Goal: Information Seeking & Learning: Learn about a topic

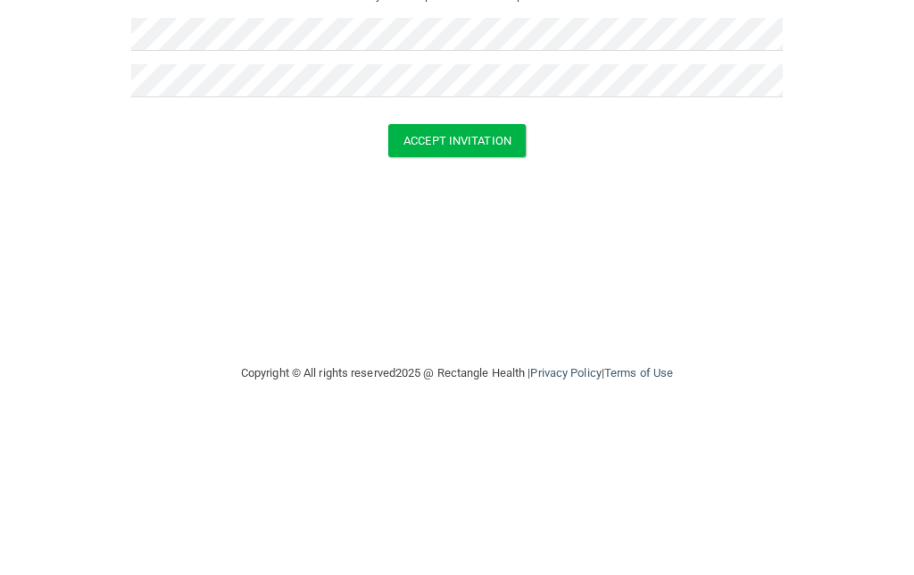
click at [459, 278] on button "Accept Invitation" at bounding box center [456, 294] width 137 height 33
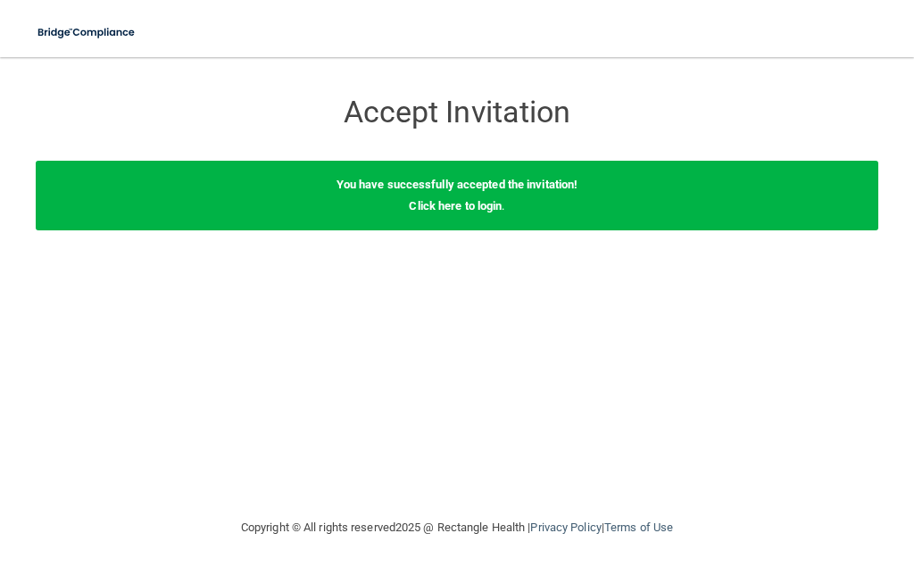
click at [460, 204] on link "Click here to login" at bounding box center [455, 205] width 93 height 13
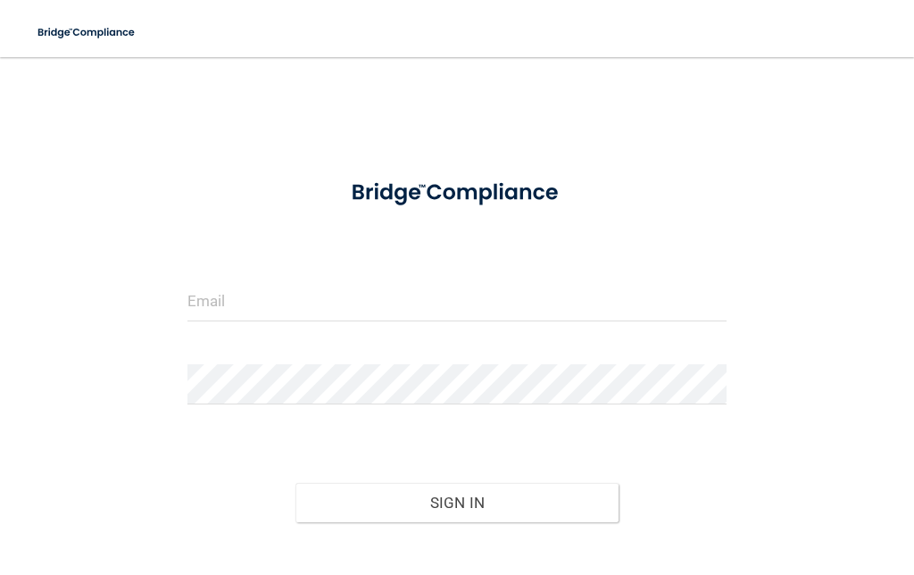
click at [229, 302] on input "email" at bounding box center [456, 301] width 539 height 40
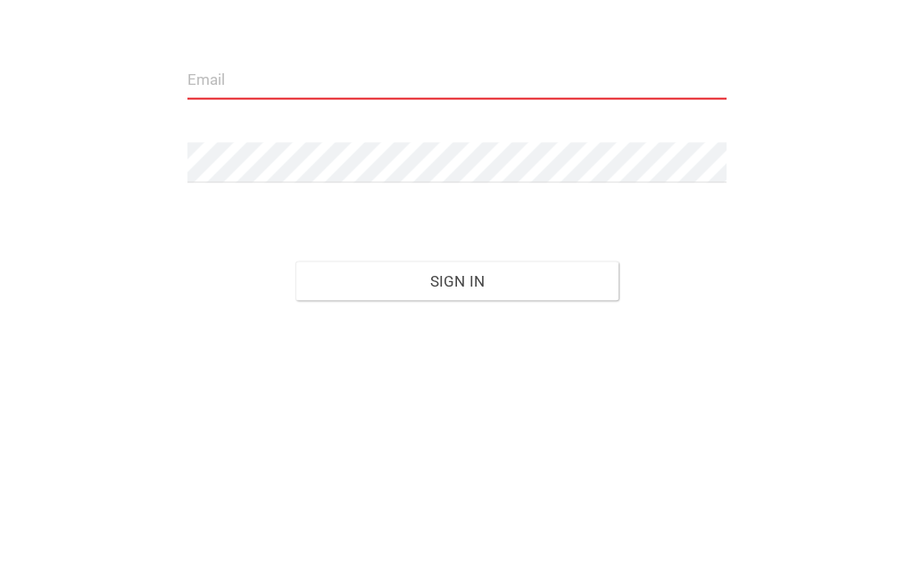
click at [356, 281] on input "email" at bounding box center [456, 301] width 539 height 40
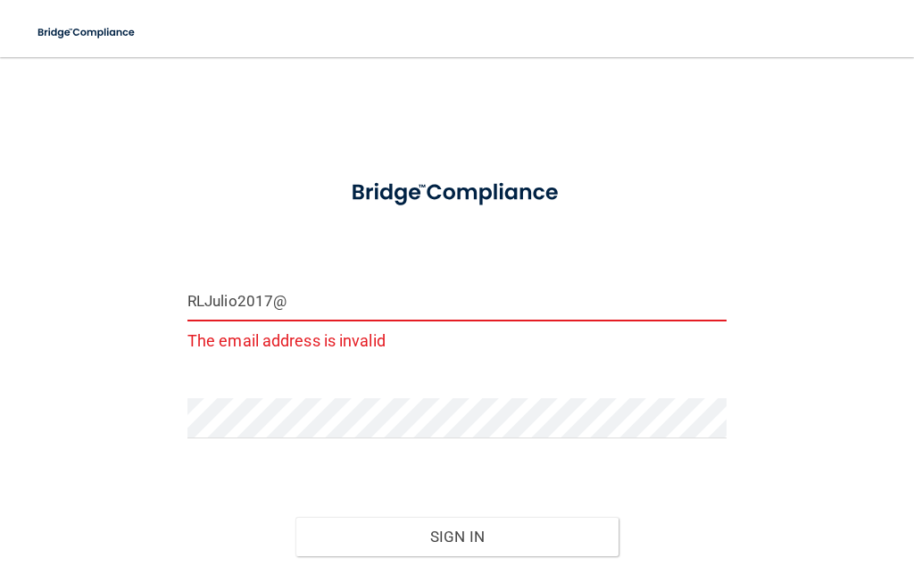
click at [375, 311] on input "RLJulio2017@" at bounding box center [456, 301] width 539 height 40
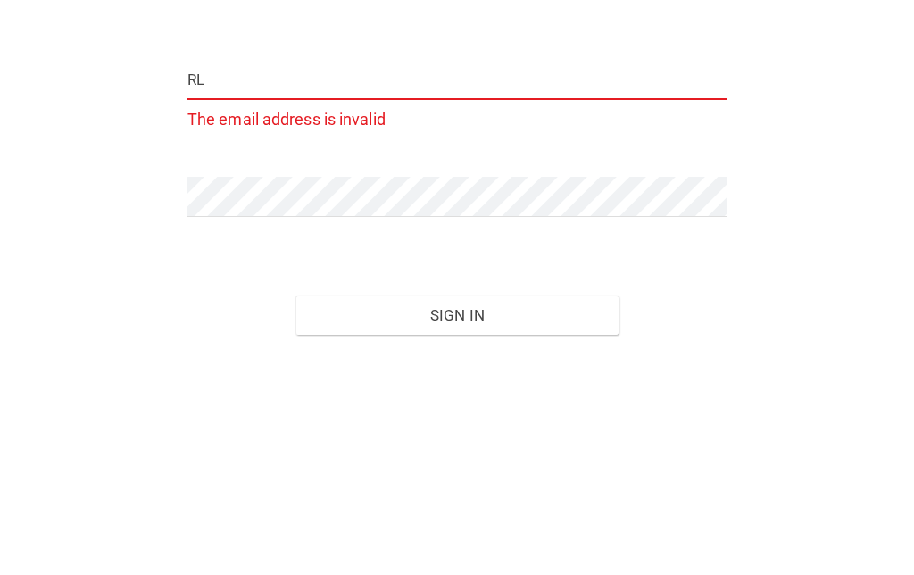
type input "R"
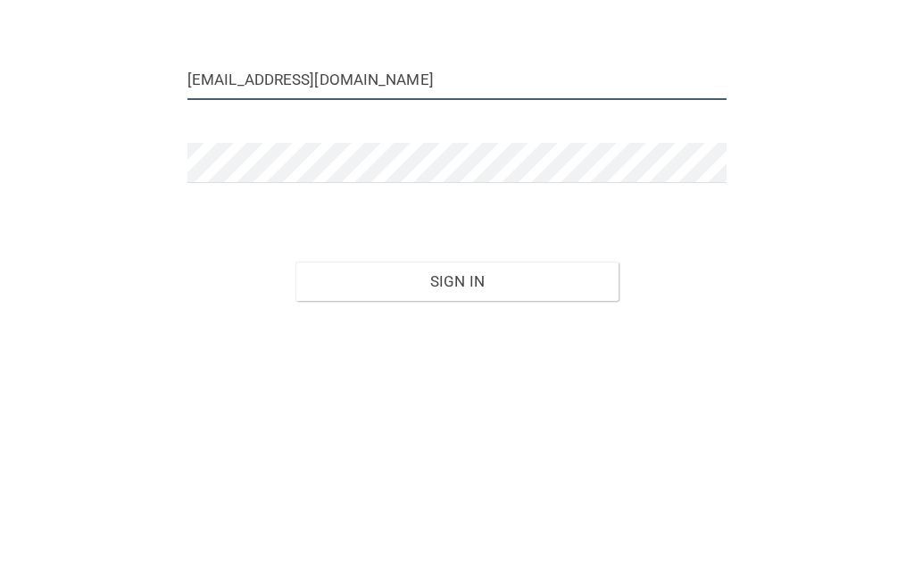
type input "[EMAIL_ADDRESS][DOMAIN_NAME]"
click at [366, 164] on form "[EMAIL_ADDRESS][DOMAIN_NAME] Invalid email/password. You don't have permission …" at bounding box center [456, 387] width 539 height 446
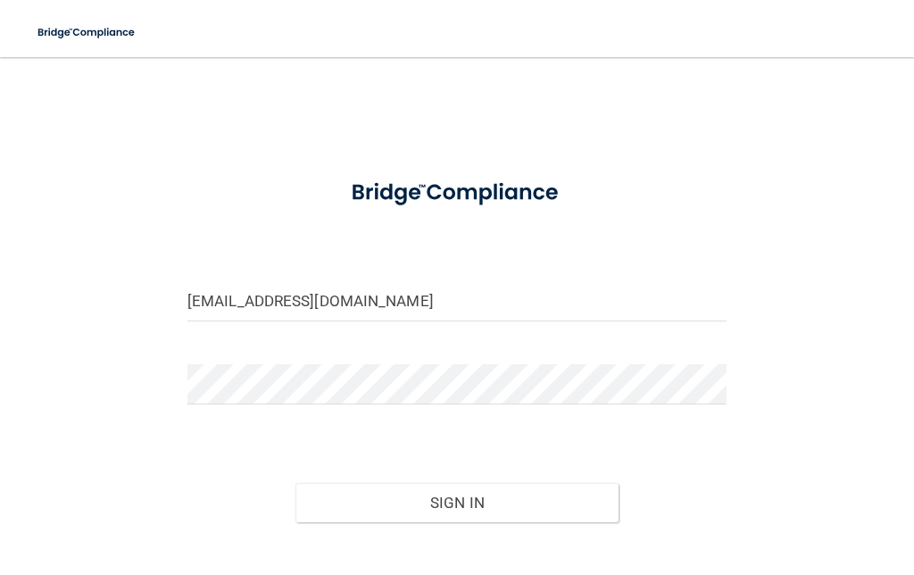
click at [325, 356] on form "[EMAIL_ADDRESS][DOMAIN_NAME] Invalid email/password. You don't have permission …" at bounding box center [456, 387] width 539 height 446
click at [455, 510] on button "Sign In" at bounding box center [457, 502] width 324 height 39
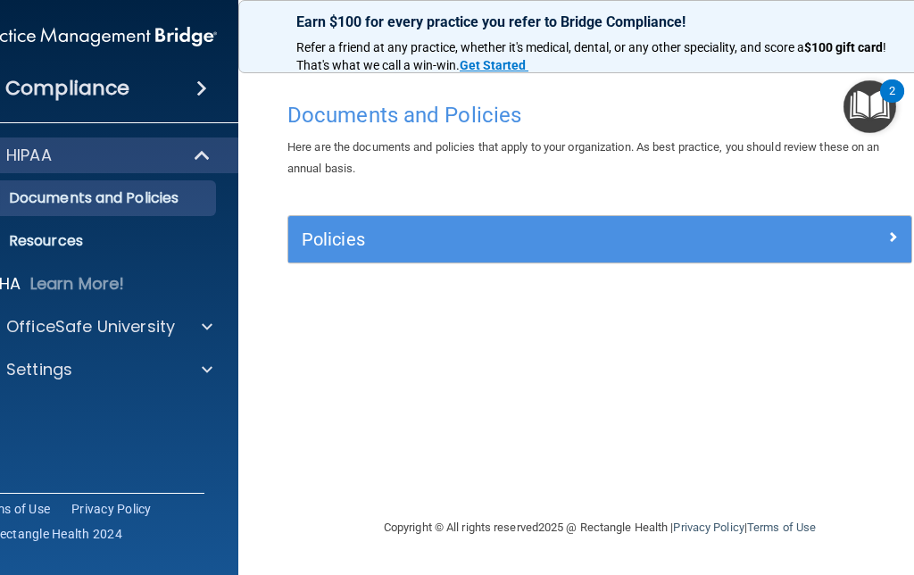
click at [198, 156] on span at bounding box center [203, 155] width 15 height 21
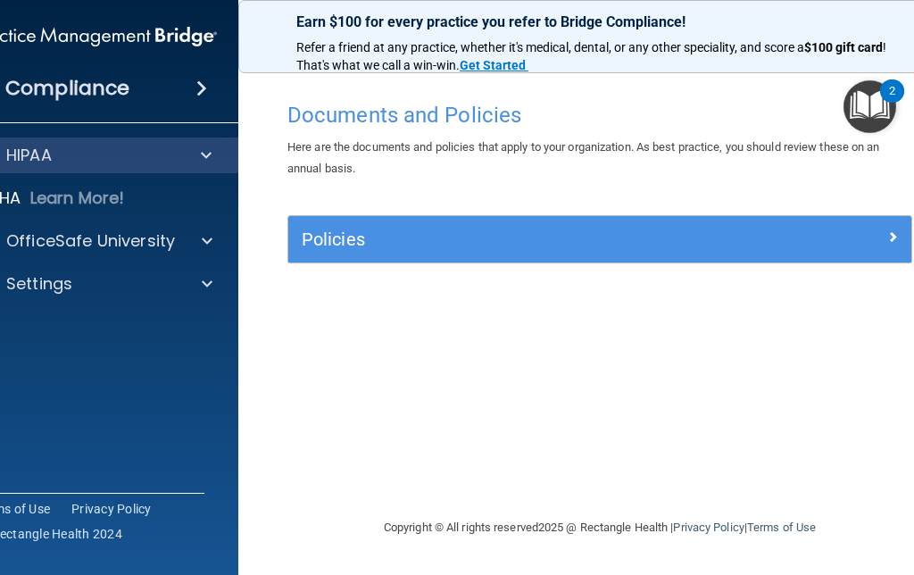
click at [62, 153] on div "HIPAA" at bounding box center [71, 155] width 220 height 21
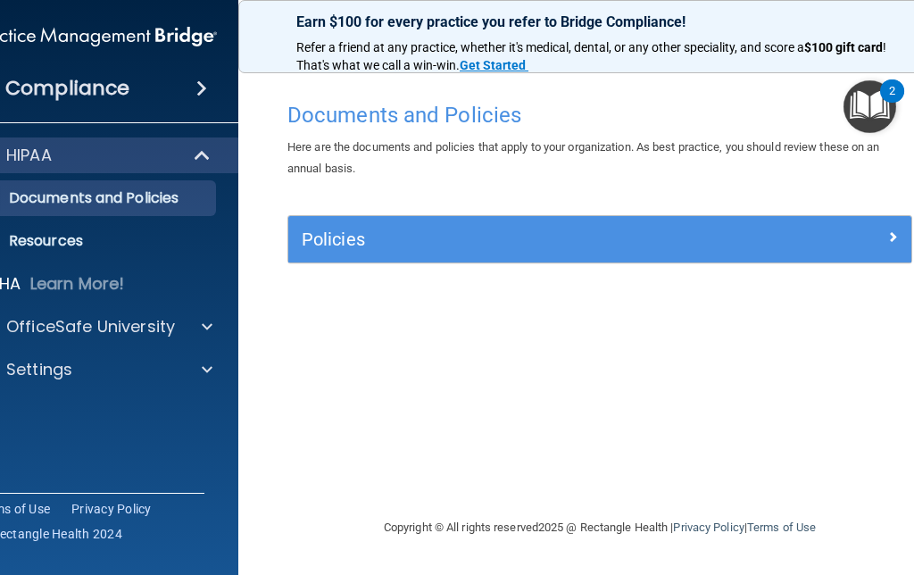
click at [92, 283] on p "Learn More!" at bounding box center [77, 283] width 95 height 21
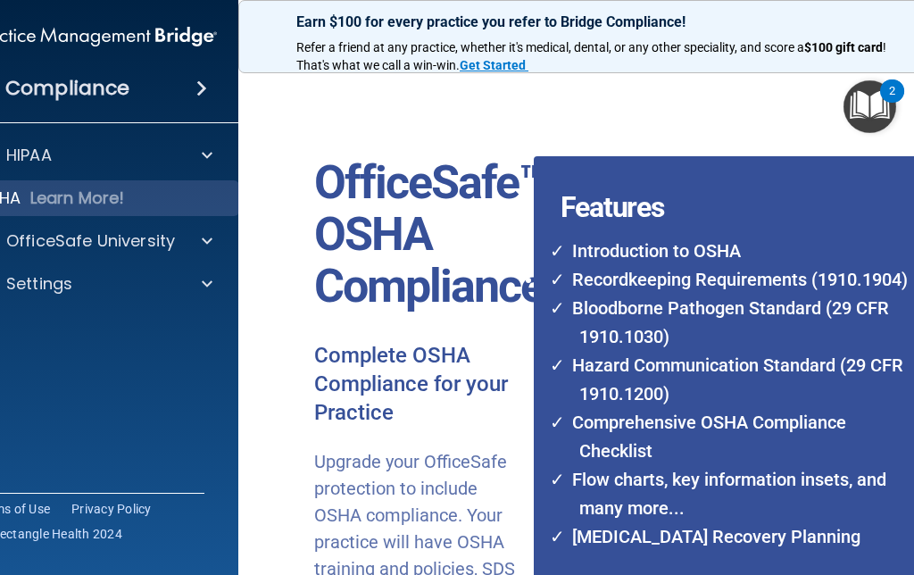
click at [160, 33] on img at bounding box center [95, 37] width 243 height 36
click at [164, 37] on img at bounding box center [95, 37] width 243 height 36
click at [150, 97] on div "Compliance" at bounding box center [96, 88] width 286 height 39
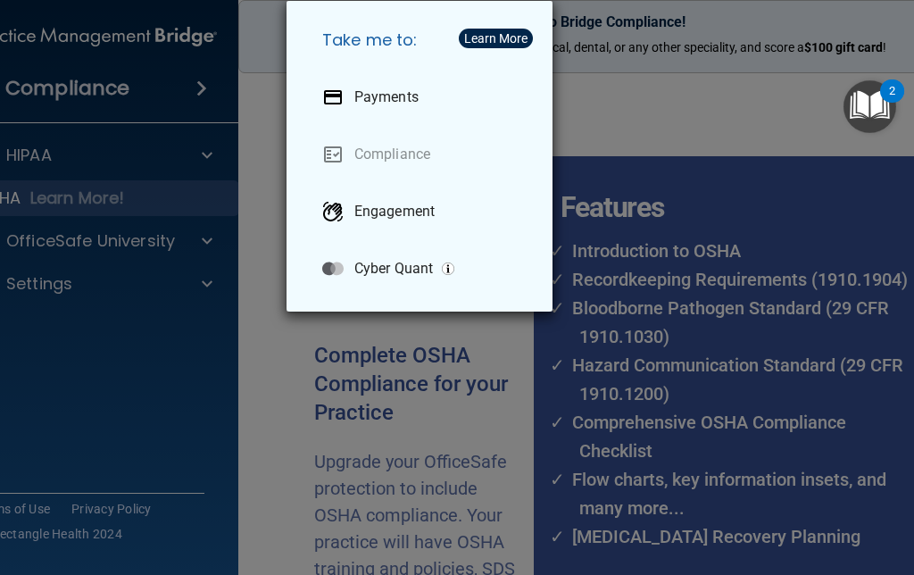
click at [205, 369] on div "Take me to: Payments Compliance Engagement Cyber Quant" at bounding box center [457, 287] width 914 height 575
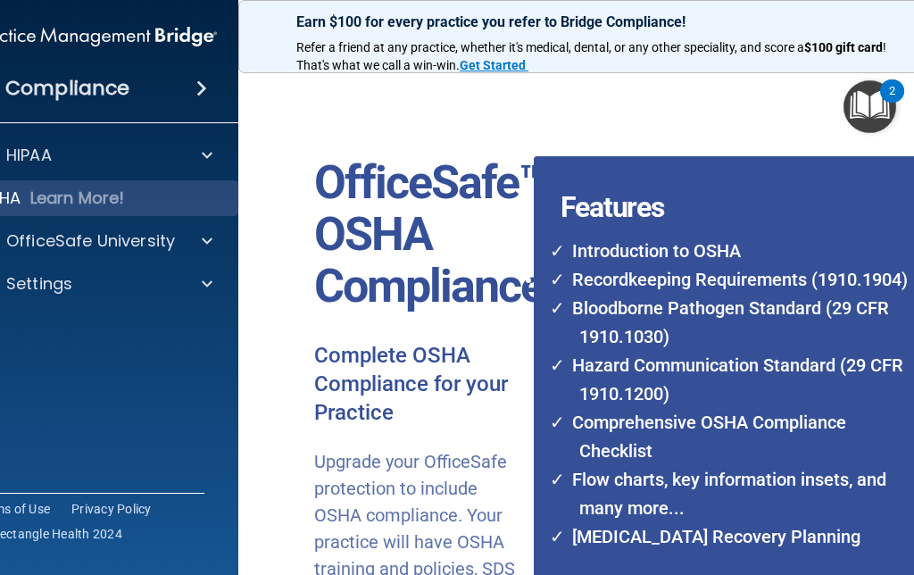
click at [73, 152] on div "HIPAA" at bounding box center [71, 155] width 221 height 21
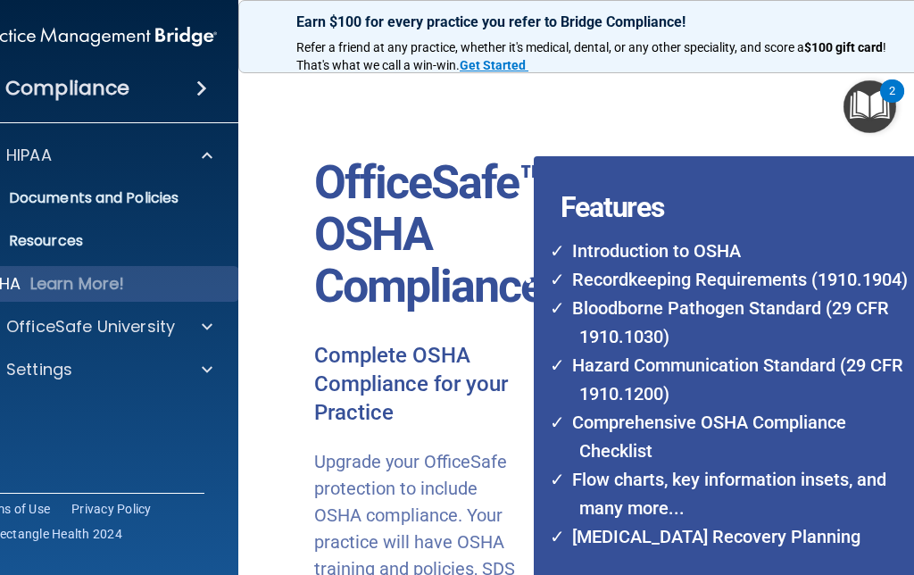
click at [78, 297] on div "OSHA Learn More!" at bounding box center [95, 284] width 313 height 36
click at [101, 296] on div "OSHA Learn More!" at bounding box center [95, 284] width 313 height 36
click at [74, 293] on p "Learn More!" at bounding box center [77, 283] width 95 height 21
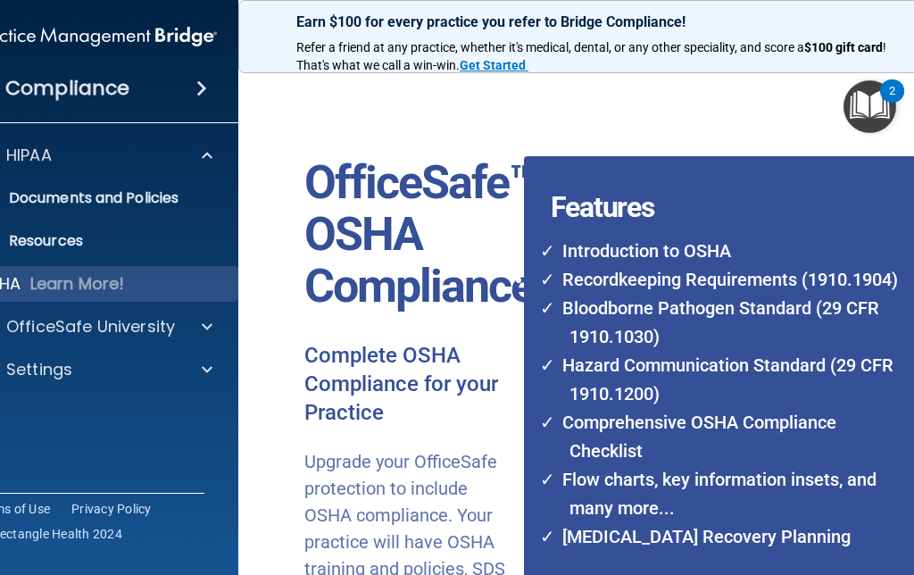
scroll to position [0, 10]
click at [64, 328] on p "OfficeSafe University" at bounding box center [90, 326] width 169 height 21
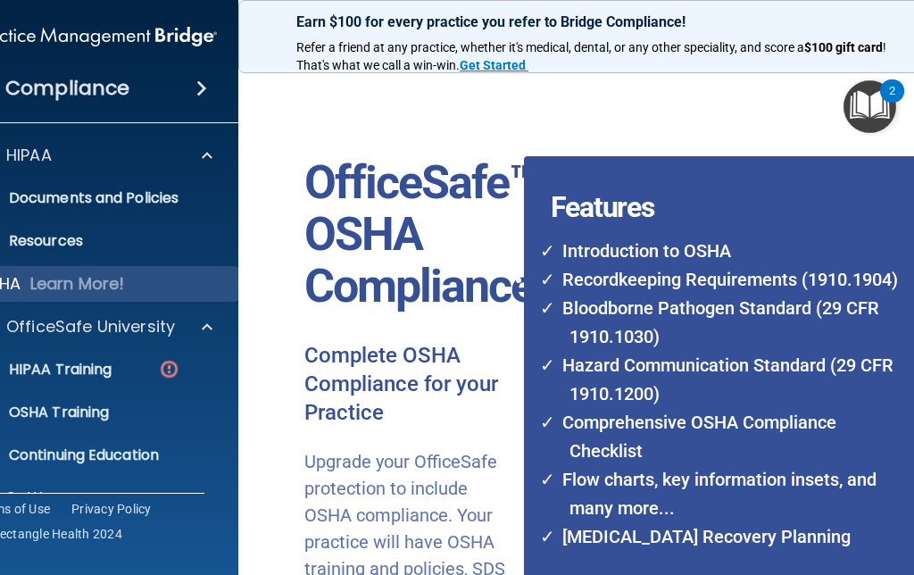
click at [62, 376] on p "HIPAA Training" at bounding box center [37, 370] width 147 height 18
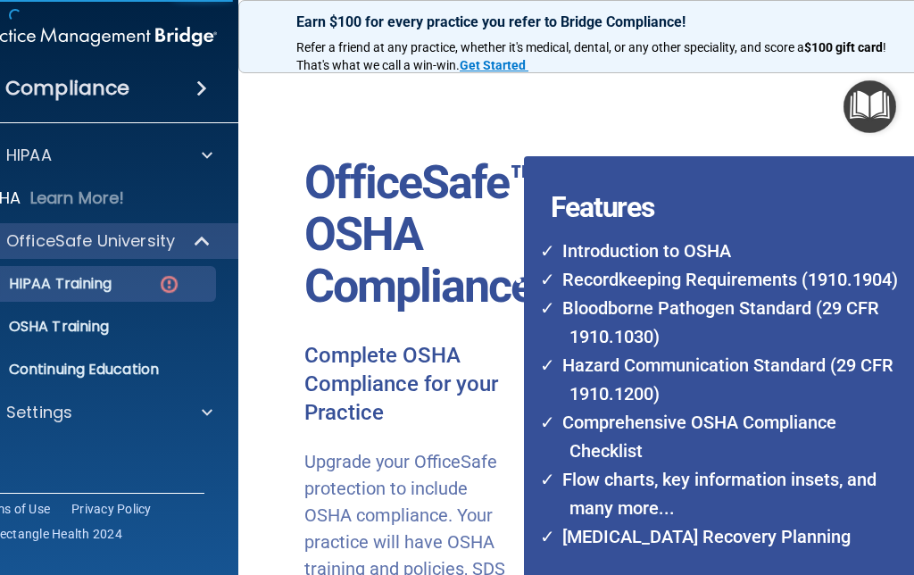
click at [98, 288] on p "HIPAA Training" at bounding box center [37, 284] width 147 height 18
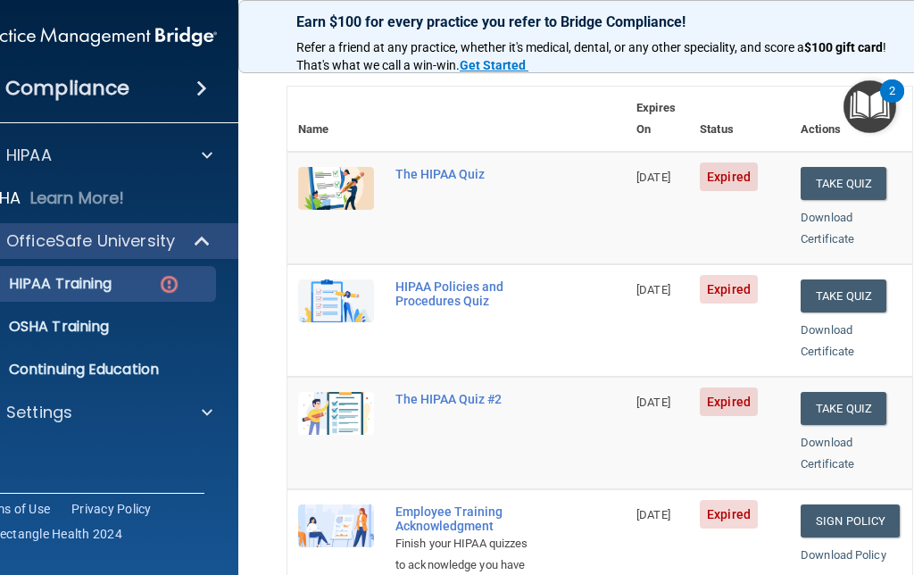
scroll to position [162, 0]
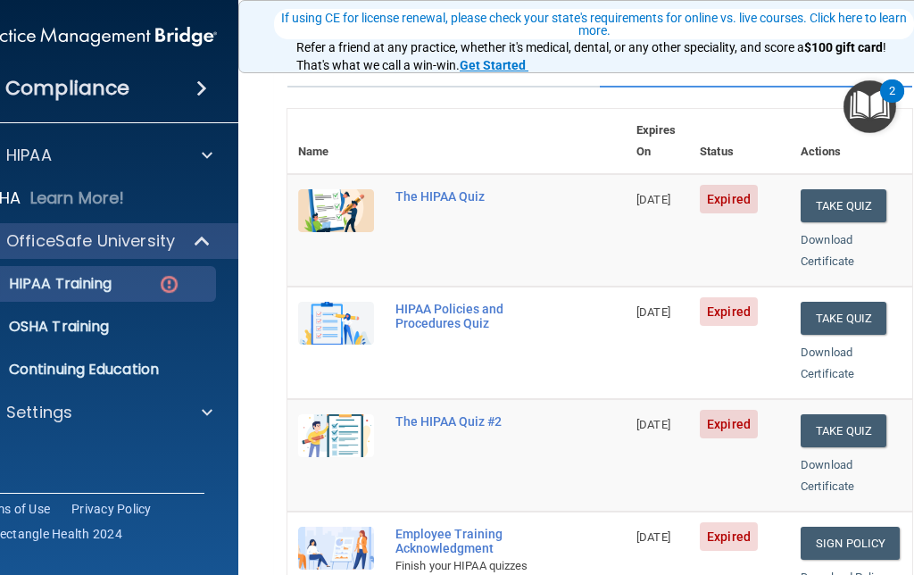
click at [847, 189] on button "Take Quiz" at bounding box center [843, 205] width 86 height 33
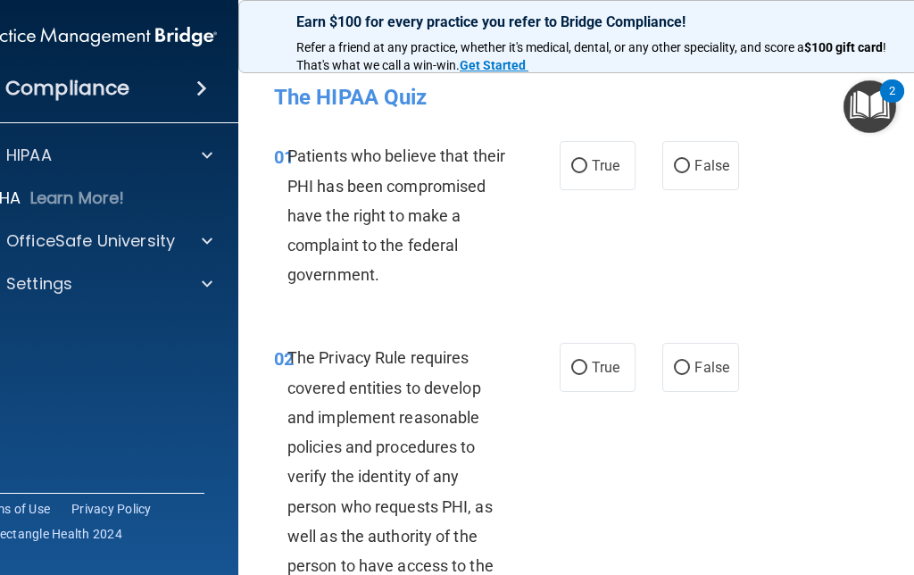
click at [586, 157] on label "True" at bounding box center [598, 165] width 76 height 49
click at [586, 160] on input "True" at bounding box center [579, 166] width 16 height 13
radio input "true"
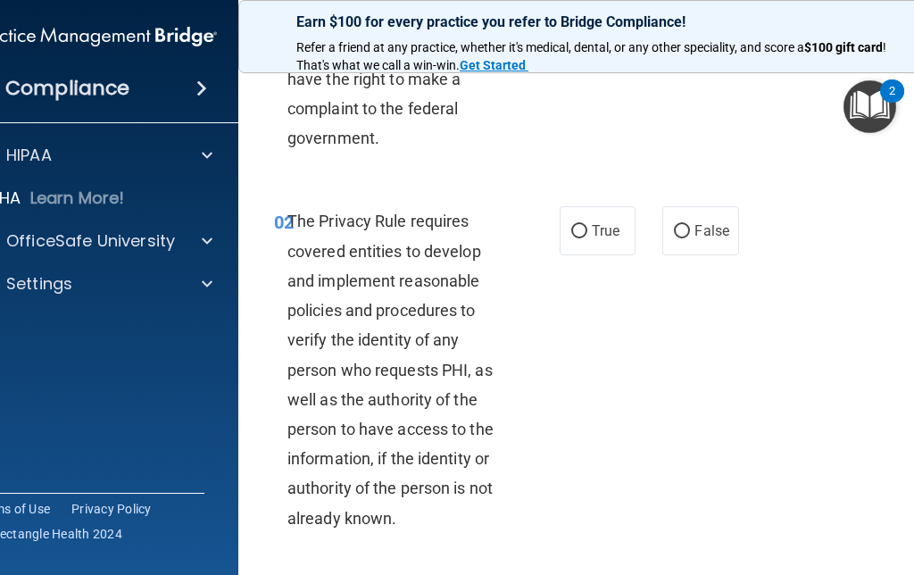
scroll to position [160, 0]
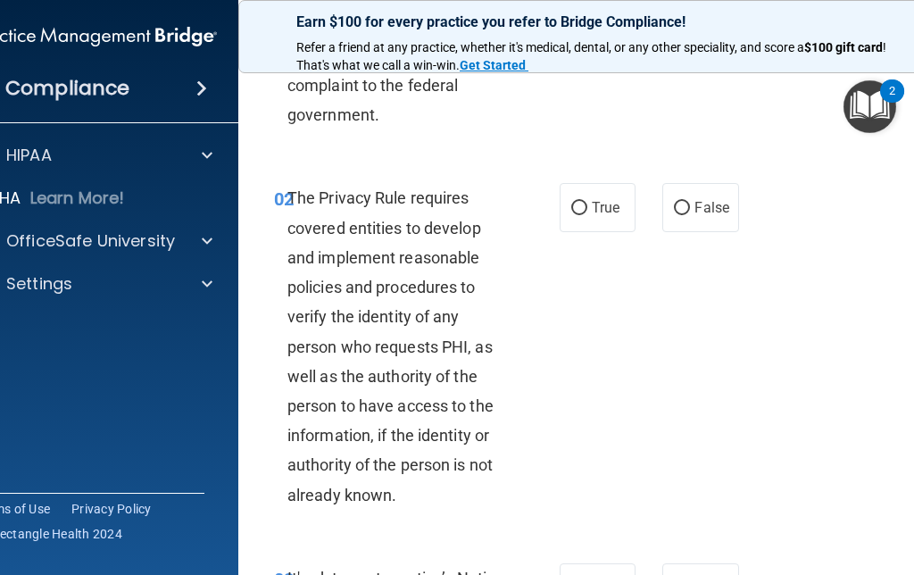
click at [581, 212] on input "True" at bounding box center [579, 208] width 16 height 13
radio input "true"
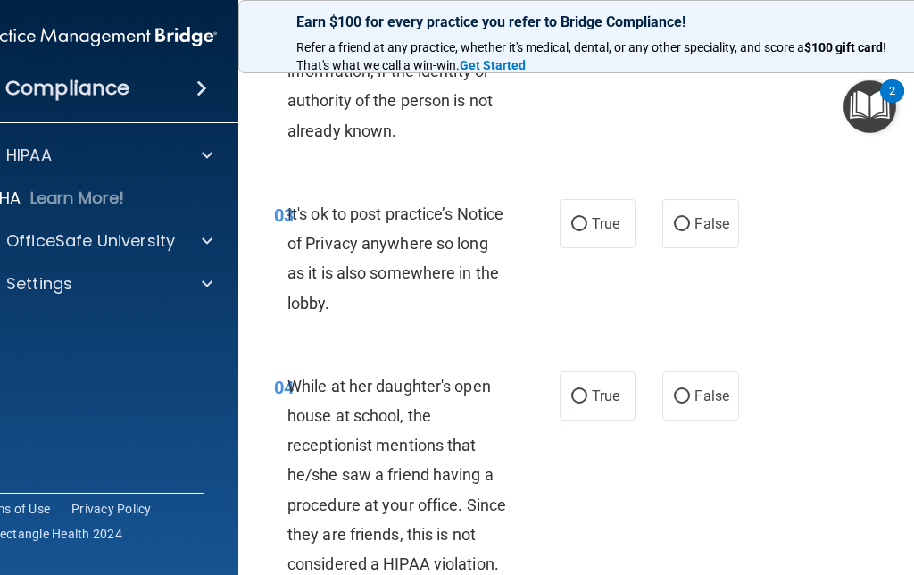
scroll to position [526, 0]
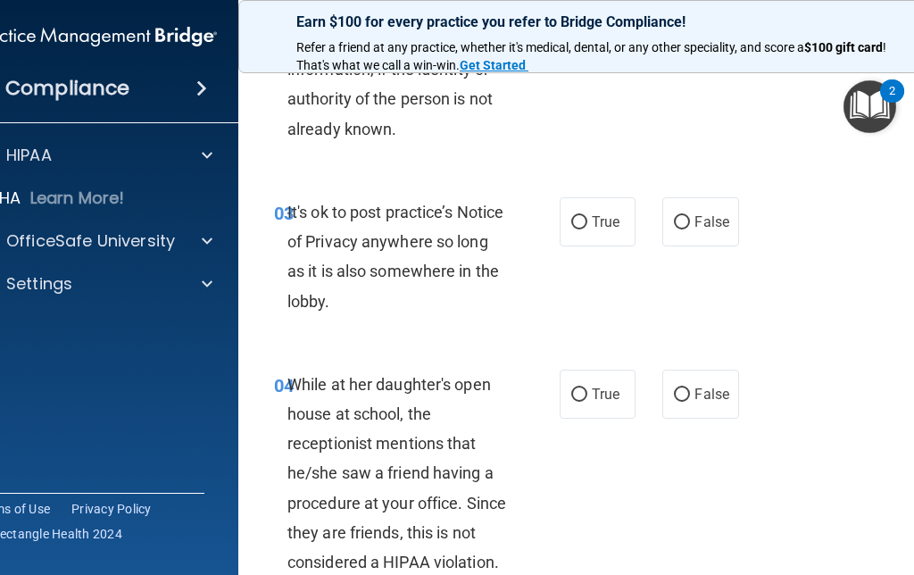
click at [676, 228] on label "False" at bounding box center [700, 221] width 76 height 49
click at [676, 228] on input "False" at bounding box center [682, 222] width 16 height 13
radio input "true"
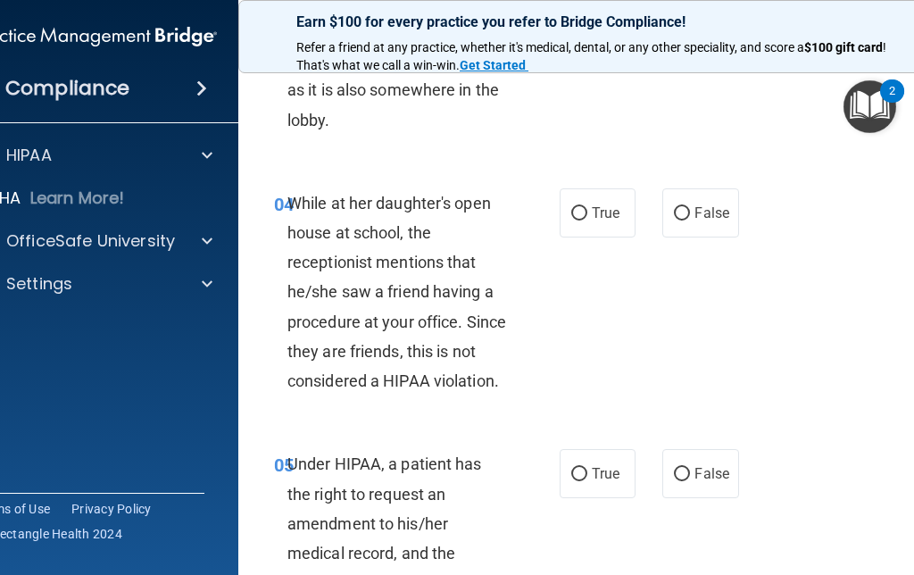
scroll to position [715, 0]
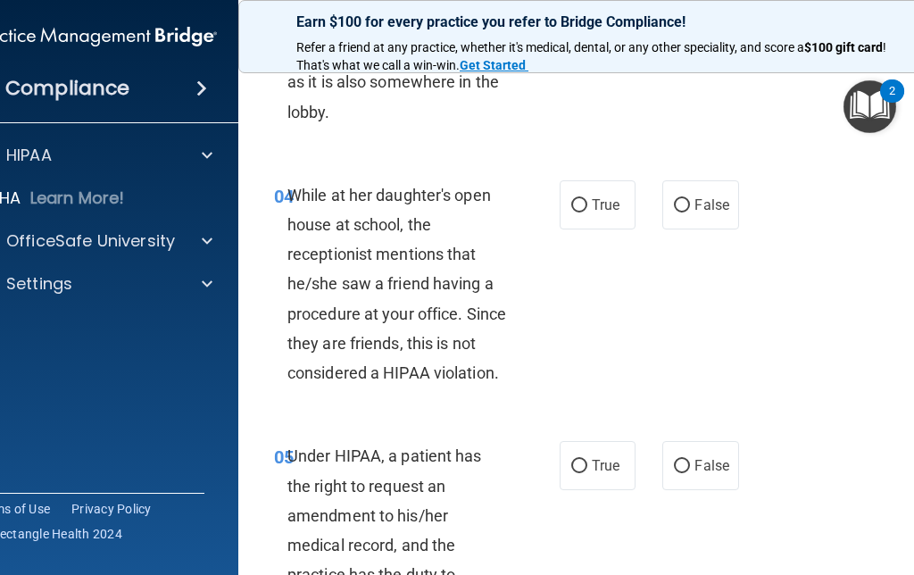
click at [696, 198] on span "False" at bounding box center [711, 204] width 35 height 17
click at [690, 199] on input "False" at bounding box center [682, 205] width 16 height 13
radio input "true"
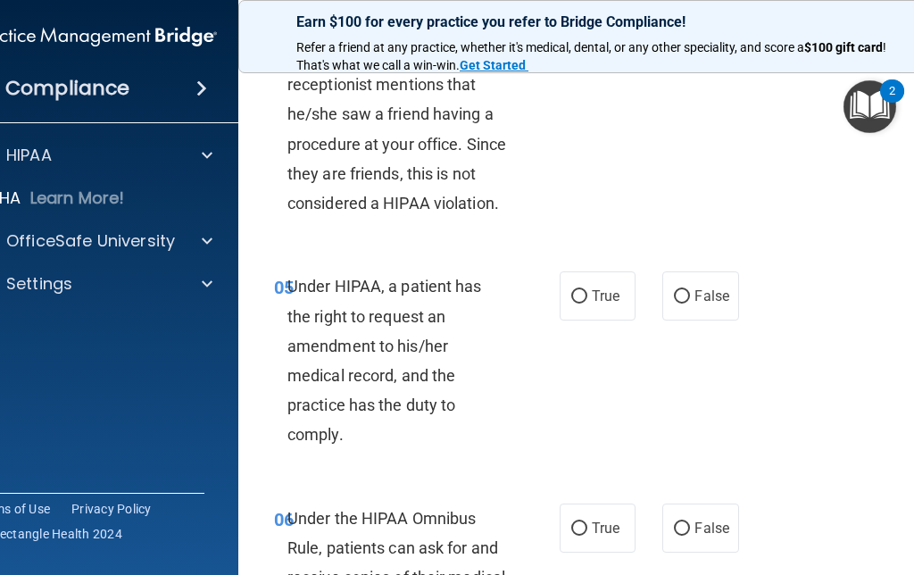
scroll to position [886, 0]
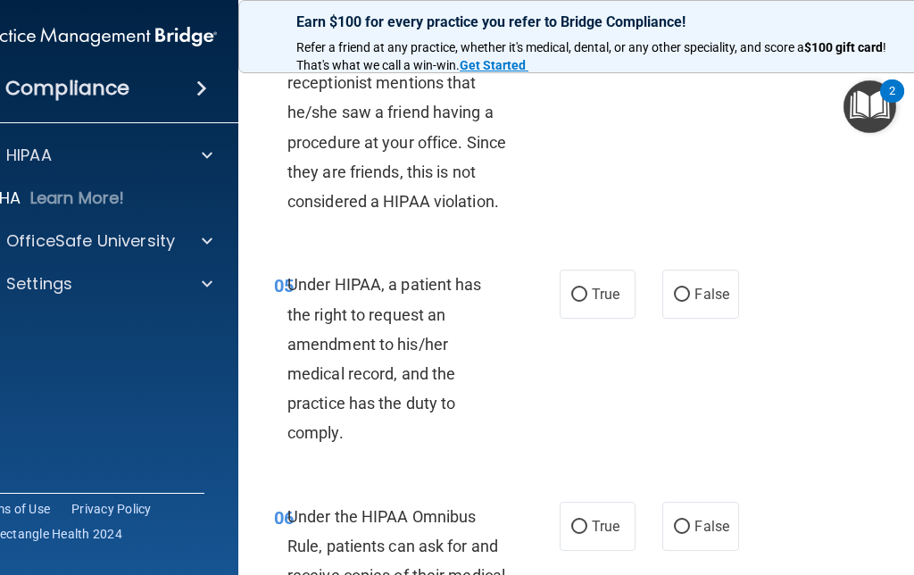
click at [579, 294] on input "True" at bounding box center [579, 294] width 16 height 13
radio input "true"
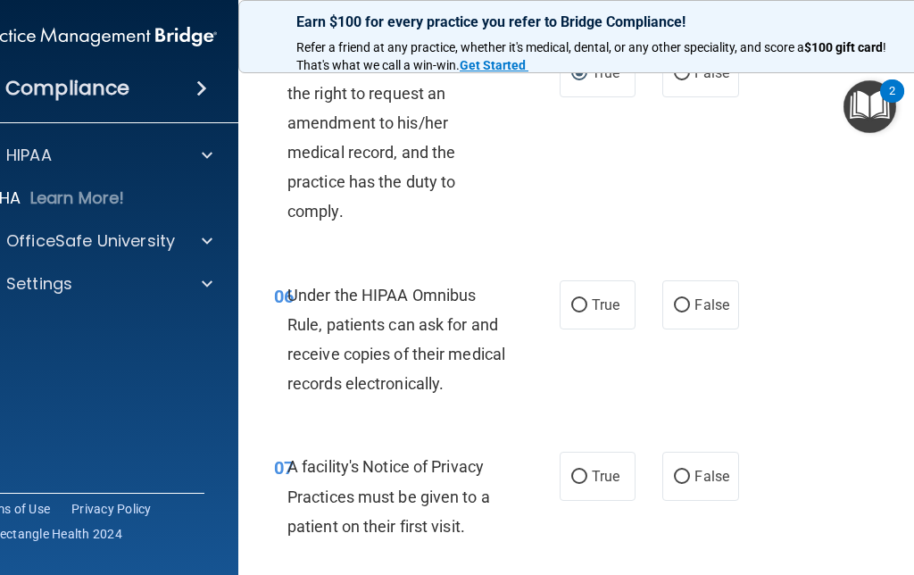
scroll to position [1119, 0]
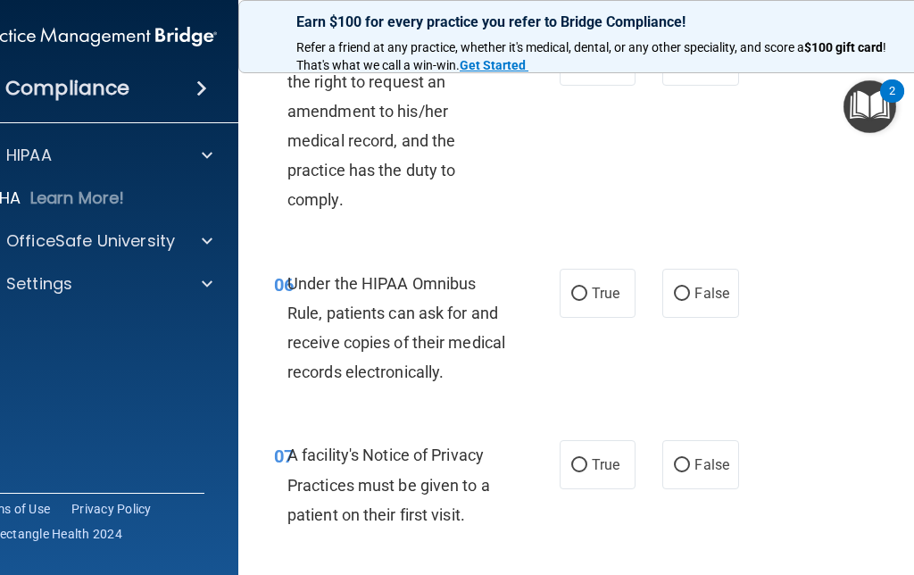
click at [576, 287] on input "True" at bounding box center [579, 293] width 16 height 13
radio input "true"
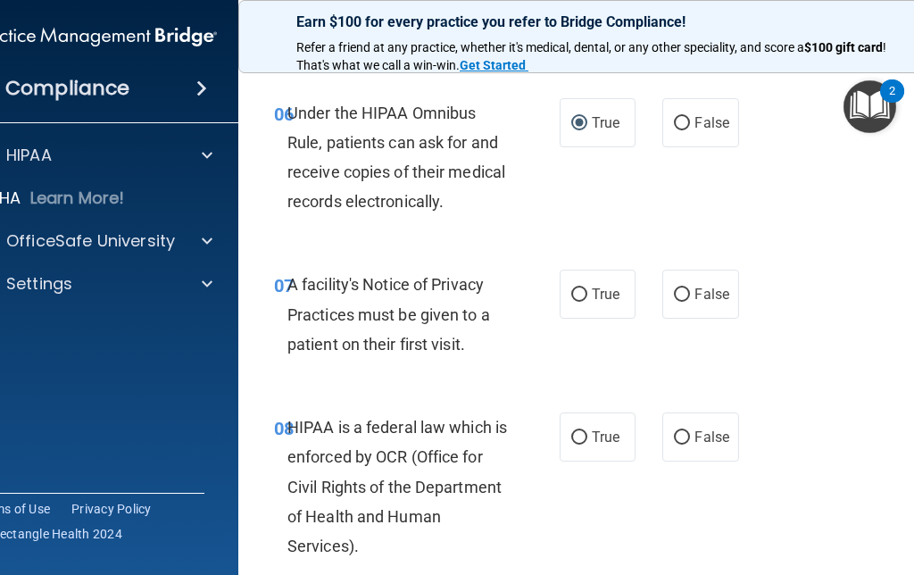
scroll to position [1364, 0]
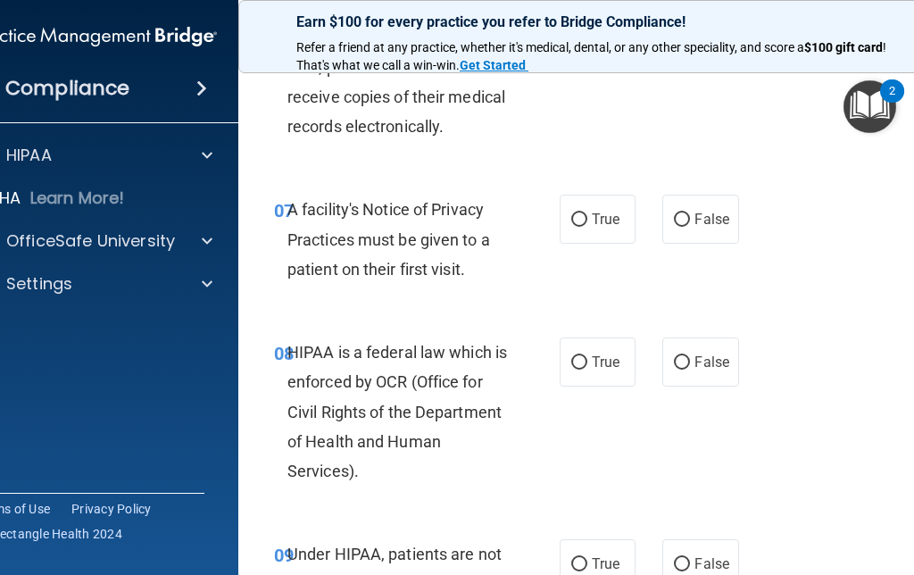
click at [585, 213] on input "True" at bounding box center [579, 219] width 16 height 13
radio input "true"
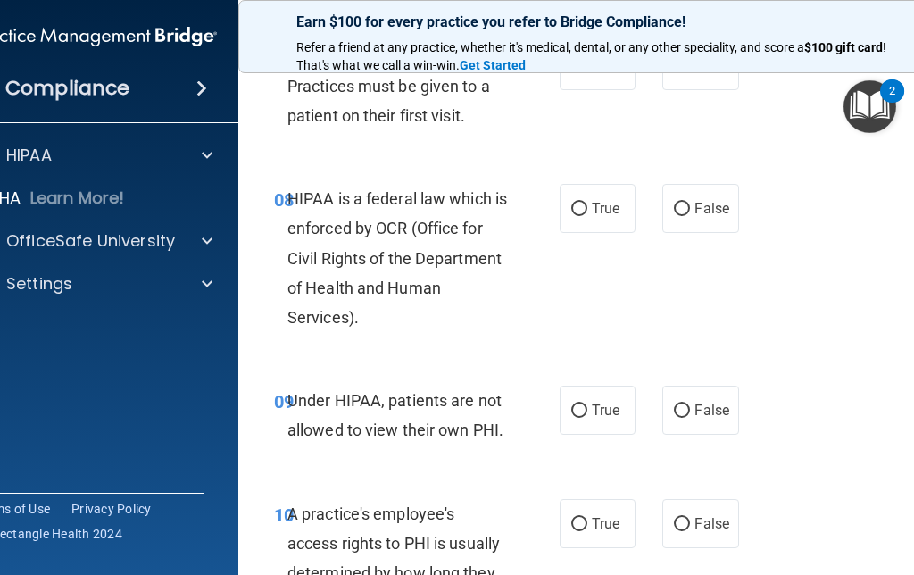
scroll to position [1519, 0]
click at [565, 200] on label "True" at bounding box center [598, 207] width 76 height 49
click at [571, 202] on input "True" at bounding box center [579, 208] width 16 height 13
radio input "true"
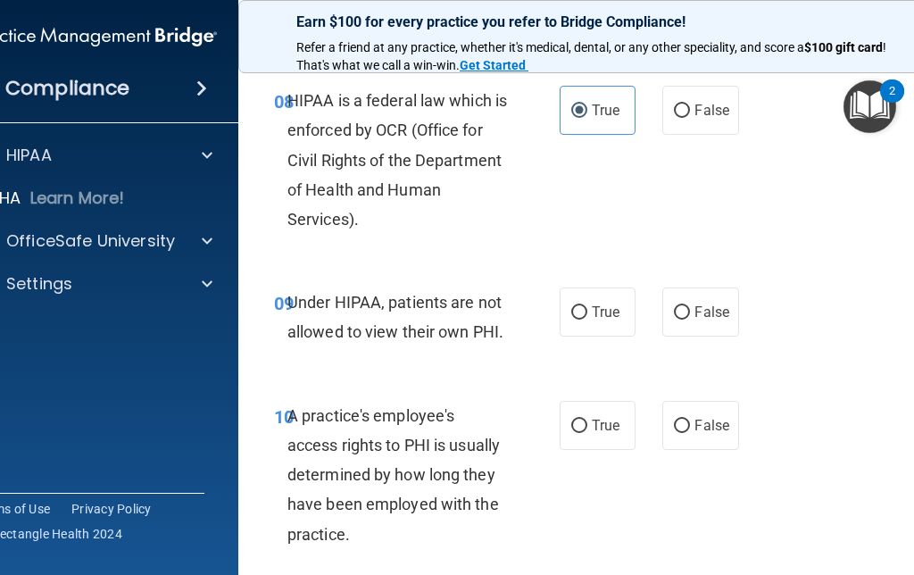
click at [679, 309] on input "False" at bounding box center [682, 312] width 16 height 13
radio input "true"
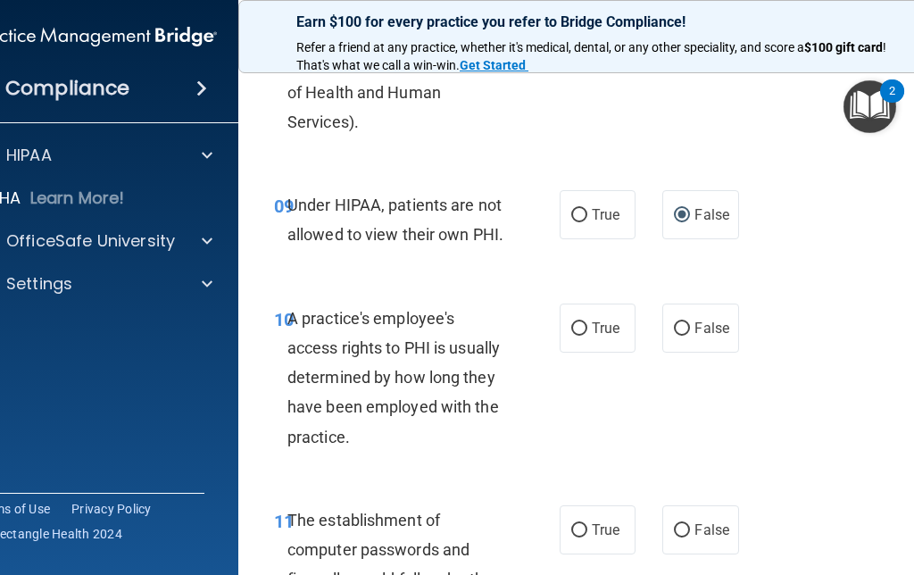
scroll to position [1716, 0]
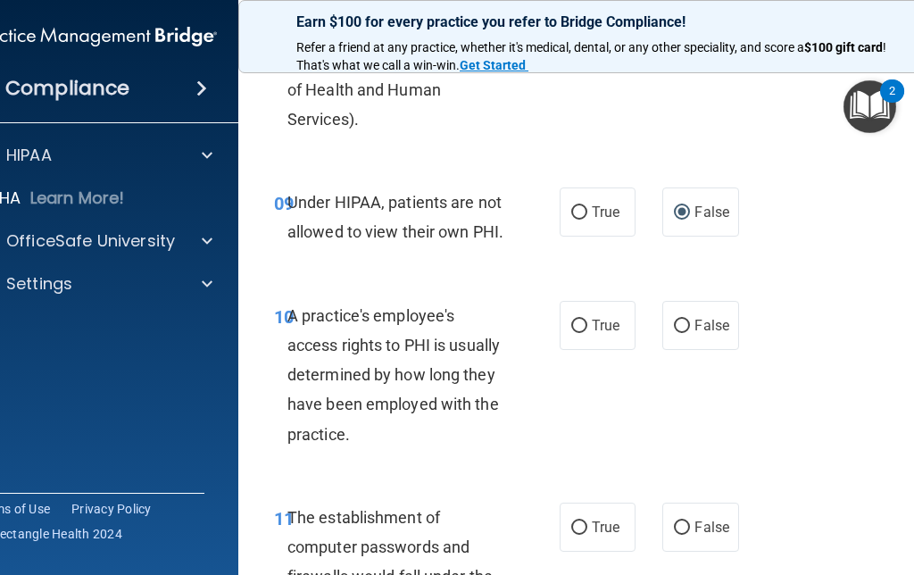
click at [585, 319] on input "True" at bounding box center [579, 325] width 16 height 13
radio input "true"
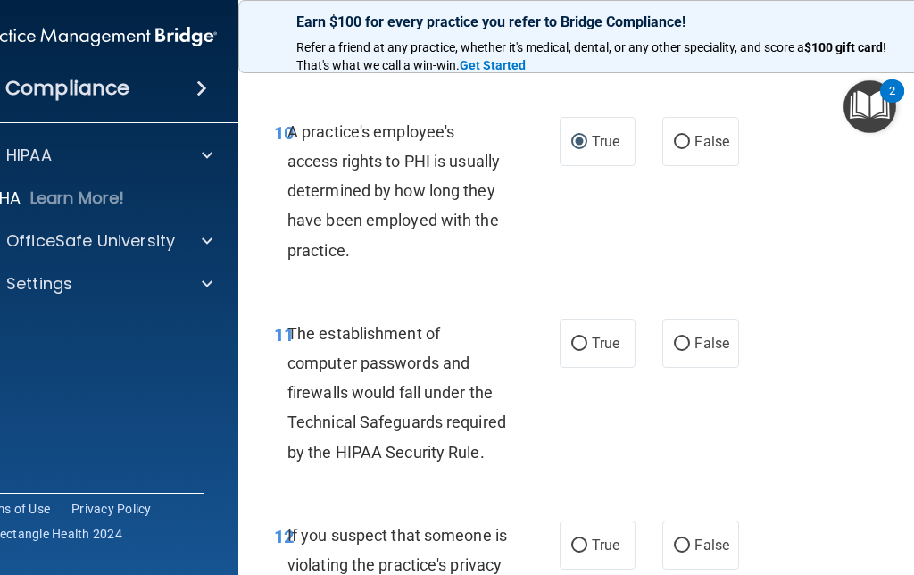
scroll to position [1949, 0]
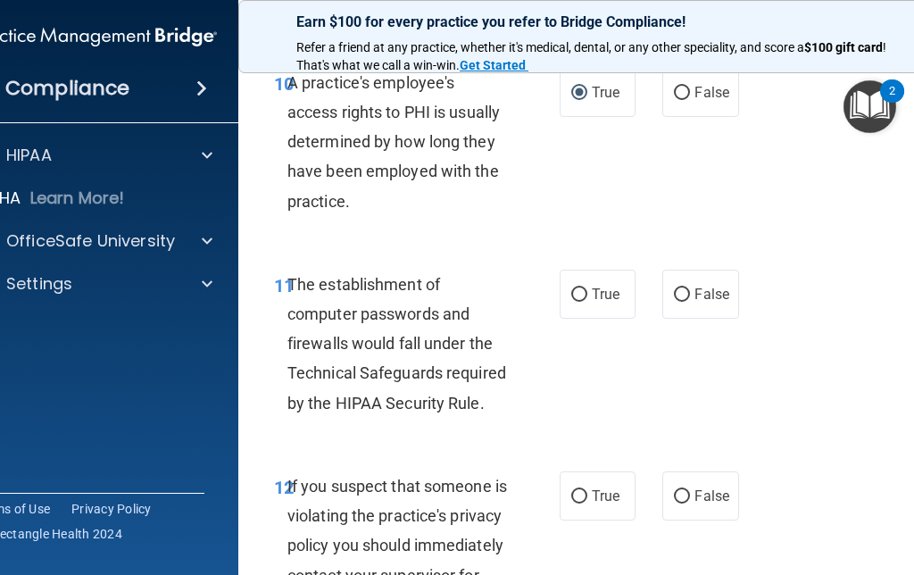
click at [698, 286] on span "False" at bounding box center [711, 294] width 35 height 17
click at [690, 288] on input "False" at bounding box center [682, 294] width 16 height 13
radio input "true"
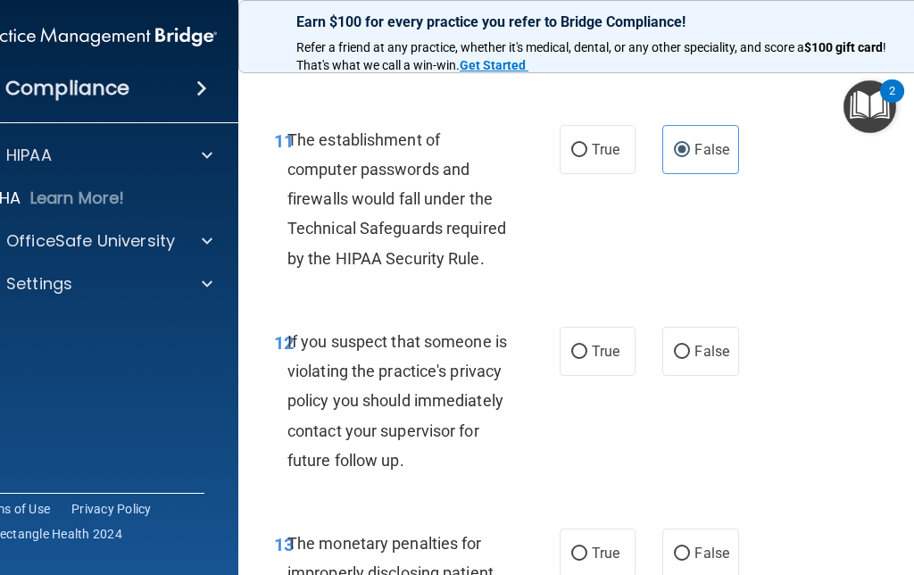
scroll to position [2077, 0]
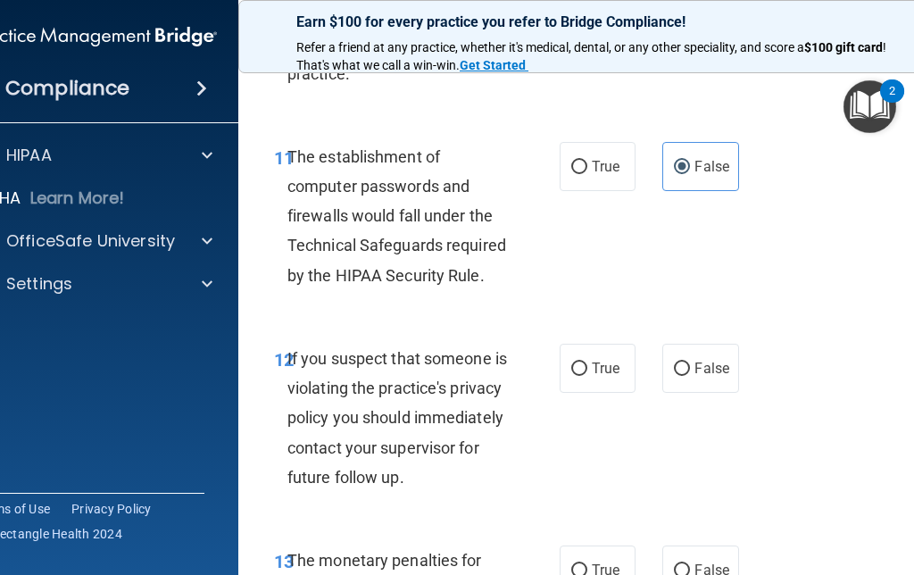
click at [578, 362] on input "True" at bounding box center [579, 368] width 16 height 13
radio input "true"
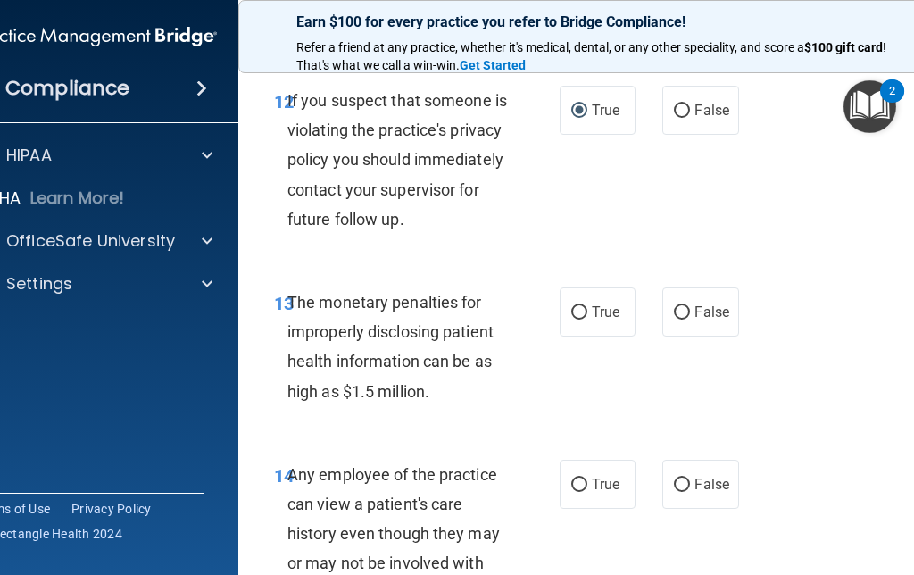
scroll to position [2359, 0]
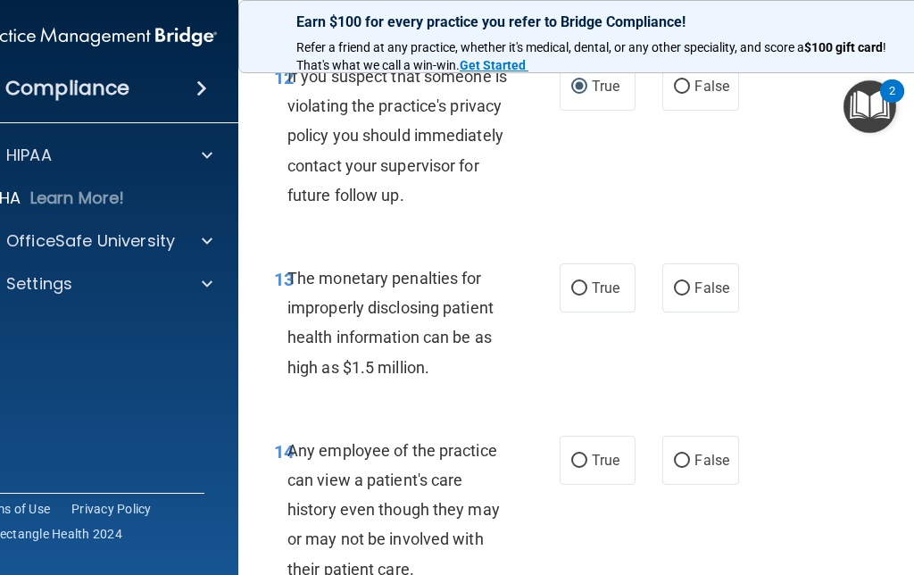
click at [563, 297] on label "True" at bounding box center [598, 287] width 76 height 49
click at [571, 295] on input "True" at bounding box center [579, 288] width 16 height 13
radio input "true"
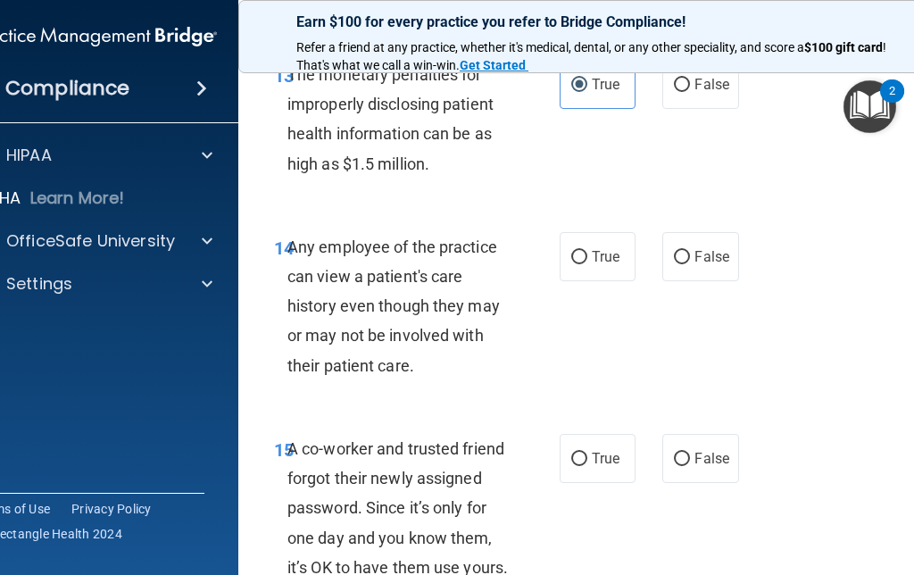
scroll to position [2599, 0]
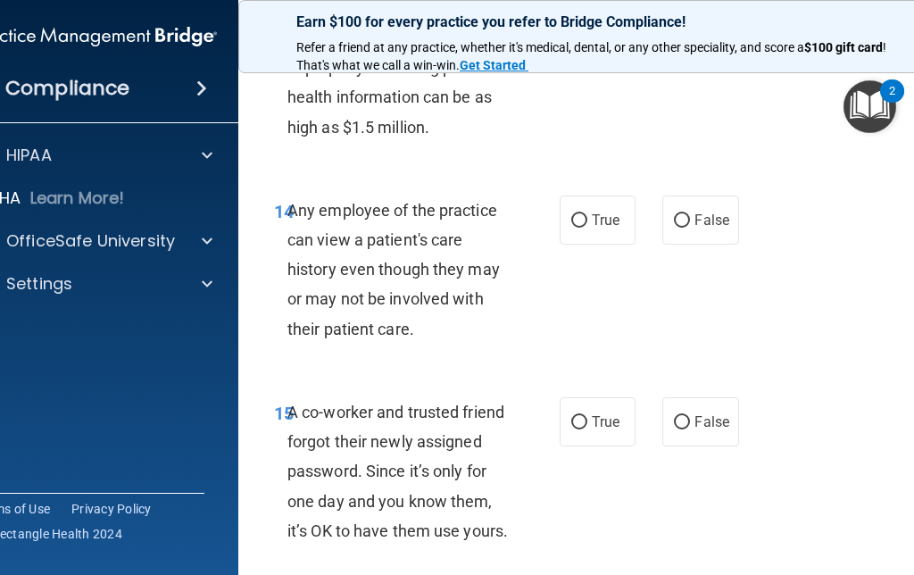
click at [574, 228] on input "True" at bounding box center [579, 220] width 16 height 13
radio input "true"
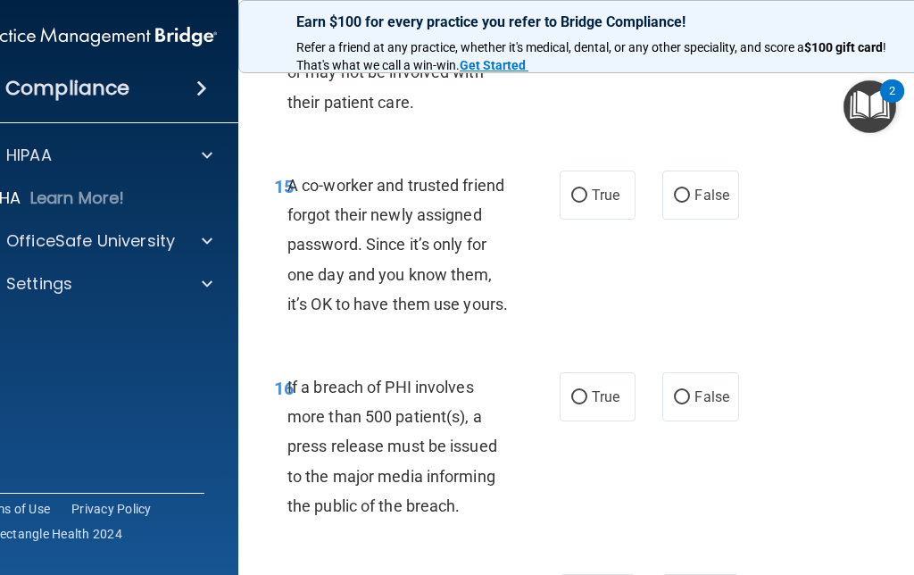
scroll to position [2826, 0]
click at [691, 203] on label "False" at bounding box center [700, 194] width 76 height 49
click at [690, 202] on input "False" at bounding box center [682, 194] width 16 height 13
radio input "true"
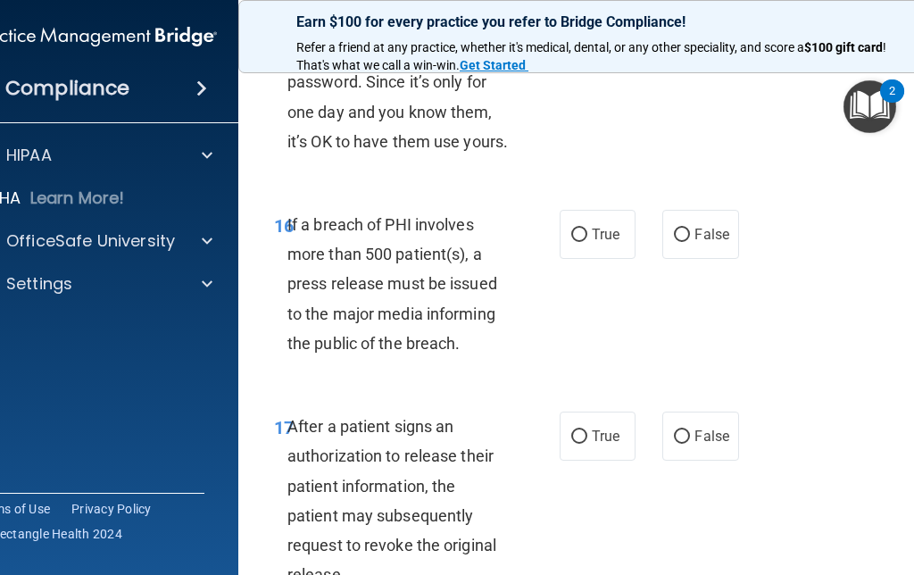
scroll to position [3034, 0]
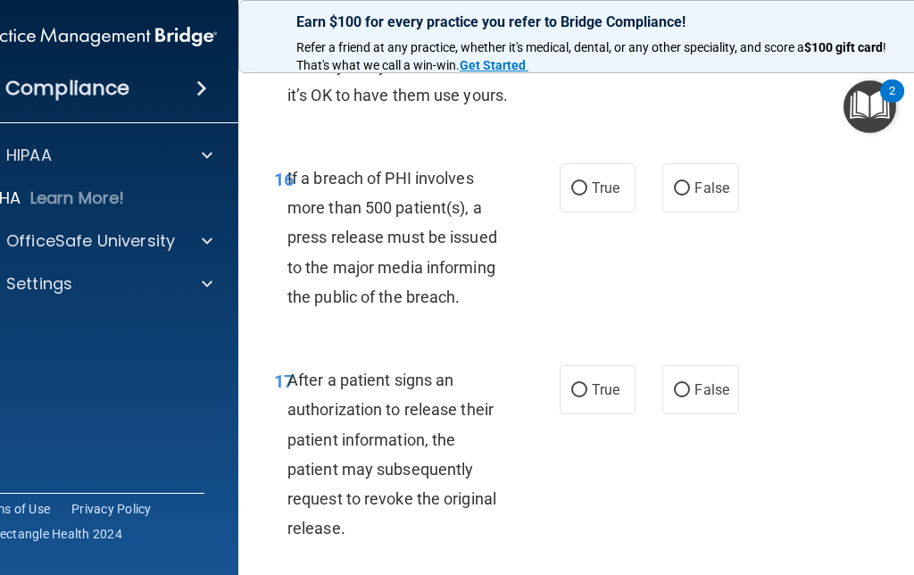
click at [574, 195] on input "True" at bounding box center [579, 188] width 16 height 13
radio input "true"
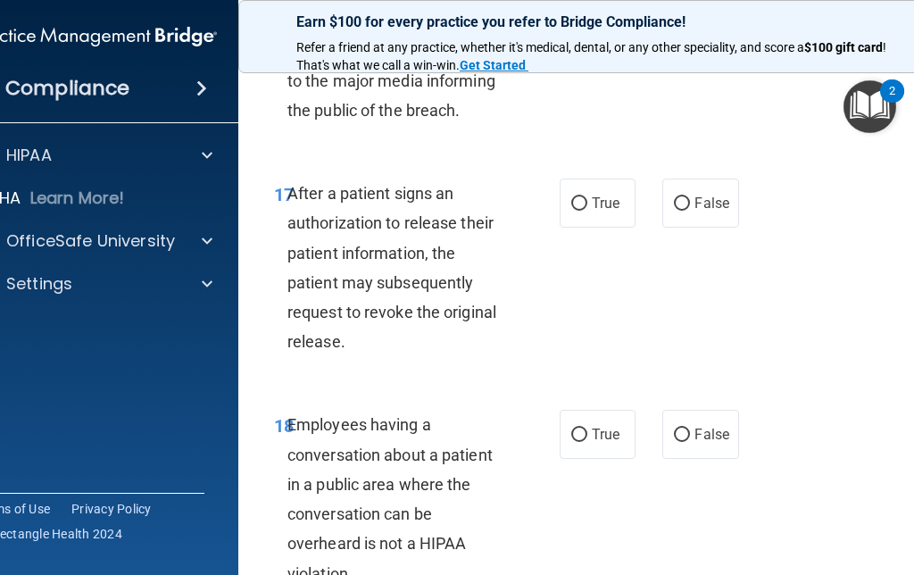
scroll to position [3295, 0]
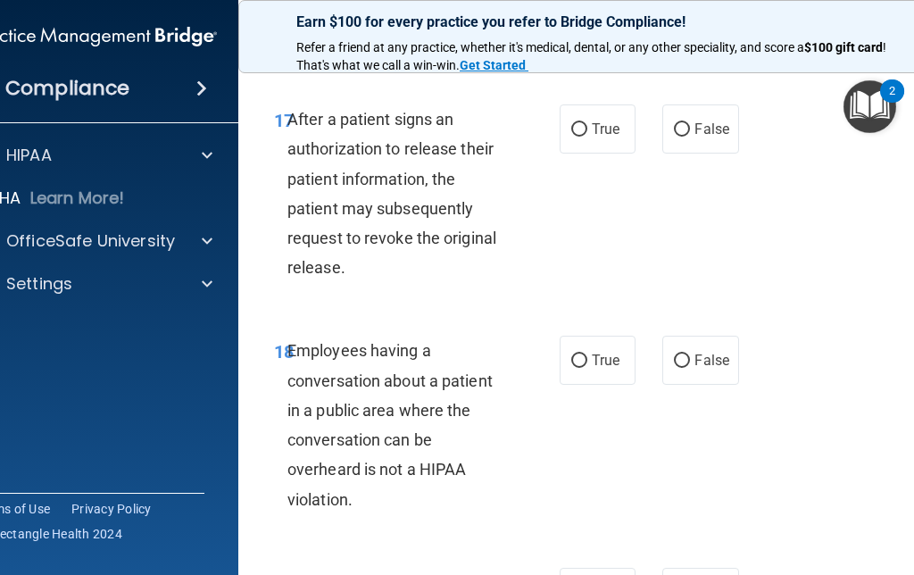
click at [577, 137] on input "True" at bounding box center [579, 129] width 16 height 13
radio input "true"
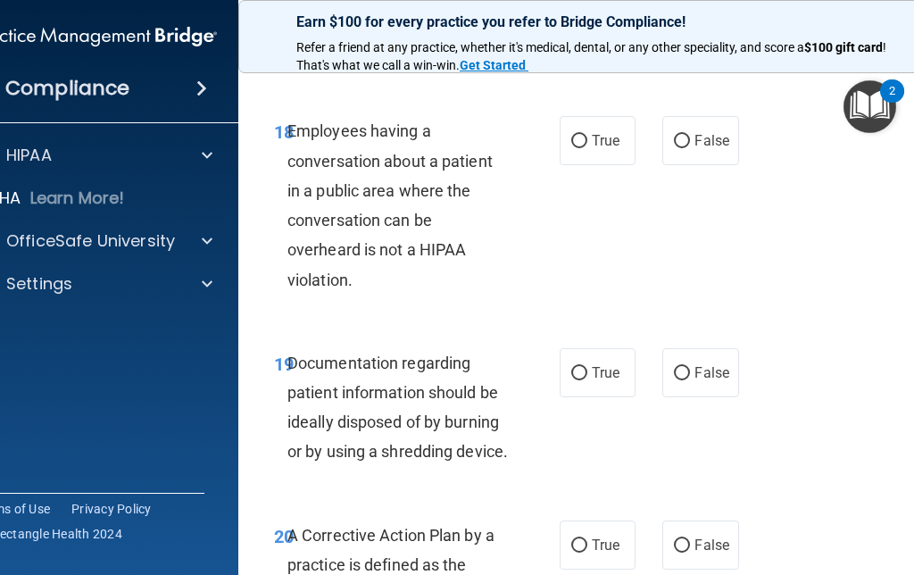
scroll to position [3562, 0]
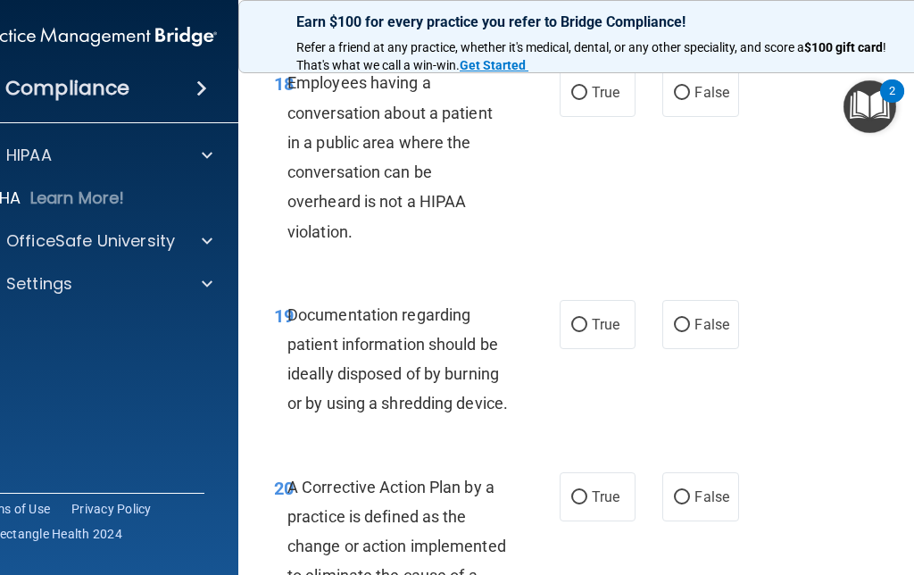
click at [581, 100] on input "True" at bounding box center [579, 93] width 16 height 13
radio input "true"
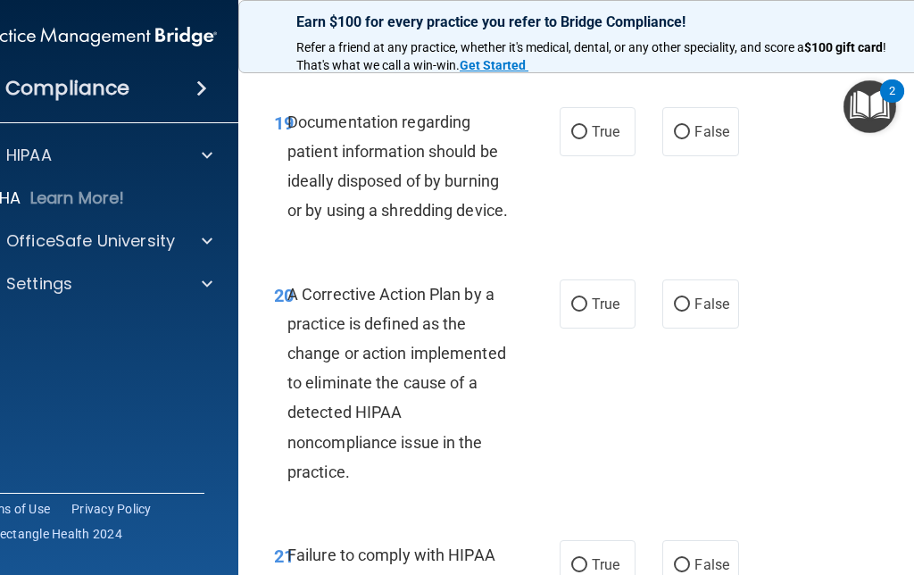
scroll to position [3753, 0]
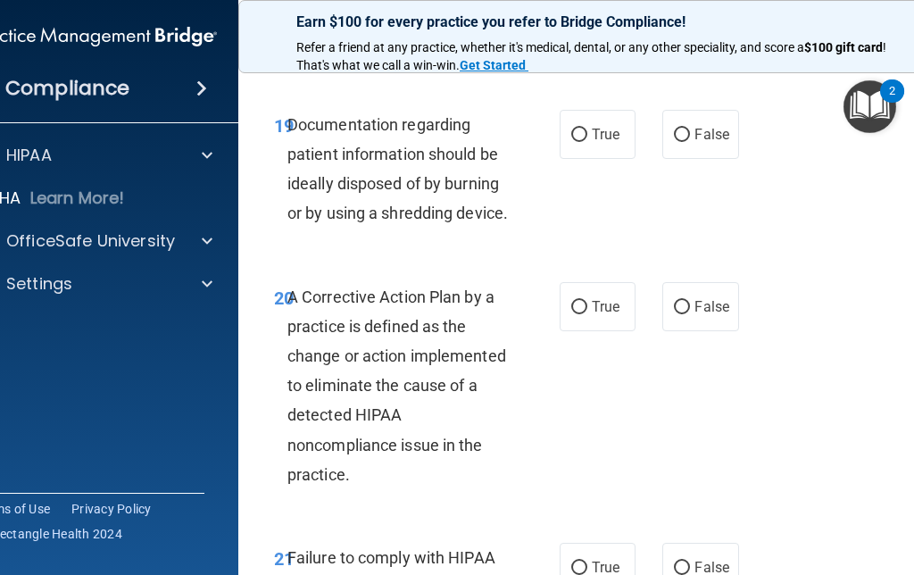
click at [571, 142] on input "True" at bounding box center [579, 135] width 16 height 13
radio input "true"
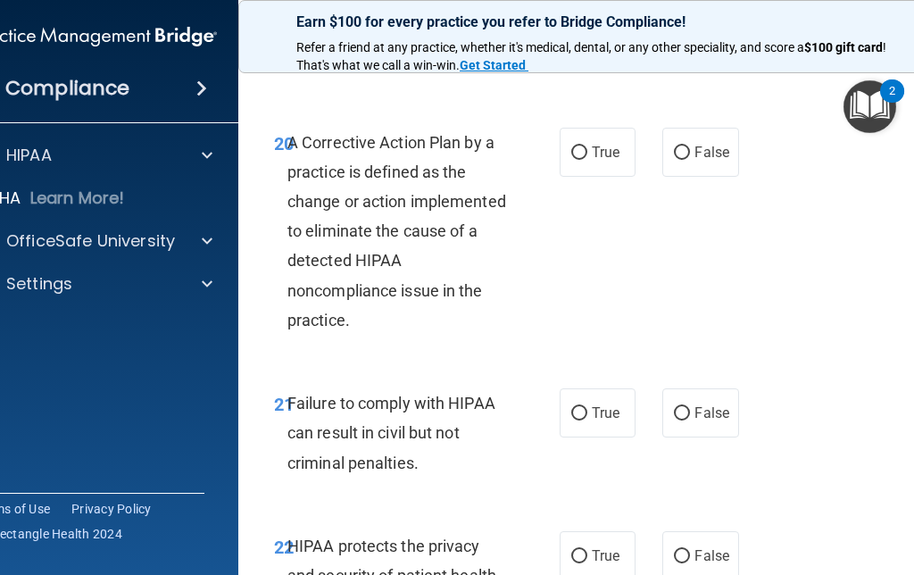
scroll to position [3848, 0]
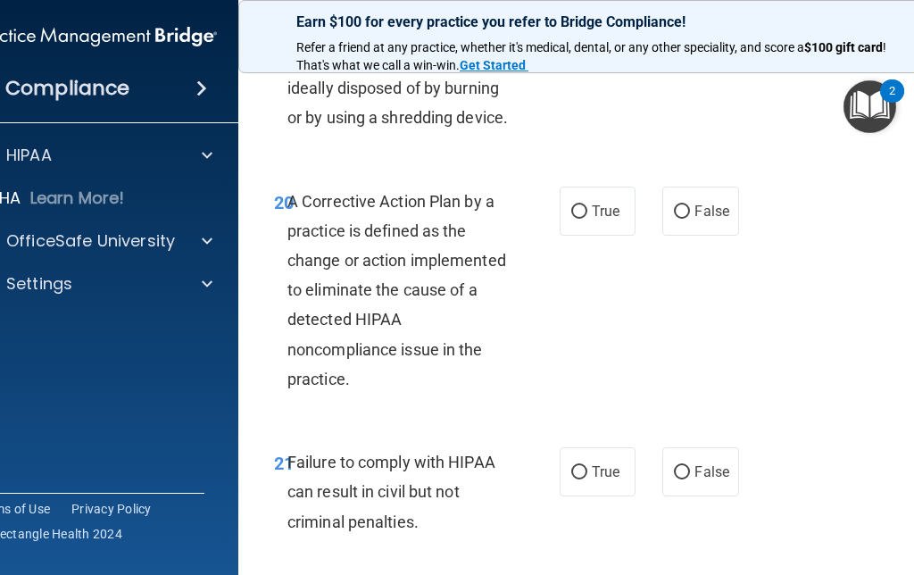
click at [687, 219] on input "False" at bounding box center [682, 211] width 16 height 13
radio input "true"
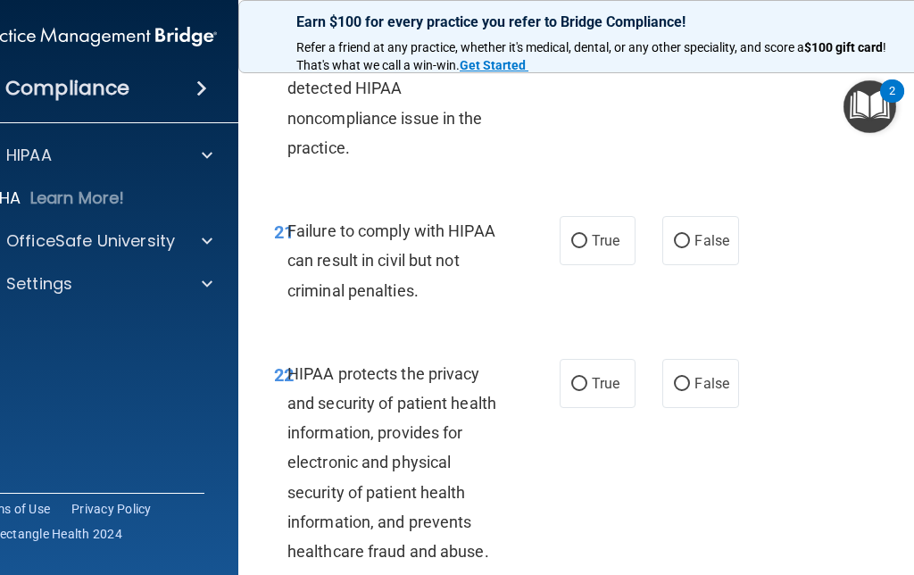
scroll to position [4085, 0]
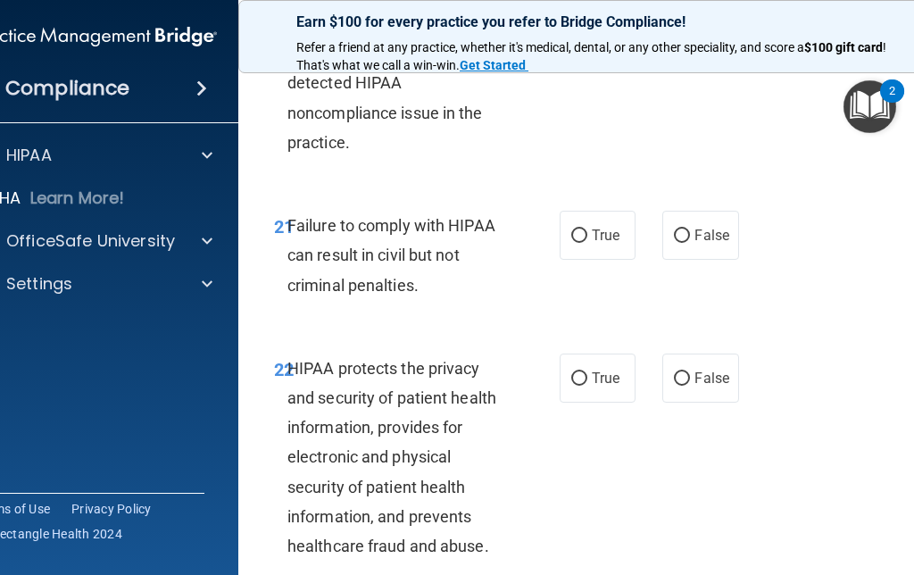
click at [686, 243] on input "False" at bounding box center [682, 235] width 16 height 13
radio input "true"
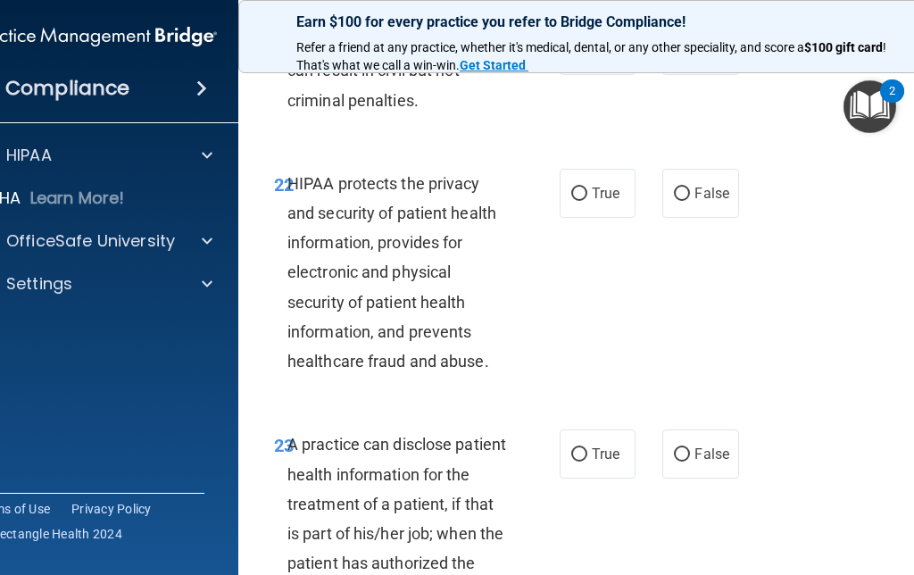
scroll to position [4268, 0]
click at [566, 219] on label "True" at bounding box center [598, 194] width 76 height 49
click at [571, 202] on input "True" at bounding box center [579, 194] width 16 height 13
radio input "true"
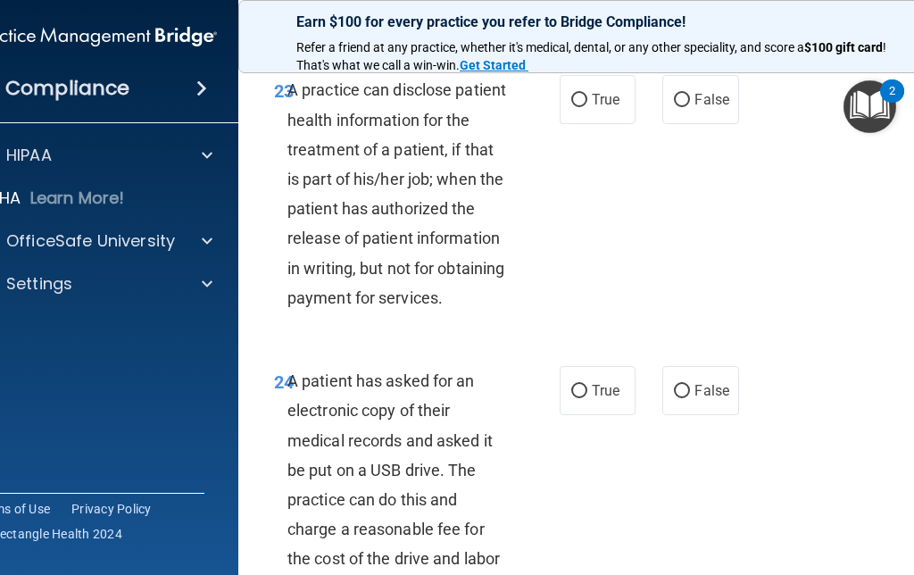
scroll to position [4624, 0]
click at [568, 123] on label "True" at bounding box center [598, 98] width 76 height 49
click at [571, 106] on input "True" at bounding box center [579, 99] width 16 height 13
radio input "true"
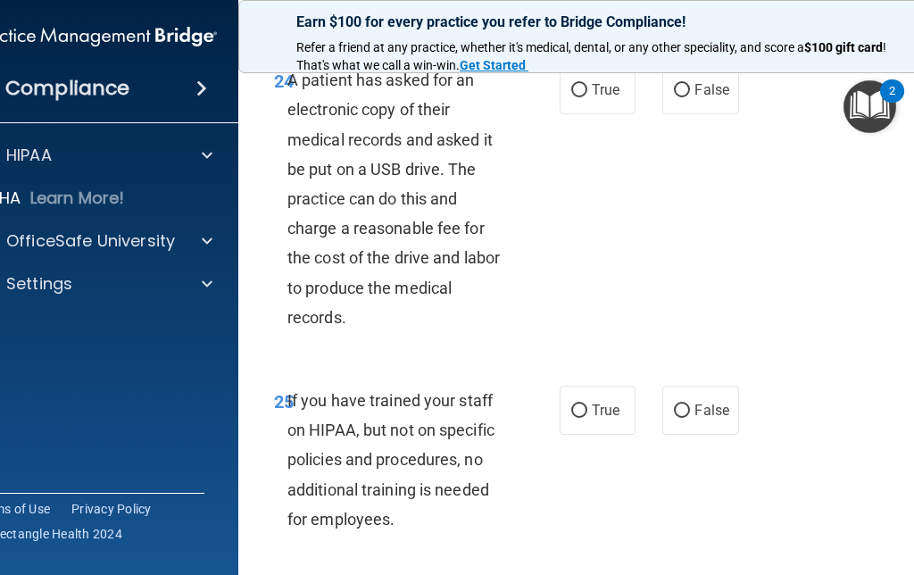
scroll to position [4937, 0]
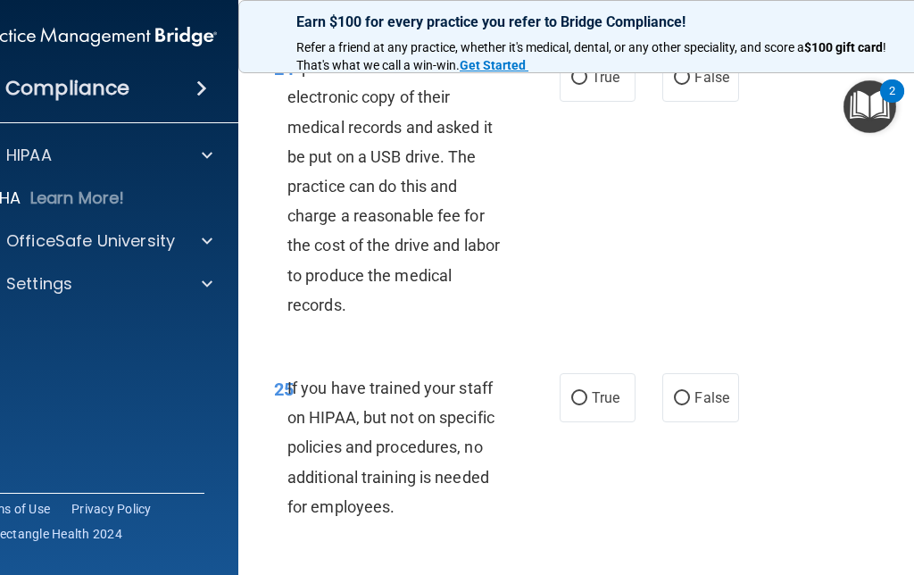
click at [566, 102] on label "True" at bounding box center [598, 77] width 76 height 49
click at [571, 85] on input "True" at bounding box center [579, 77] width 16 height 13
radio input "true"
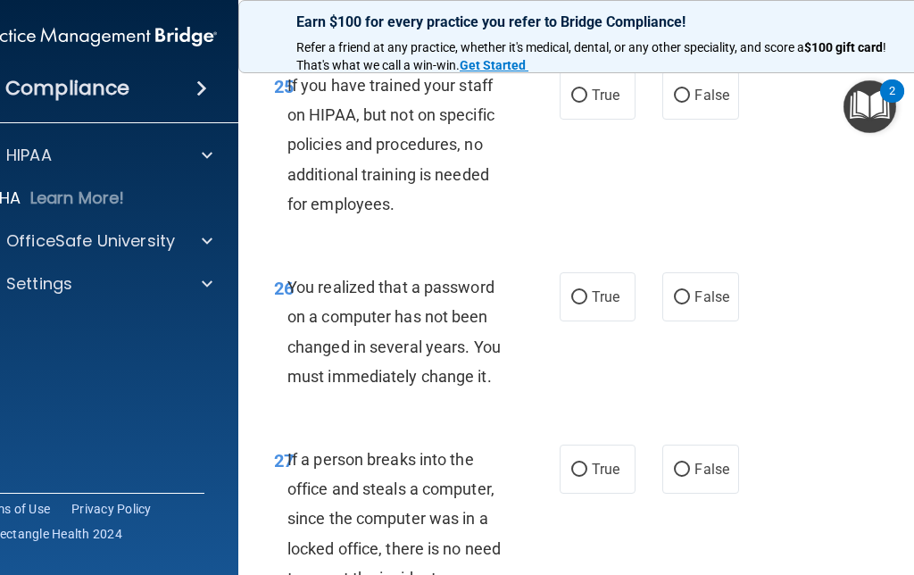
scroll to position [5230, 0]
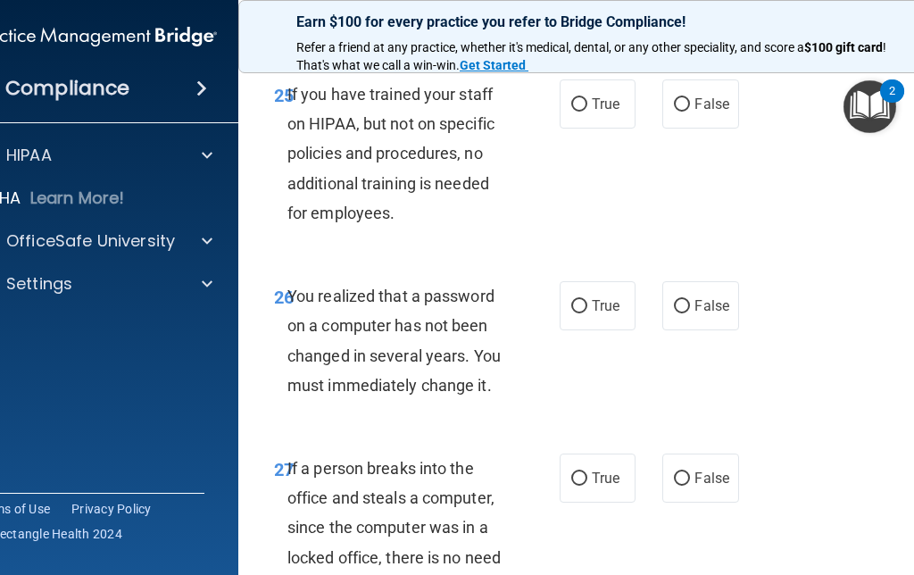
click at [682, 112] on input "False" at bounding box center [682, 104] width 16 height 13
radio input "true"
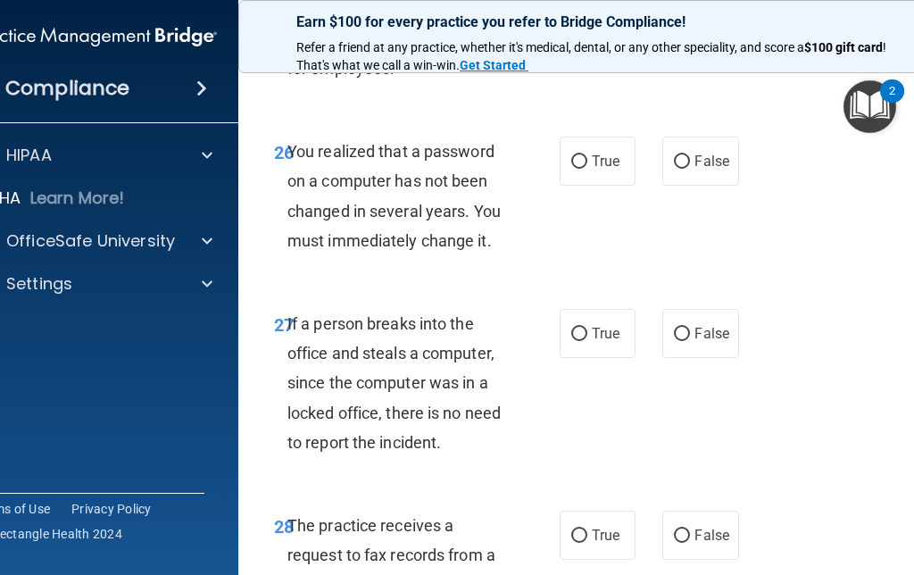
scroll to position [5420, 0]
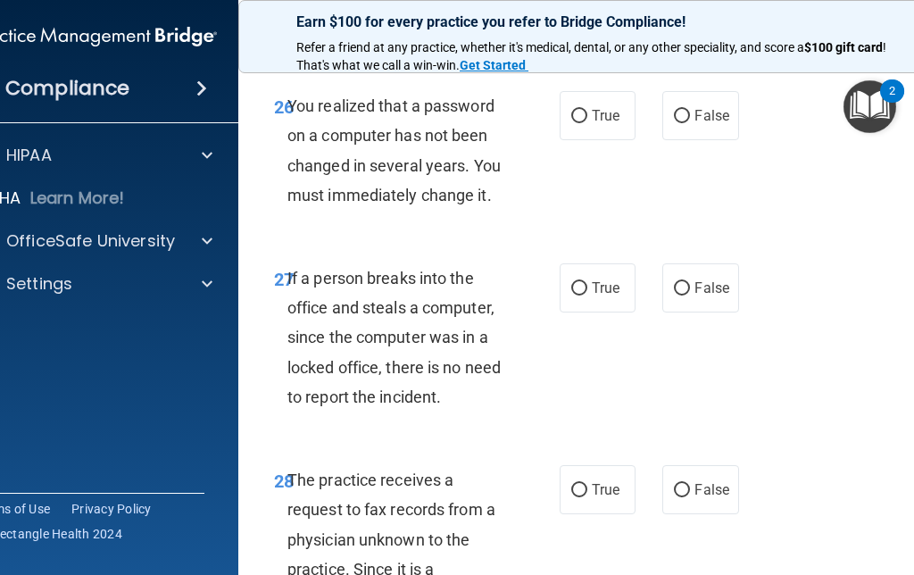
click at [696, 140] on label "False" at bounding box center [700, 115] width 76 height 49
click at [690, 123] on input "False" at bounding box center [682, 116] width 16 height 13
radio input "true"
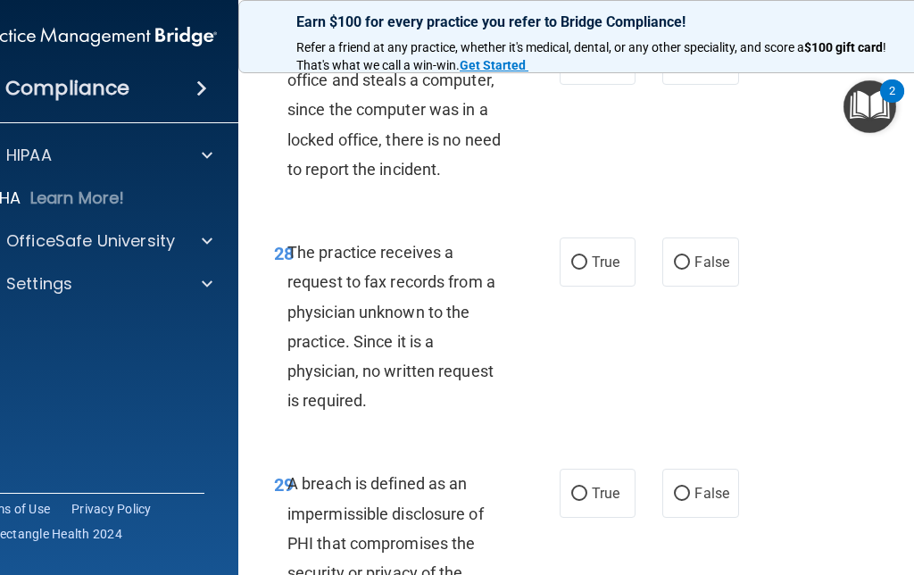
scroll to position [5650, 0]
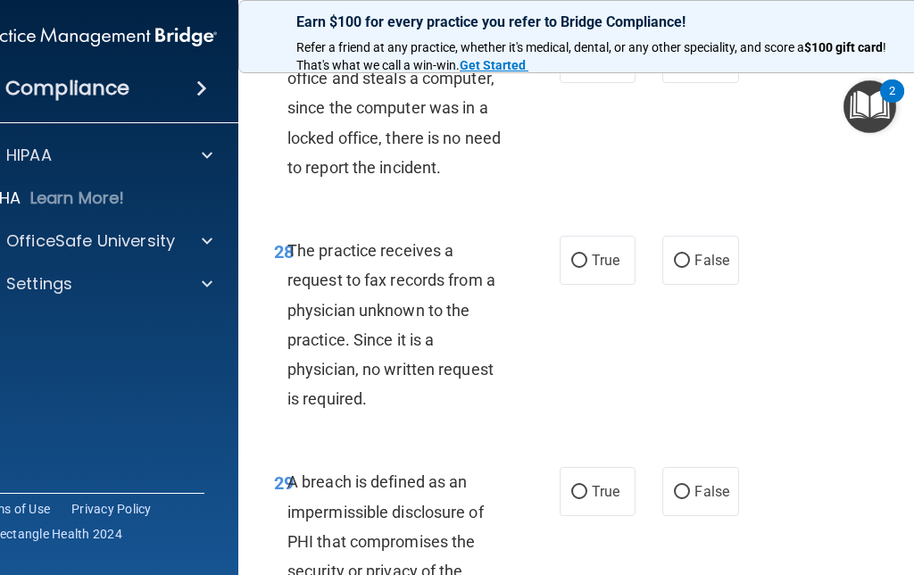
click at [679, 66] on input "False" at bounding box center [682, 59] width 16 height 13
radio input "true"
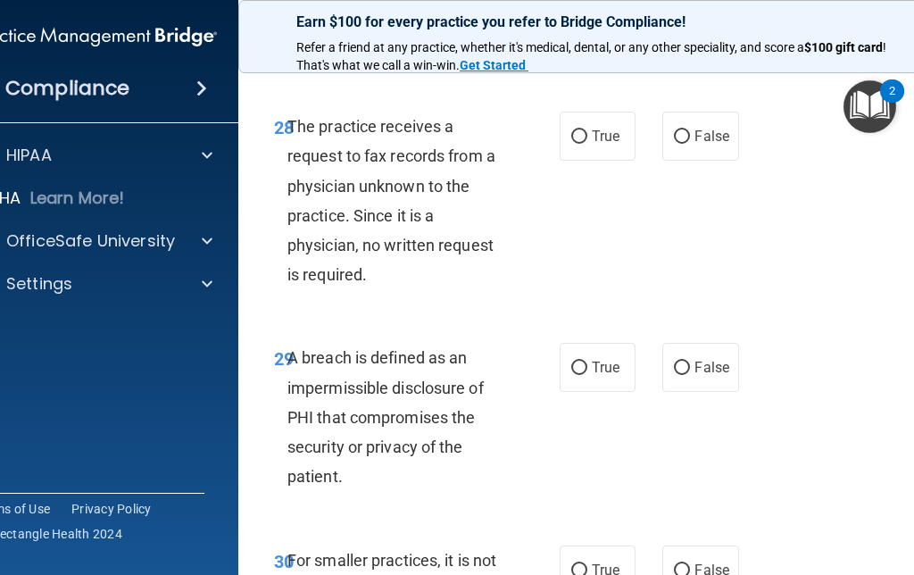
scroll to position [5807, 0]
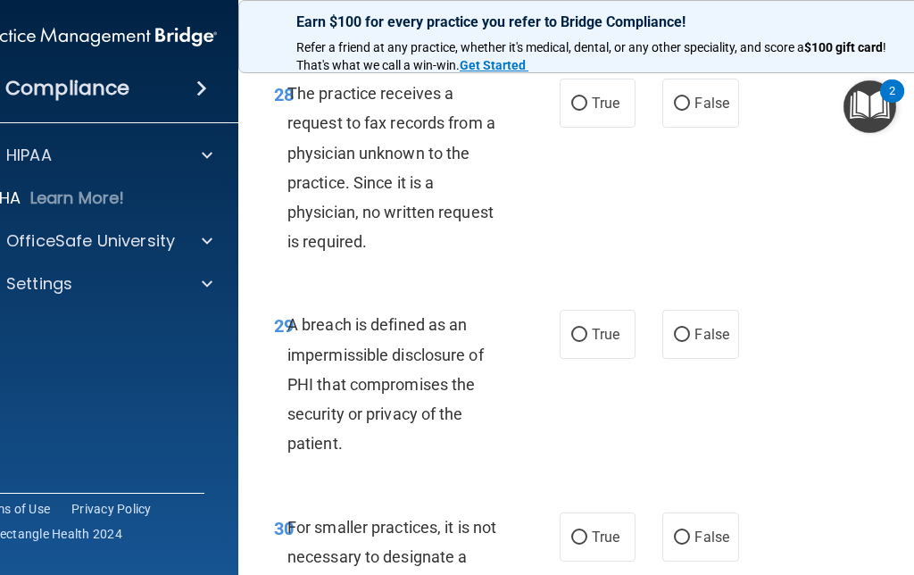
click at [685, 111] on input "False" at bounding box center [682, 103] width 16 height 13
radio input "true"
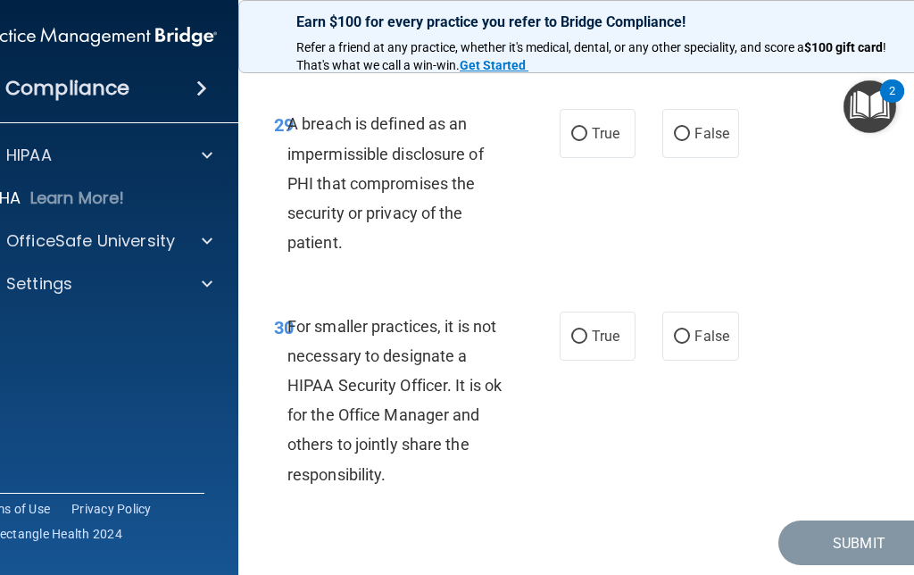
scroll to position [6017, 0]
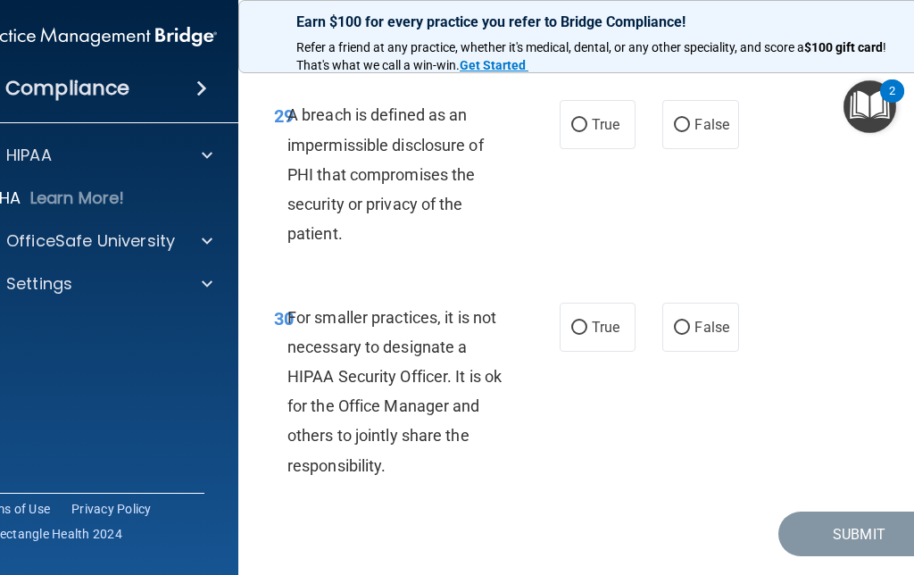
click at [585, 132] on input "True" at bounding box center [579, 125] width 16 height 13
radio input "true"
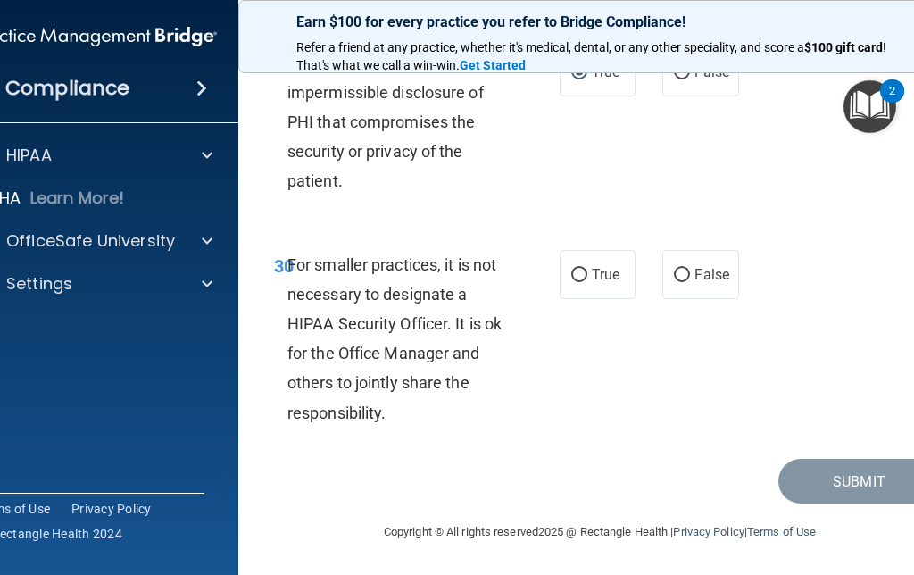
scroll to position [6155, 0]
click at [688, 275] on input "False" at bounding box center [682, 275] width 16 height 13
radio input "true"
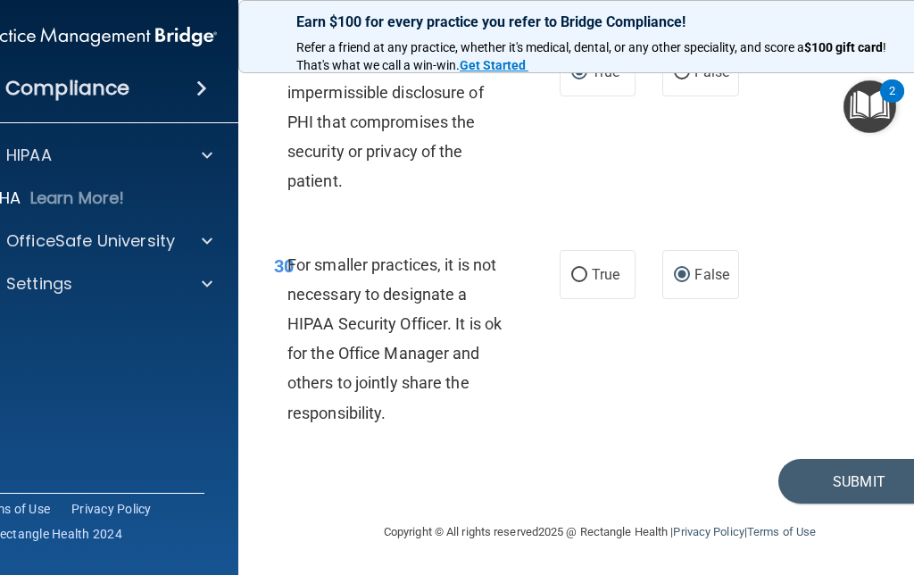
click at [851, 477] on button "Submit" at bounding box center [858, 482] width 161 height 46
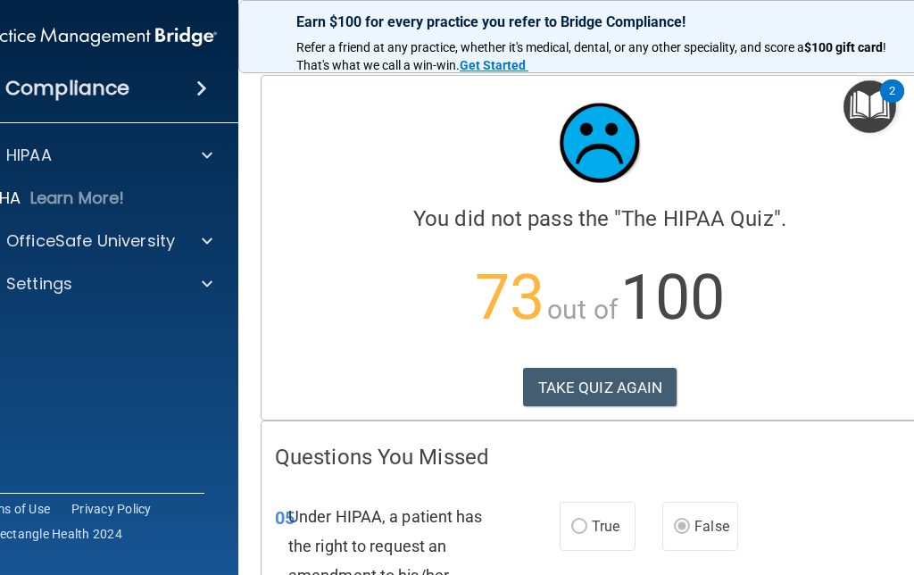
click at [596, 391] on button "TAKE QUIZ AGAIN" at bounding box center [600, 387] width 154 height 39
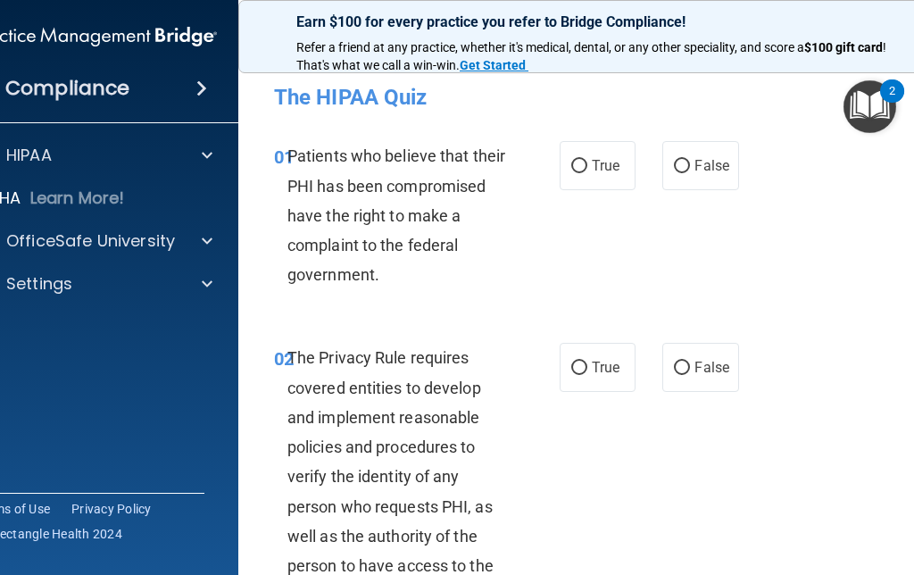
click at [584, 171] on input "True" at bounding box center [579, 166] width 16 height 13
radio input "true"
click at [580, 374] on input "True" at bounding box center [579, 367] width 16 height 13
radio input "true"
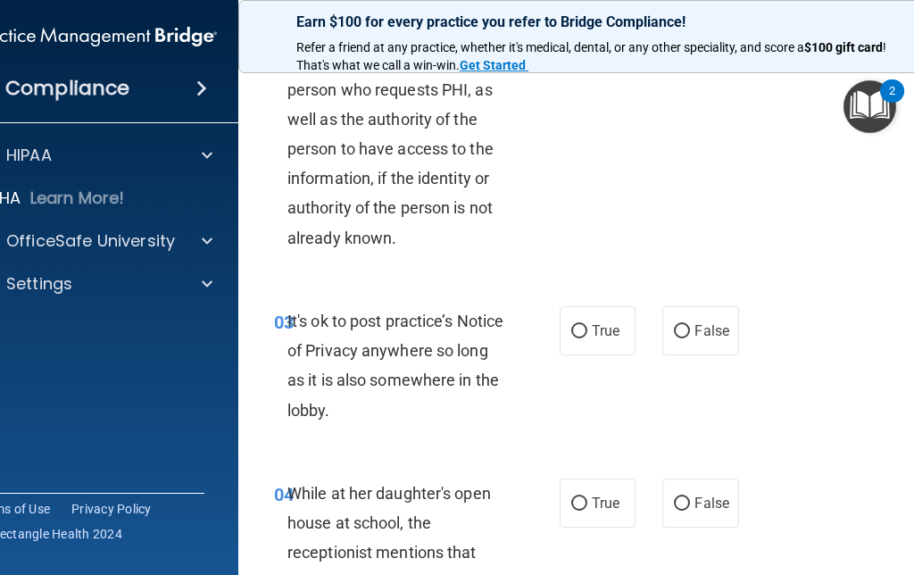
scroll to position [432, 0]
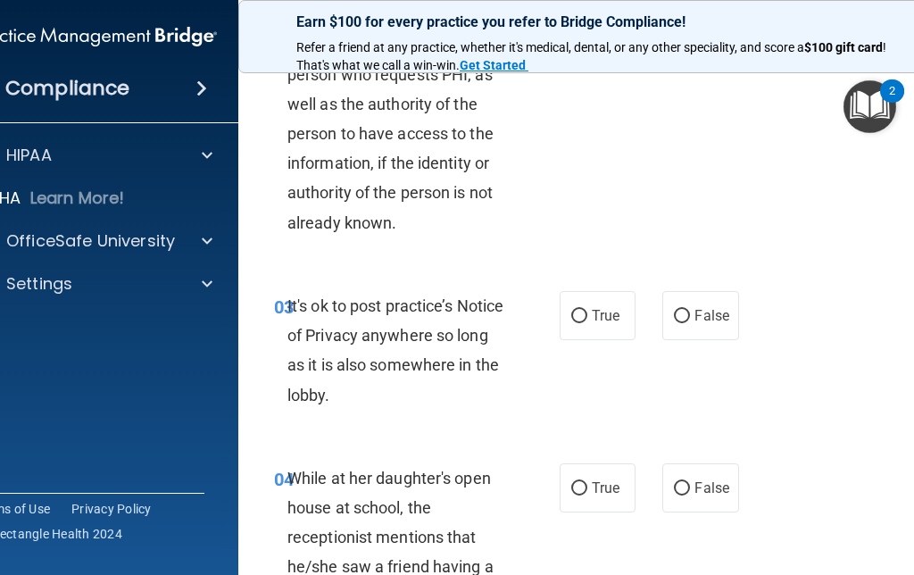
click at [681, 319] on input "False" at bounding box center [682, 316] width 16 height 13
radio input "true"
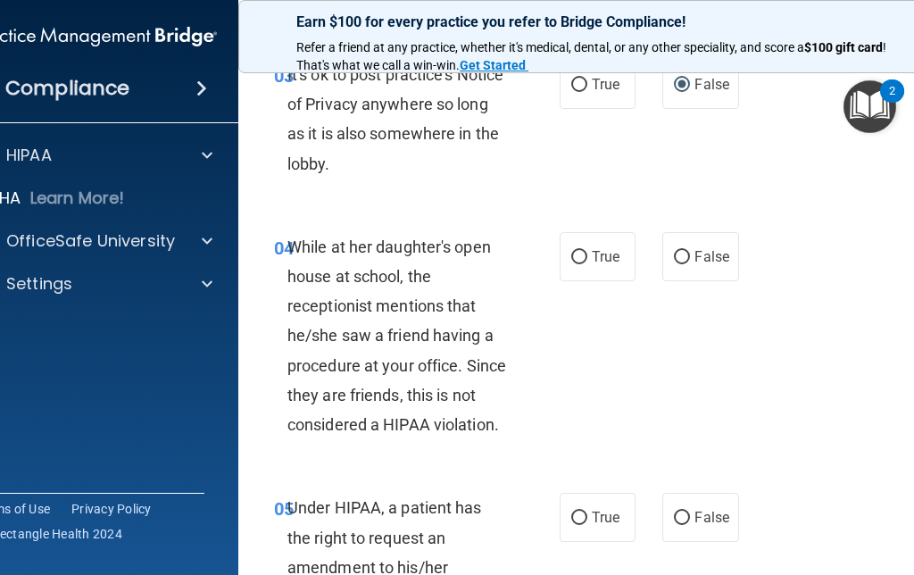
scroll to position [673, 0]
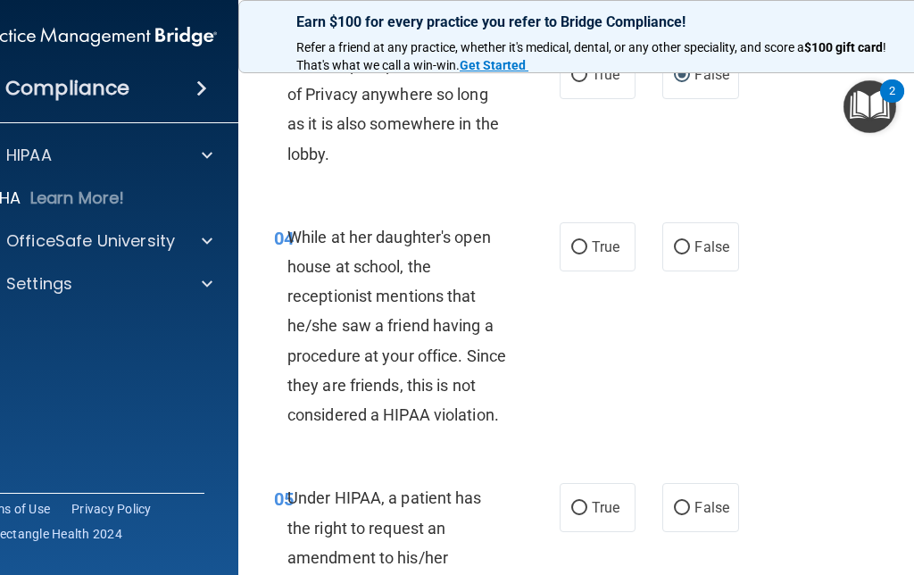
click at [687, 244] on input "False" at bounding box center [682, 247] width 16 height 13
radio input "true"
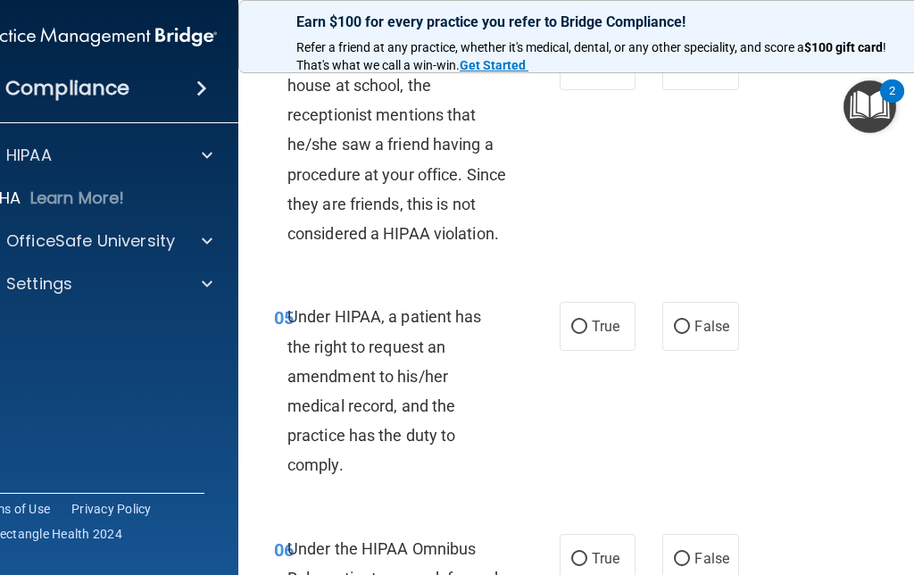
scroll to position [852, 0]
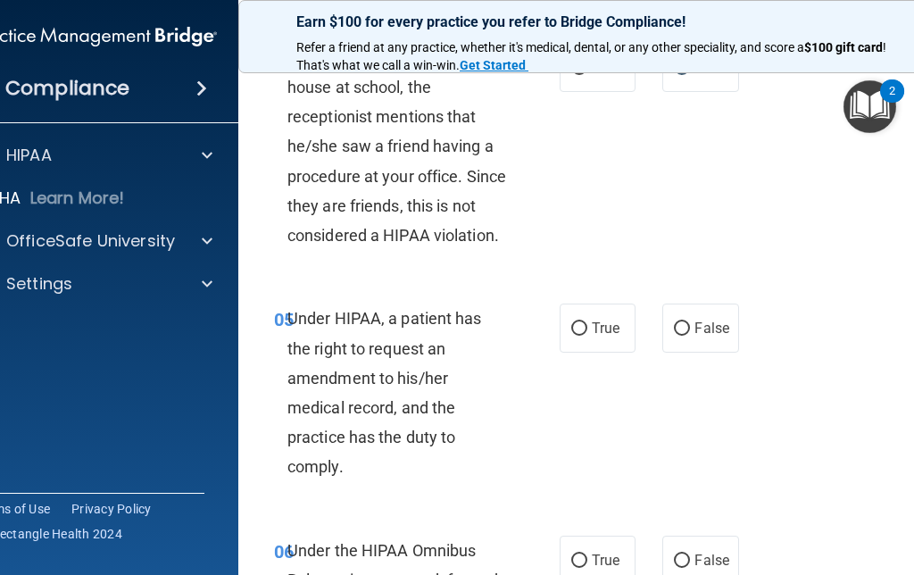
click at [687, 326] on input "False" at bounding box center [682, 328] width 16 height 13
radio input "true"
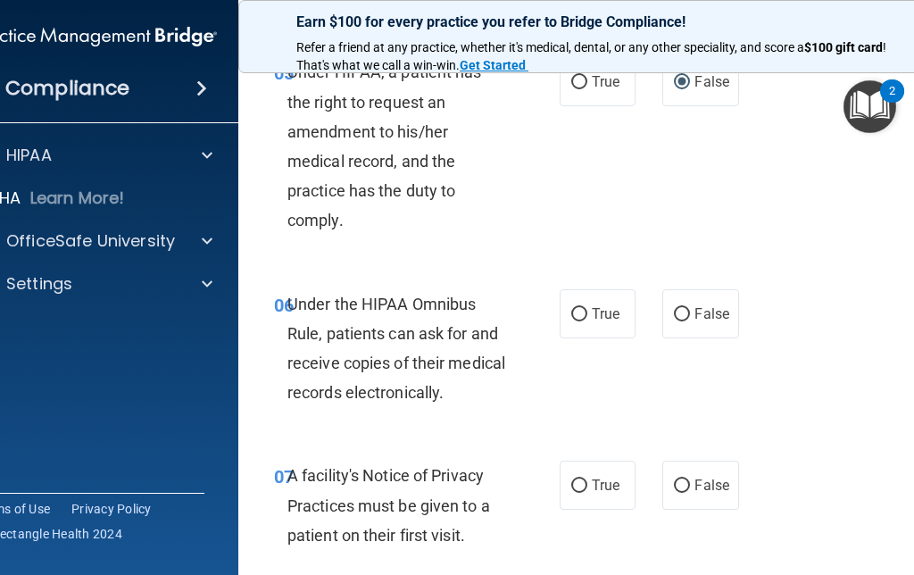
scroll to position [1044, 0]
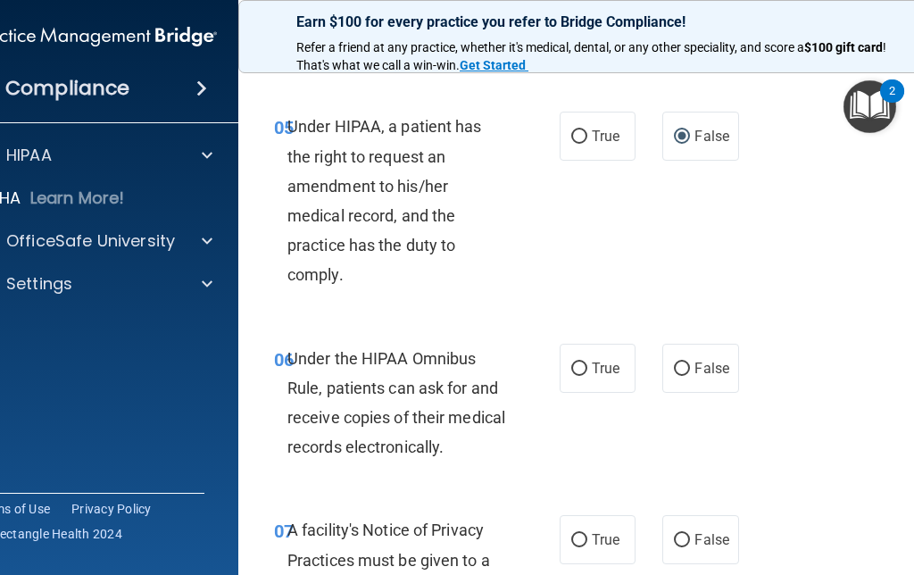
click at [583, 364] on input "True" at bounding box center [579, 368] width 16 height 13
radio input "true"
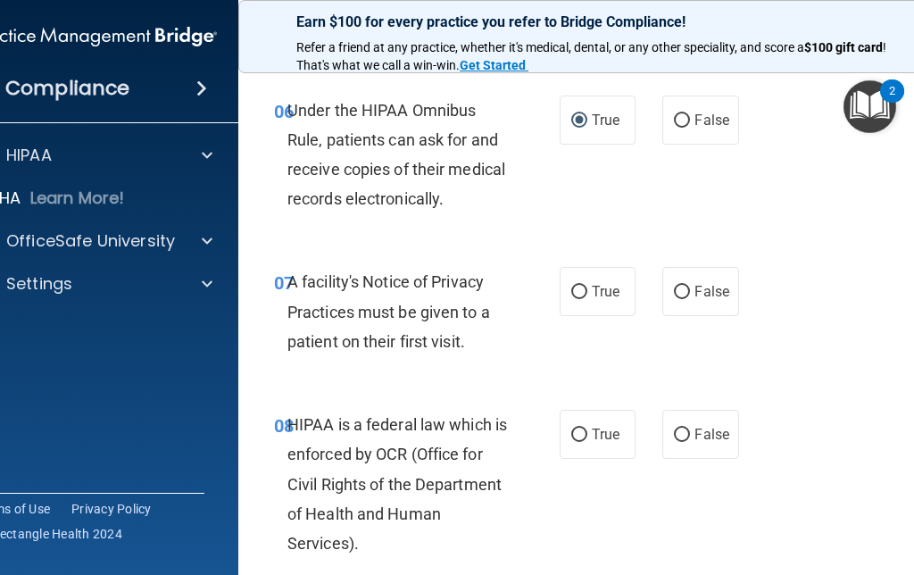
scroll to position [1290, 0]
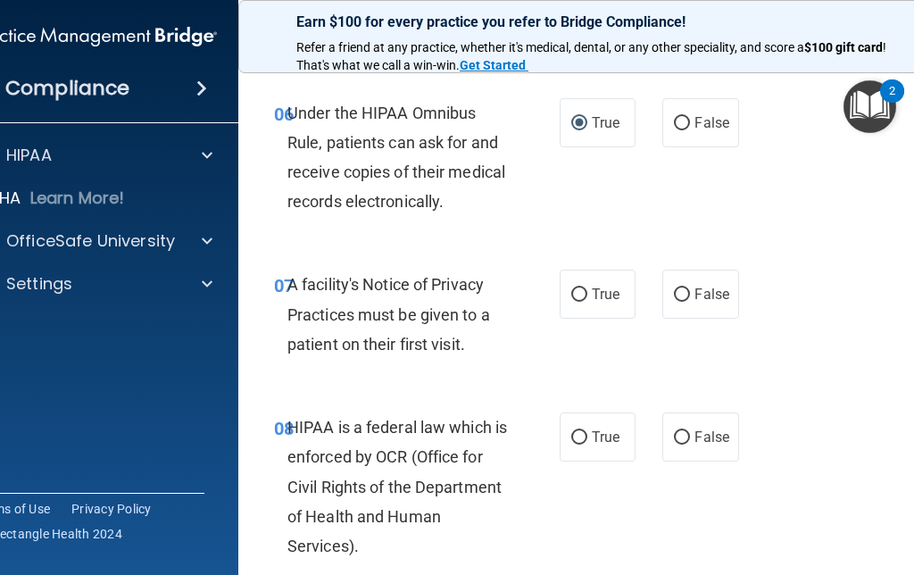
click at [578, 432] on input "True" at bounding box center [579, 437] width 16 height 13
radio input "true"
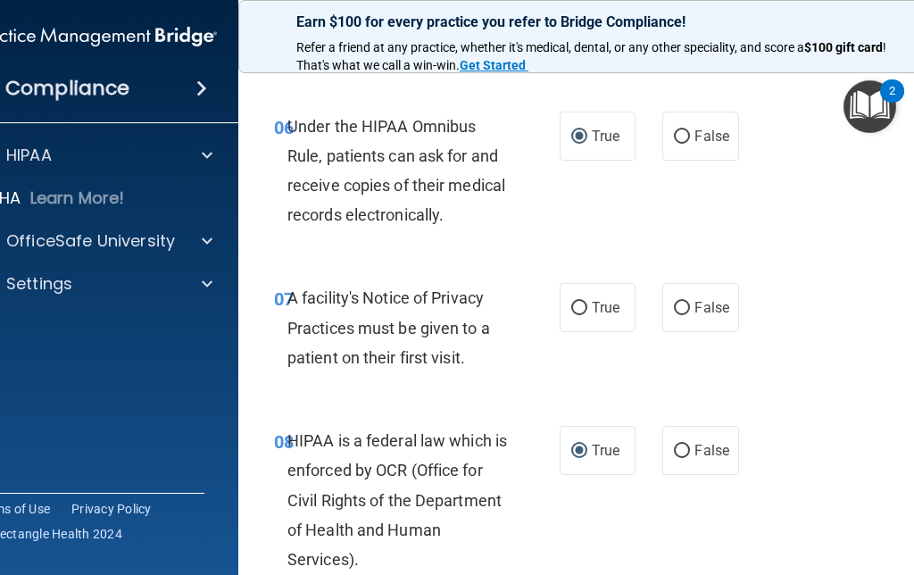
click at [584, 302] on input "True" at bounding box center [579, 308] width 16 height 13
radio input "true"
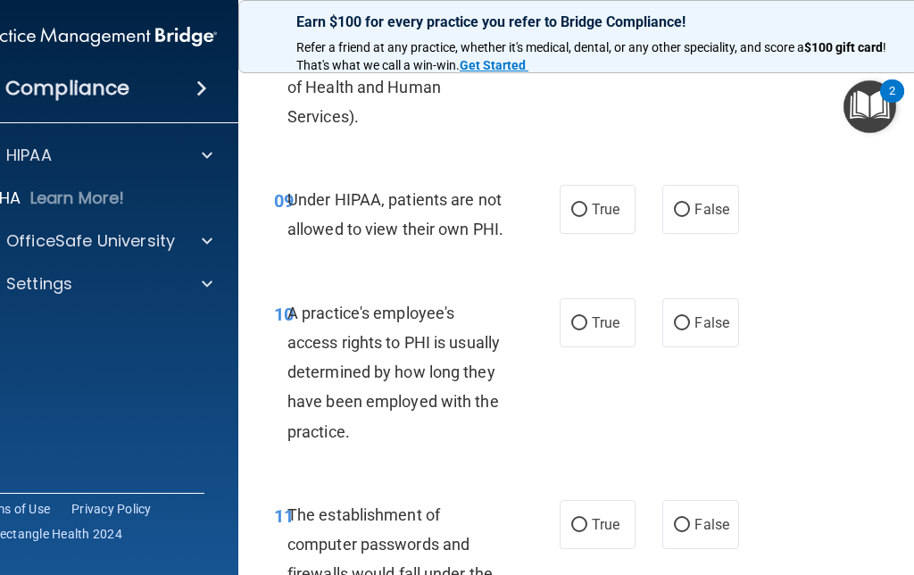
scroll to position [1709, 0]
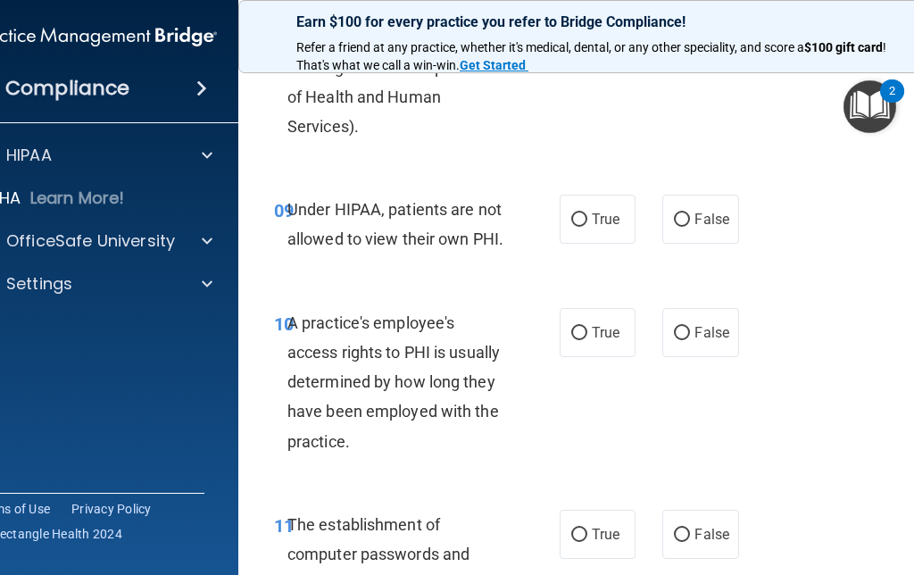
click at [685, 216] on input "False" at bounding box center [682, 219] width 16 height 13
radio input "true"
click at [678, 336] on label "False" at bounding box center [700, 332] width 76 height 49
click at [678, 336] on input "False" at bounding box center [682, 333] width 16 height 13
radio input "true"
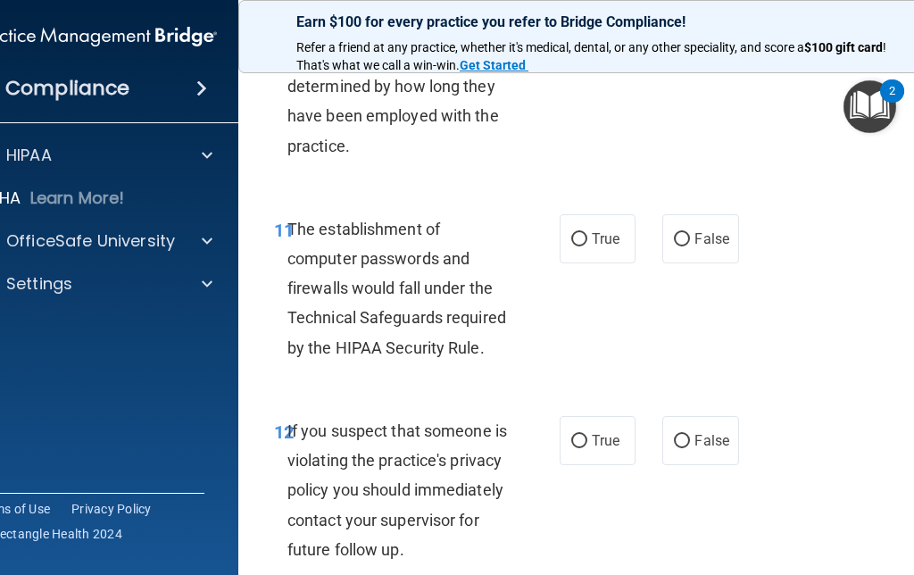
scroll to position [2053, 0]
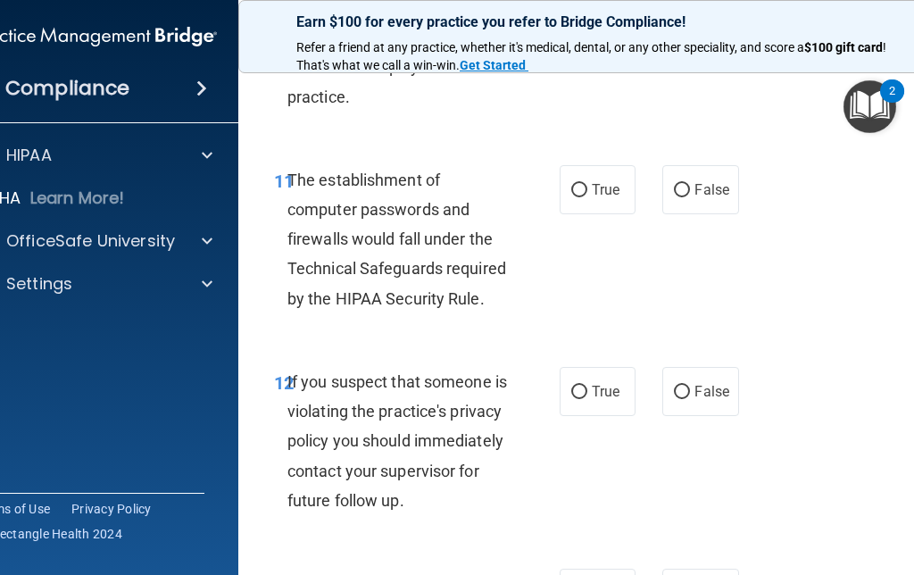
click at [577, 185] on input "True" at bounding box center [579, 190] width 16 height 13
radio input "true"
click at [688, 386] on input "False" at bounding box center [682, 392] width 16 height 13
radio input "true"
click at [577, 386] on input "True" at bounding box center [579, 392] width 16 height 13
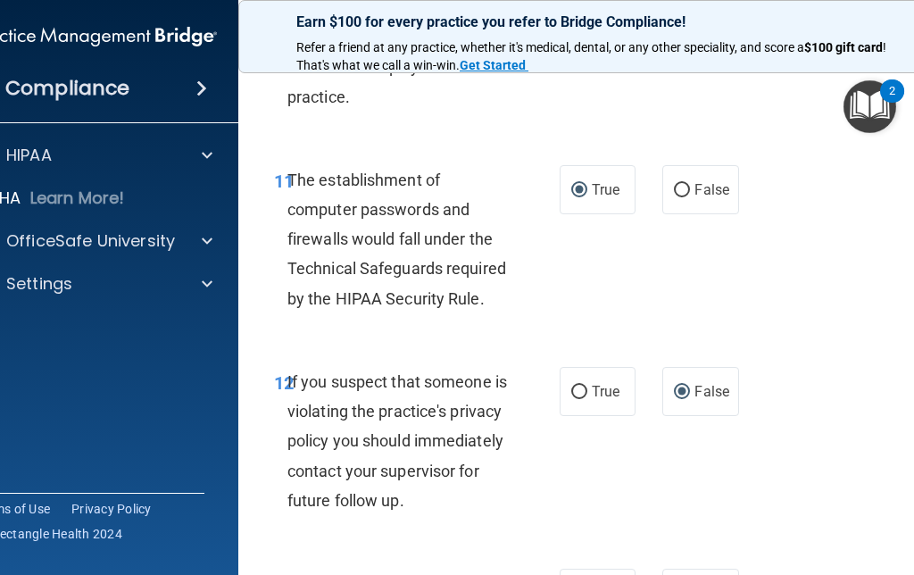
radio input "true"
radio input "false"
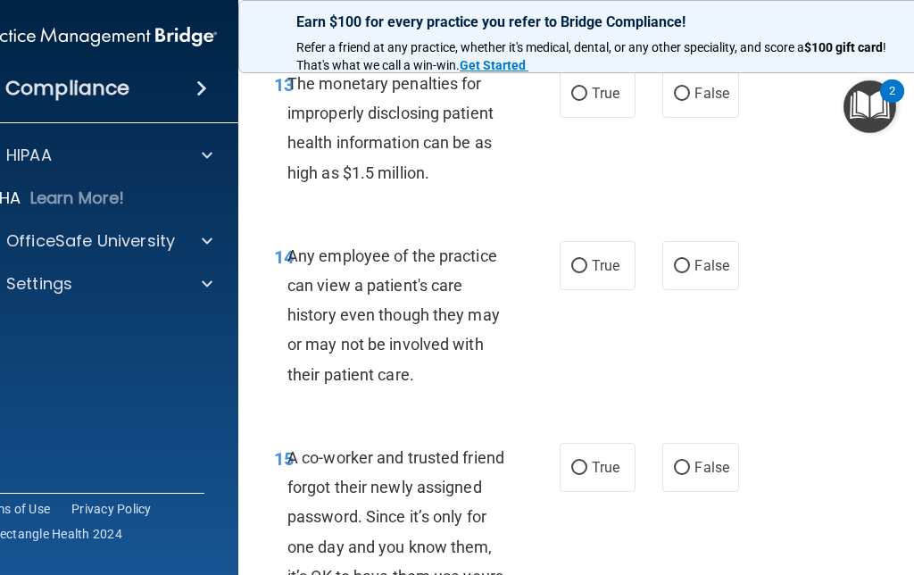
scroll to position [2555, 0]
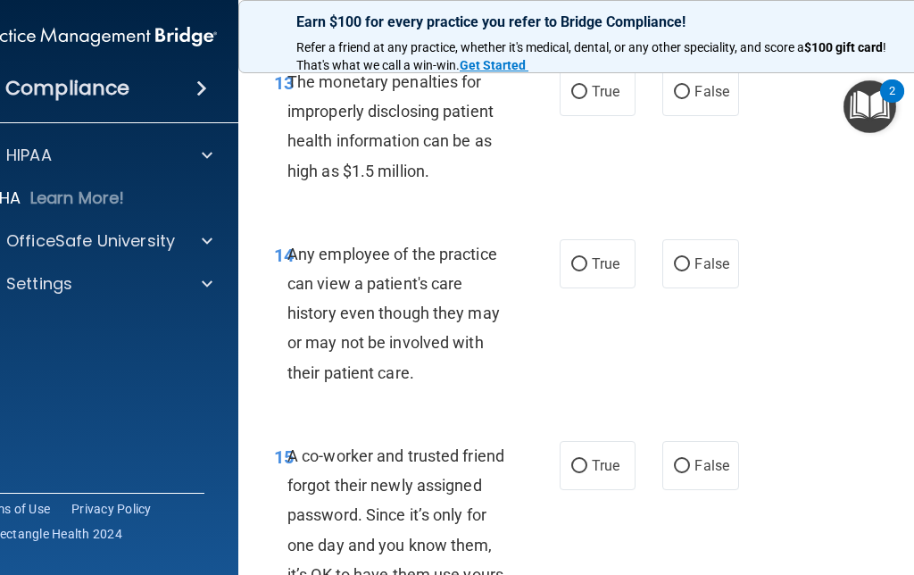
click at [573, 99] on input "True" at bounding box center [579, 92] width 16 height 13
radio input "true"
click at [691, 288] on label "False" at bounding box center [700, 263] width 76 height 49
click at [690, 271] on input "False" at bounding box center [682, 264] width 16 height 13
radio input "true"
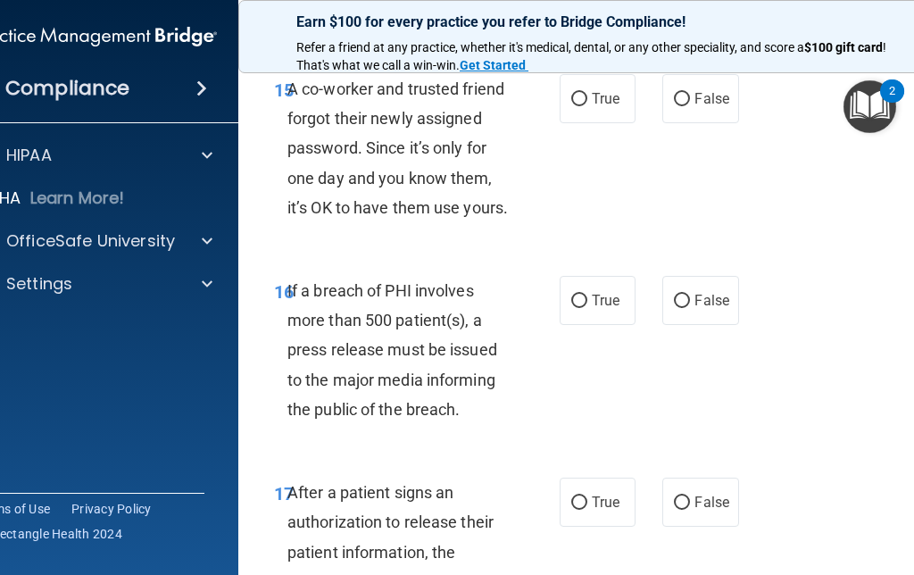
scroll to position [2931, 0]
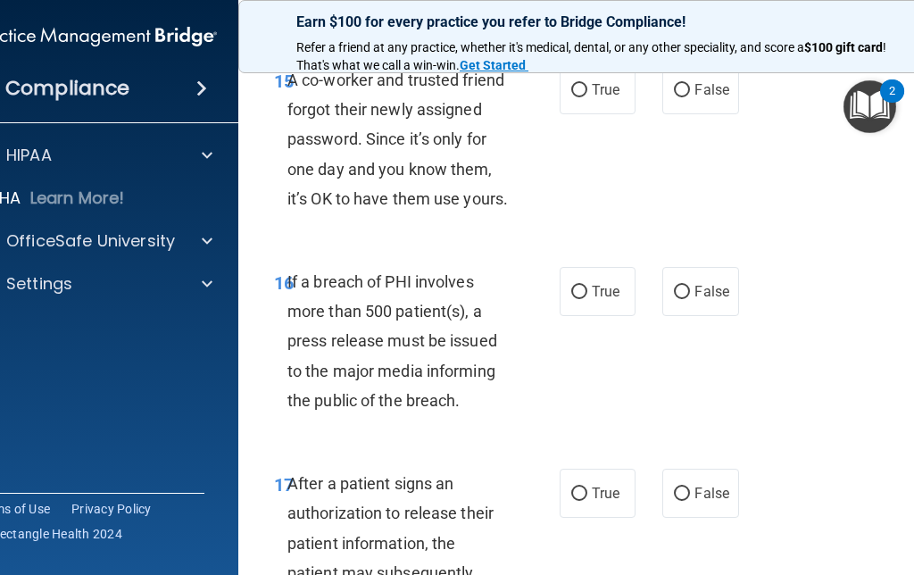
click at [670, 102] on label "False" at bounding box center [700, 89] width 76 height 49
click at [674, 97] on input "False" at bounding box center [682, 90] width 16 height 13
radio input "true"
click at [578, 299] on input "True" at bounding box center [579, 292] width 16 height 13
radio input "true"
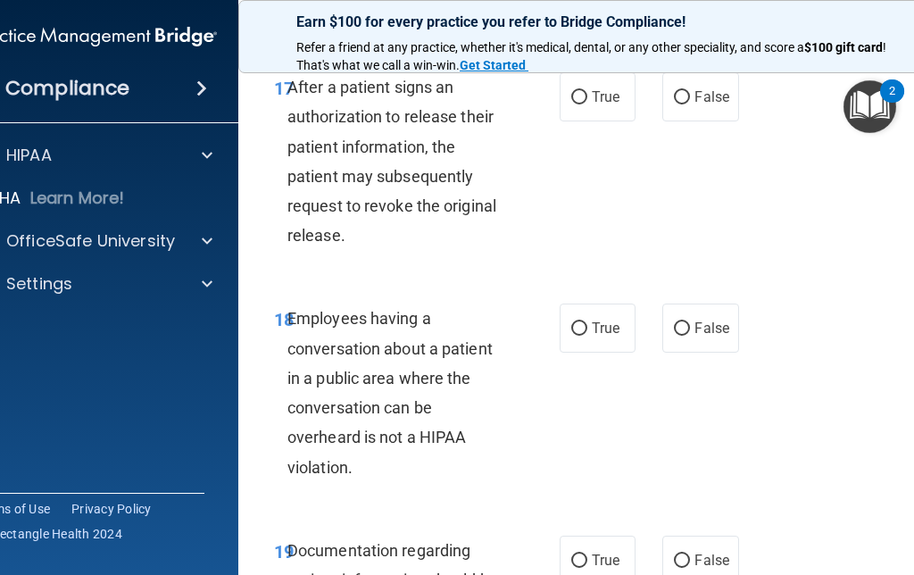
scroll to position [3330, 0]
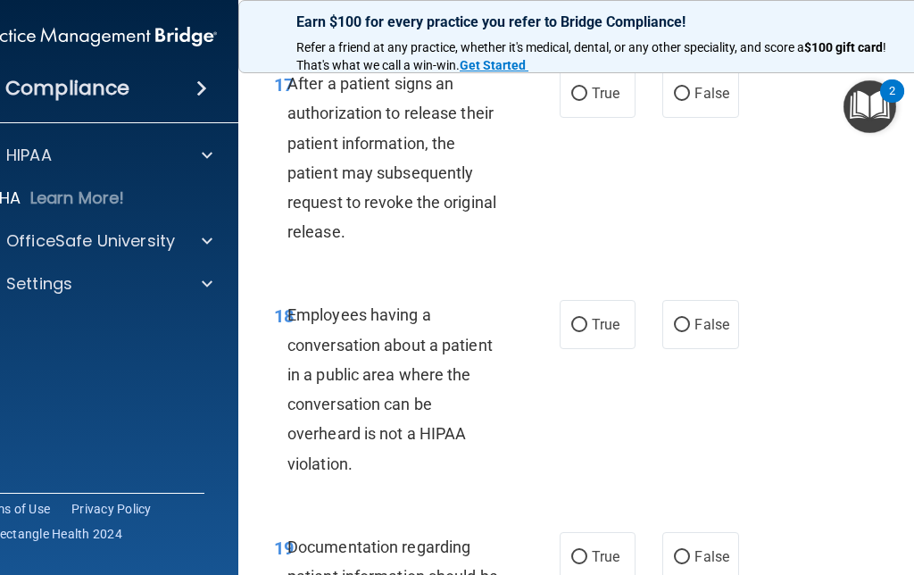
click at [581, 101] on input "True" at bounding box center [579, 93] width 16 height 13
radio input "true"
click at [683, 332] on input "False" at bounding box center [682, 325] width 16 height 13
radio input "true"
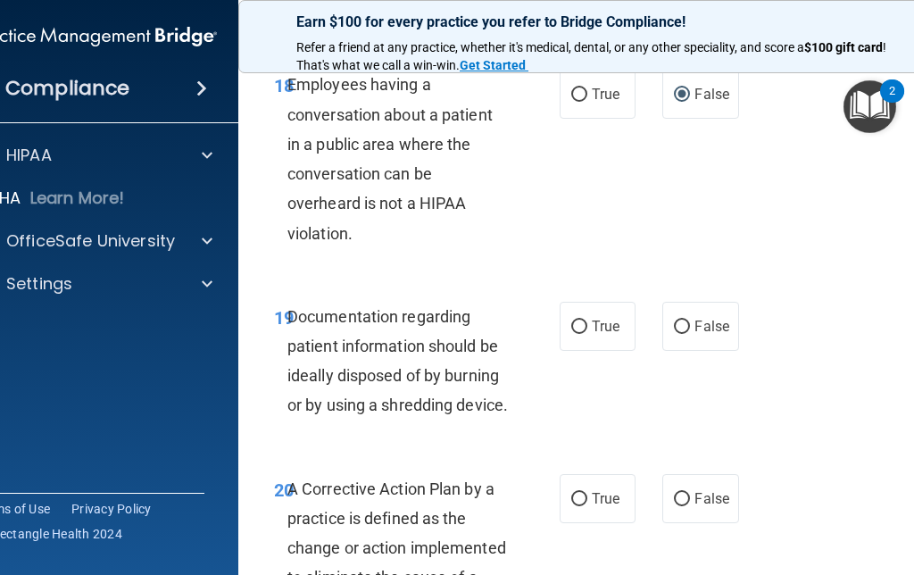
scroll to position [3556, 0]
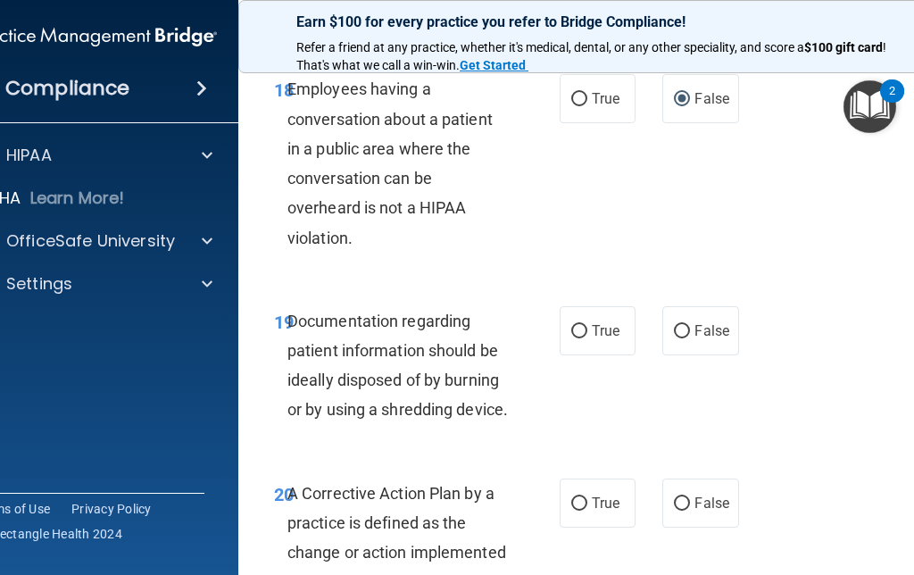
click at [586, 338] on input "True" at bounding box center [579, 331] width 16 height 13
radio input "true"
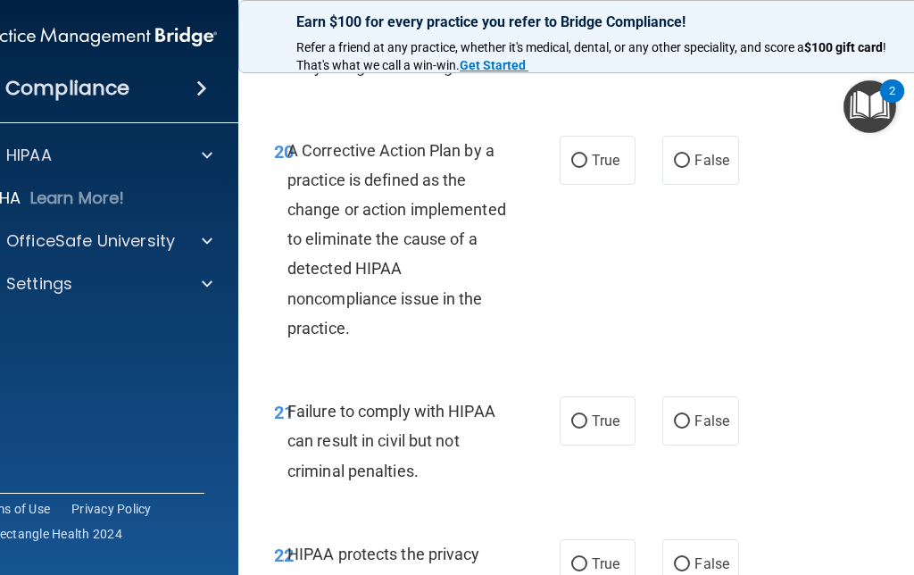
scroll to position [3901, 0]
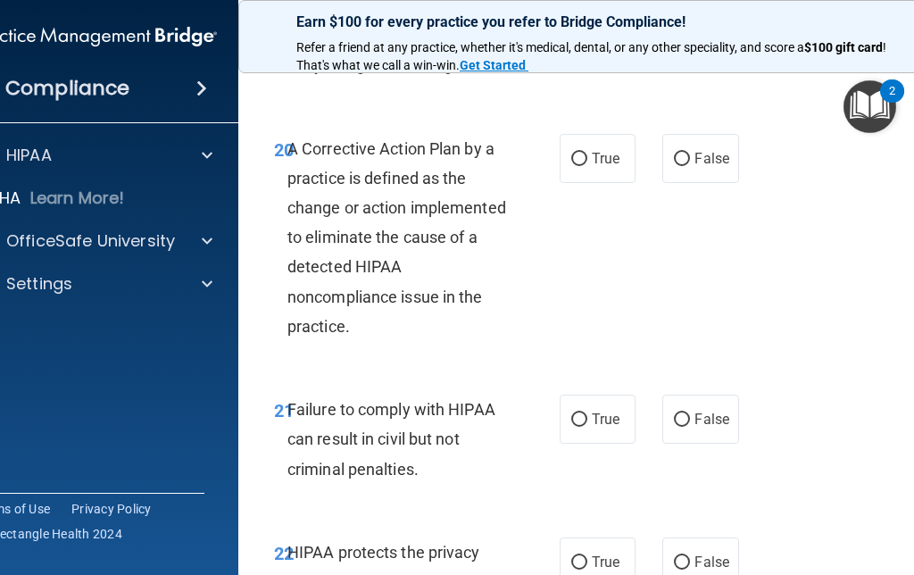
click at [585, 427] on input "True" at bounding box center [579, 419] width 16 height 13
radio input "true"
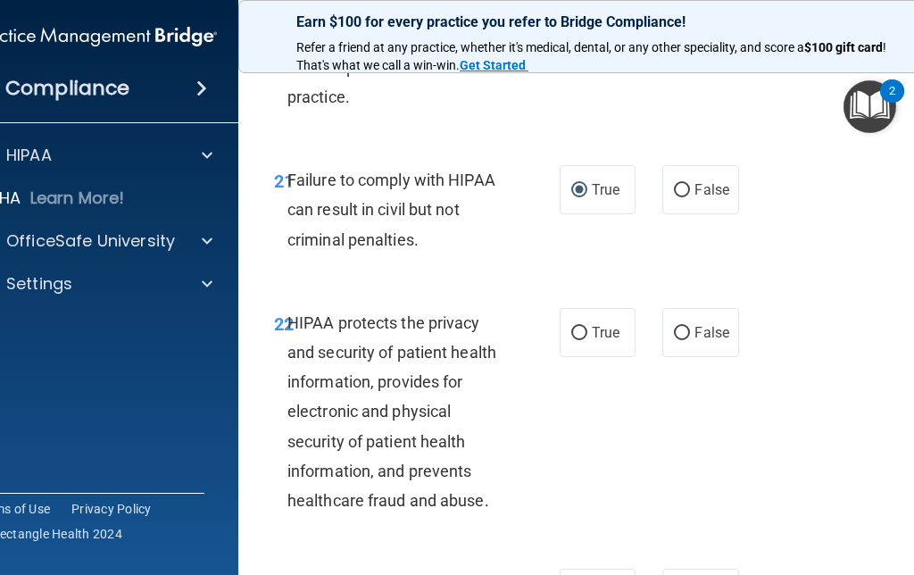
scroll to position [4107, 0]
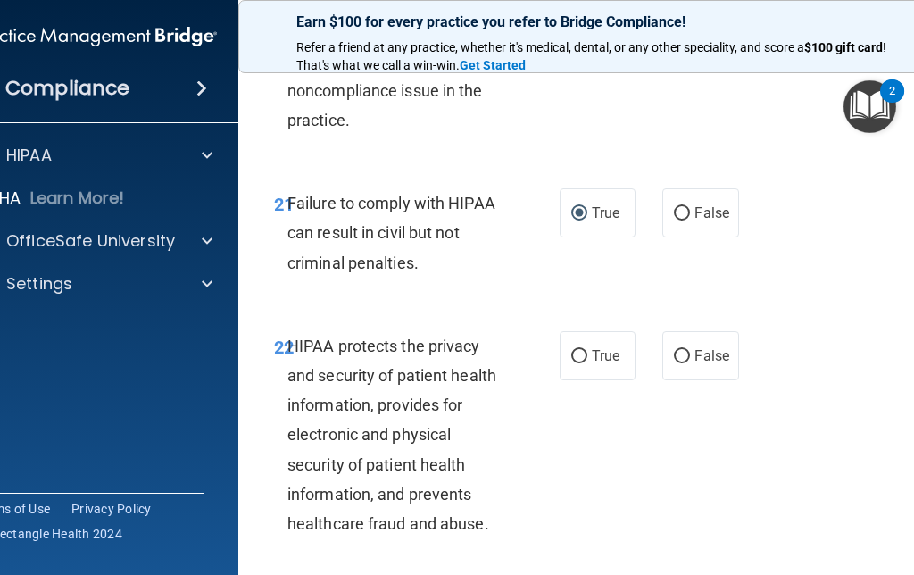
click at [688, 220] on input "False" at bounding box center [682, 213] width 16 height 13
radio input "true"
radio input "false"
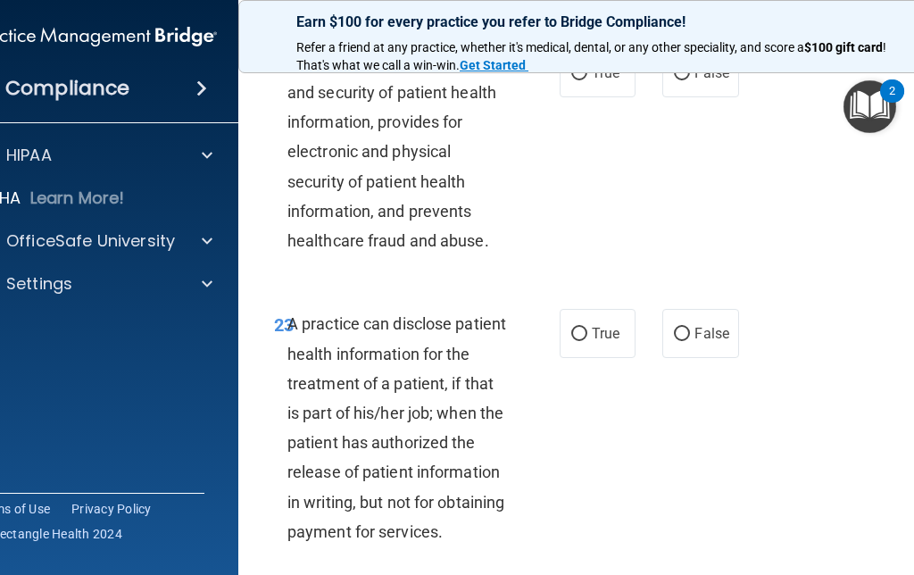
scroll to position [4424, 0]
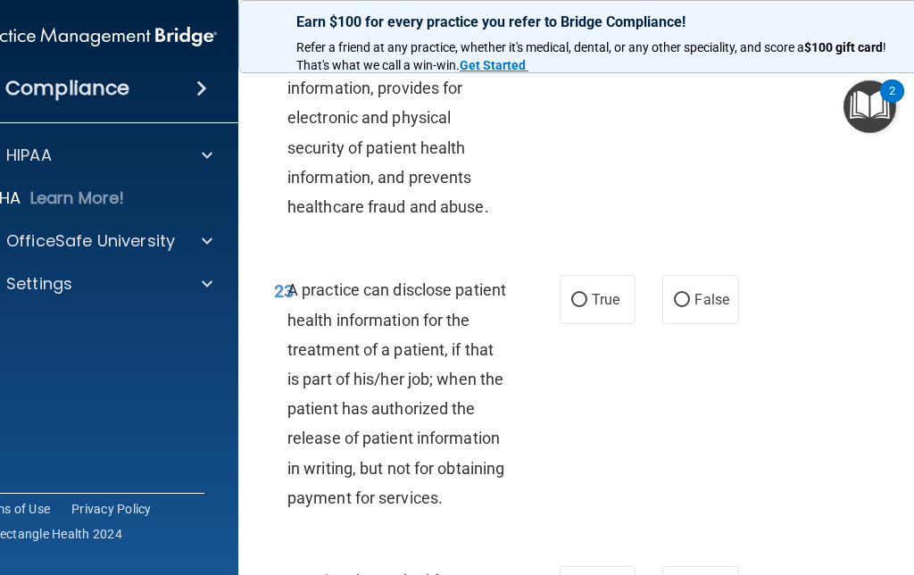
click at [576, 46] on input "True" at bounding box center [579, 39] width 16 height 13
radio input "true"
click at [684, 307] on input "False" at bounding box center [682, 300] width 16 height 13
radio input "true"
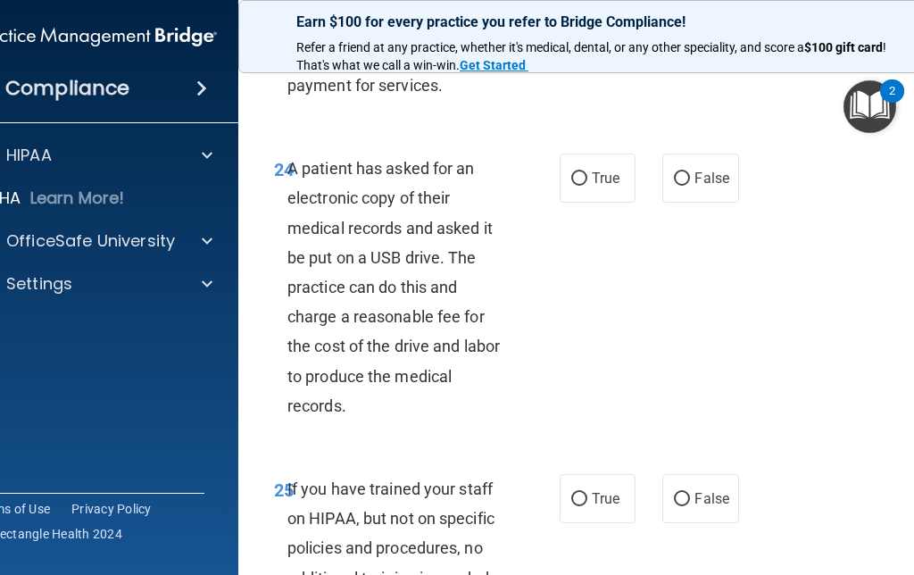
scroll to position [4874, 0]
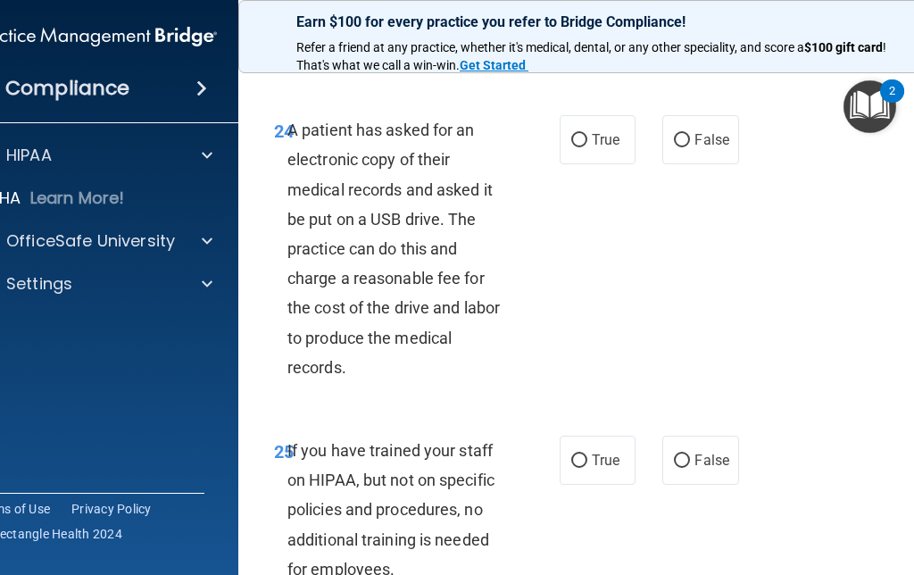
click at [576, 147] on input "True" at bounding box center [579, 140] width 16 height 13
radio input "true"
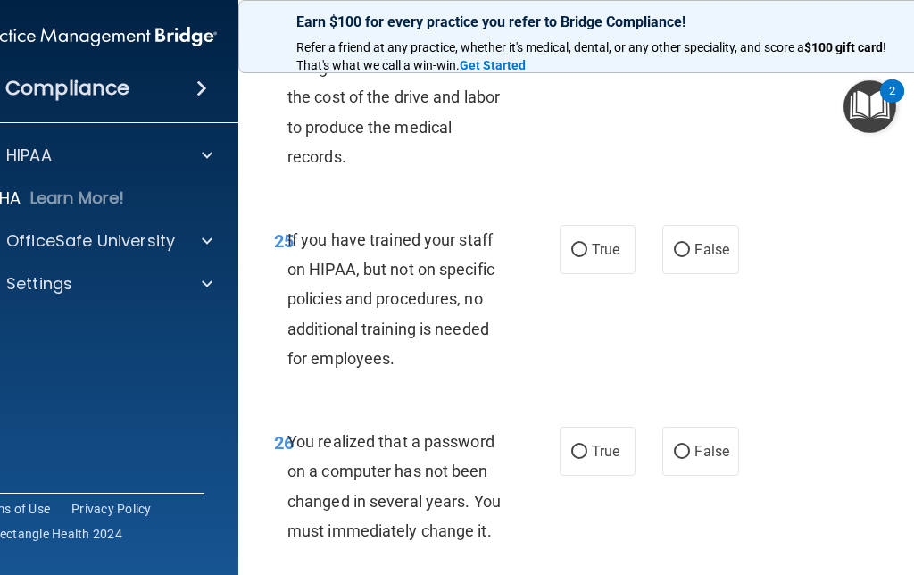
scroll to position [5166, 0]
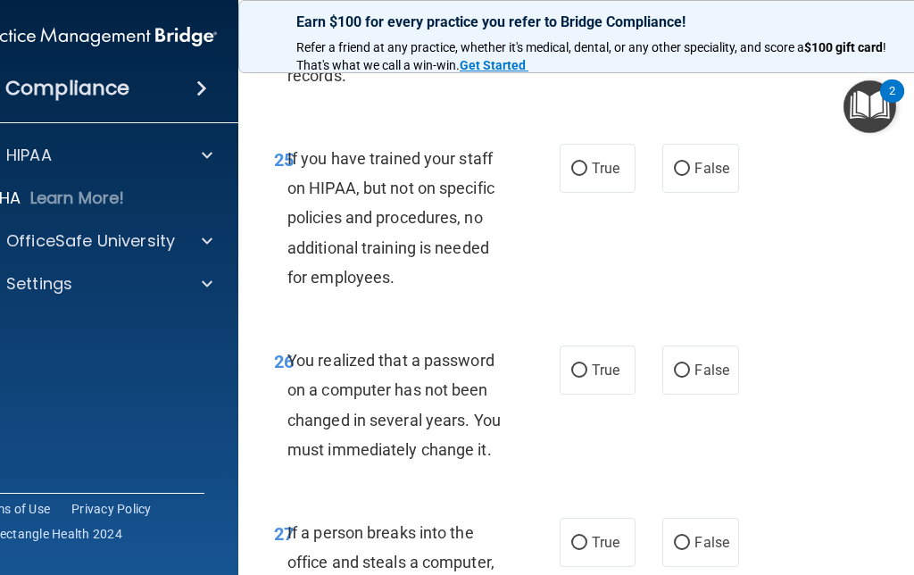
click at [687, 176] on input "False" at bounding box center [682, 168] width 16 height 13
radio input "true"
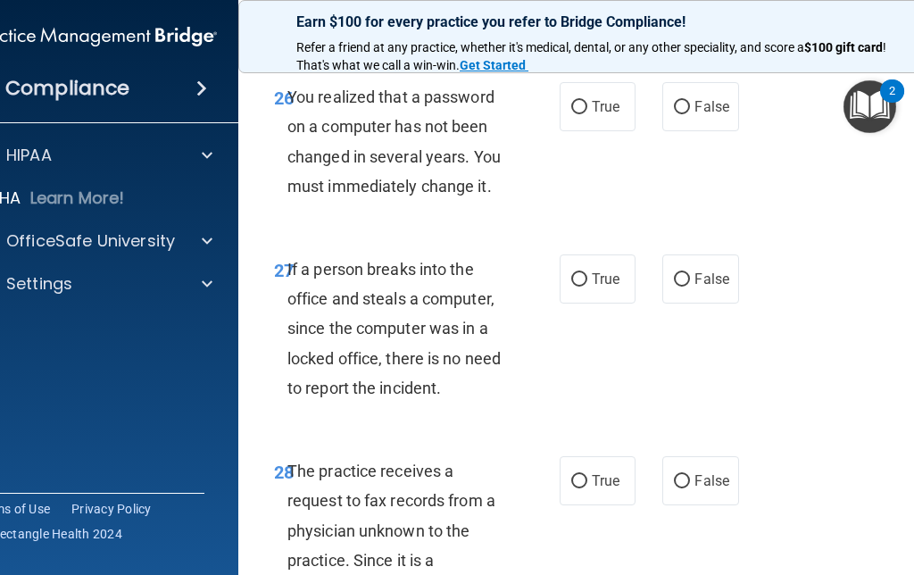
scroll to position [5393, 0]
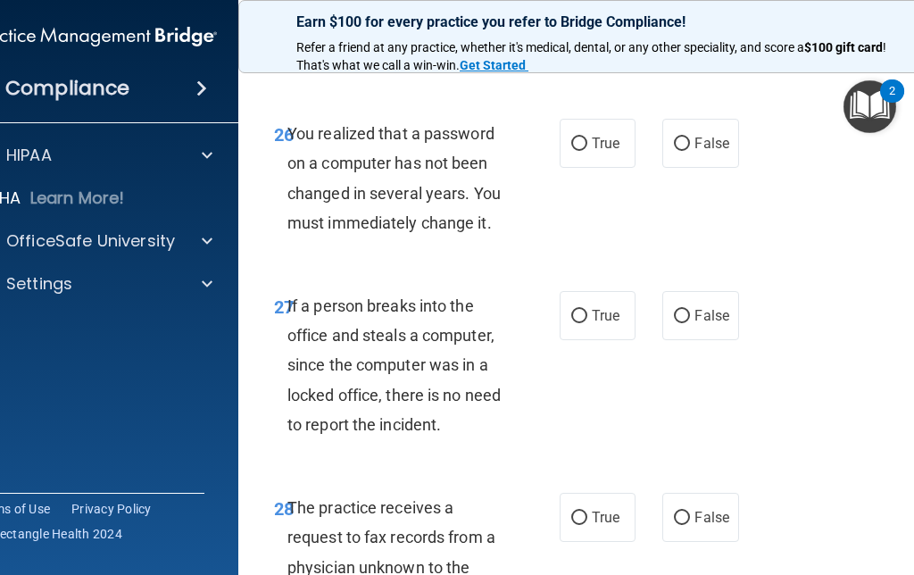
click at [683, 151] on input "False" at bounding box center [682, 143] width 16 height 13
radio input "true"
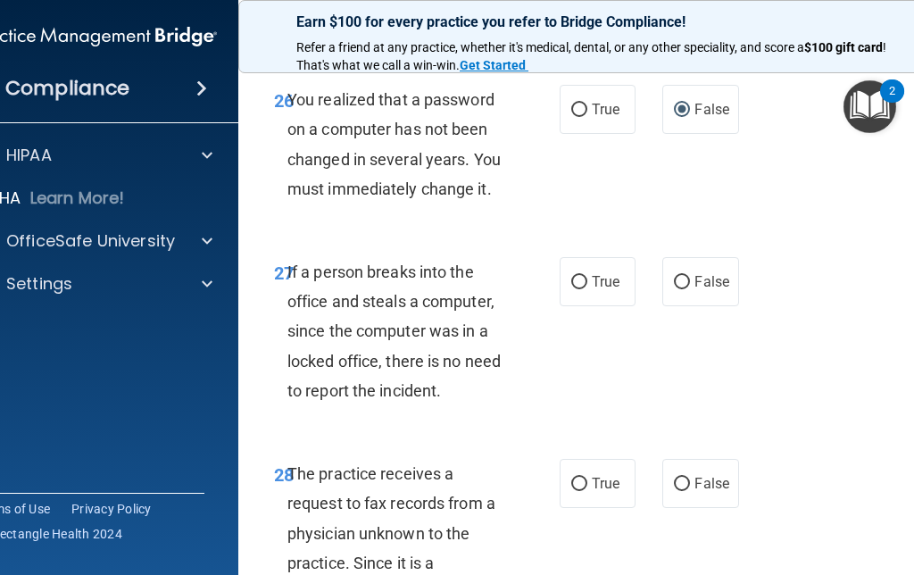
scroll to position [5432, 0]
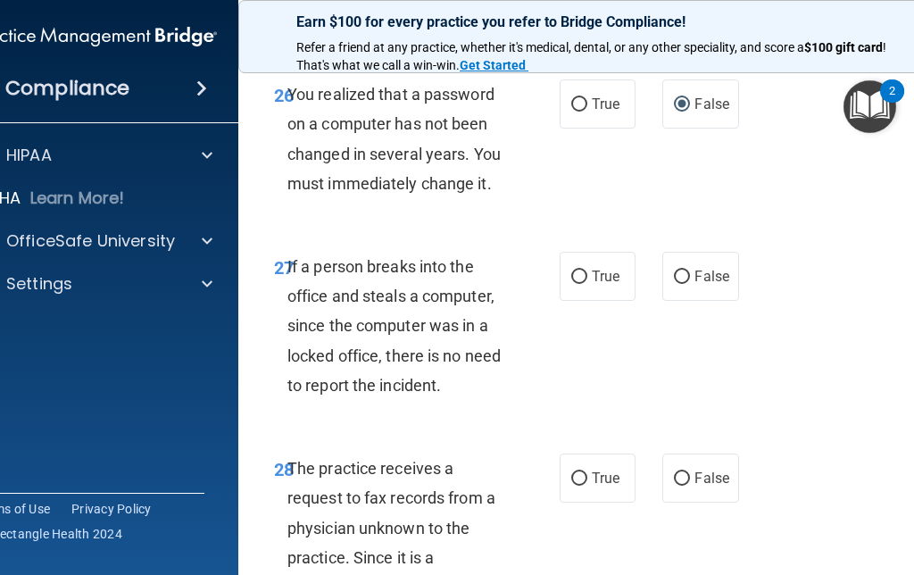
click at [689, 284] on input "False" at bounding box center [682, 276] width 16 height 13
radio input "true"
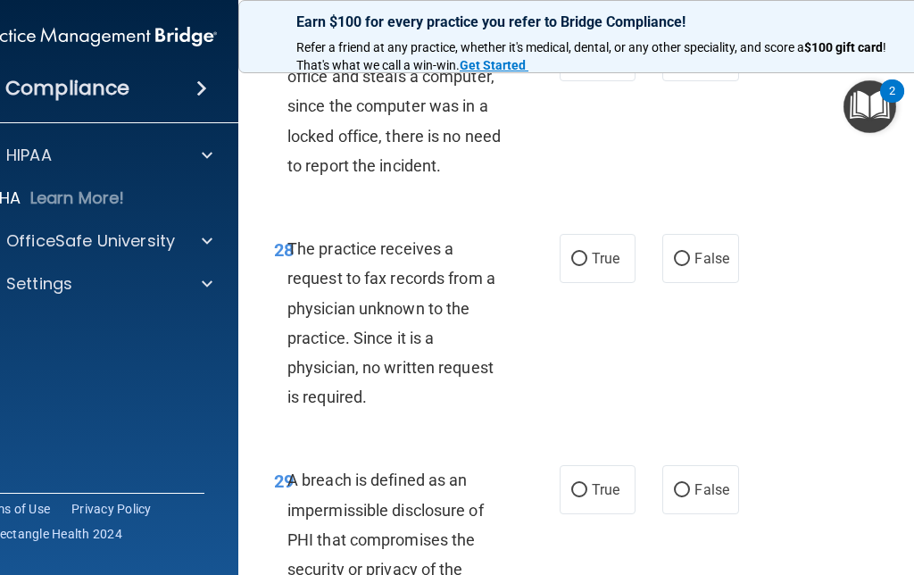
scroll to position [5660, 0]
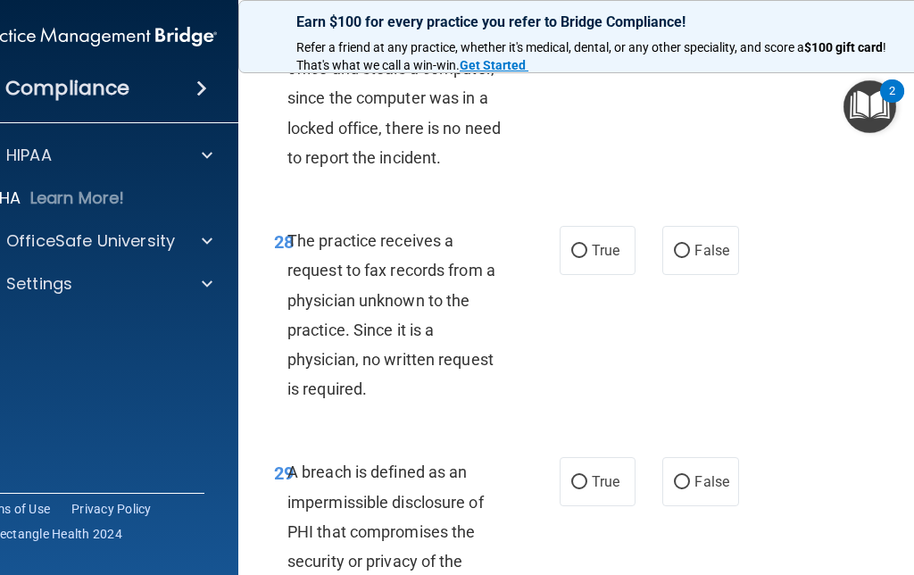
click at [679, 258] on input "False" at bounding box center [682, 251] width 16 height 13
radio input "true"
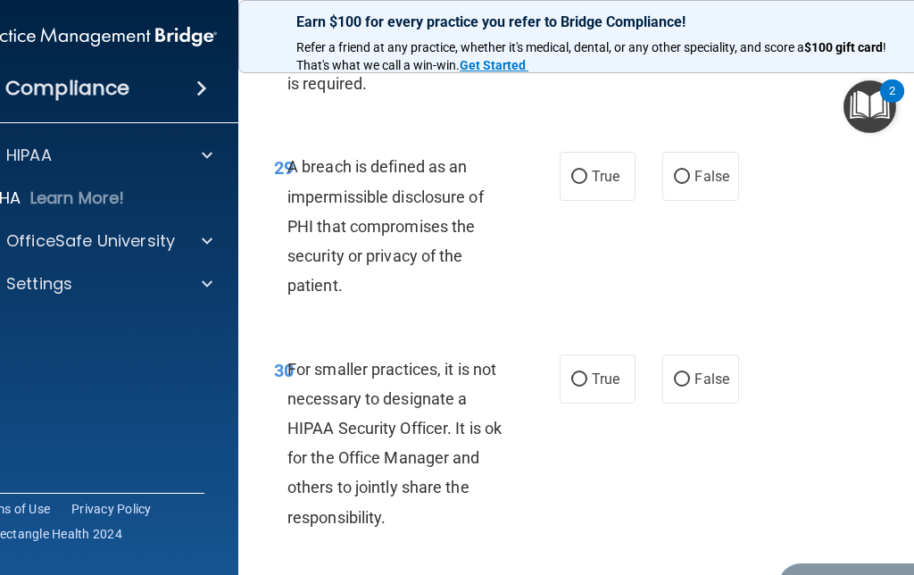
scroll to position [5954, 0]
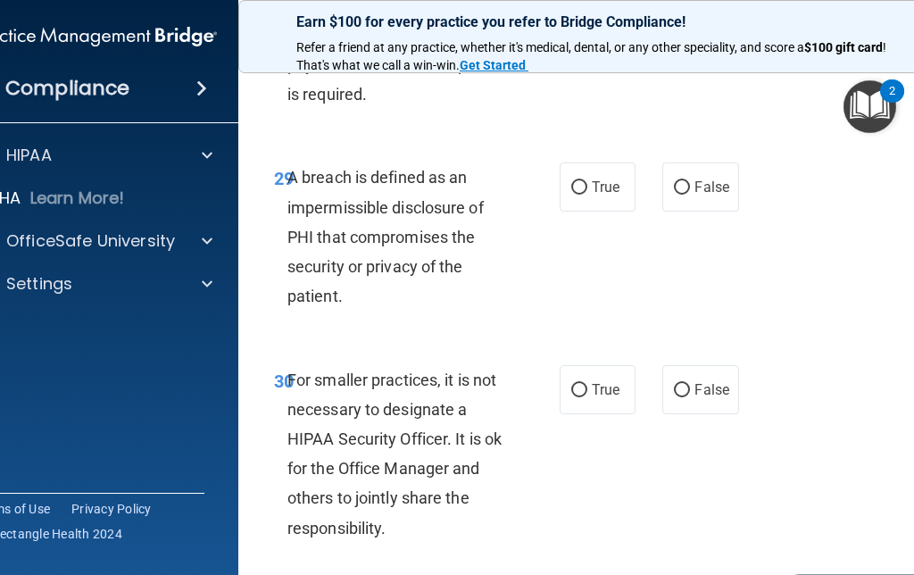
click at [585, 195] on input "True" at bounding box center [579, 187] width 16 height 13
radio input "true"
click at [689, 397] on input "False" at bounding box center [682, 390] width 16 height 13
radio input "true"
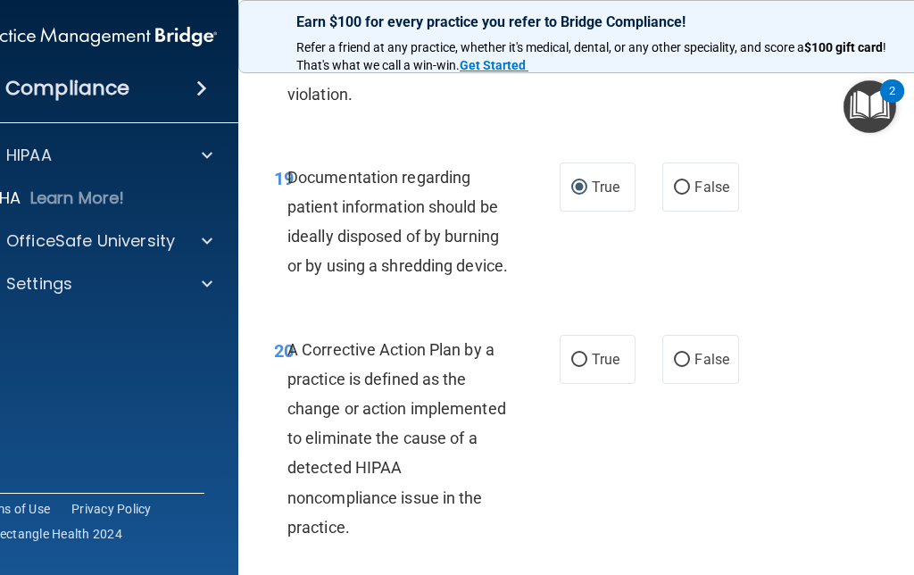
scroll to position [3705, 0]
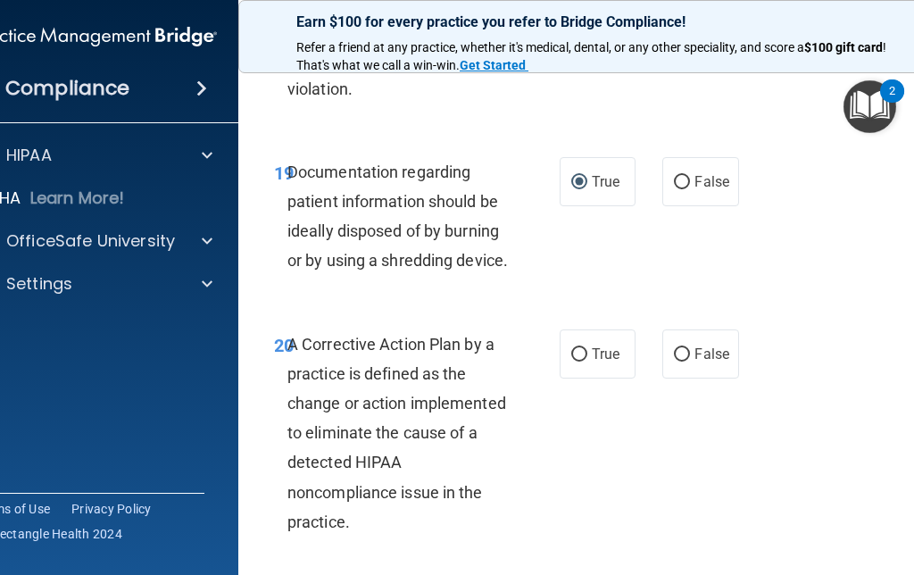
click at [579, 361] on input "True" at bounding box center [579, 354] width 16 height 13
radio input "true"
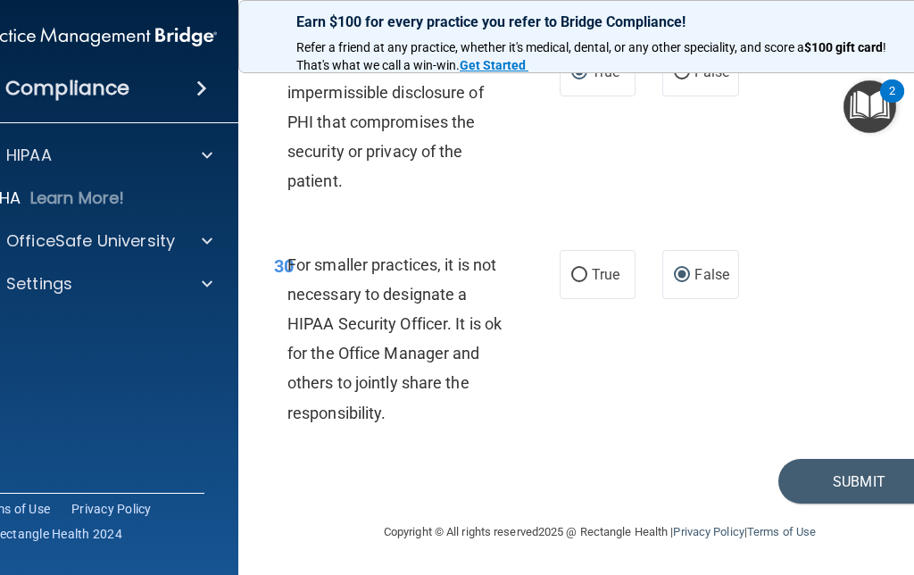
scroll to position [6155, 0]
click at [860, 477] on button "Submit" at bounding box center [858, 482] width 161 height 46
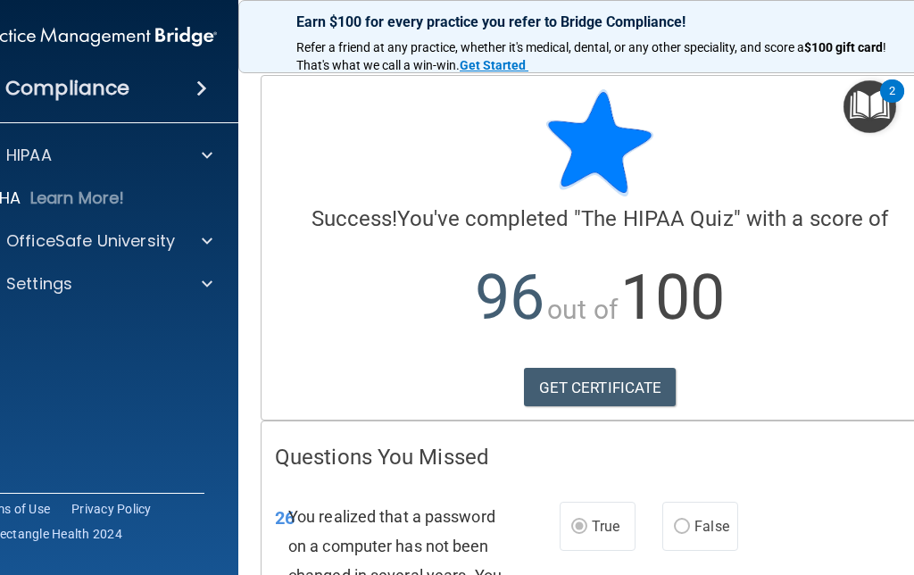
click at [618, 389] on link "GET CERTIFICATE" at bounding box center [600, 387] width 153 height 39
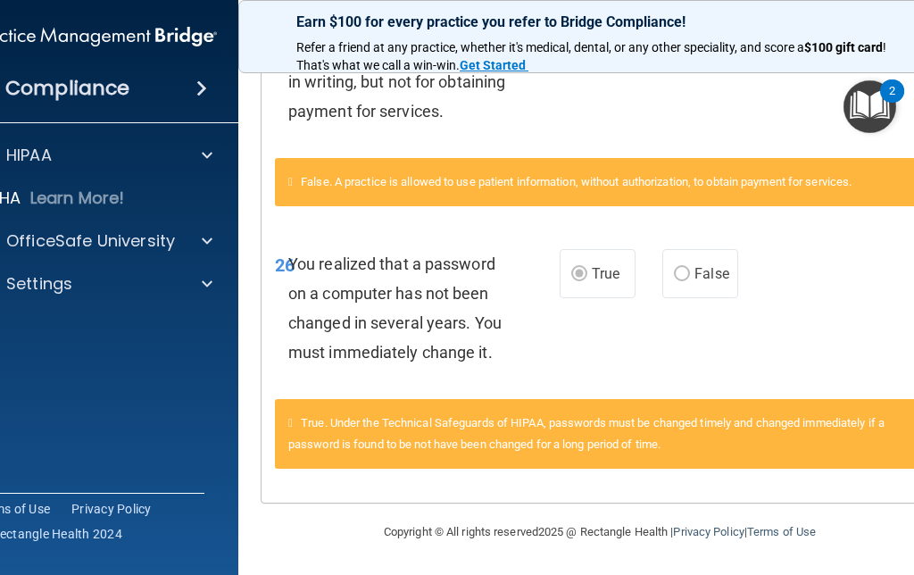
scroll to position [2446, 0]
click at [104, 151] on div "HIPAA" at bounding box center [71, 155] width 221 height 21
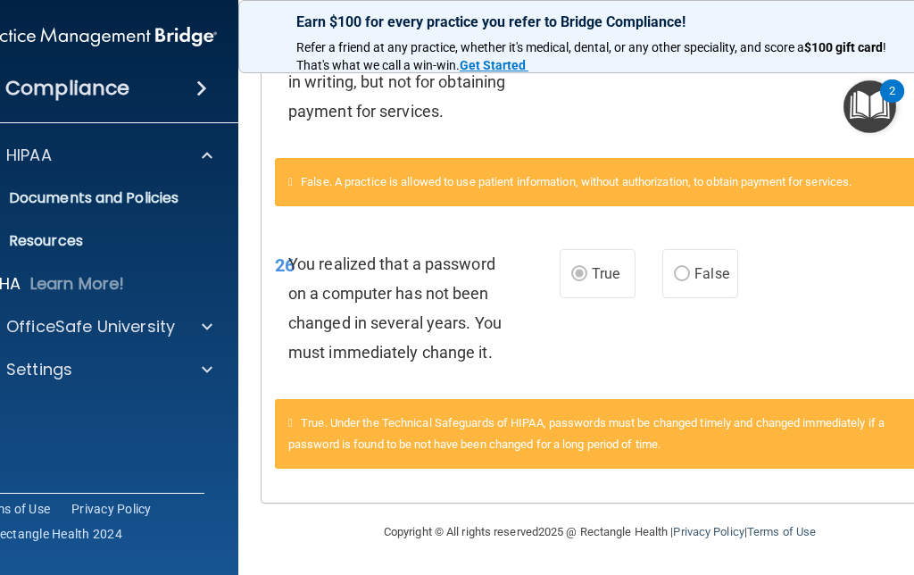
click at [219, 326] on div at bounding box center [204, 326] width 45 height 21
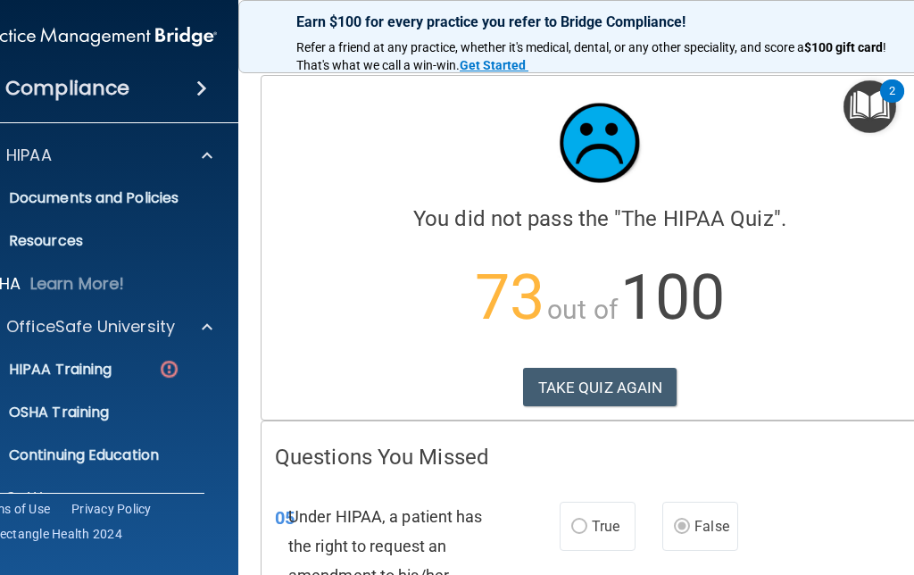
scroll to position [0, 0]
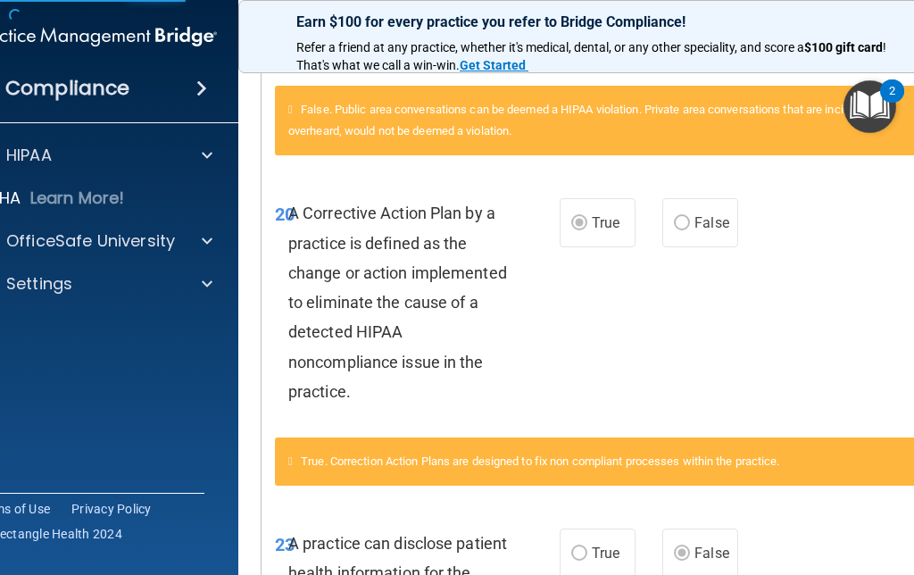
scroll to position [1801, 0]
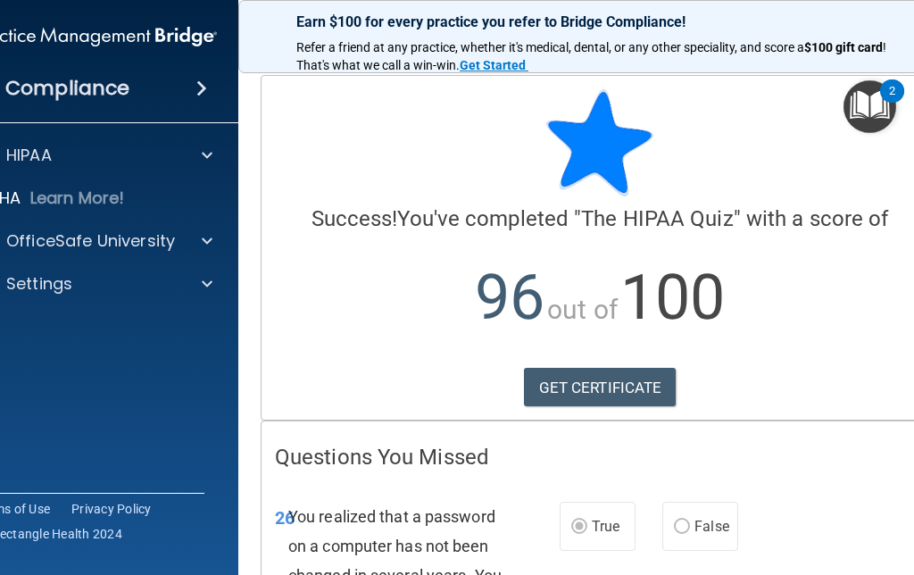
click at [95, 242] on p "OfficeSafe University" at bounding box center [90, 240] width 169 height 21
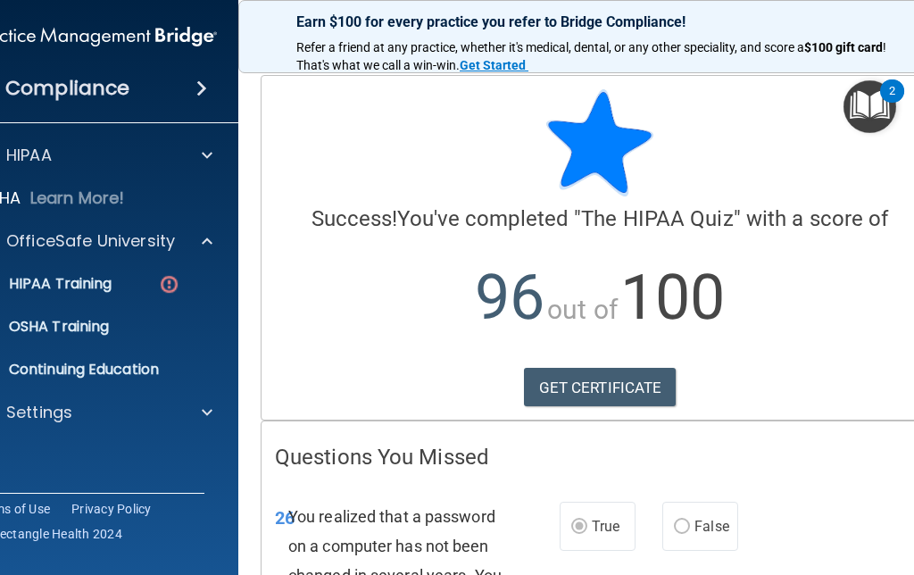
click at [112, 291] on p "HIPAA Training" at bounding box center [37, 284] width 147 height 18
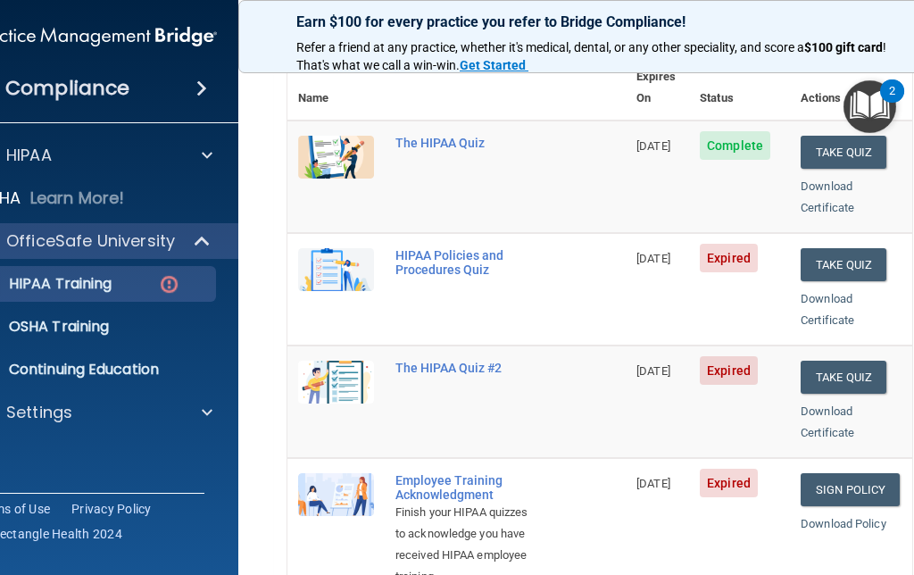
scroll to position [226, 0]
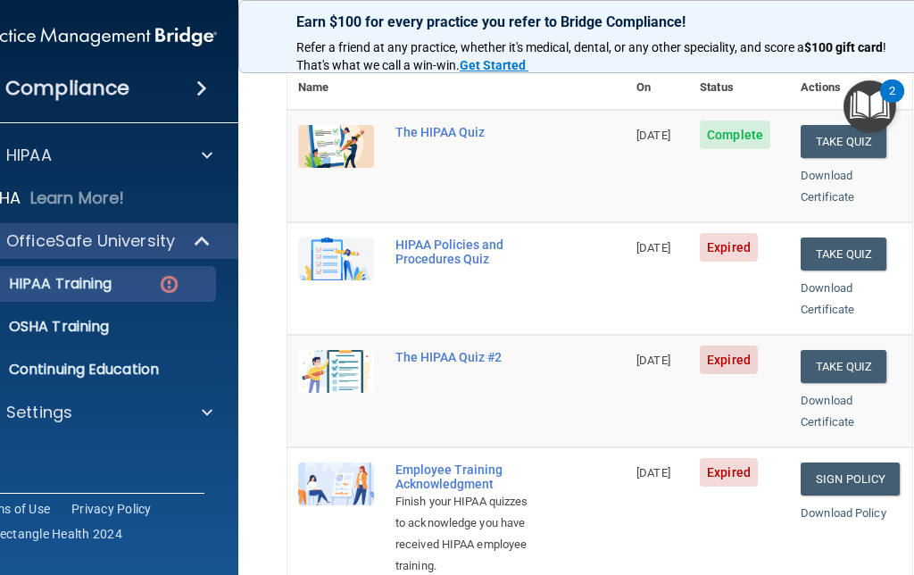
click at [836, 237] on button "Take Quiz" at bounding box center [843, 253] width 86 height 33
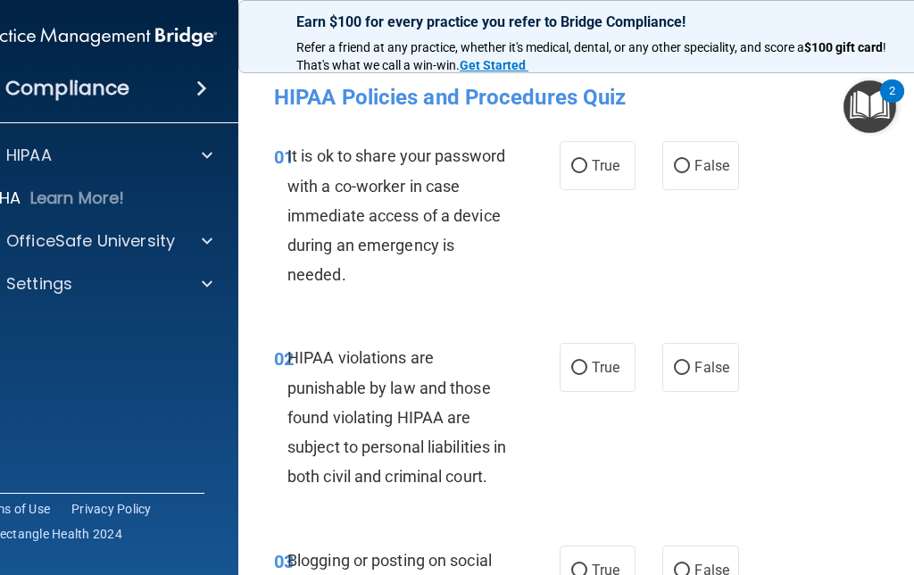
click at [686, 167] on input "False" at bounding box center [682, 166] width 16 height 13
radio input "true"
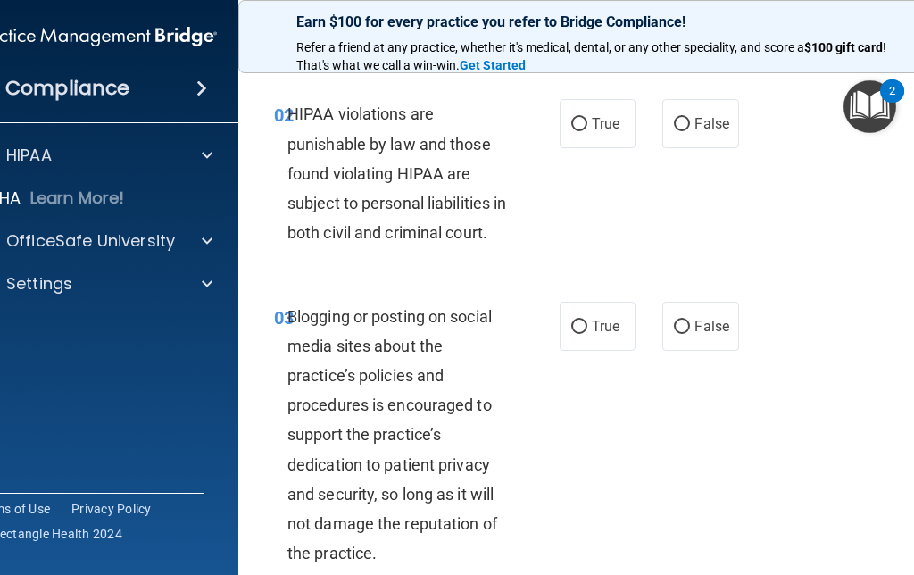
scroll to position [210, 0]
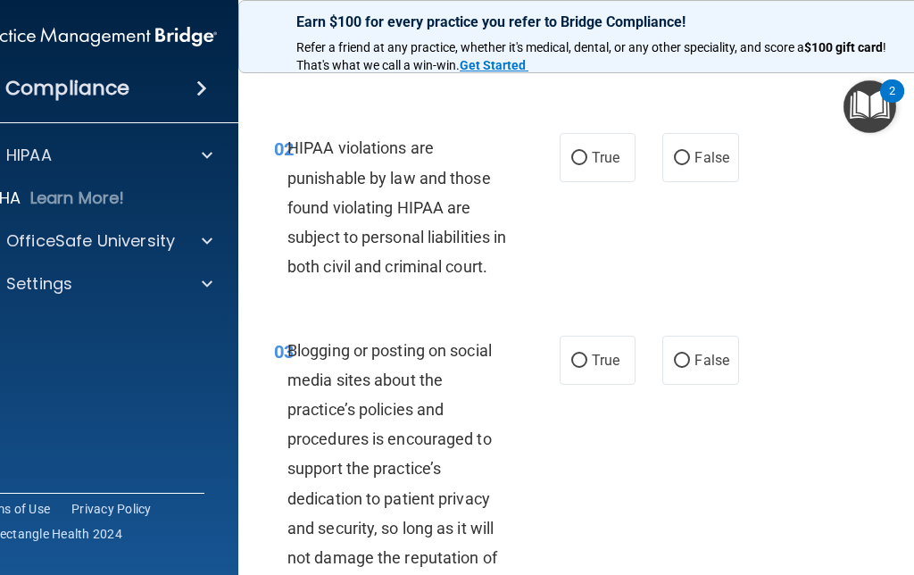
click at [596, 143] on label "True" at bounding box center [598, 157] width 76 height 49
click at [587, 152] on input "True" at bounding box center [579, 158] width 16 height 13
radio input "true"
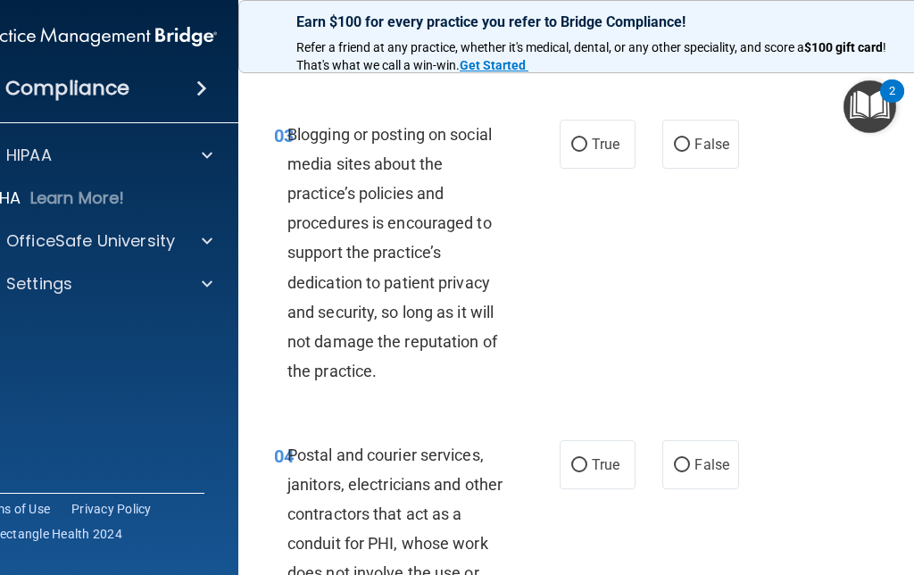
scroll to position [466, 0]
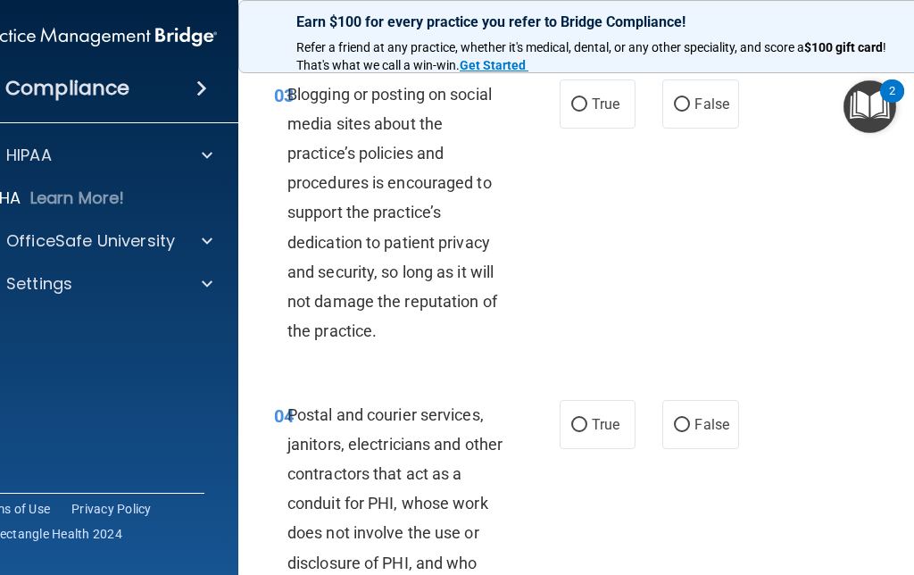
click at [582, 112] on input "True" at bounding box center [579, 104] width 16 height 13
radio input "true"
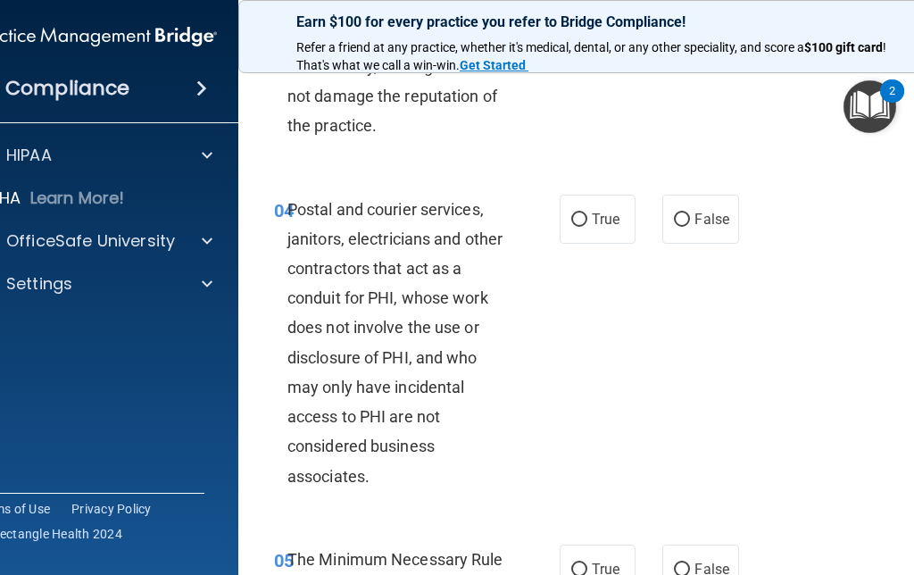
scroll to position [671, 0]
click at [579, 227] on input "True" at bounding box center [579, 219] width 16 height 13
radio input "true"
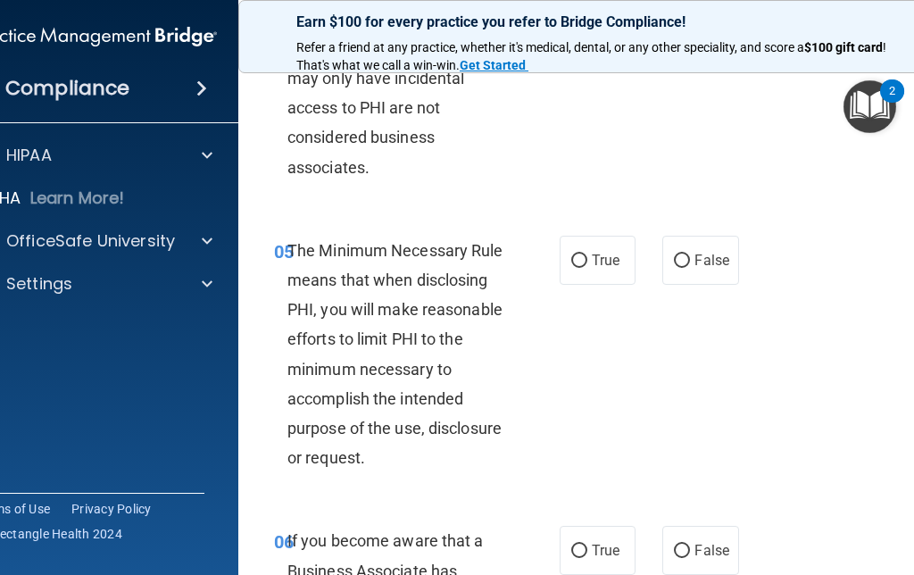
scroll to position [978, 0]
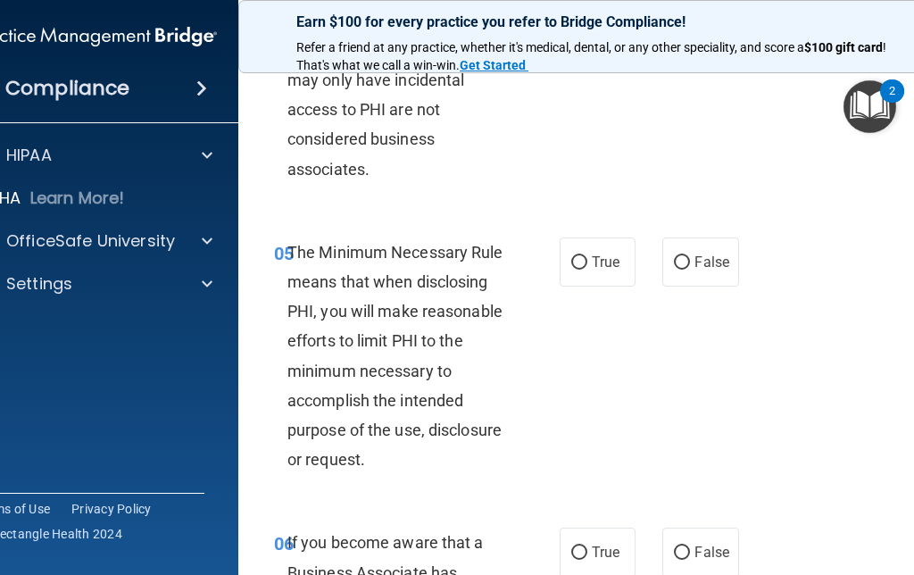
click at [600, 286] on label "True" at bounding box center [598, 261] width 76 height 49
click at [587, 270] on input "True" at bounding box center [579, 262] width 16 height 13
radio input "true"
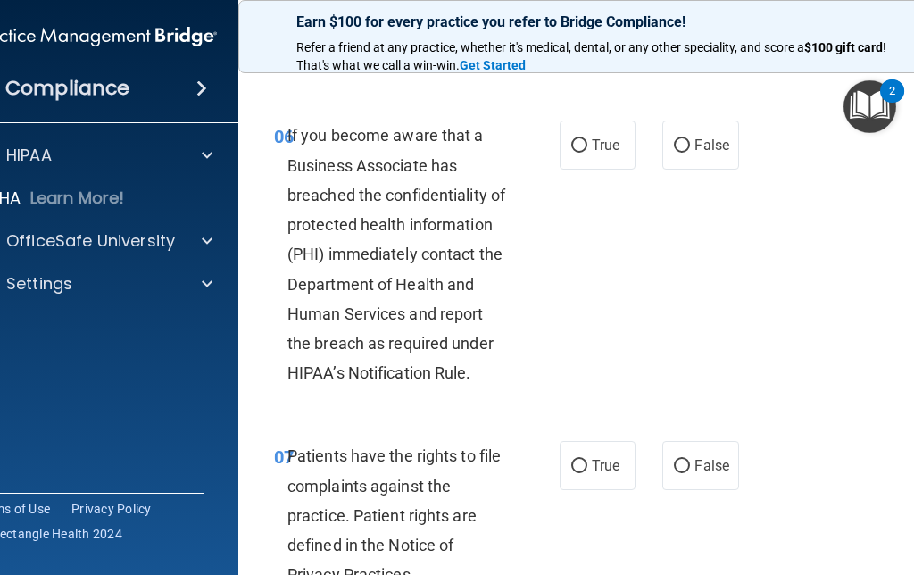
scroll to position [1401, 0]
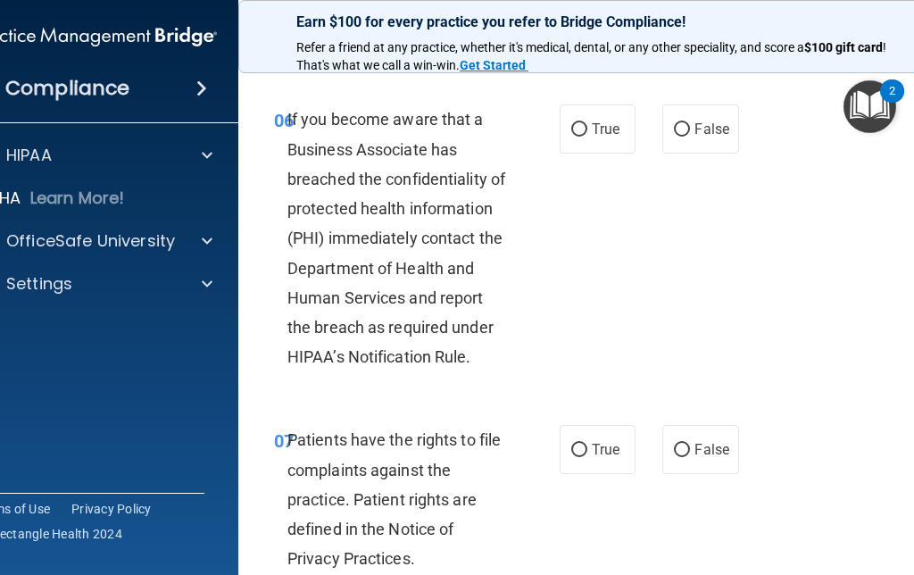
click at [681, 137] on input "False" at bounding box center [682, 129] width 16 height 13
radio input "true"
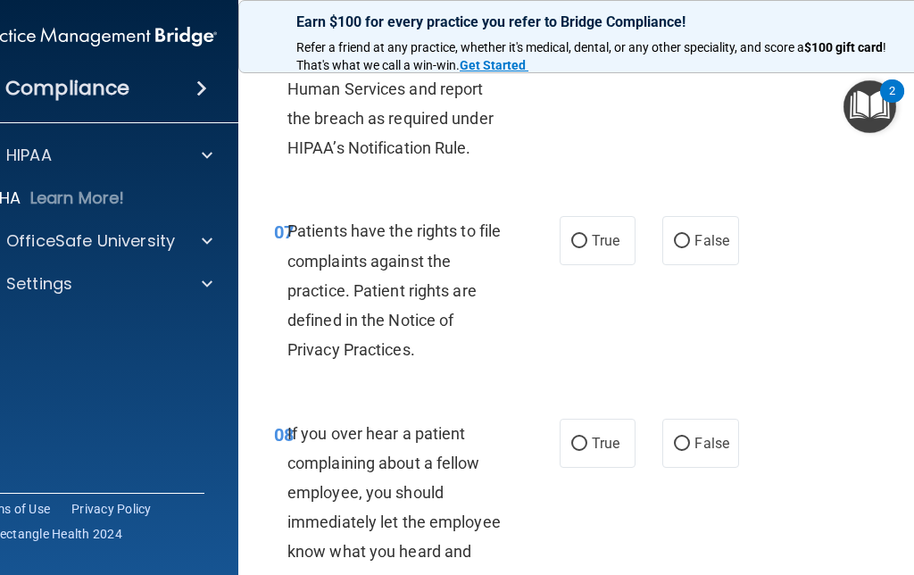
scroll to position [1667, 0]
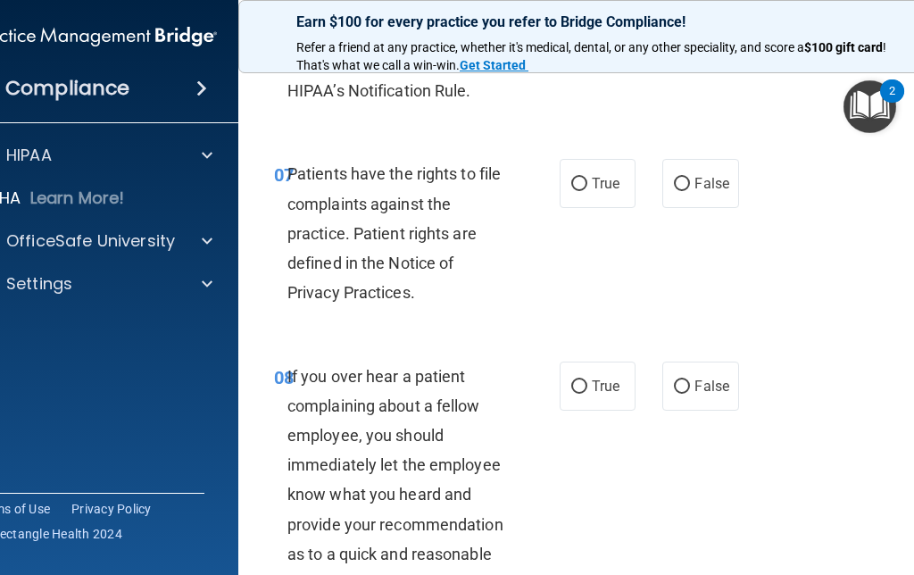
click at [589, 196] on label "True" at bounding box center [598, 183] width 76 height 49
click at [587, 191] on input "True" at bounding box center [579, 184] width 16 height 13
radio input "true"
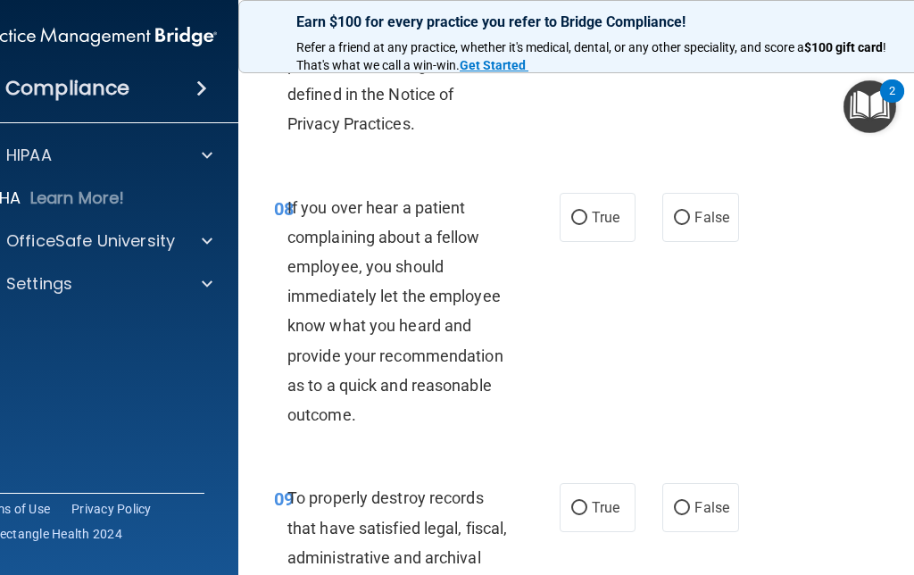
scroll to position [1912, 0]
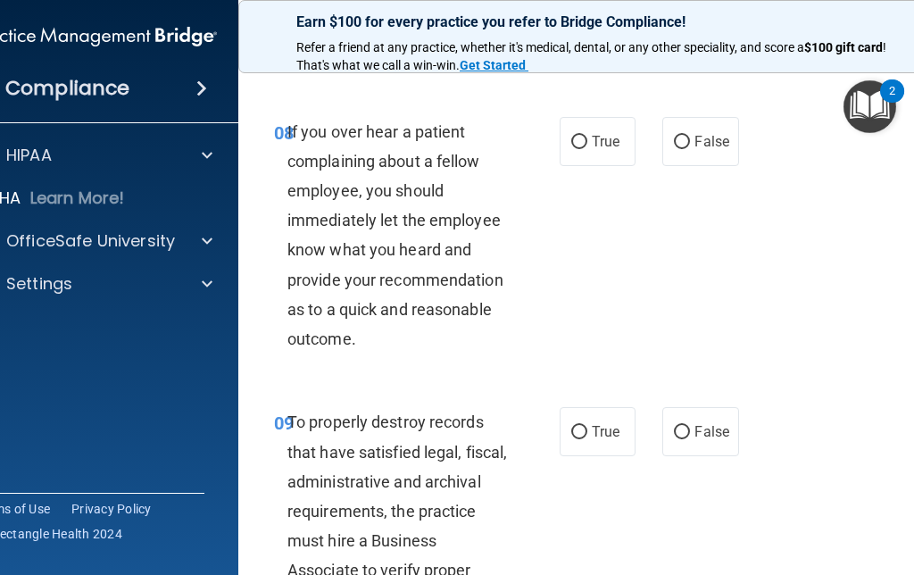
click at [582, 145] on label "True" at bounding box center [598, 141] width 76 height 49
click at [582, 145] on input "True" at bounding box center [579, 142] width 16 height 13
radio input "true"
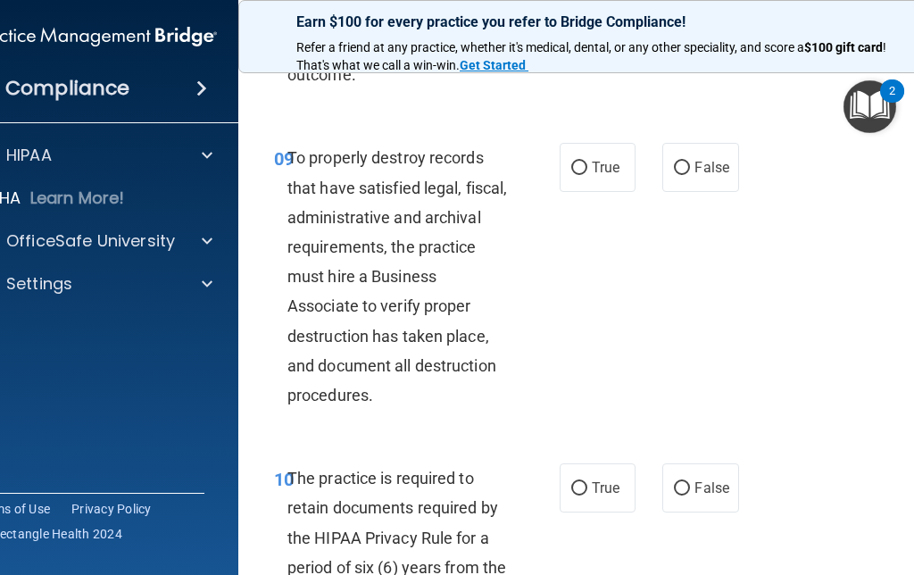
scroll to position [2205, 0]
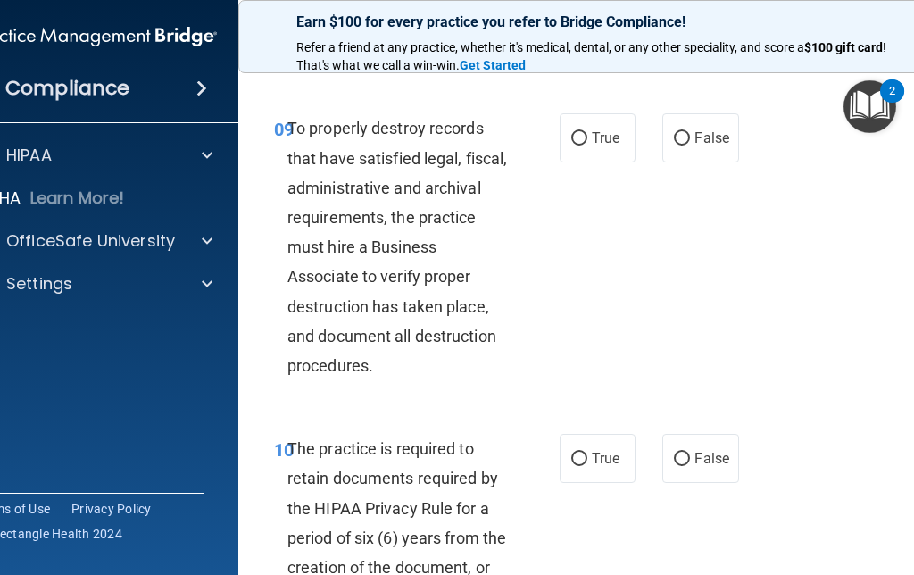
click at [576, 145] on input "True" at bounding box center [579, 138] width 16 height 13
radio input "true"
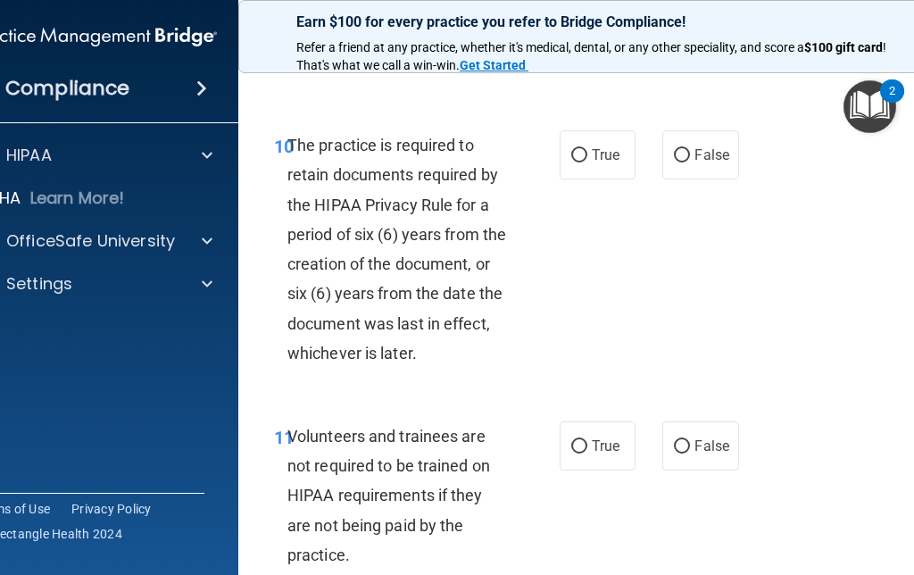
scroll to position [2508, 0]
click at [578, 163] on input "True" at bounding box center [579, 156] width 16 height 13
radio input "true"
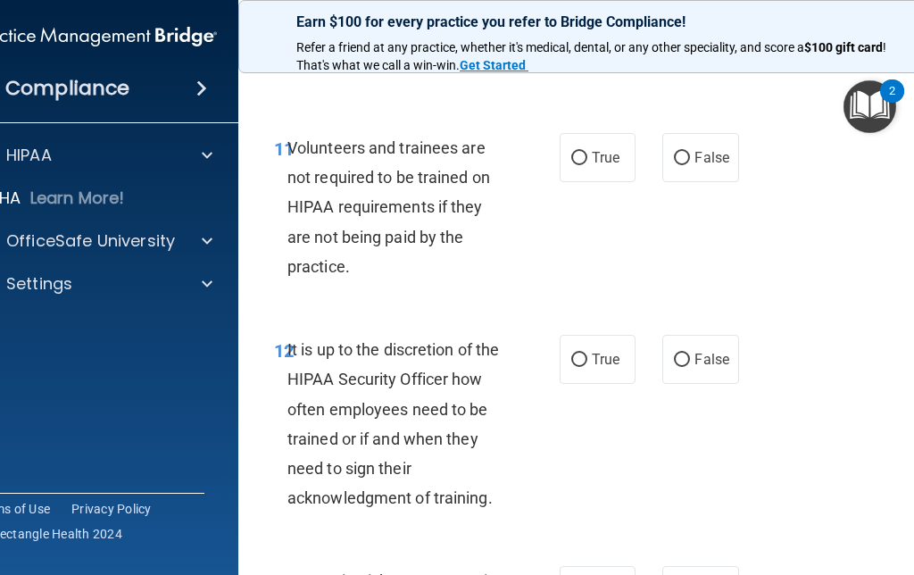
scroll to position [2796, 0]
click at [665, 179] on label "False" at bounding box center [700, 158] width 76 height 49
click at [674, 166] on input "False" at bounding box center [682, 159] width 16 height 13
radio input "true"
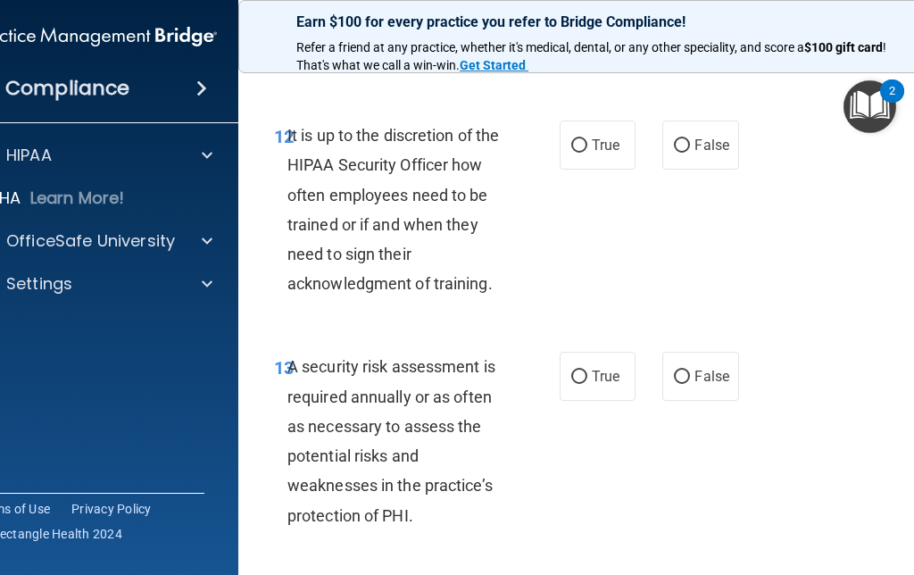
scroll to position [3012, 0]
click at [573, 152] on input "True" at bounding box center [579, 144] width 16 height 13
radio input "true"
click at [573, 383] on input "True" at bounding box center [579, 375] width 16 height 13
radio input "true"
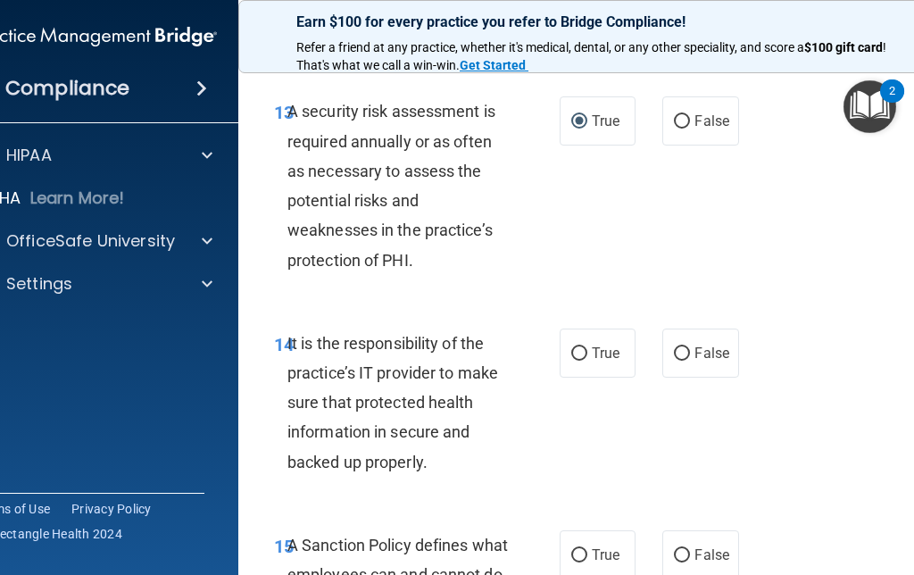
scroll to position [3273, 0]
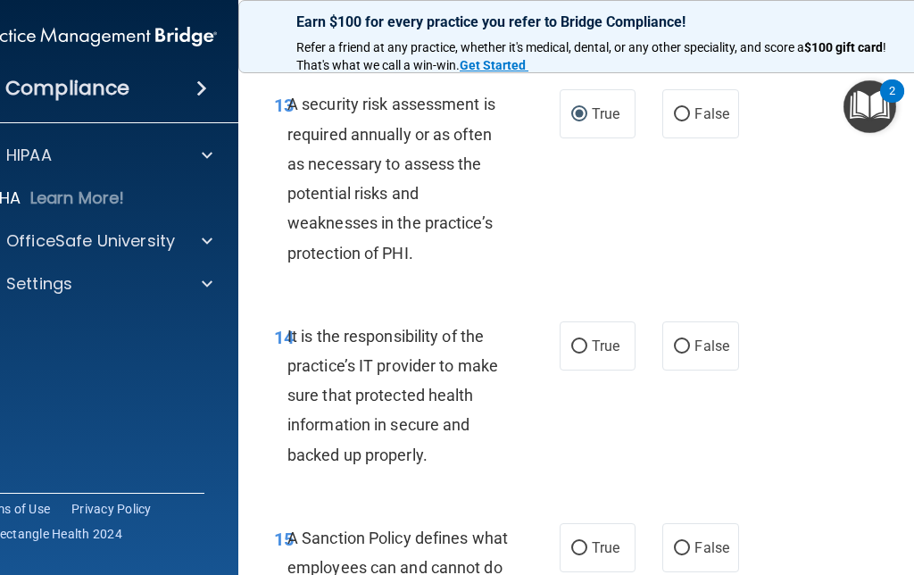
click at [583, 351] on input "True" at bounding box center [579, 346] width 16 height 13
radio input "true"
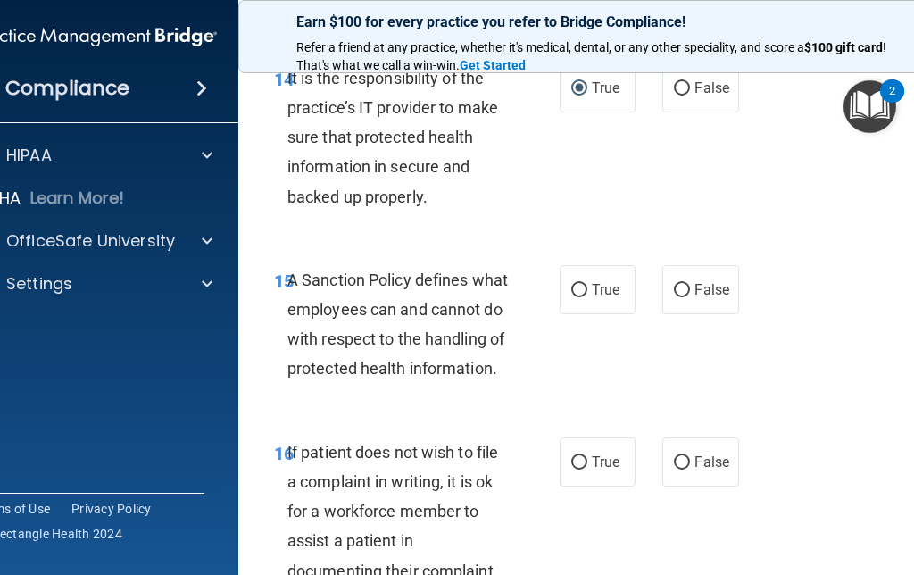
scroll to position [3530, 0]
click at [687, 296] on input "False" at bounding box center [682, 291] width 16 height 13
radio input "true"
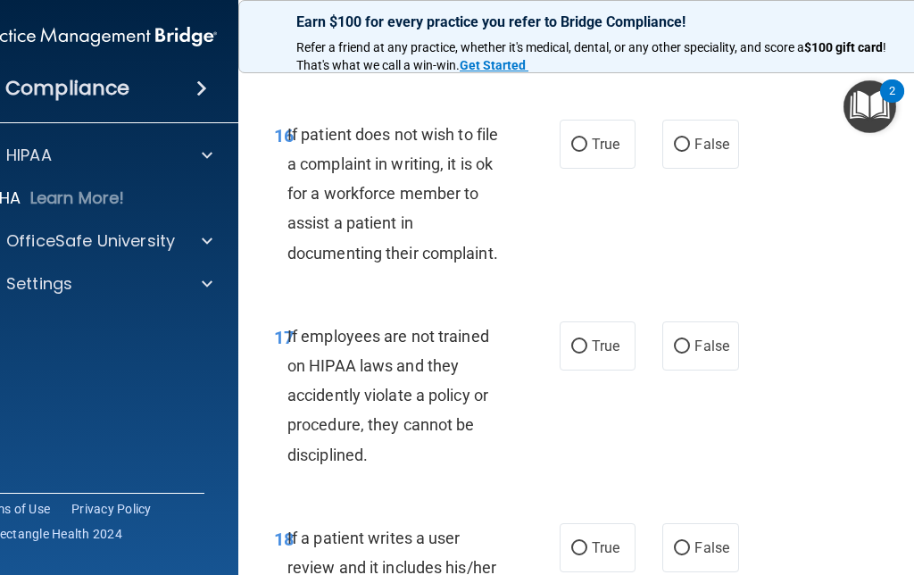
scroll to position [3843, 0]
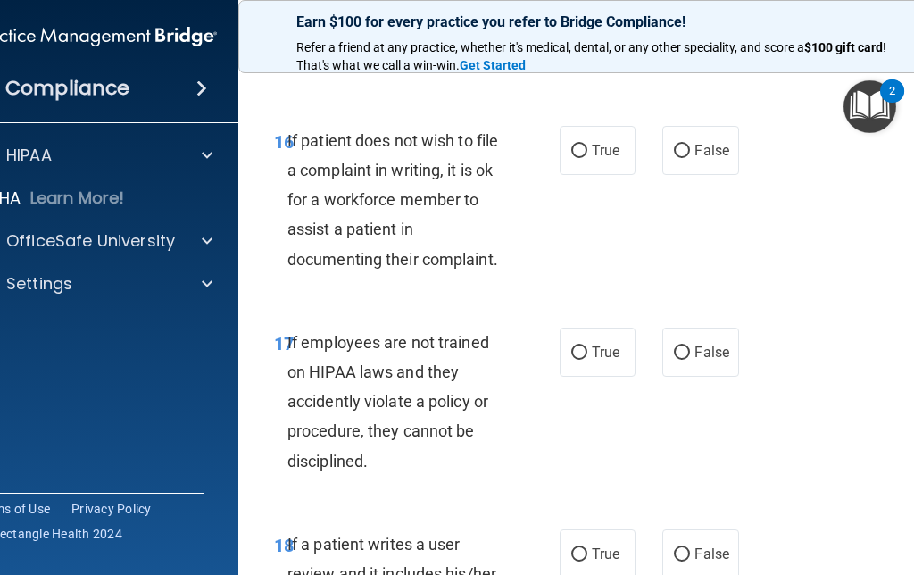
click at [571, 158] on input "True" at bounding box center [579, 151] width 16 height 13
radio input "true"
click at [582, 360] on input "True" at bounding box center [579, 352] width 16 height 13
radio input "true"
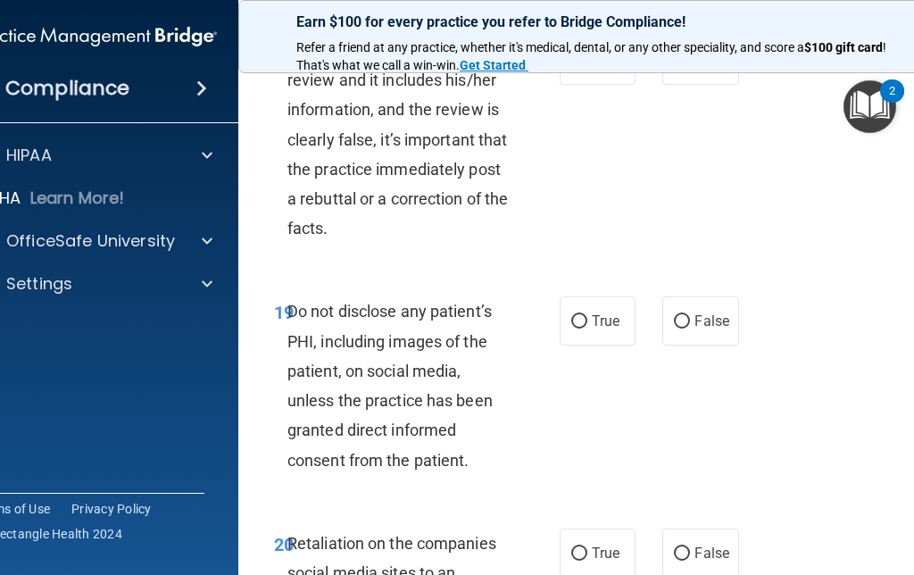
scroll to position [4318, 0]
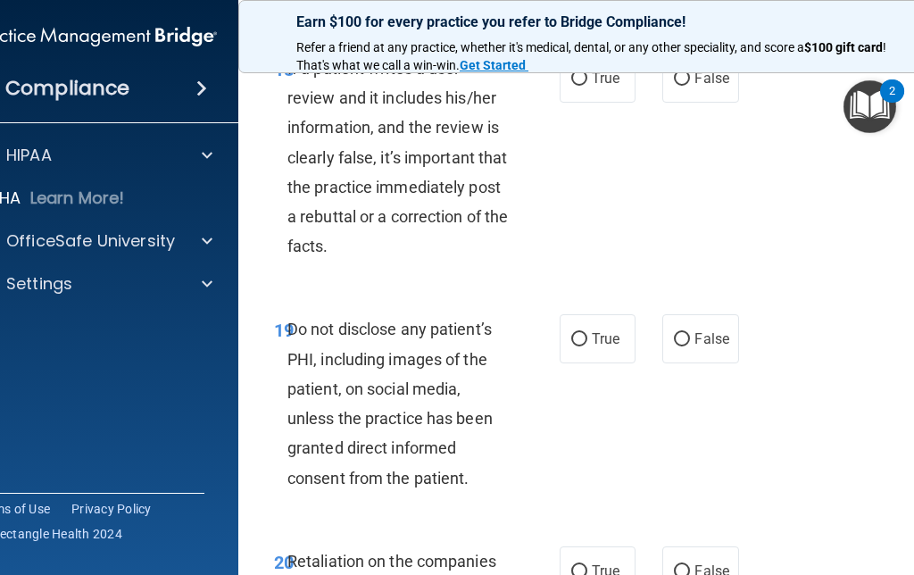
click at [568, 103] on label "True" at bounding box center [598, 78] width 76 height 49
click at [571, 86] on input "True" at bounding box center [579, 78] width 16 height 13
radio input "true"
click at [707, 363] on label "False" at bounding box center [700, 338] width 76 height 49
click at [690, 346] on input "False" at bounding box center [682, 339] width 16 height 13
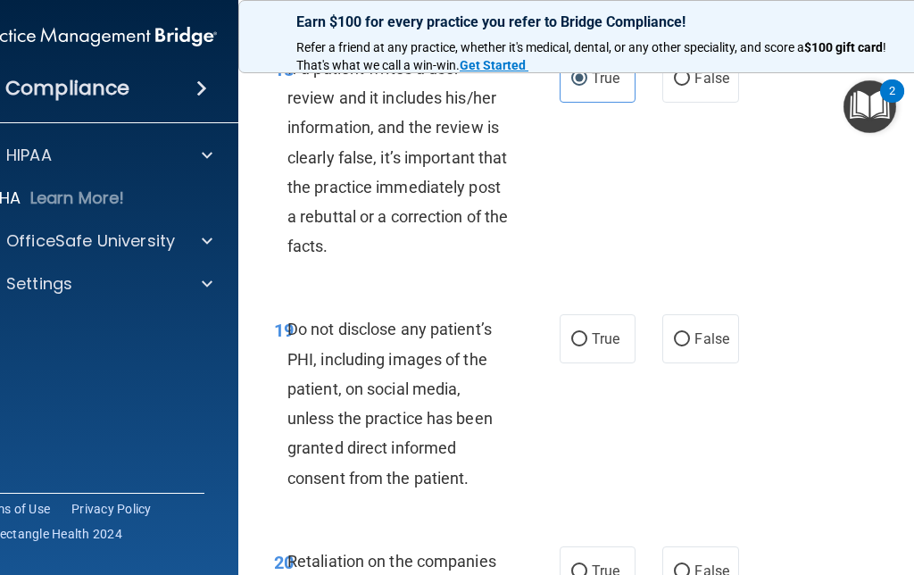
radio input "true"
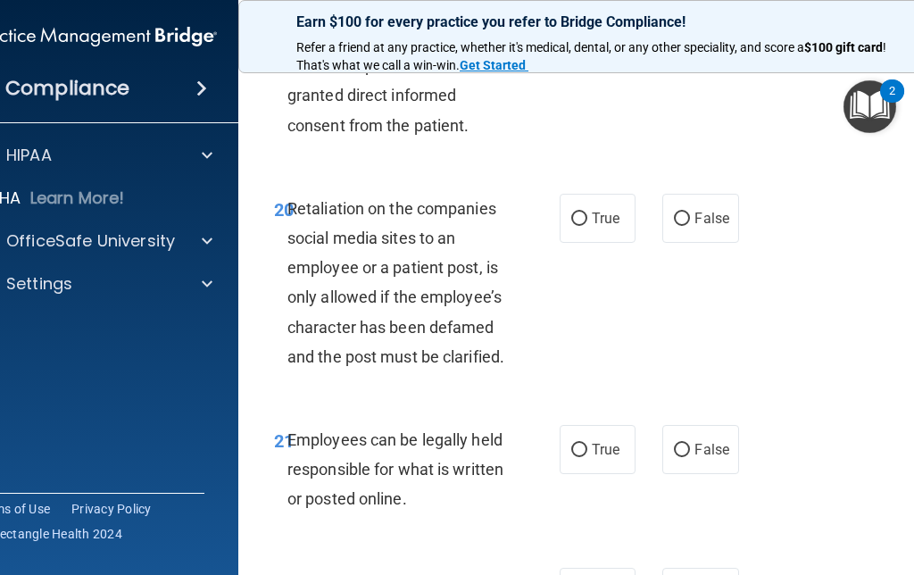
scroll to position [4672, 0]
click at [676, 242] on label "False" at bounding box center [700, 217] width 76 height 49
click at [676, 225] on input "False" at bounding box center [682, 217] width 16 height 13
radio input "true"
click at [571, 456] on input "True" at bounding box center [579, 449] width 16 height 13
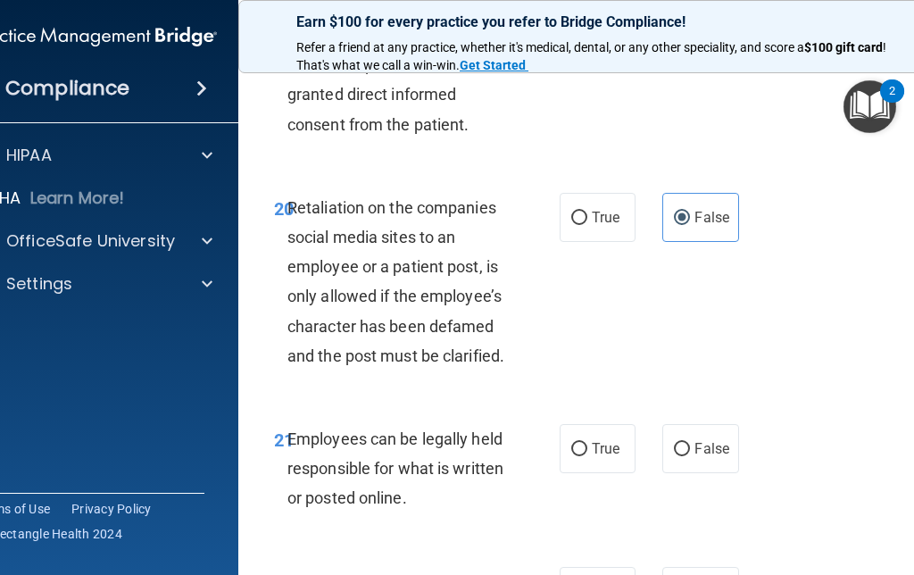
radio input "true"
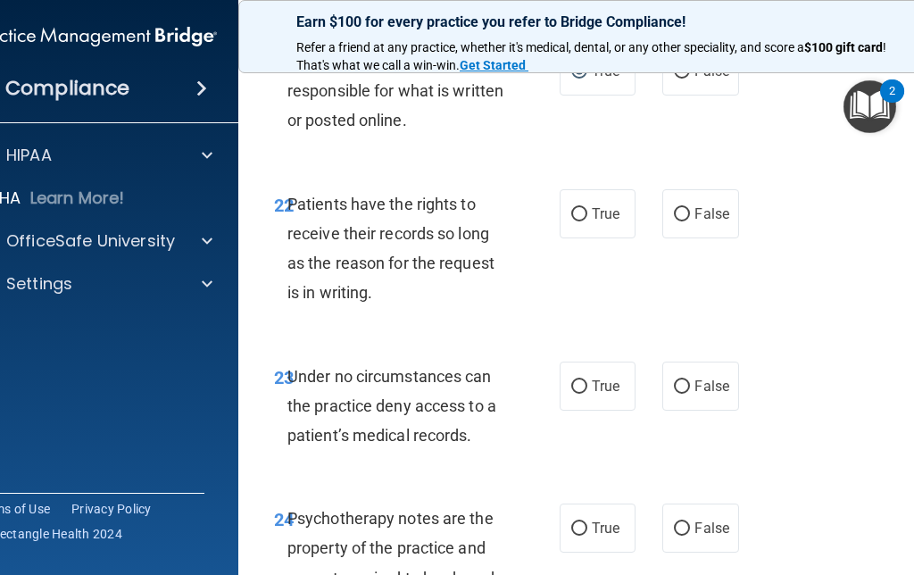
scroll to position [5045, 0]
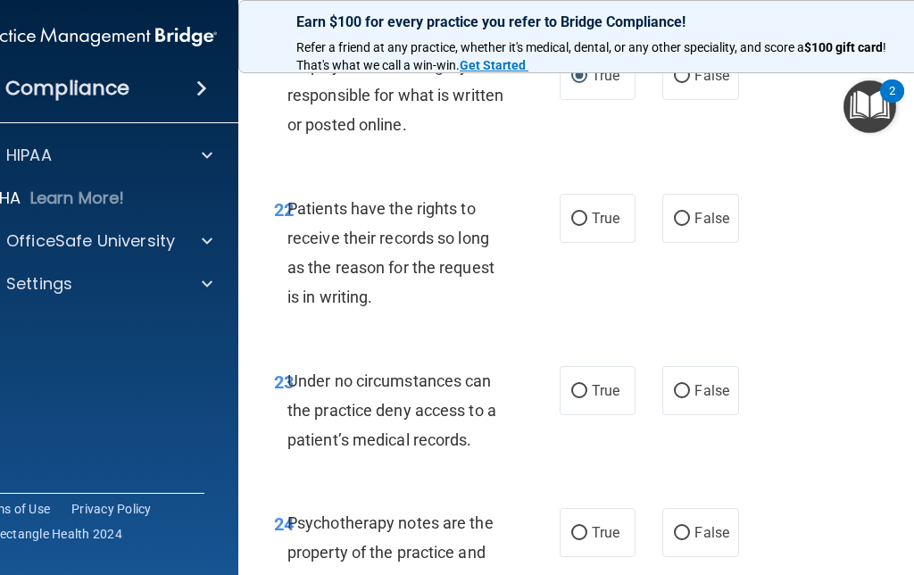
click at [576, 415] on label "True" at bounding box center [598, 390] width 76 height 49
click at [576, 398] on input "True" at bounding box center [579, 391] width 16 height 13
radio input "true"
click at [580, 243] on label "True" at bounding box center [598, 218] width 76 height 49
click at [580, 226] on input "True" at bounding box center [579, 218] width 16 height 13
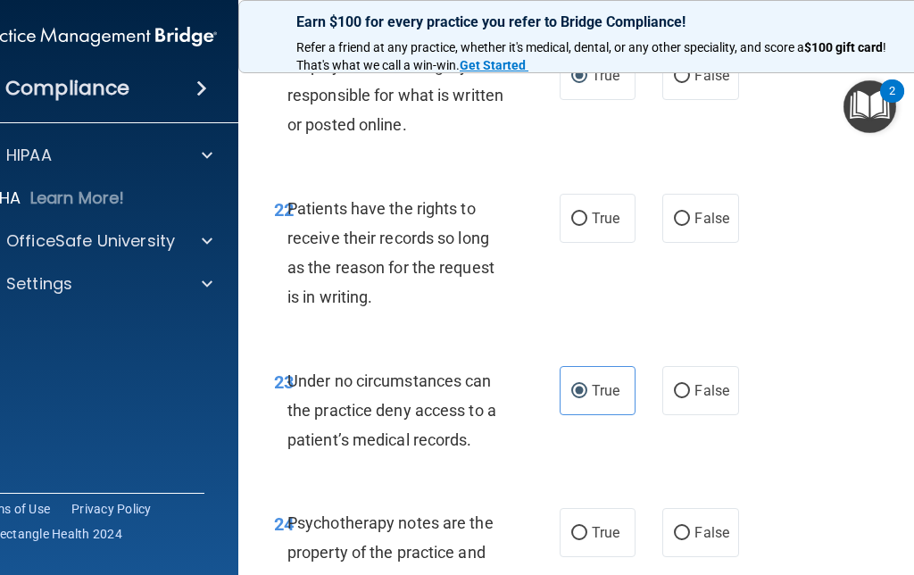
radio input "true"
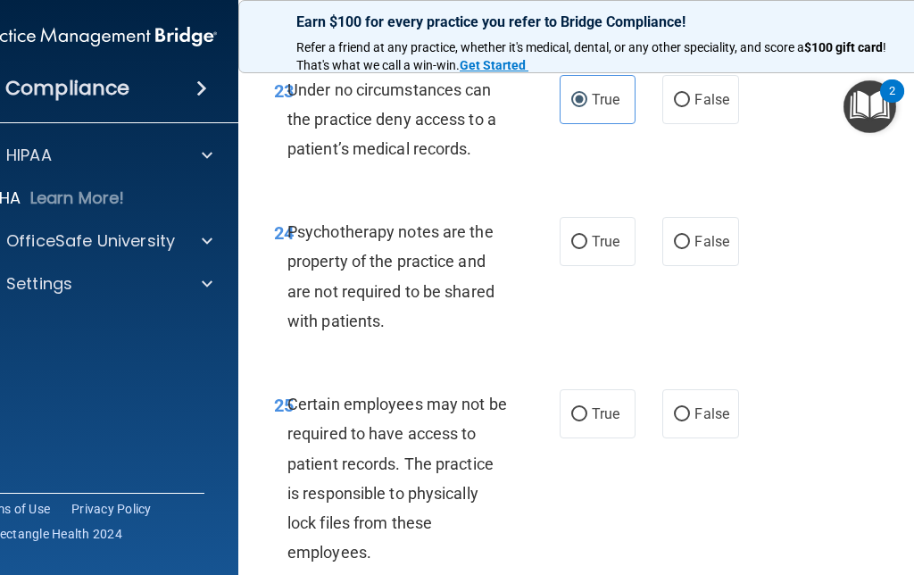
scroll to position [5348, 0]
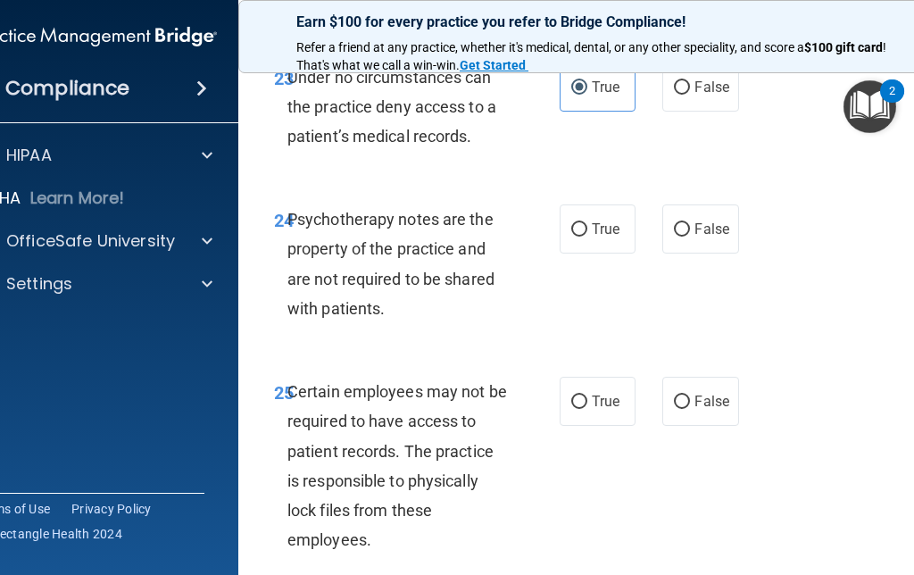
click at [680, 253] on label "False" at bounding box center [700, 228] width 76 height 49
click at [680, 236] on input "False" at bounding box center [682, 229] width 16 height 13
radio input "true"
click at [684, 409] on input "False" at bounding box center [682, 401] width 16 height 13
radio input "true"
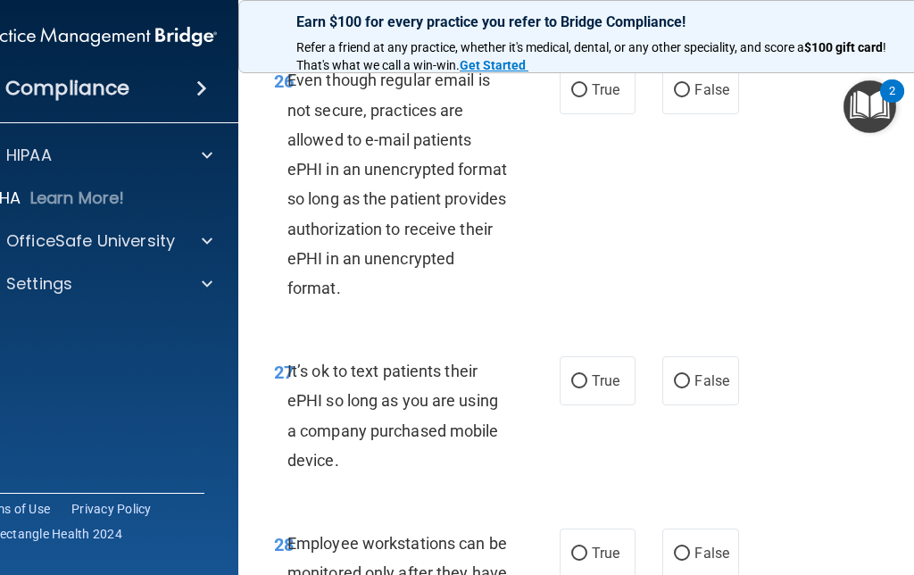
scroll to position [5892, 0]
click at [583, 96] on input "True" at bounding box center [579, 89] width 16 height 13
radio input "true"
click at [677, 404] on label "False" at bounding box center [700, 379] width 76 height 49
click at [677, 387] on input "False" at bounding box center [682, 380] width 16 height 13
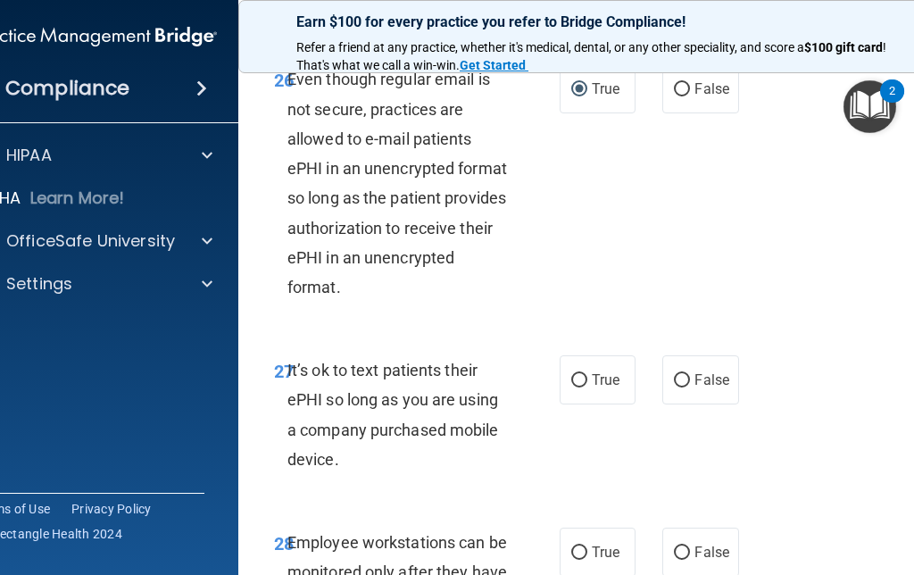
radio input "true"
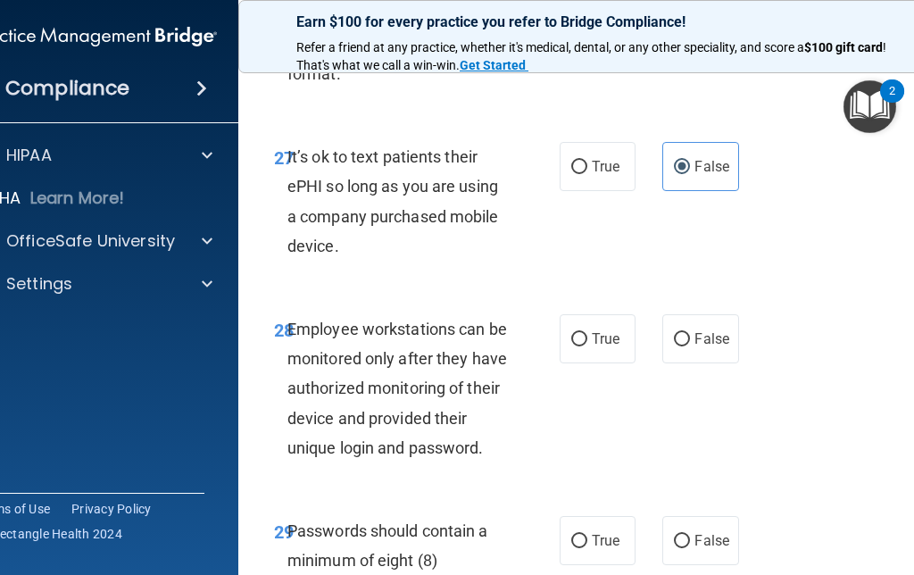
scroll to position [6105, 0]
click at [586, 346] on input "True" at bounding box center [579, 339] width 16 height 13
radio input "true"
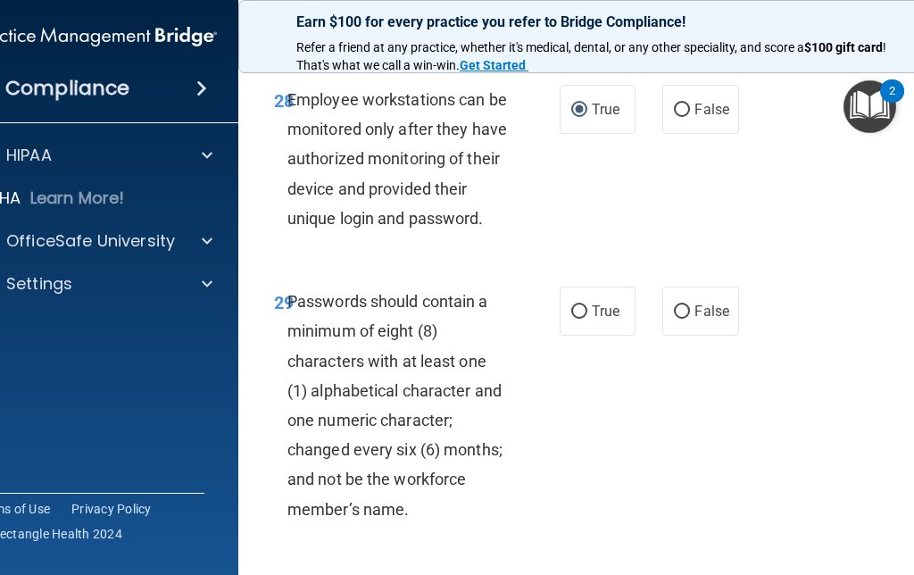
scroll to position [6335, 0]
click at [684, 318] on input "False" at bounding box center [682, 310] width 16 height 13
radio input "true"
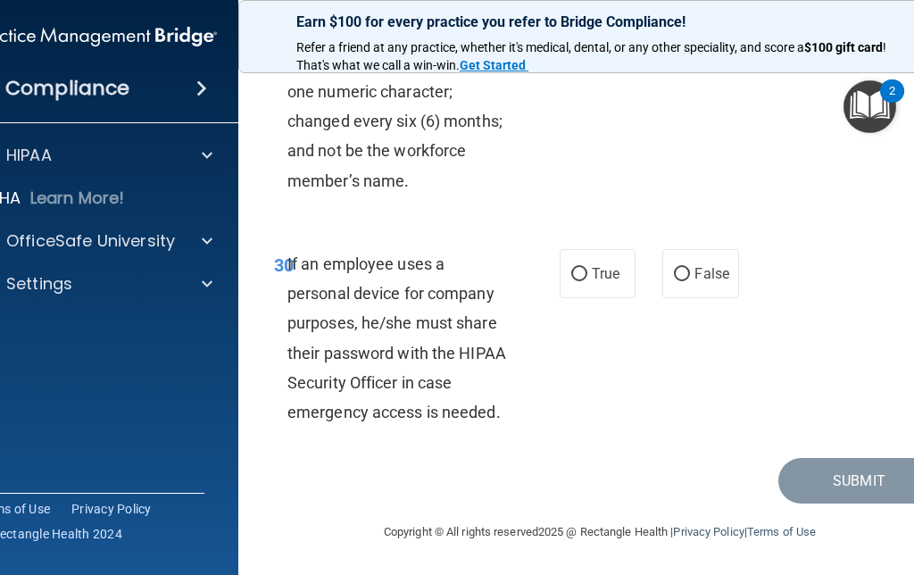
scroll to position [6685, 0]
click at [689, 278] on input "False" at bounding box center [682, 274] width 16 height 13
radio input "true"
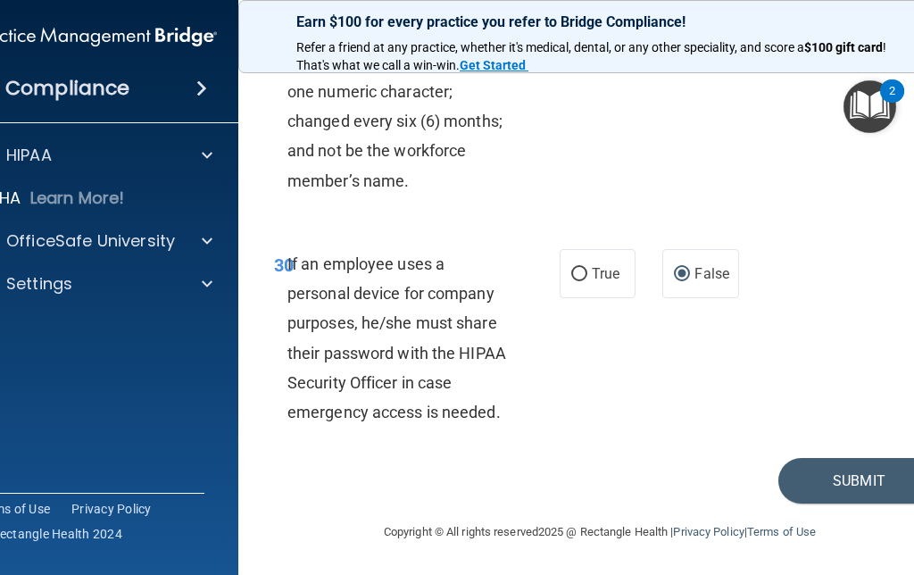
click at [850, 485] on button "Submit" at bounding box center [858, 481] width 161 height 46
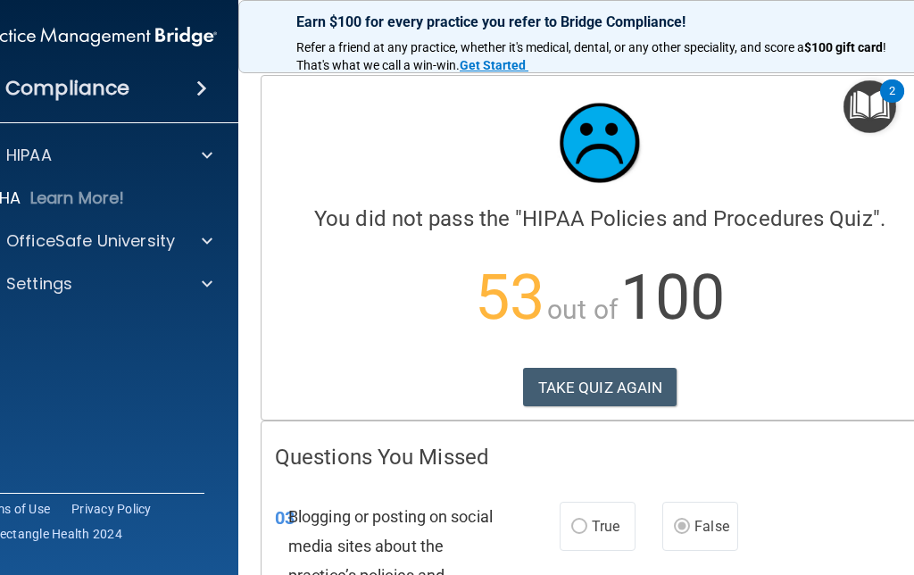
click at [595, 392] on button "TAKE QUIZ AGAIN" at bounding box center [600, 387] width 154 height 39
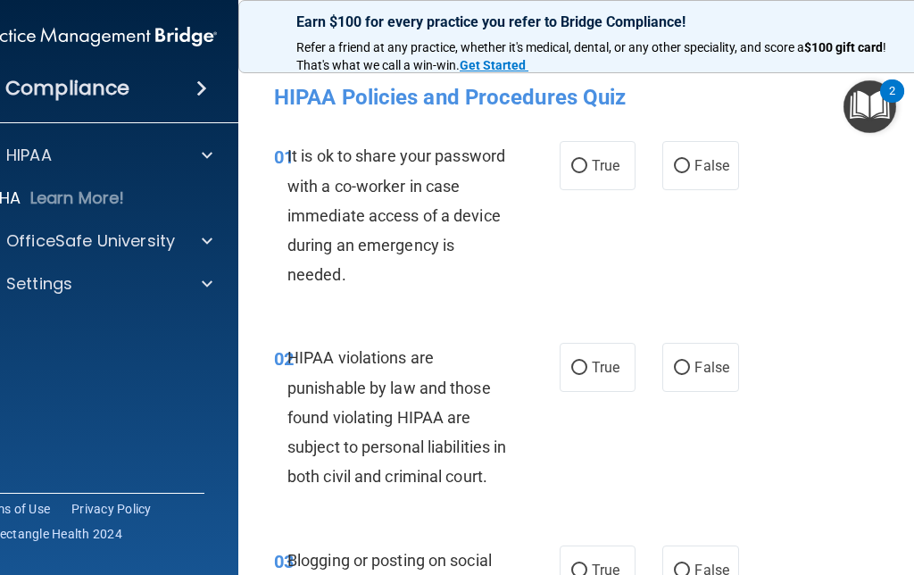
click at [688, 166] on input "False" at bounding box center [682, 166] width 16 height 13
radio input "true"
click at [586, 364] on input "True" at bounding box center [579, 367] width 16 height 13
radio input "true"
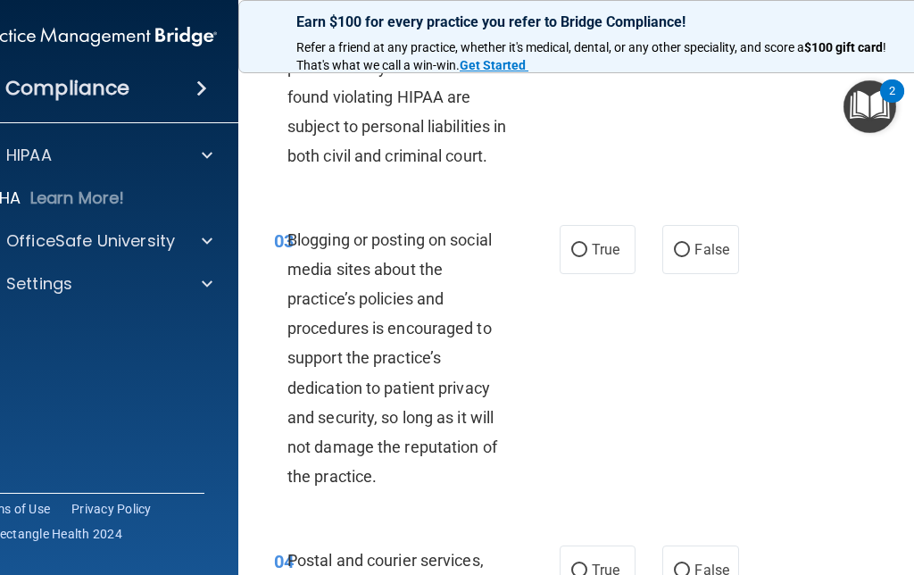
scroll to position [319, 0]
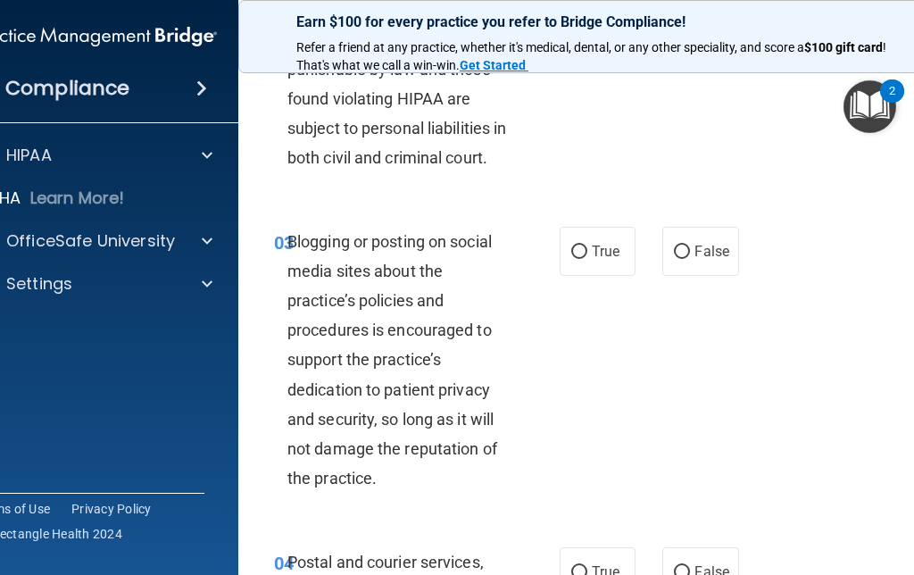
click at [690, 259] on input "False" at bounding box center [682, 251] width 16 height 13
radio input "true"
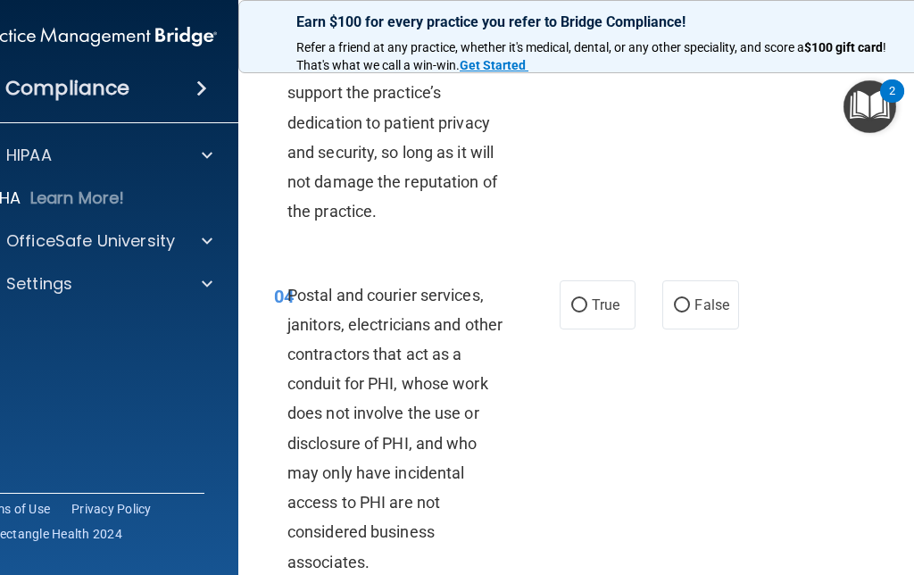
scroll to position [607, 0]
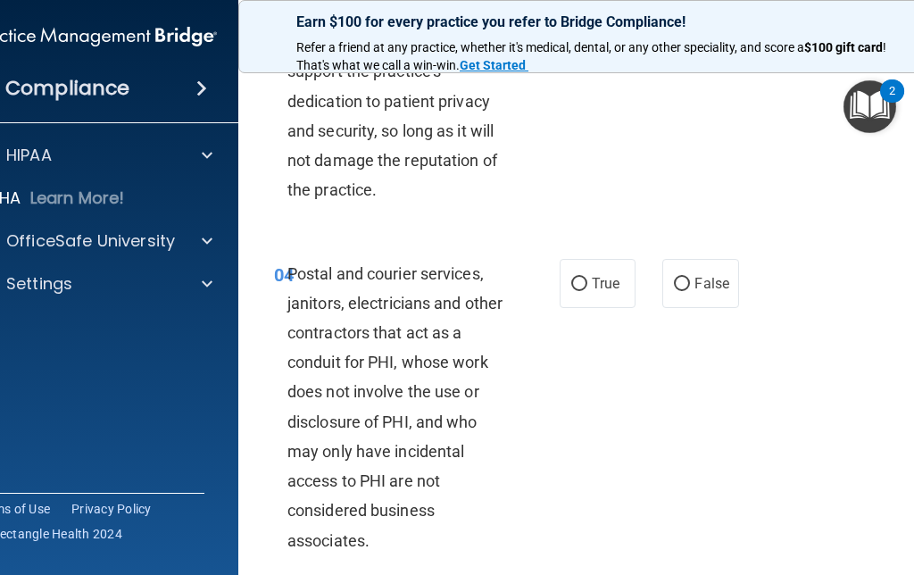
click at [582, 291] on input "True" at bounding box center [579, 284] width 16 height 13
radio input "true"
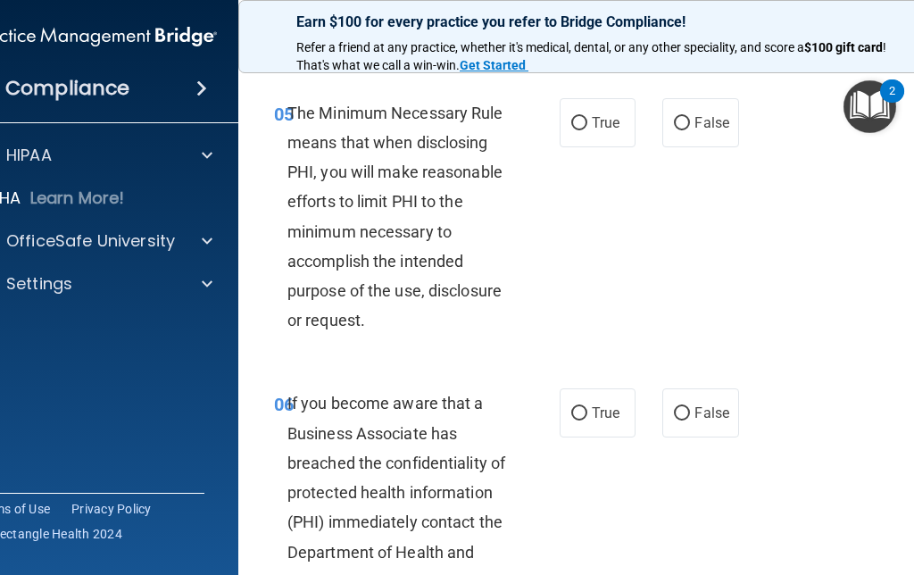
scroll to position [1062, 0]
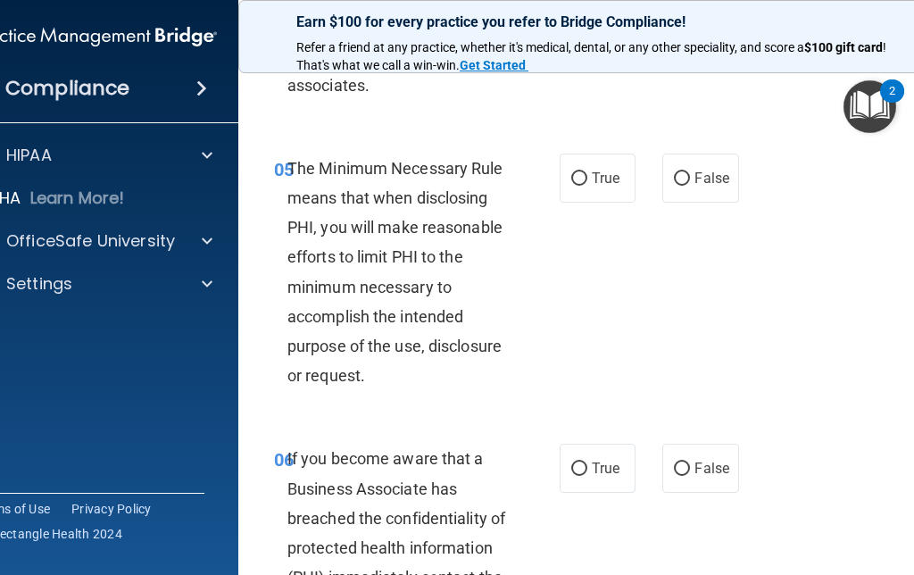
click at [560, 203] on label "True" at bounding box center [598, 177] width 76 height 49
click at [571, 186] on input "True" at bounding box center [579, 178] width 16 height 13
radio input "true"
click at [672, 493] on label "False" at bounding box center [700, 468] width 76 height 49
click at [674, 476] on input "False" at bounding box center [682, 468] width 16 height 13
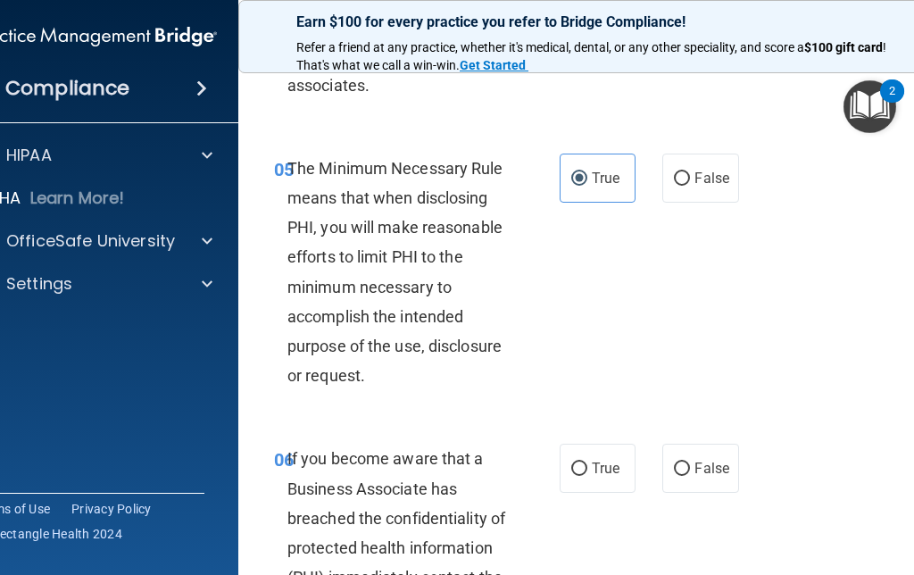
radio input "true"
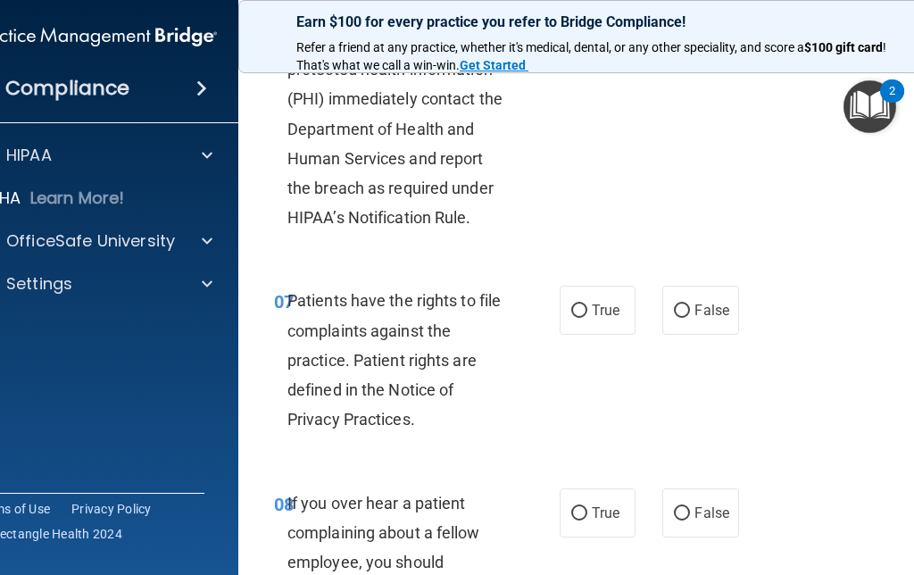
scroll to position [1608, 0]
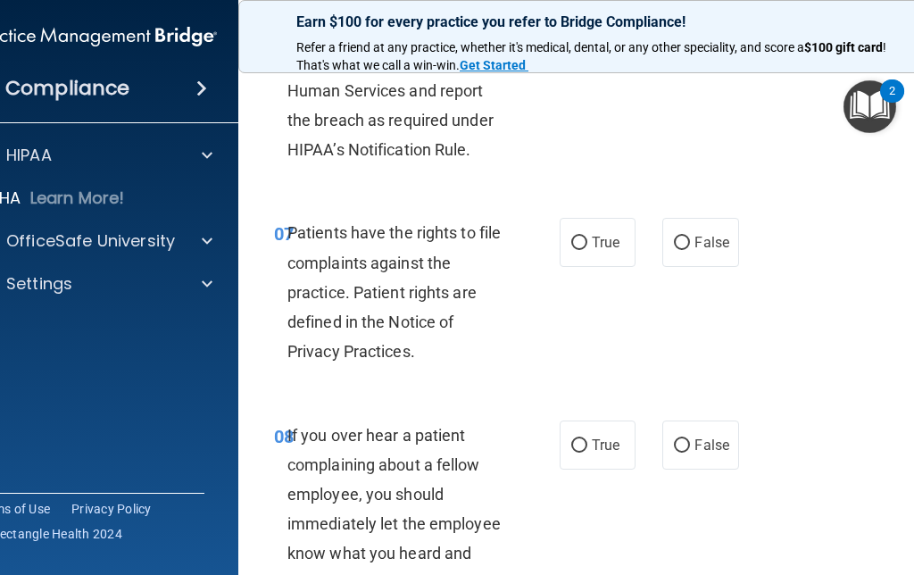
click at [597, 251] on span "True" at bounding box center [606, 242] width 28 height 17
click at [587, 250] on input "True" at bounding box center [579, 242] width 16 height 13
radio input "true"
click at [685, 452] on input "False" at bounding box center [682, 445] width 16 height 13
radio input "true"
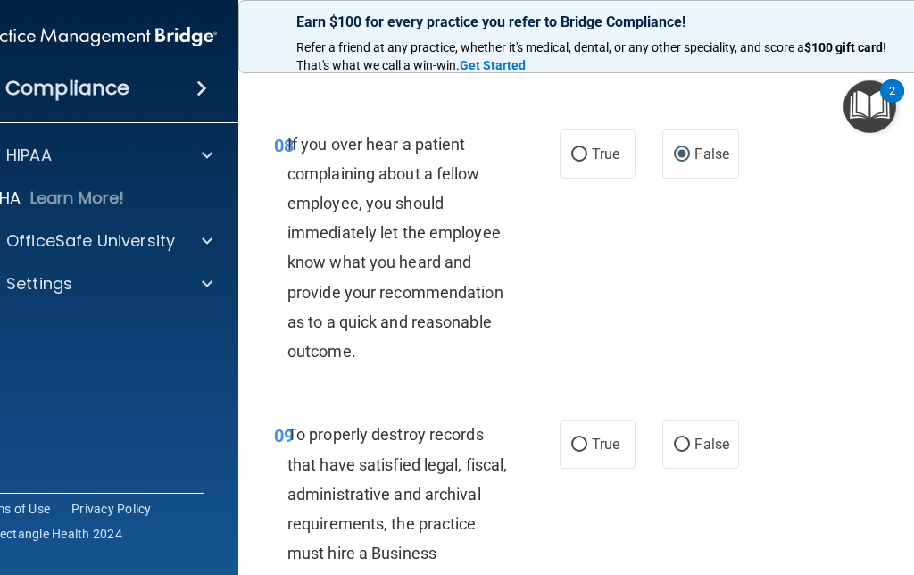
click at [678, 469] on label "False" at bounding box center [700, 443] width 76 height 49
click at [678, 452] on input "False" at bounding box center [682, 444] width 16 height 13
radio input "true"
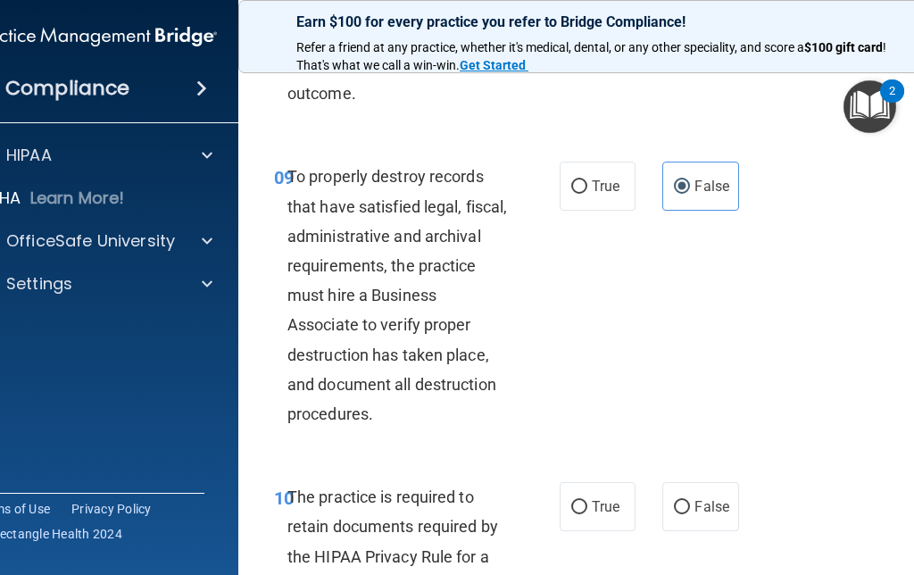
scroll to position [2175, 0]
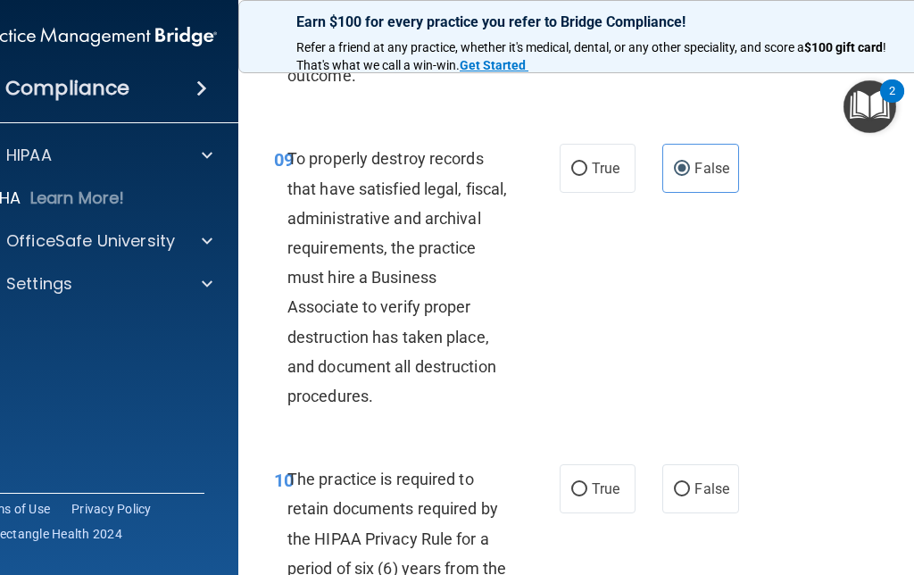
click at [571, 511] on label "True" at bounding box center [598, 488] width 76 height 49
click at [571, 496] on input "True" at bounding box center [579, 489] width 16 height 13
radio input "true"
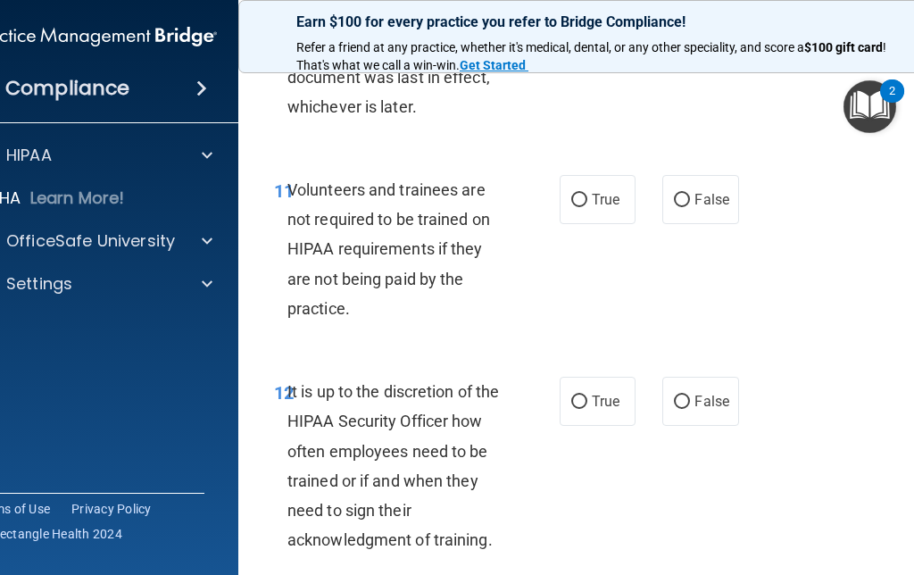
scroll to position [2752, 0]
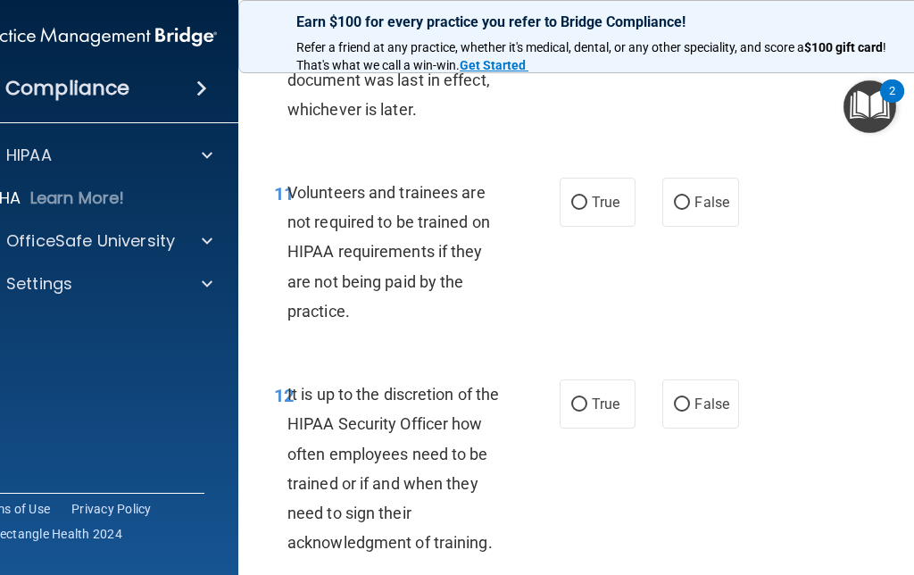
click at [688, 210] on input "False" at bounding box center [682, 202] width 16 height 13
radio input "true"
click at [682, 411] on input "False" at bounding box center [682, 404] width 16 height 13
radio input "true"
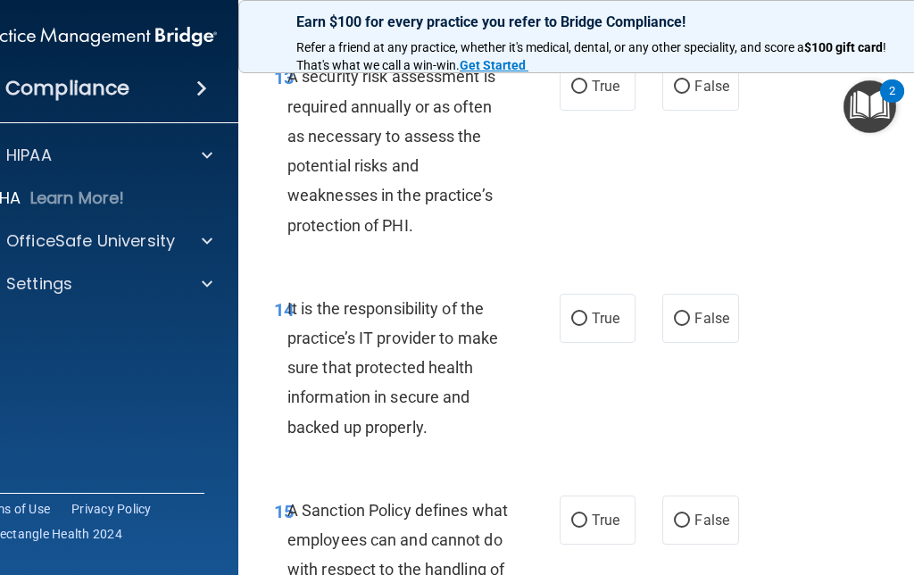
scroll to position [3313, 0]
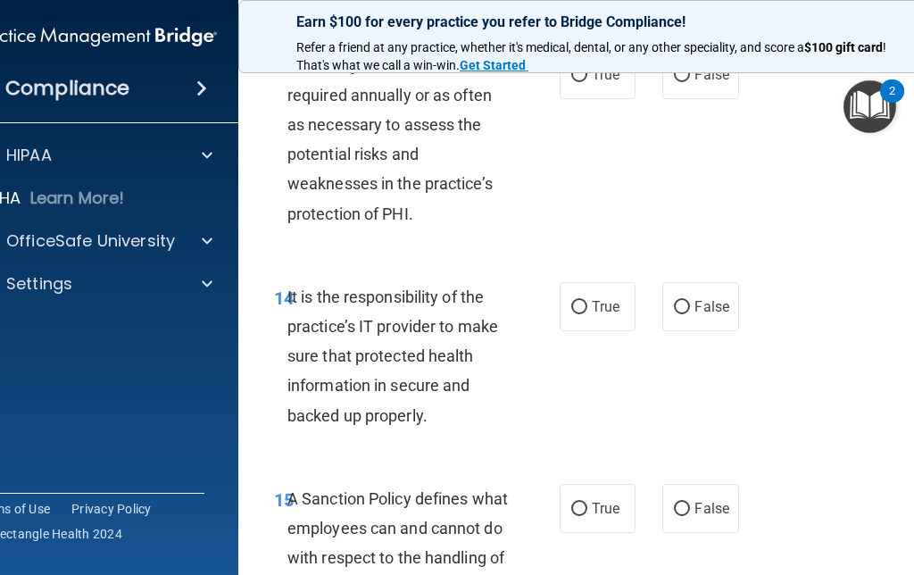
click at [578, 99] on label "True" at bounding box center [598, 74] width 76 height 49
click at [578, 82] on input "True" at bounding box center [579, 75] width 16 height 13
radio input "true"
click at [587, 306] on label "True" at bounding box center [598, 306] width 76 height 49
click at [587, 306] on input "True" at bounding box center [579, 307] width 16 height 13
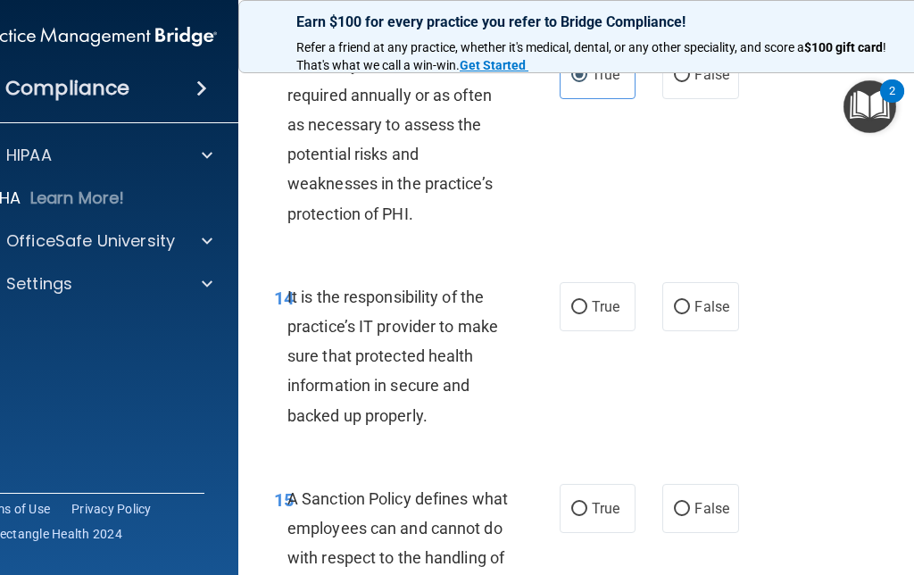
radio input "true"
click at [676, 528] on label "False" at bounding box center [700, 508] width 76 height 49
click at [676, 516] on input "False" at bounding box center [682, 508] width 16 height 13
radio input "true"
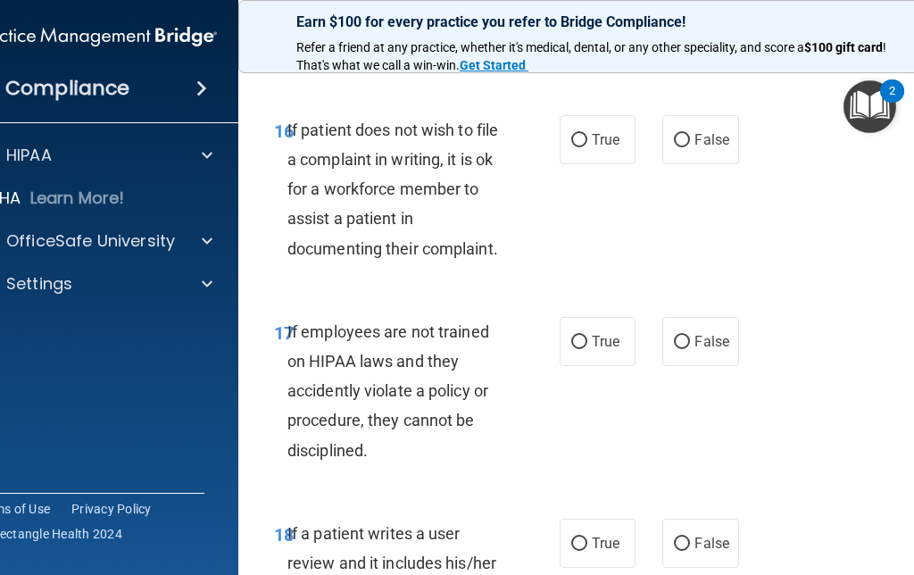
scroll to position [3877, 0]
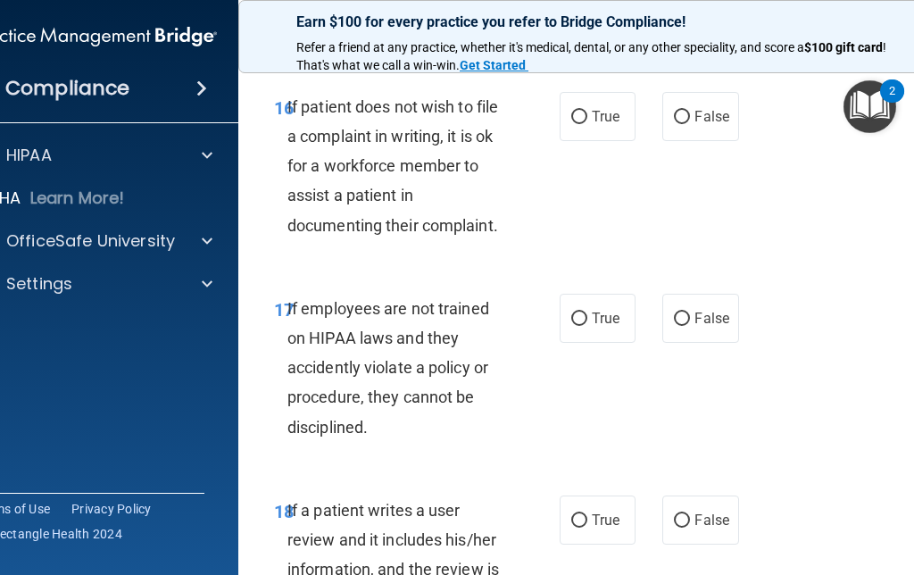
click at [586, 342] on label "True" at bounding box center [598, 318] width 76 height 49
click at [586, 326] on input "True" at bounding box center [579, 318] width 16 height 13
radio input "true"
click at [582, 326] on input "True" at bounding box center [579, 318] width 16 height 13
click at [593, 125] on span "True" at bounding box center [606, 116] width 28 height 17
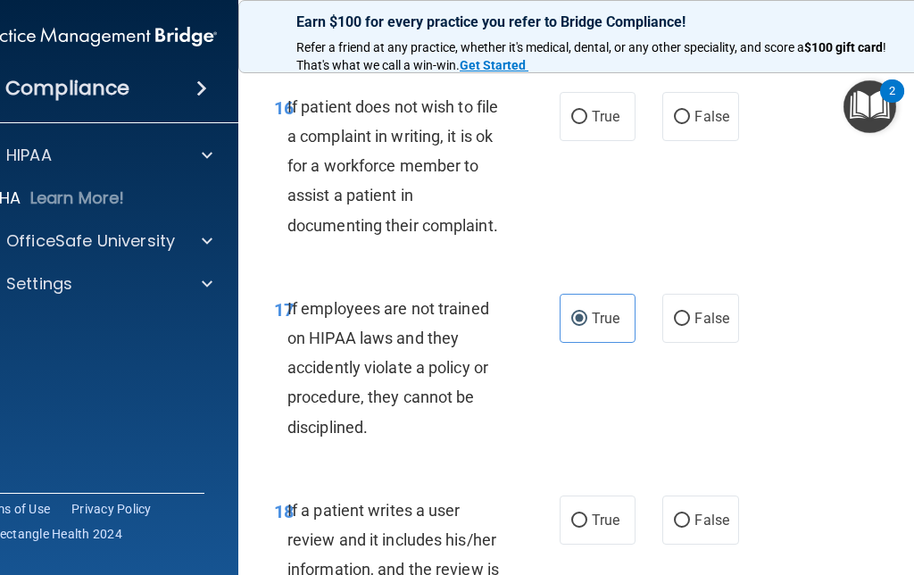
click at [587, 124] on input "True" at bounding box center [579, 117] width 16 height 13
radio input "true"
click at [688, 326] on input "False" at bounding box center [682, 318] width 16 height 13
radio input "true"
radio input "false"
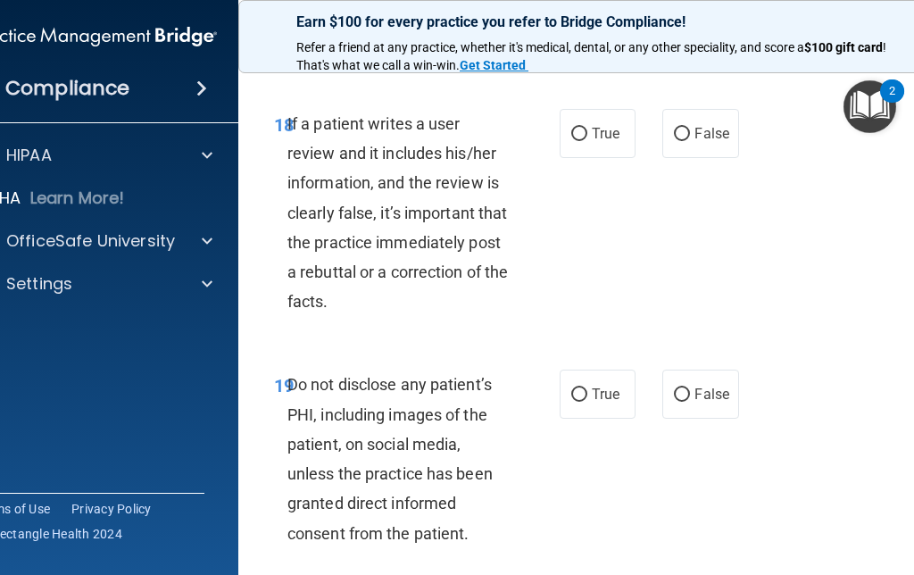
scroll to position [4298, 0]
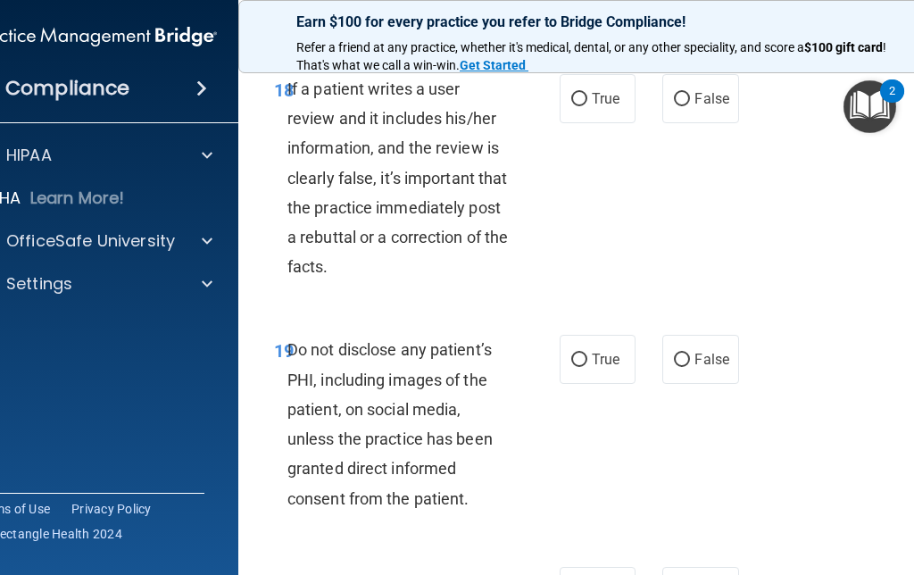
click at [575, 106] on input "True" at bounding box center [579, 99] width 16 height 13
radio input "true"
click at [582, 367] on input "True" at bounding box center [579, 359] width 16 height 13
radio input "true"
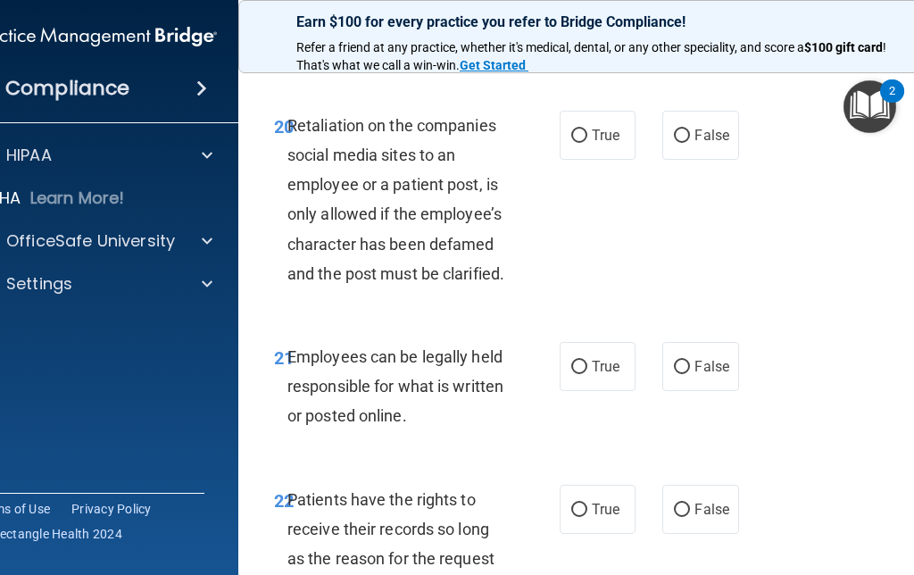
scroll to position [4807, 0]
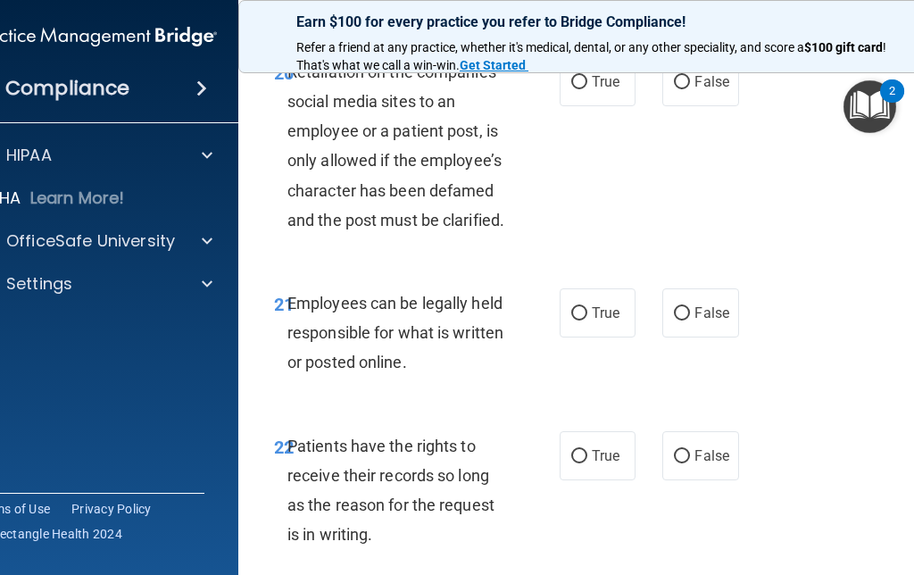
click at [678, 89] on input "False" at bounding box center [682, 82] width 16 height 13
radio input "true"
click at [584, 320] on input "True" at bounding box center [579, 313] width 16 height 13
radio input "true"
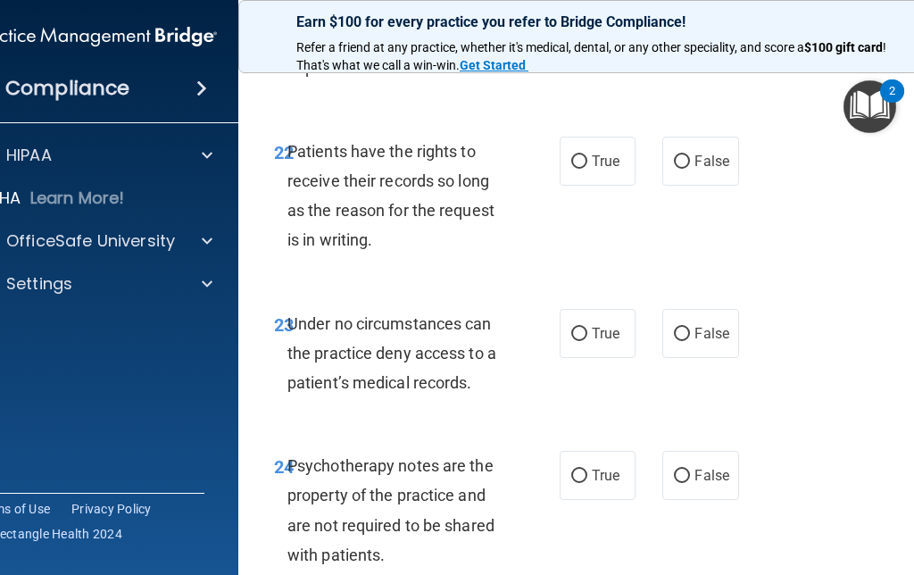
scroll to position [5101, 0]
click at [690, 184] on label "False" at bounding box center [700, 161] width 76 height 49
click at [690, 170] on input "False" at bounding box center [682, 162] width 16 height 13
radio input "true"
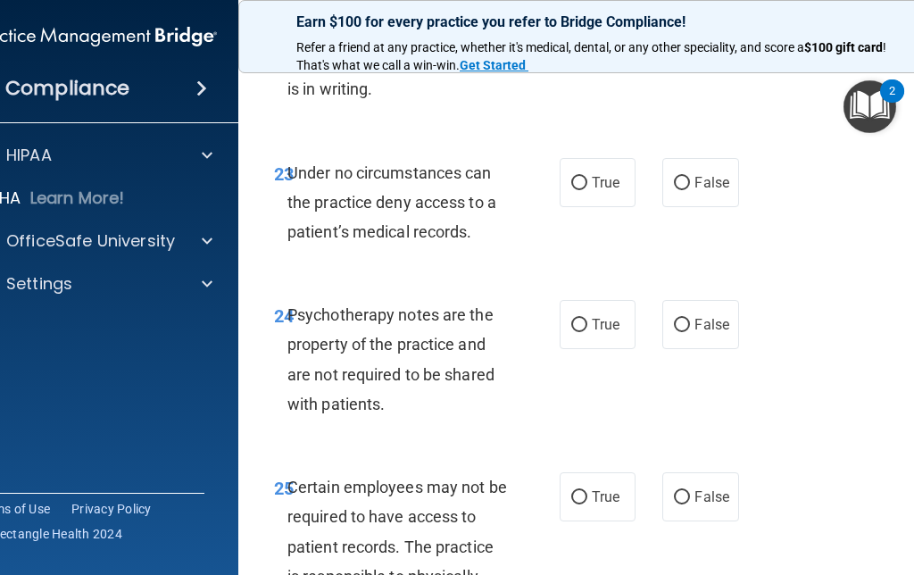
scroll to position [5252, 0]
click at [585, 191] on input "True" at bounding box center [579, 184] width 16 height 13
radio input "true"
click at [565, 350] on label "True" at bounding box center [598, 325] width 76 height 49
click at [571, 333] on input "True" at bounding box center [579, 325] width 16 height 13
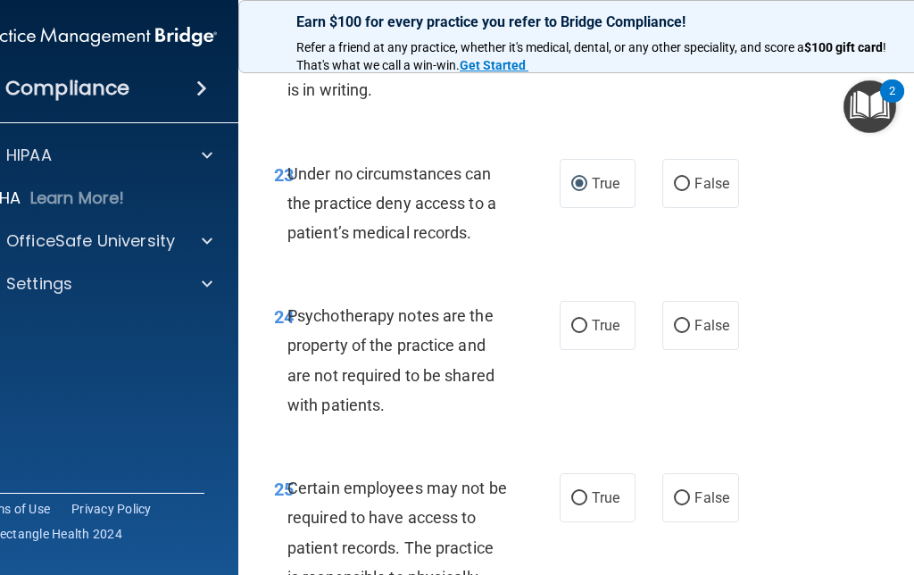
radio input "true"
click at [575, 522] on label "True" at bounding box center [598, 497] width 76 height 49
click at [575, 505] on input "True" at bounding box center [579, 498] width 16 height 13
radio input "true"
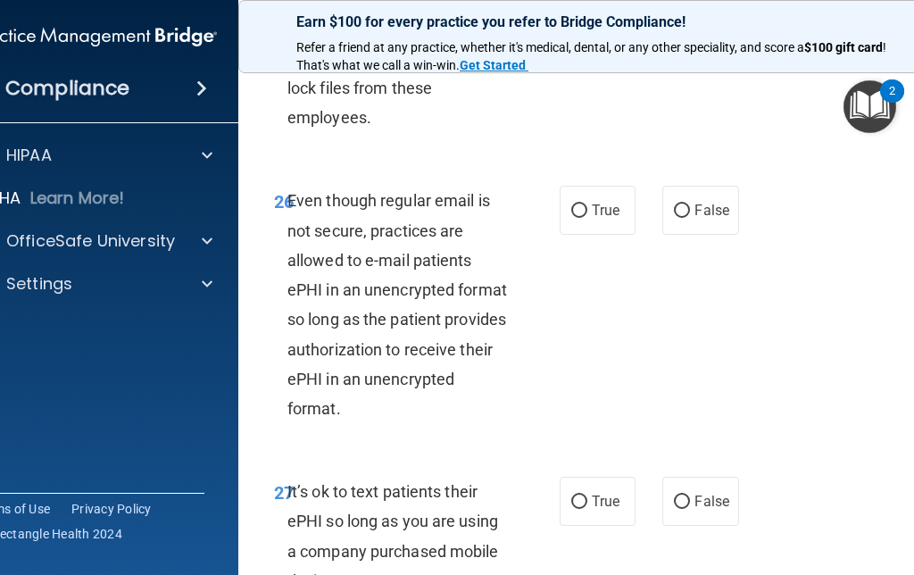
scroll to position [5772, 0]
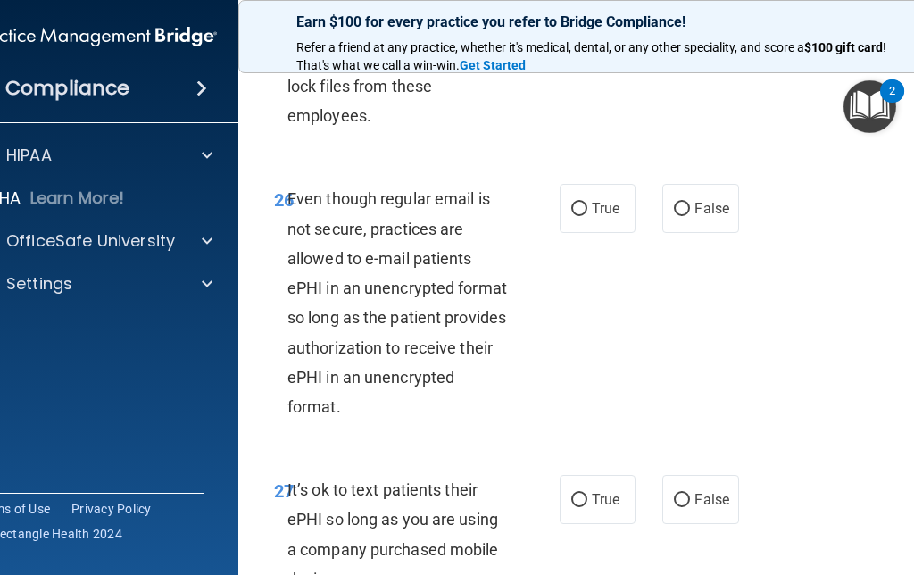
click at [577, 216] on input "True" at bounding box center [579, 209] width 16 height 13
radio input "true"
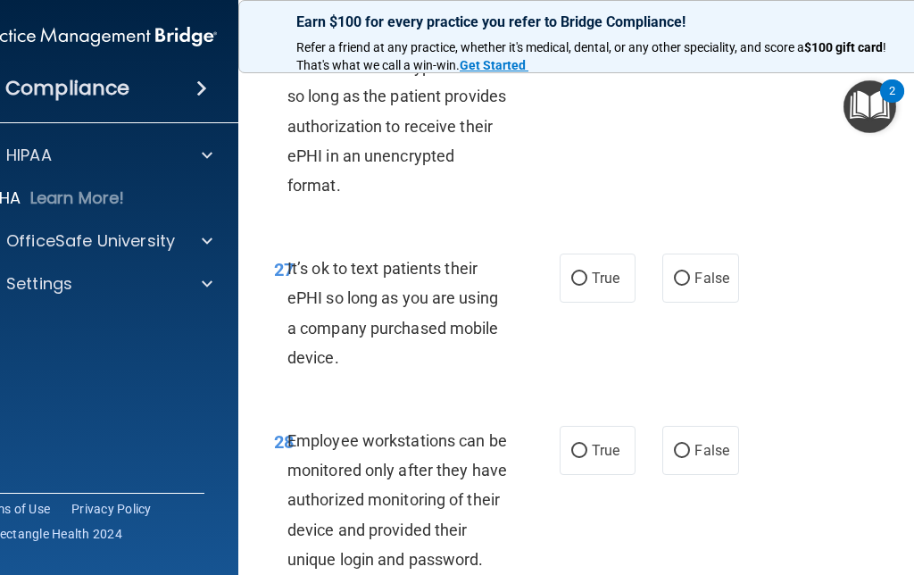
scroll to position [6013, 0]
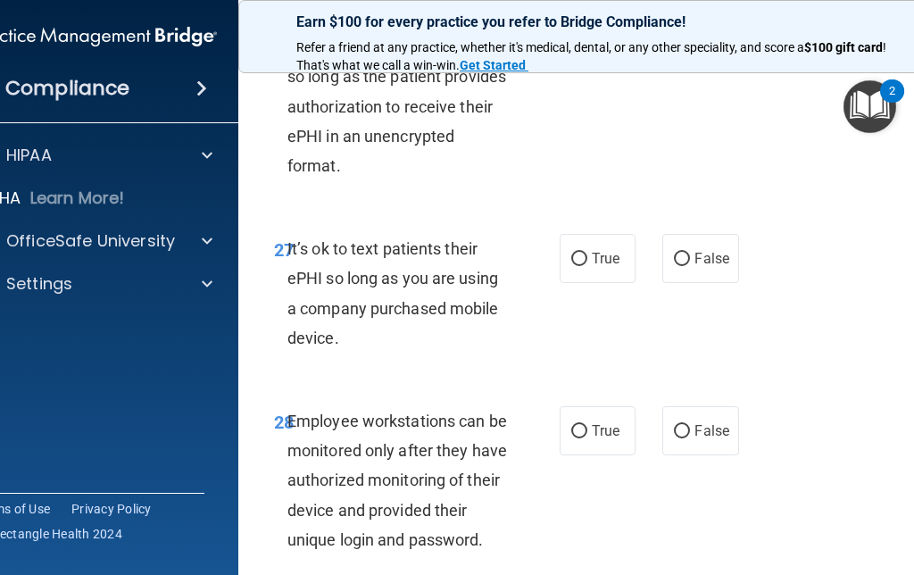
click at [577, 266] on input "True" at bounding box center [579, 259] width 16 height 13
radio input "true"
click at [572, 266] on input "True" at bounding box center [579, 259] width 16 height 13
click at [707, 283] on label "False" at bounding box center [700, 258] width 76 height 49
click at [690, 266] on input "False" at bounding box center [682, 259] width 16 height 13
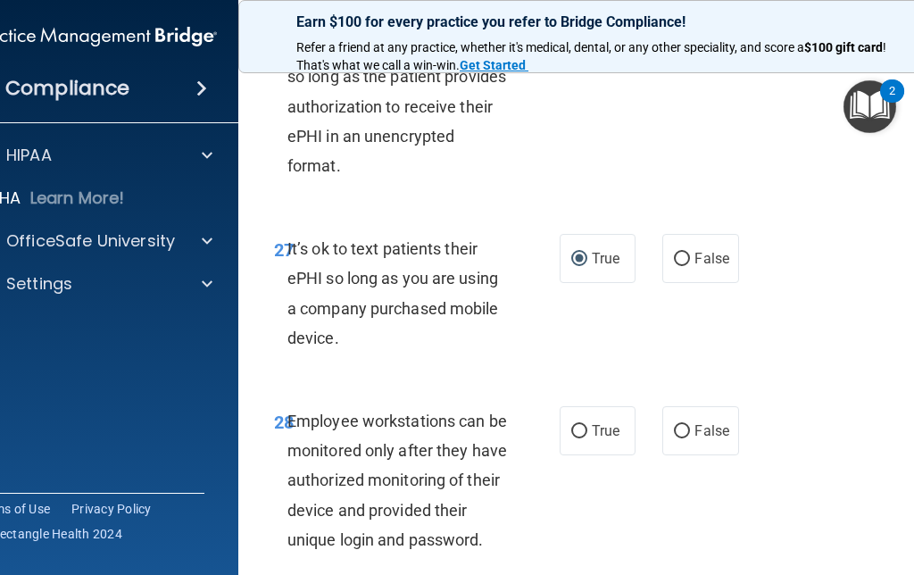
radio input "true"
radio input "false"
click at [688, 438] on input "False" at bounding box center [682, 431] width 16 height 13
radio input "true"
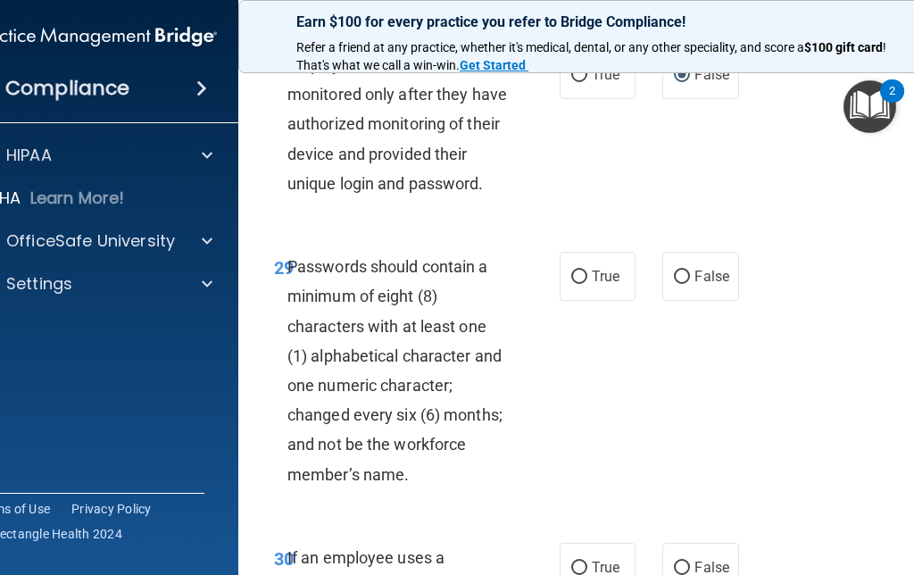
scroll to position [6367, 0]
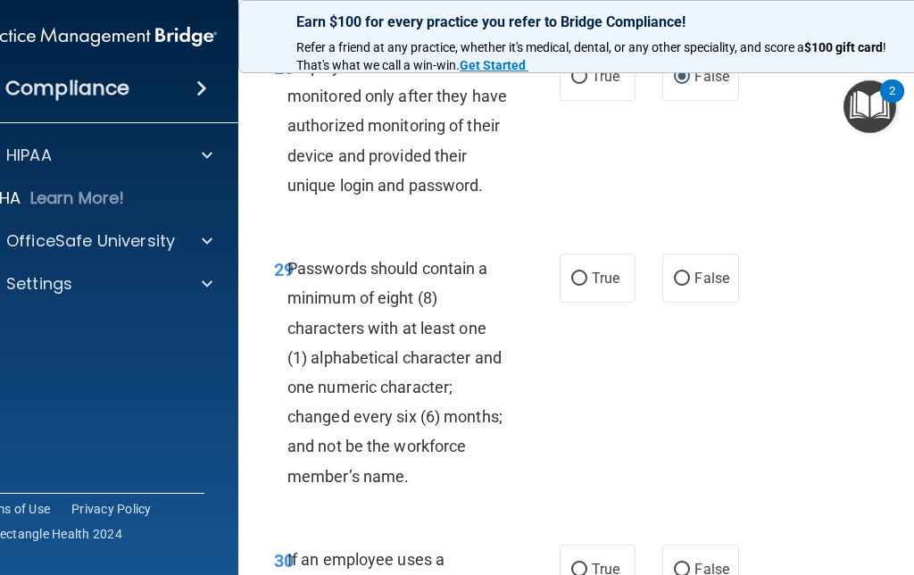
click at [584, 286] on input "True" at bounding box center [579, 278] width 16 height 13
radio input "true"
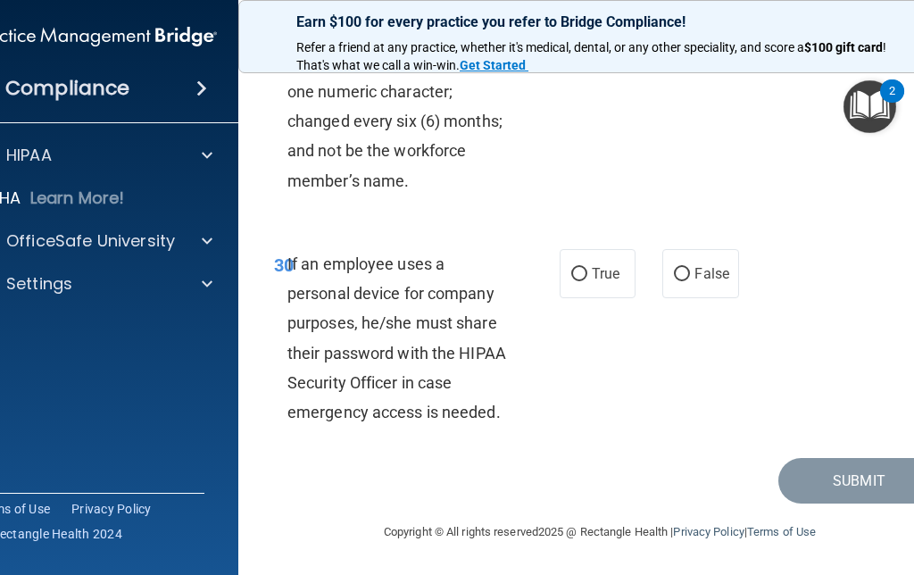
scroll to position [6685, 0]
click at [683, 278] on input "False" at bounding box center [682, 274] width 16 height 13
radio input "true"
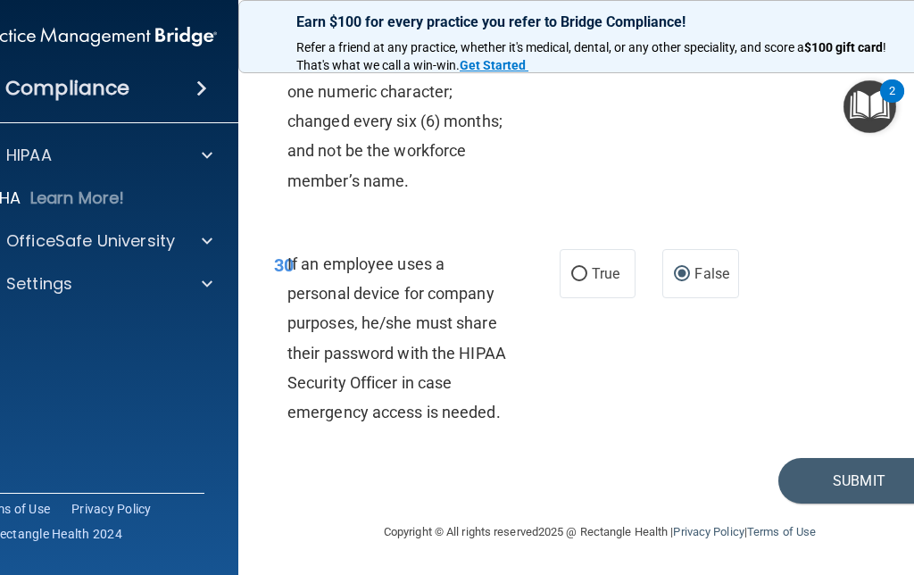
click at [838, 479] on button "Submit" at bounding box center [858, 481] width 161 height 46
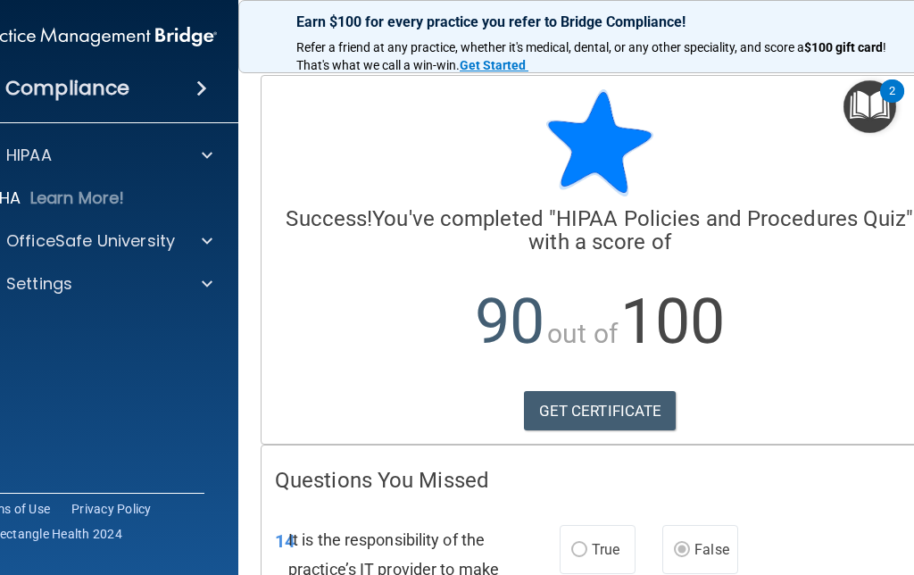
click at [585, 408] on link "GET CERTIFICATE" at bounding box center [600, 410] width 153 height 39
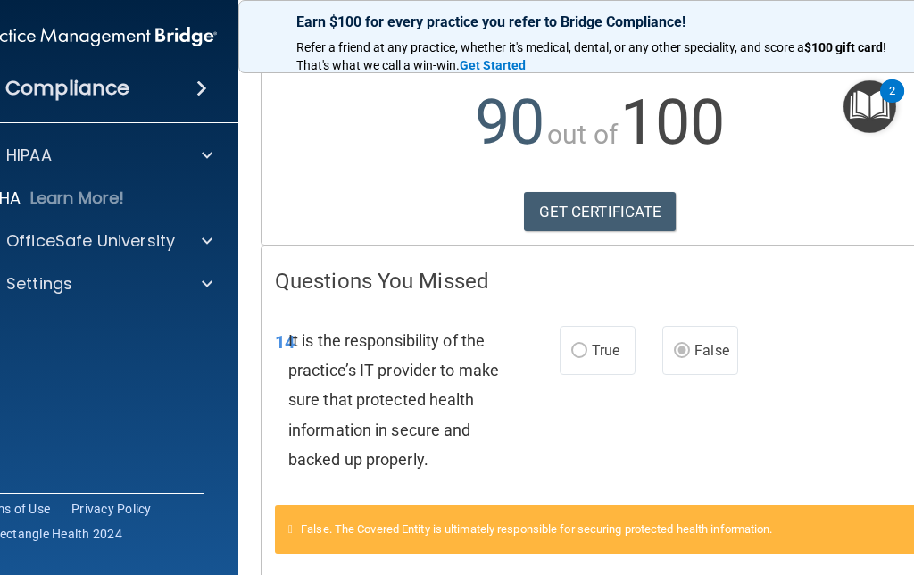
scroll to position [197, 0]
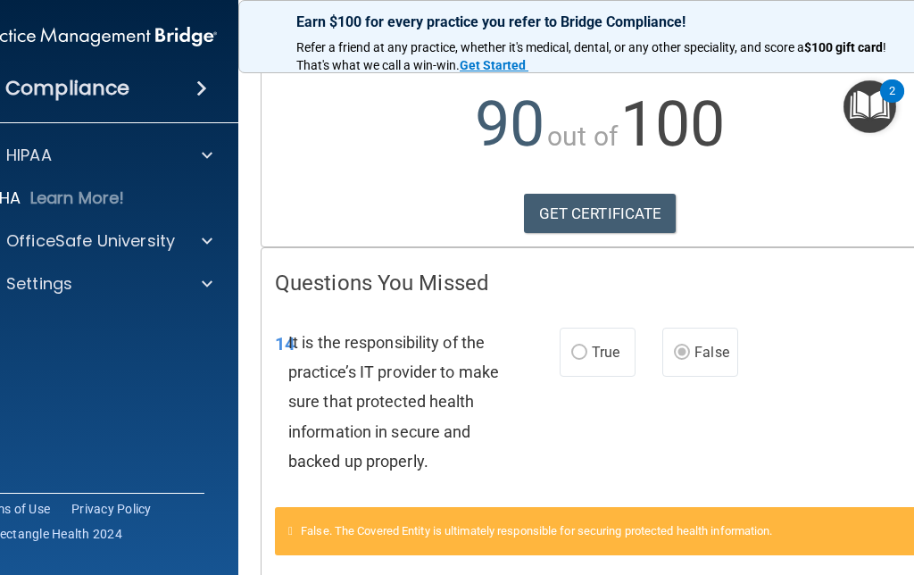
click at [205, 245] on span at bounding box center [207, 240] width 11 height 21
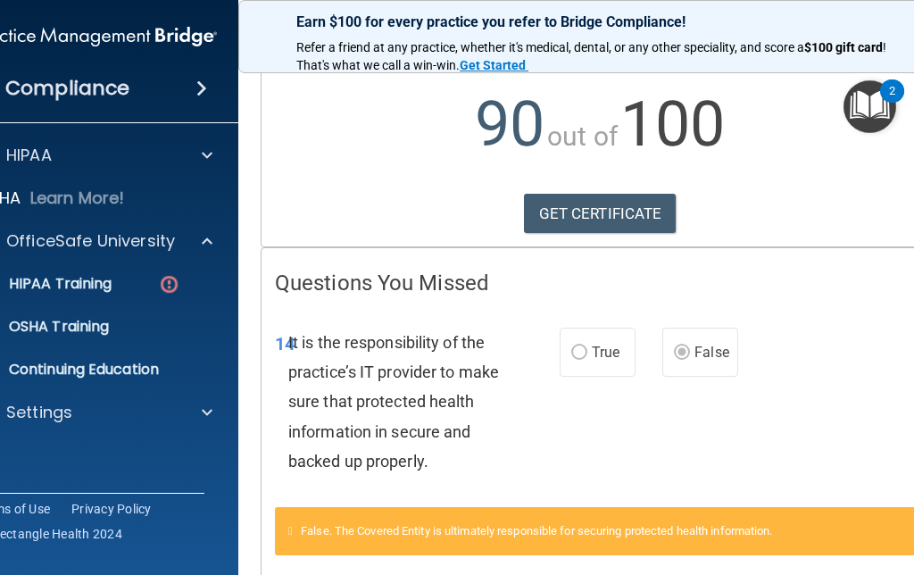
click at [112, 288] on p "HIPAA Training" at bounding box center [37, 284] width 147 height 18
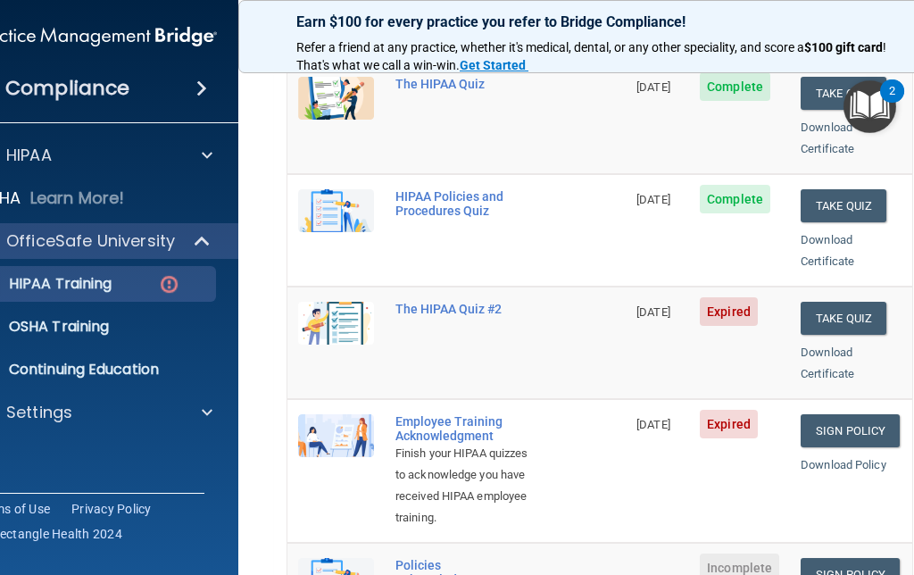
scroll to position [270, 0]
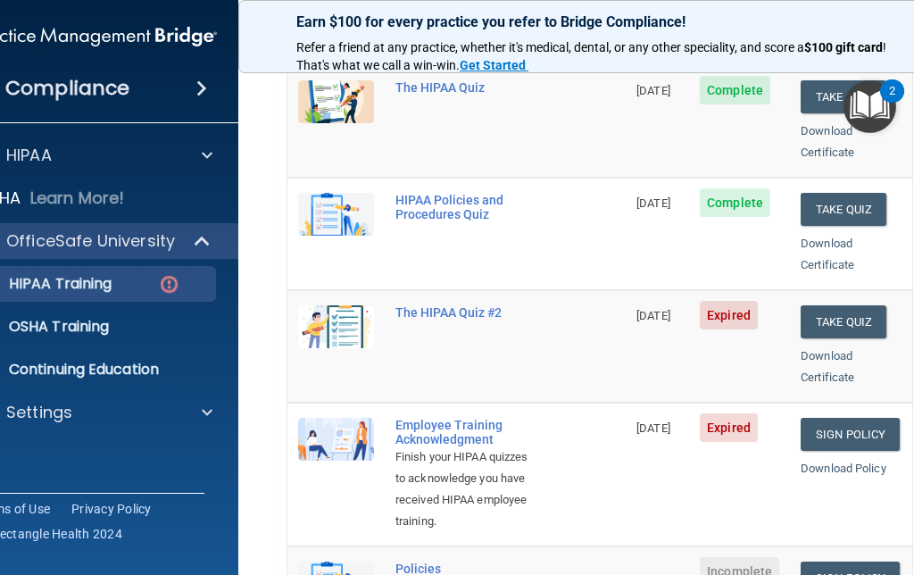
click at [856, 305] on button "Take Quiz" at bounding box center [843, 321] width 86 height 33
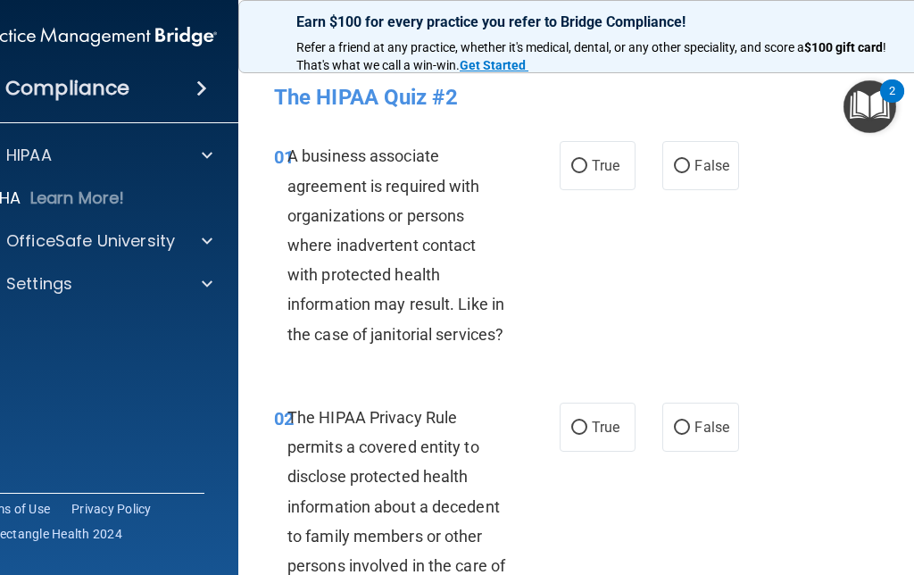
click at [684, 165] on input "False" at bounding box center [682, 166] width 16 height 13
radio input "true"
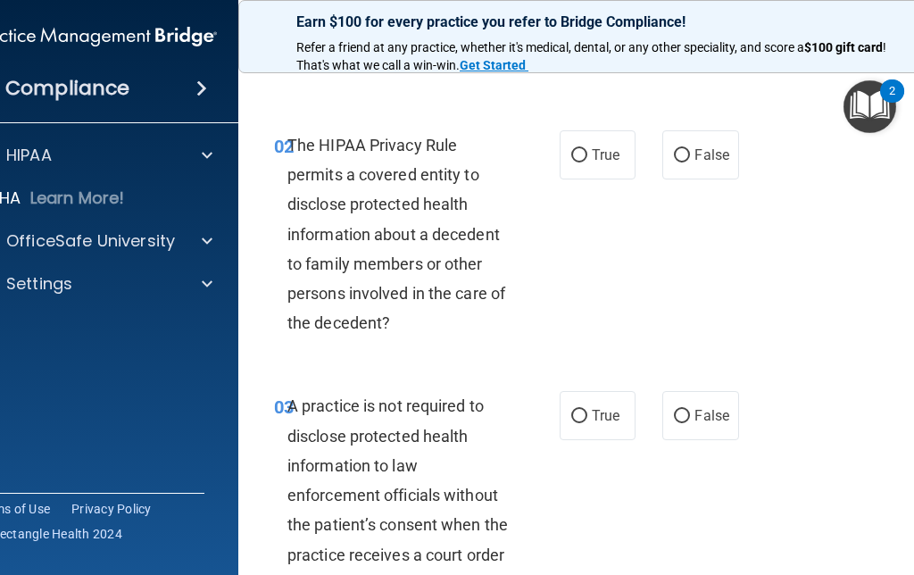
scroll to position [257, 0]
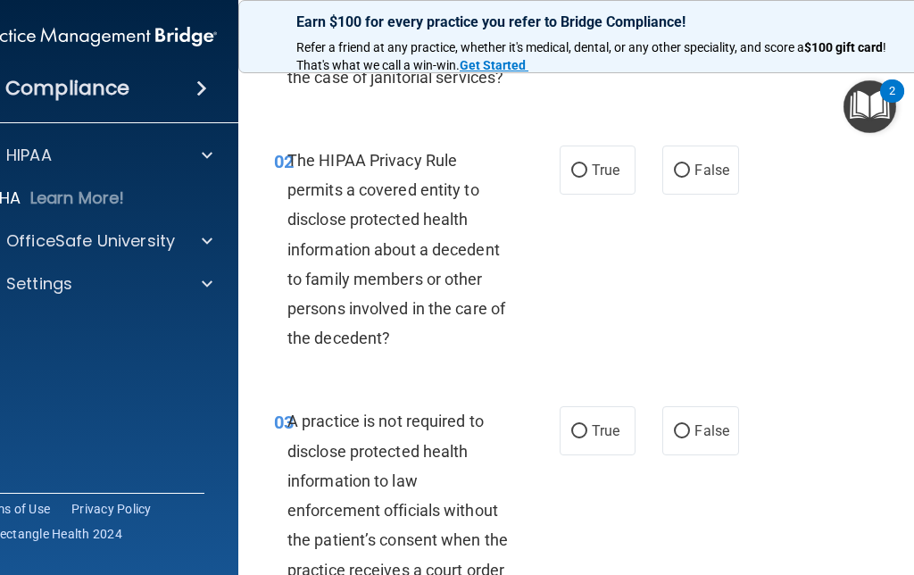
click at [581, 164] on input "True" at bounding box center [579, 170] width 16 height 13
radio input "true"
click at [579, 435] on input "True" at bounding box center [579, 431] width 16 height 13
radio input "true"
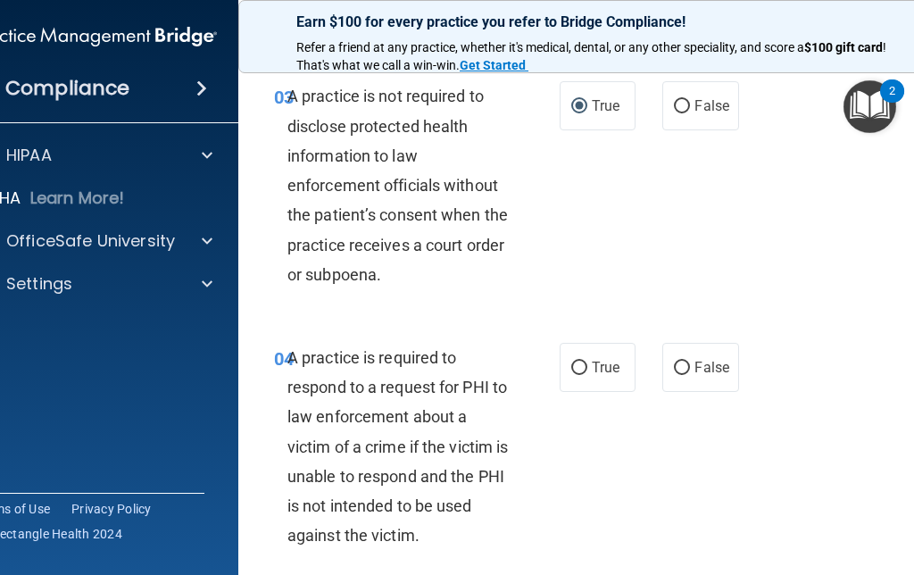
scroll to position [581, 0]
click at [699, 360] on span "False" at bounding box center [711, 368] width 35 height 17
click at [690, 362] on input "False" at bounding box center [682, 368] width 16 height 13
radio input "true"
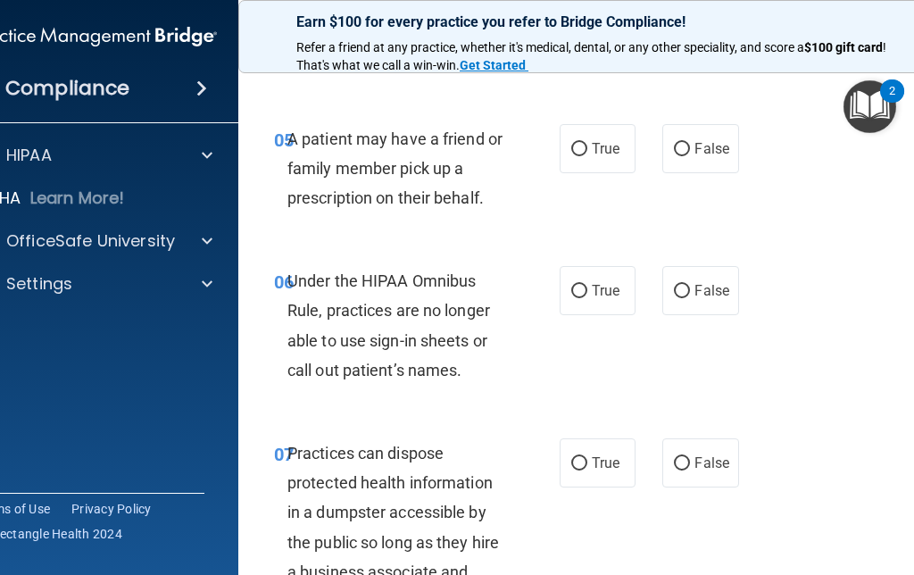
scroll to position [1061, 0]
click at [585, 125] on label "True" at bounding box center [598, 149] width 76 height 49
click at [585, 144] on input "True" at bounding box center [579, 150] width 16 height 13
radio input "true"
click at [701, 309] on label "False" at bounding box center [700, 291] width 76 height 49
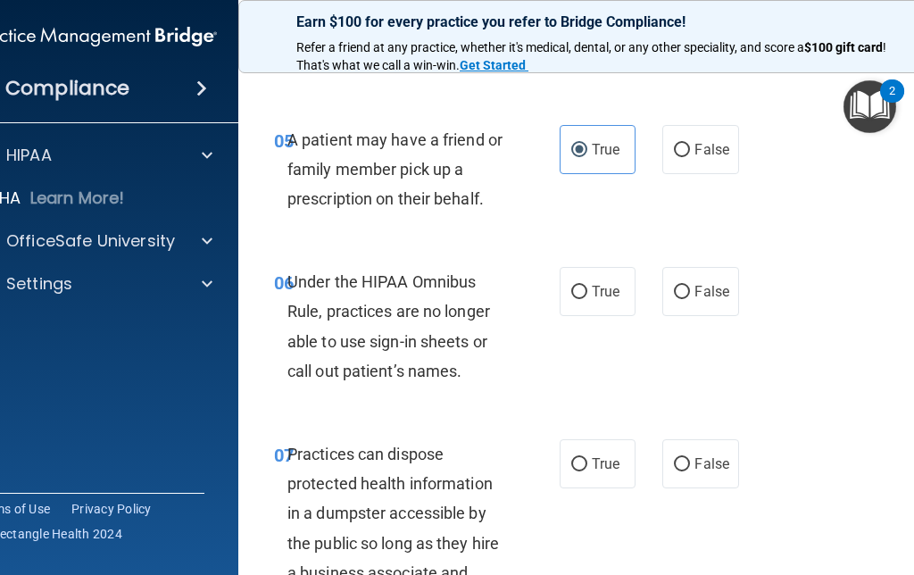
click at [690, 299] on input "False" at bounding box center [682, 292] width 16 height 13
radio input "true"
click at [586, 458] on input "True" at bounding box center [579, 464] width 16 height 13
radio input "true"
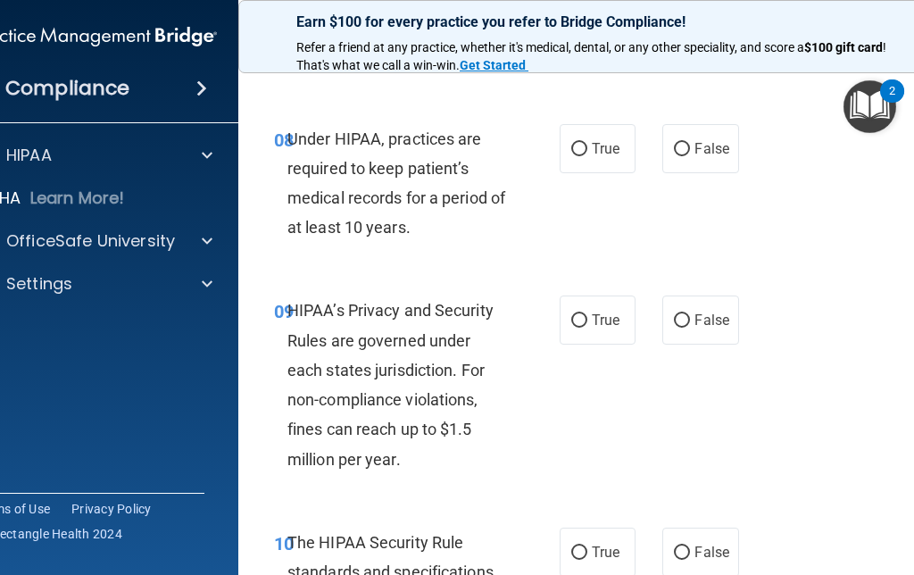
scroll to position [1637, 0]
click at [678, 334] on label "False" at bounding box center [700, 320] width 76 height 49
click at [678, 328] on input "False" at bounding box center [682, 321] width 16 height 13
radio input "true"
click at [574, 551] on label "True" at bounding box center [598, 552] width 76 height 49
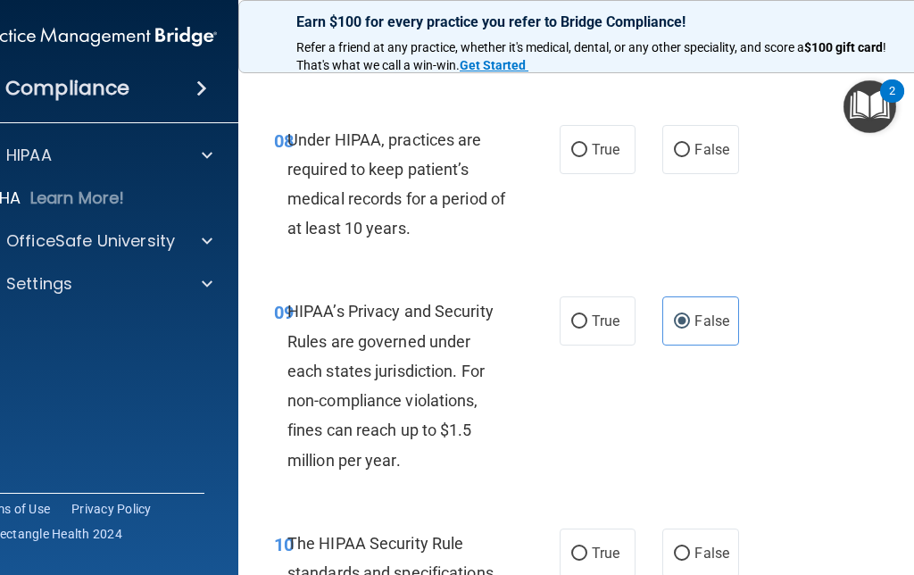
click at [574, 551] on input "True" at bounding box center [579, 553] width 16 height 13
radio input "true"
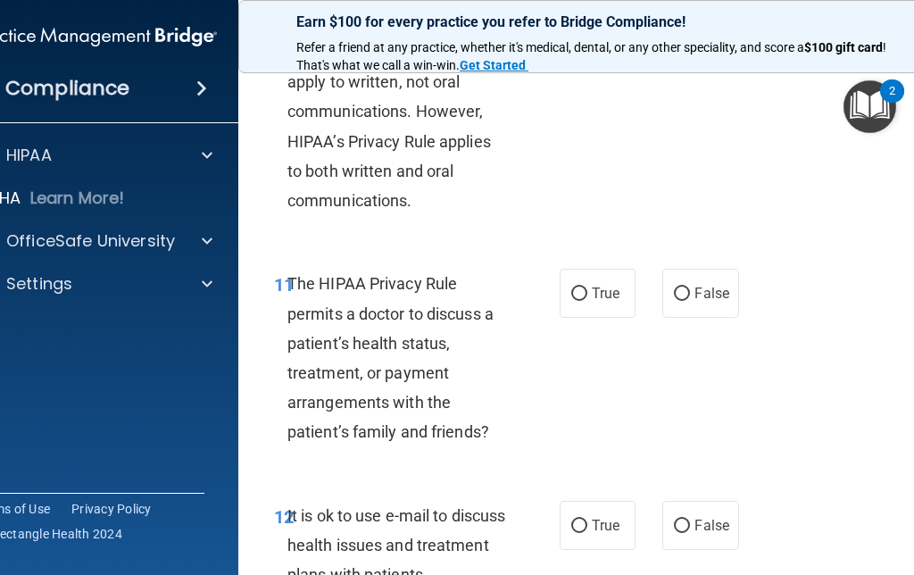
scroll to position [2269, 0]
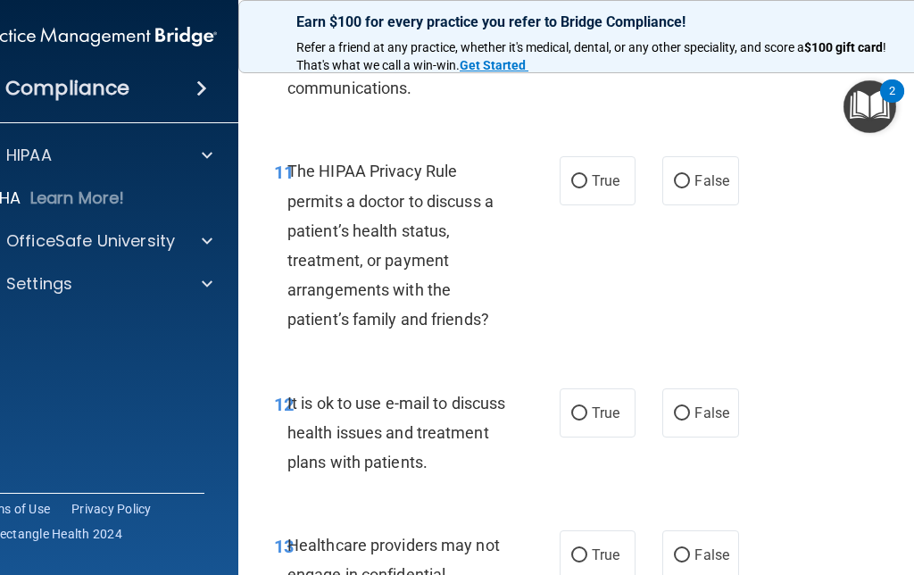
click at [595, 156] on label "True" at bounding box center [598, 180] width 76 height 49
click at [587, 175] on input "True" at bounding box center [579, 181] width 16 height 13
radio input "true"
click at [684, 415] on label "False" at bounding box center [700, 412] width 76 height 49
click at [684, 415] on input "False" at bounding box center [682, 413] width 16 height 13
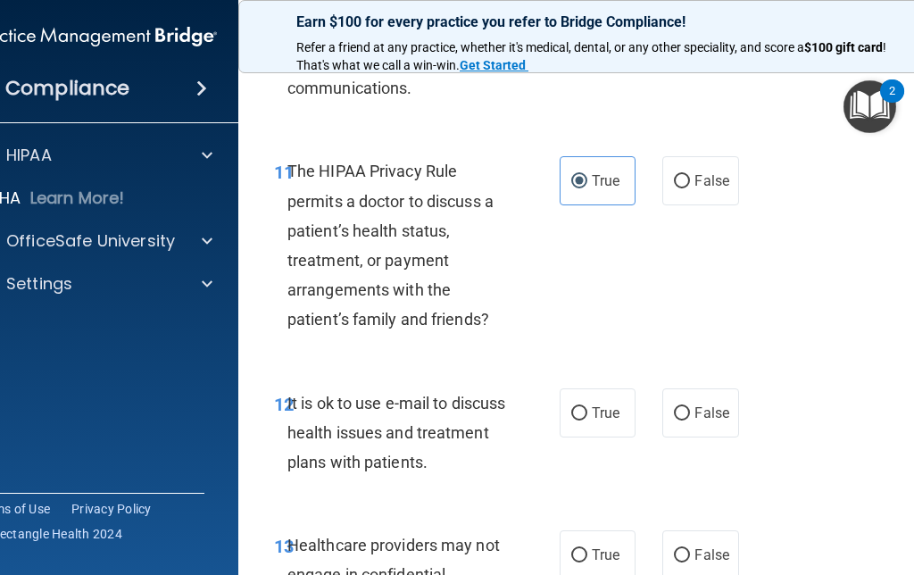
radio input "true"
click at [576, 549] on input "True" at bounding box center [579, 555] width 16 height 13
radio input "true"
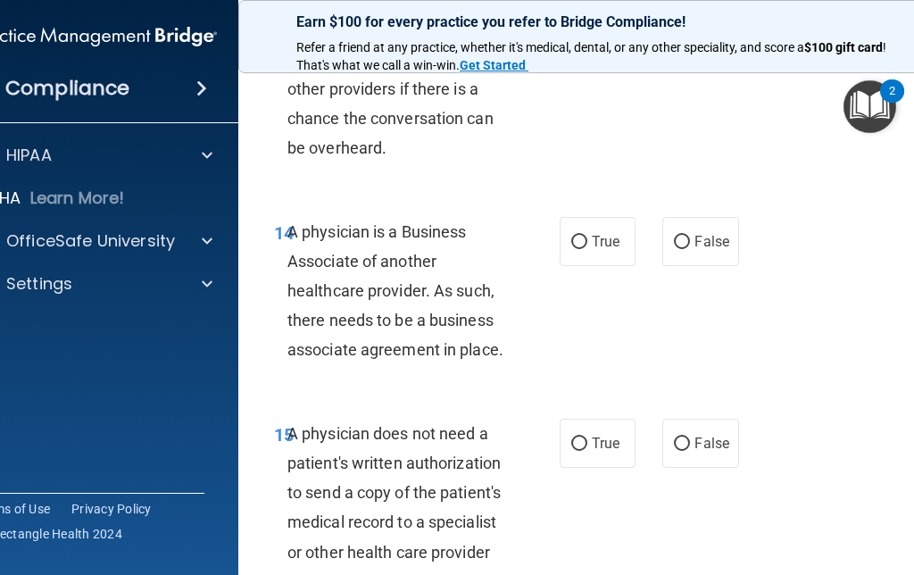
scroll to position [2813, 0]
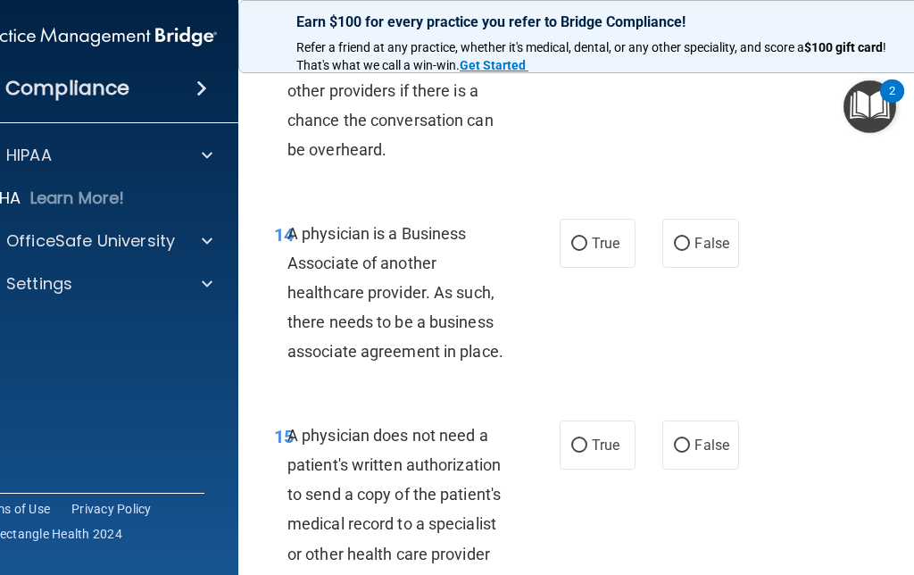
click at [682, 237] on input "False" at bounding box center [682, 243] width 16 height 13
radio input "true"
click at [662, 427] on label "False" at bounding box center [700, 444] width 76 height 49
click at [674, 439] on input "False" at bounding box center [682, 445] width 16 height 13
radio input "true"
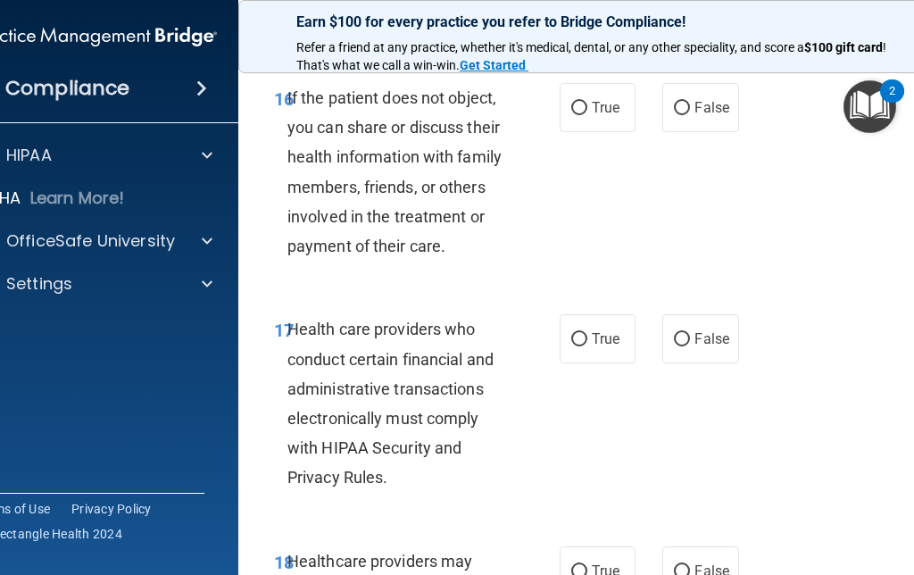
scroll to position [3376, 0]
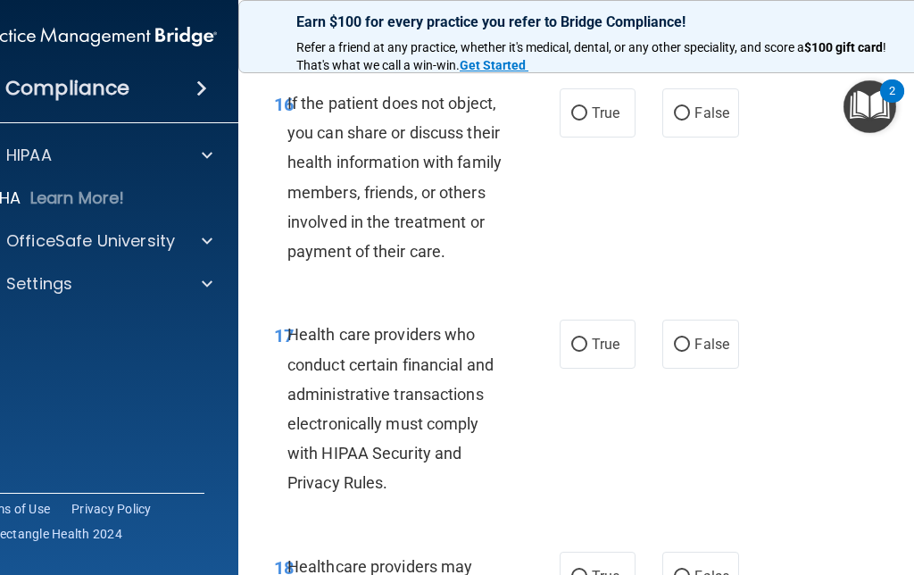
click at [690, 107] on input "False" at bounding box center [682, 113] width 16 height 13
radio input "true"
click at [597, 336] on span "True" at bounding box center [606, 344] width 28 height 17
click at [587, 338] on input "True" at bounding box center [579, 344] width 16 height 13
radio input "true"
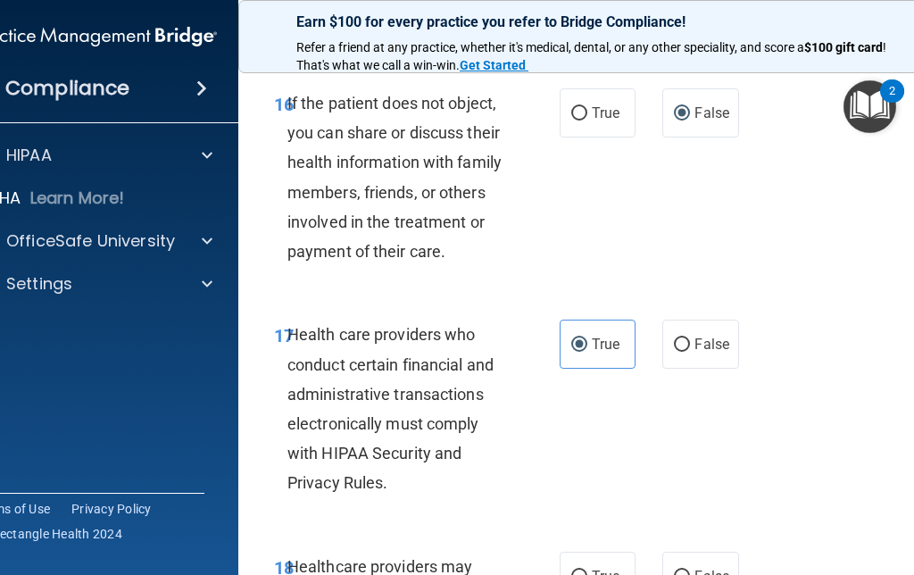
click at [702, 552] on label "False" at bounding box center [700, 576] width 76 height 49
click at [690, 570] on input "False" at bounding box center [682, 576] width 16 height 13
radio input "true"
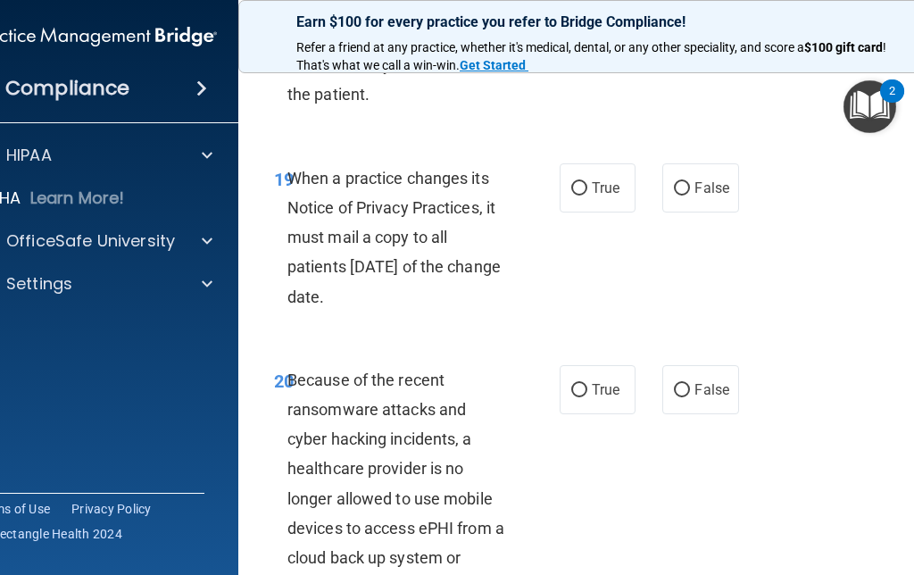
scroll to position [3970, 0]
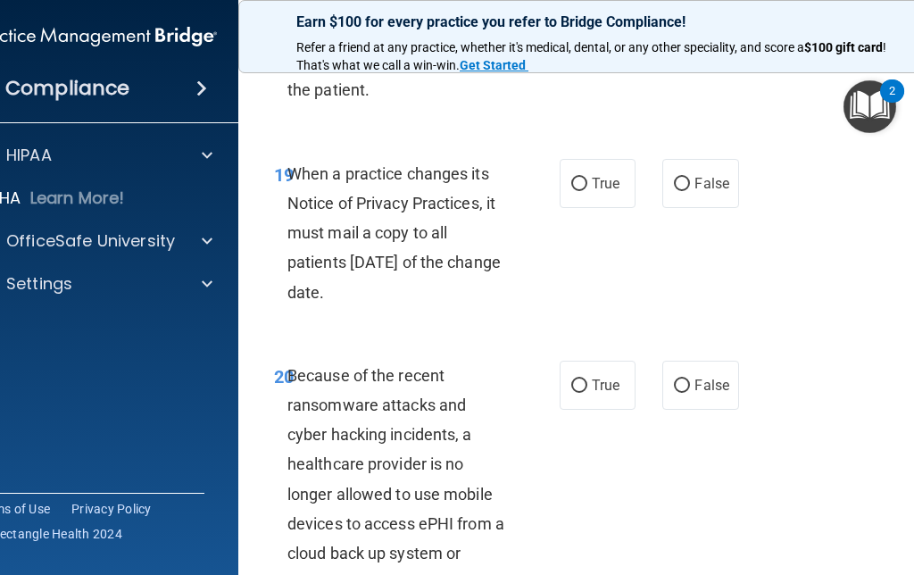
click at [581, 178] on input "True" at bounding box center [579, 184] width 16 height 13
radio input "true"
click at [576, 387] on label "True" at bounding box center [598, 385] width 76 height 49
click at [576, 387] on input "True" at bounding box center [579, 385] width 16 height 13
radio input "true"
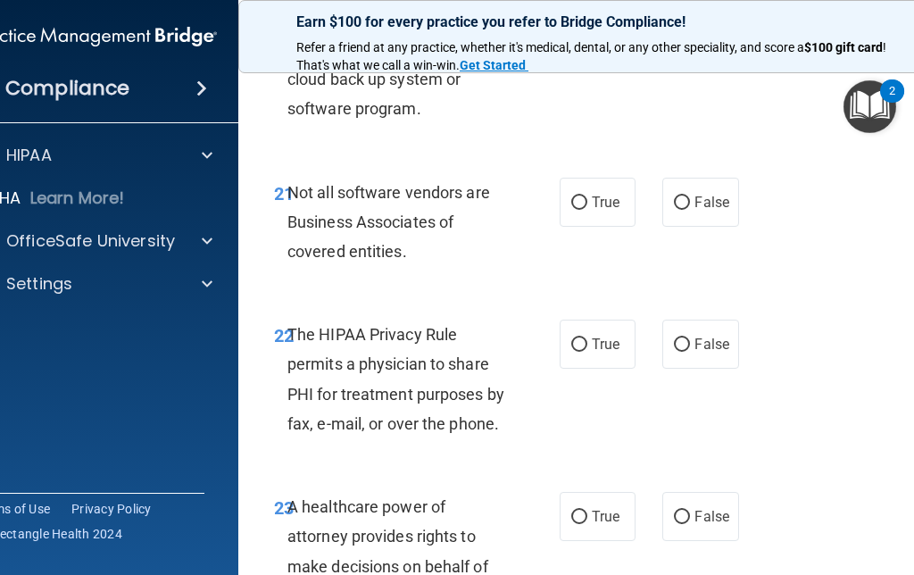
scroll to position [4449, 0]
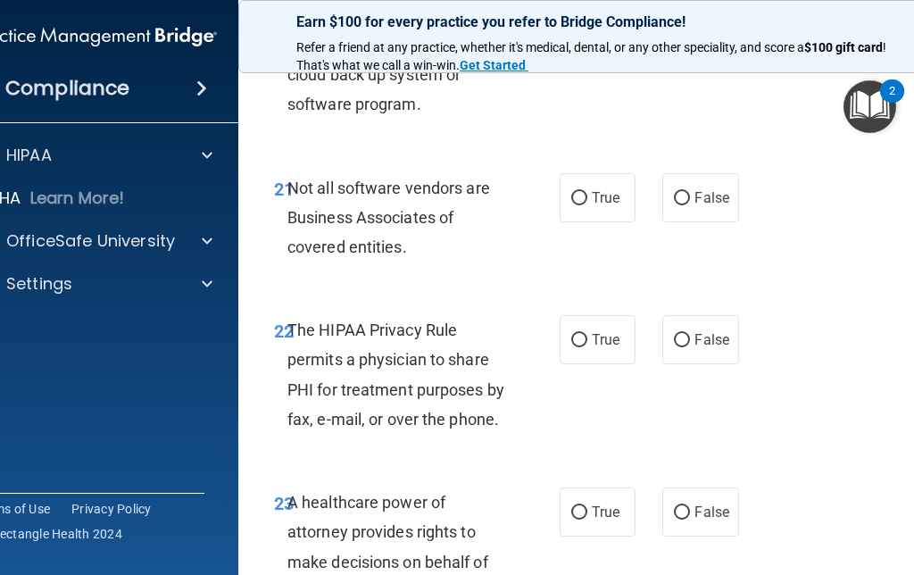
click at [583, 173] on label "True" at bounding box center [598, 197] width 76 height 49
click at [583, 192] on input "True" at bounding box center [579, 198] width 16 height 13
radio input "true"
click at [586, 334] on input "True" at bounding box center [579, 340] width 16 height 13
radio input "true"
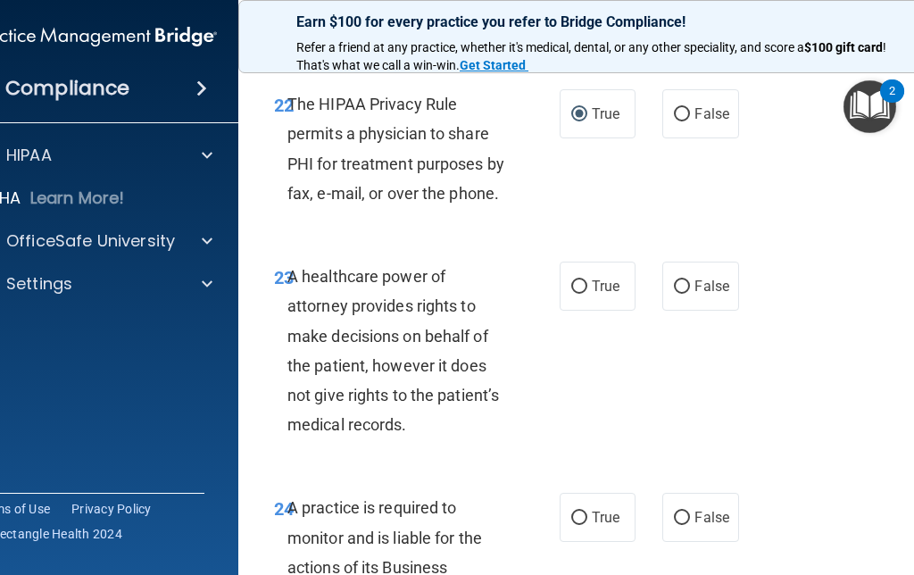
scroll to position [4707, 0]
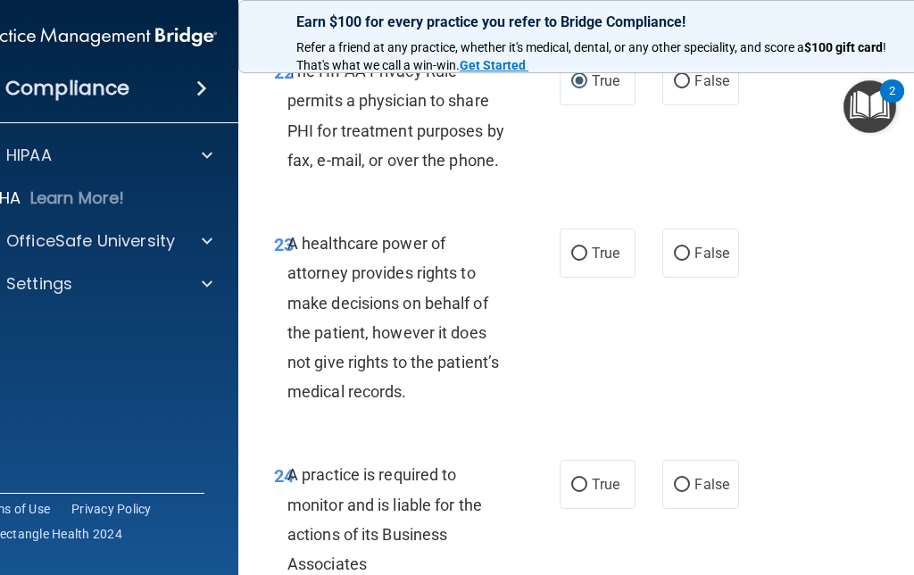
click at [688, 247] on input "False" at bounding box center [682, 253] width 16 height 13
radio input "true"
click at [582, 460] on label "True" at bounding box center [598, 484] width 76 height 49
click at [582, 478] on input "True" at bounding box center [579, 484] width 16 height 13
radio input "true"
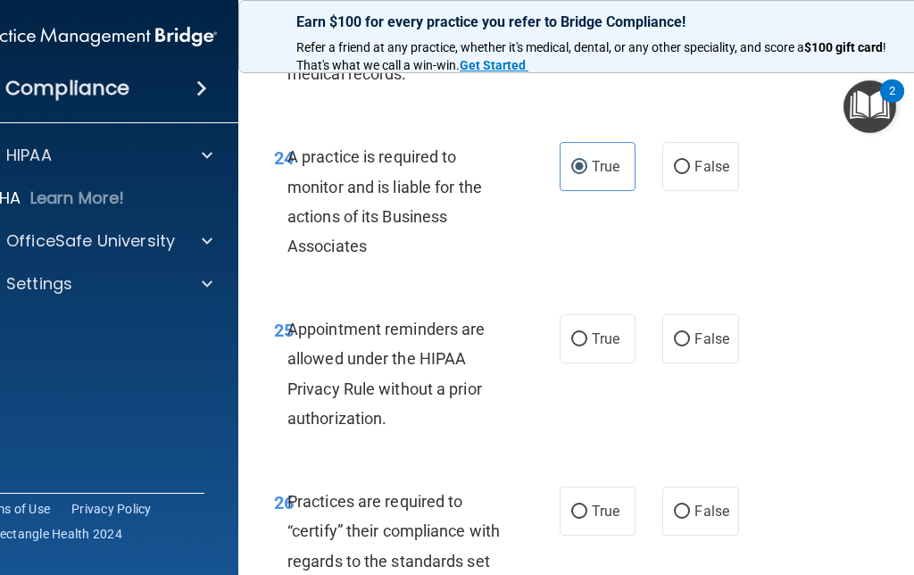
scroll to position [5048, 0]
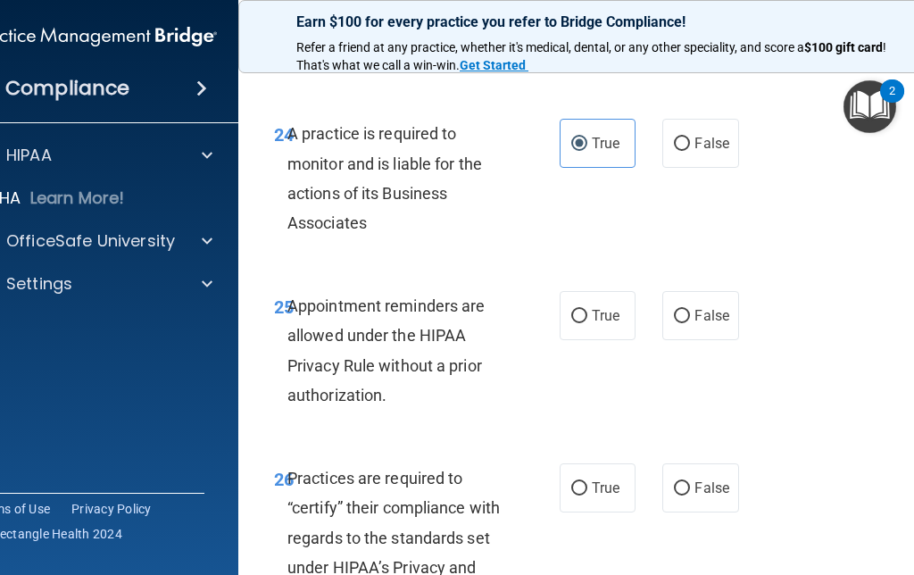
click at [573, 300] on label "True" at bounding box center [598, 315] width 76 height 49
click at [573, 310] on input "True" at bounding box center [579, 316] width 16 height 13
radio input "true"
click at [578, 482] on input "True" at bounding box center [579, 488] width 16 height 13
radio input "true"
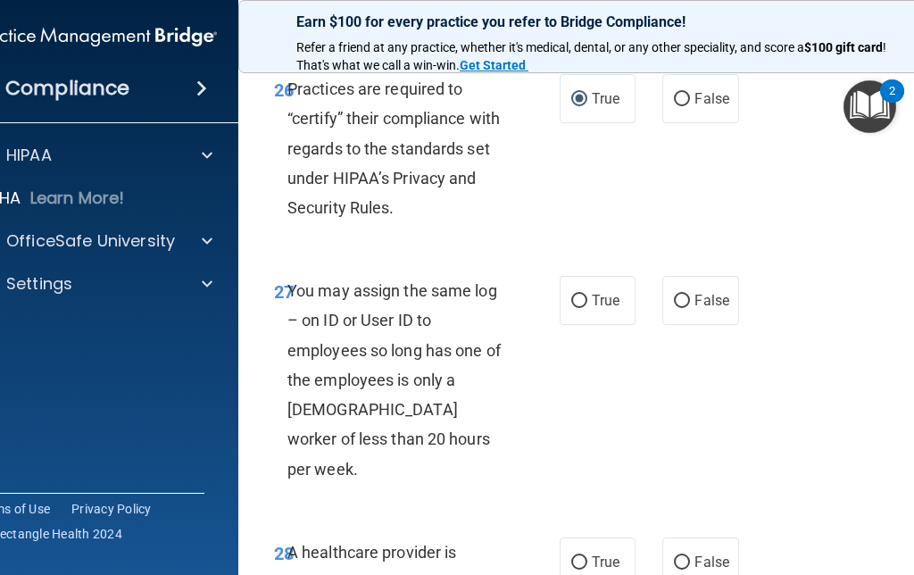
scroll to position [5438, 0]
click at [679, 294] on input "False" at bounding box center [682, 300] width 16 height 13
radio input "true"
click at [592, 552] on span "True" at bounding box center [606, 560] width 28 height 17
click at [587, 555] on input "True" at bounding box center [579, 561] width 16 height 13
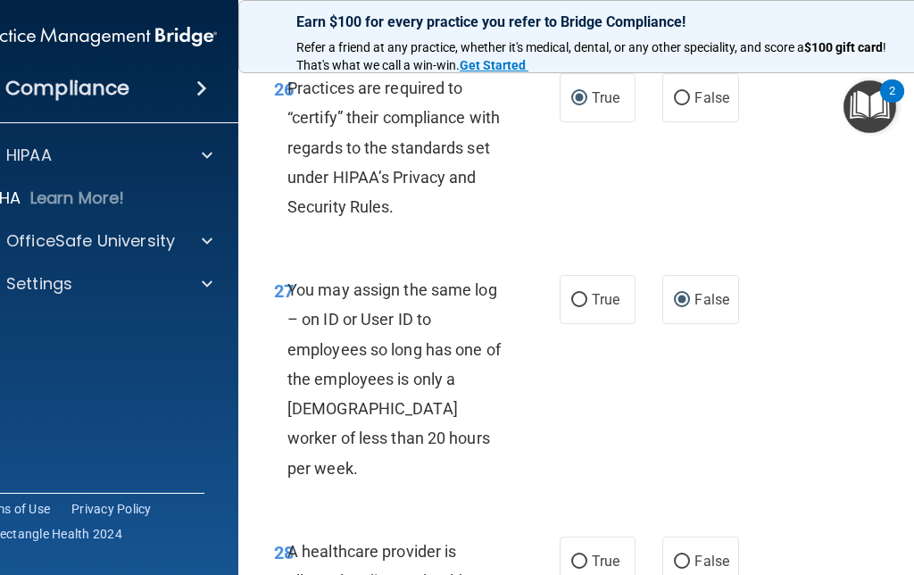
radio input "true"
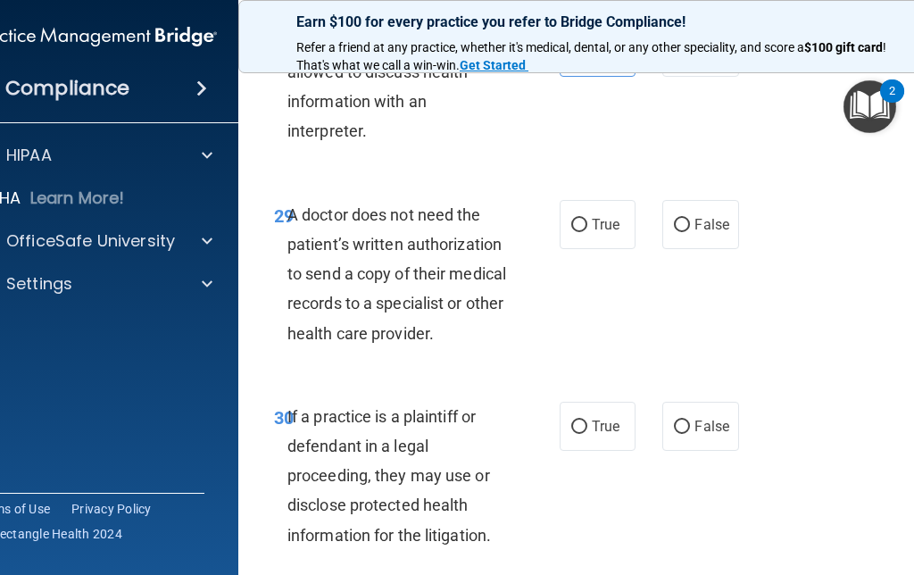
scroll to position [5949, 0]
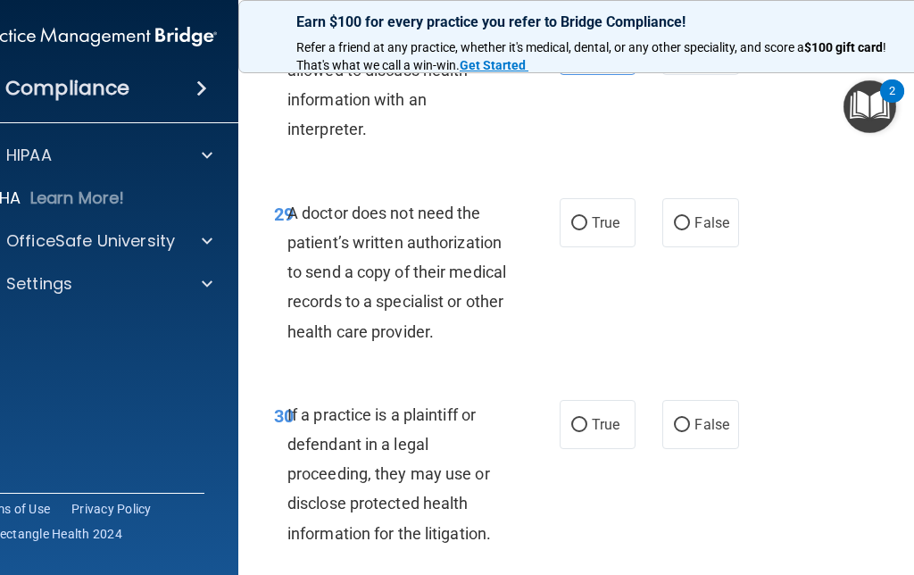
click at [677, 217] on input "False" at bounding box center [682, 223] width 16 height 13
radio input "true"
click at [683, 419] on input "False" at bounding box center [682, 425] width 16 height 13
radio input "true"
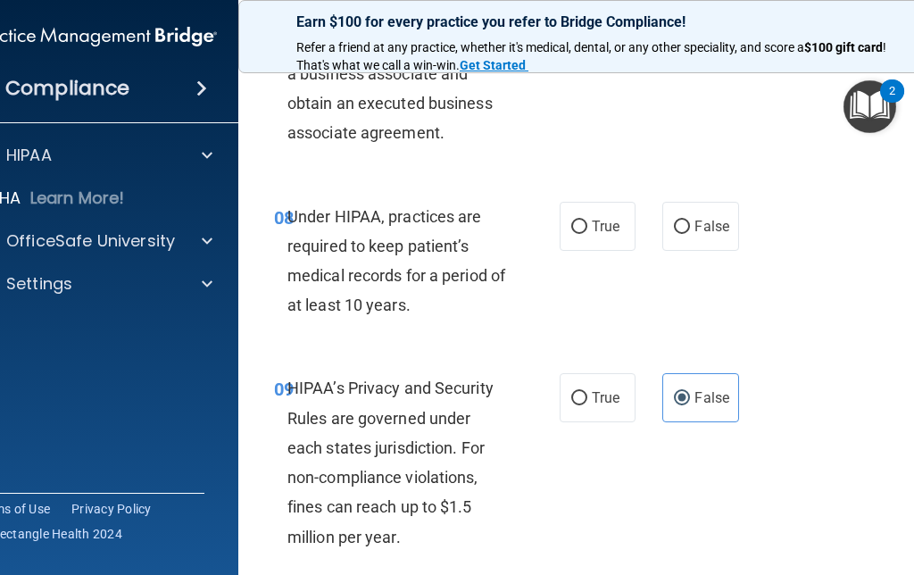
scroll to position [1549, 0]
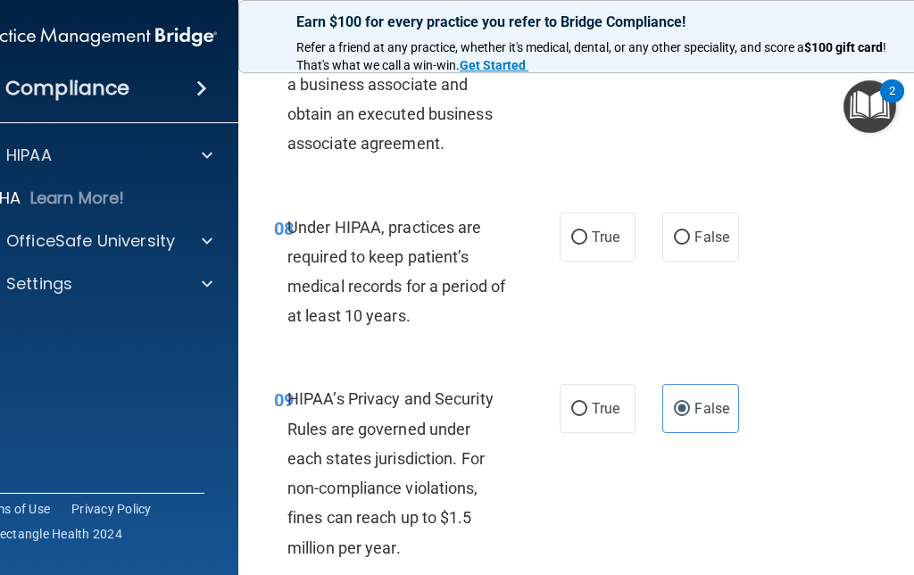
click at [587, 222] on label "True" at bounding box center [598, 236] width 76 height 49
click at [587, 231] on input "True" at bounding box center [579, 237] width 16 height 13
radio input "true"
click at [675, 231] on input "False" at bounding box center [682, 237] width 16 height 13
radio input "true"
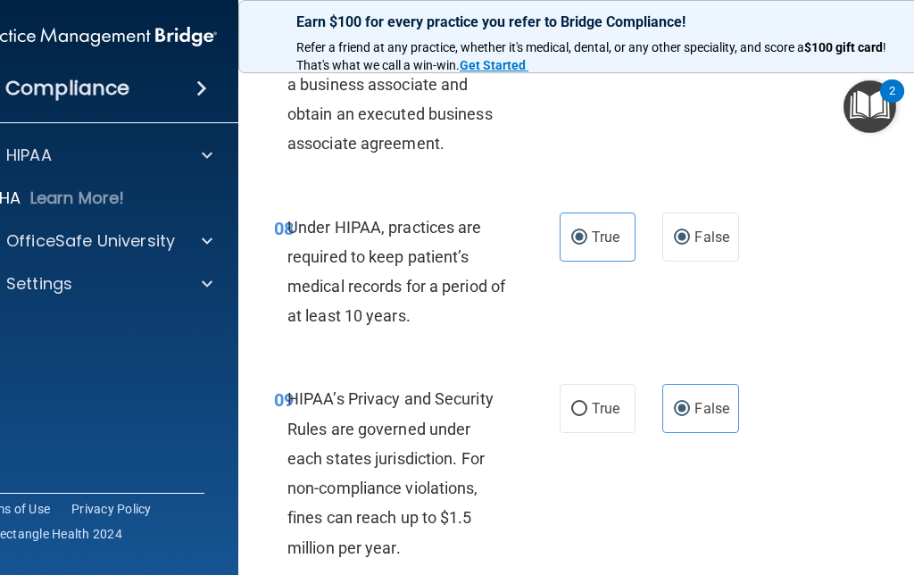
radio input "false"
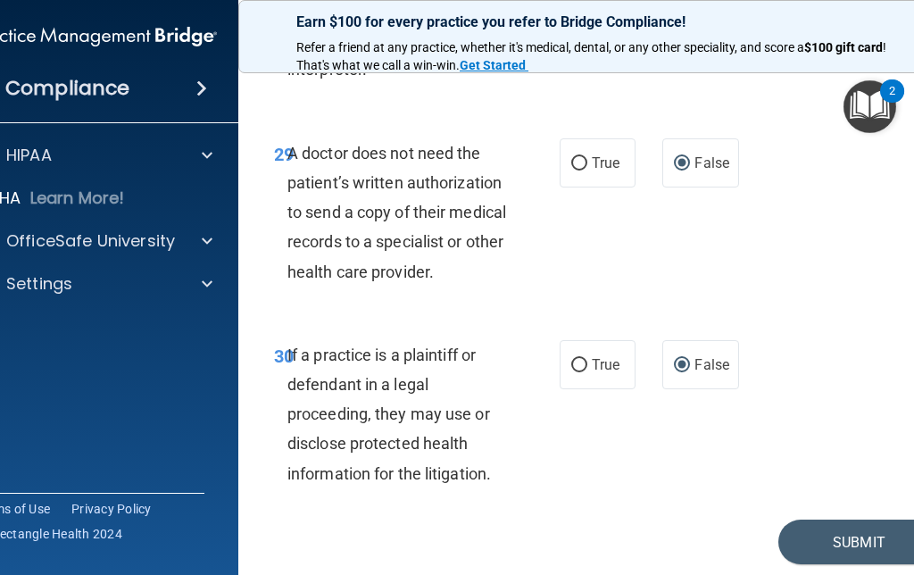
scroll to position [6008, 0]
click at [845, 520] on button "Submit" at bounding box center [858, 543] width 161 height 46
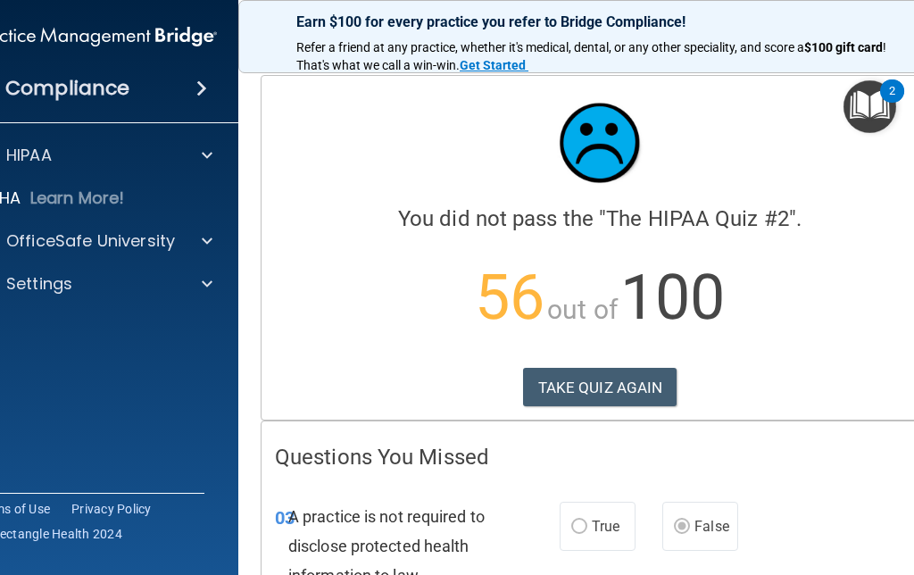
click at [601, 386] on button "TAKE QUIZ AGAIN" at bounding box center [600, 387] width 154 height 39
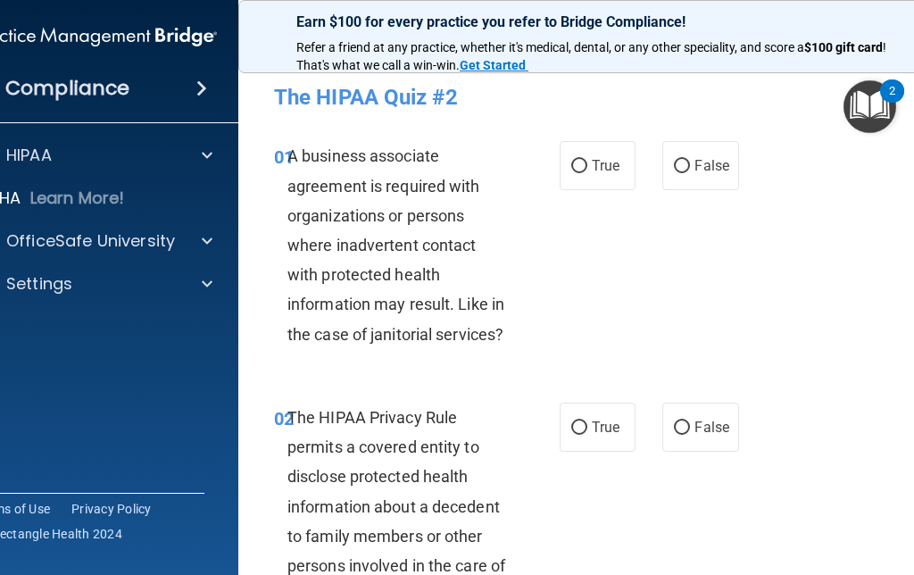
click at [692, 162] on label "False" at bounding box center [700, 165] width 76 height 49
click at [690, 162] on input "False" at bounding box center [682, 166] width 16 height 13
radio input "true"
click at [570, 435] on label "True" at bounding box center [598, 426] width 76 height 49
click at [571, 435] on input "True" at bounding box center [579, 427] width 16 height 13
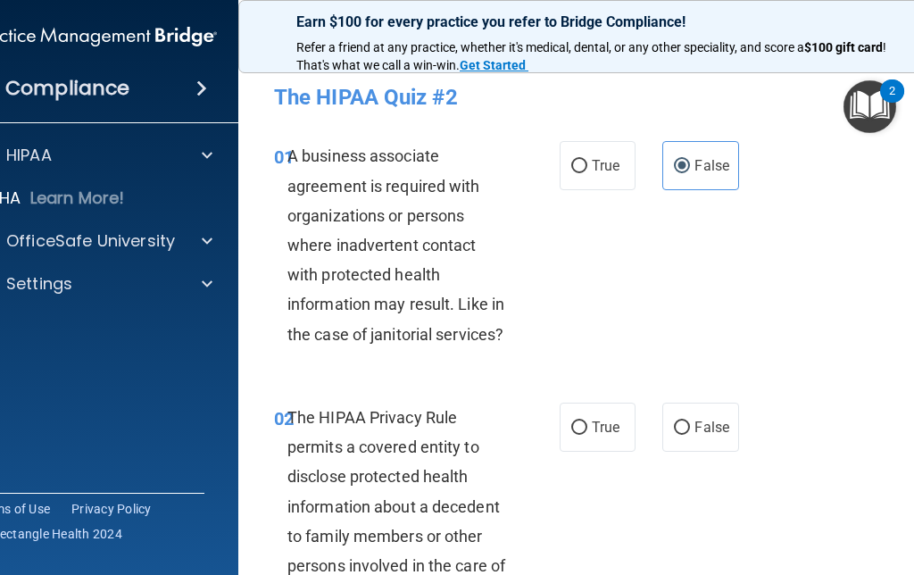
radio input "true"
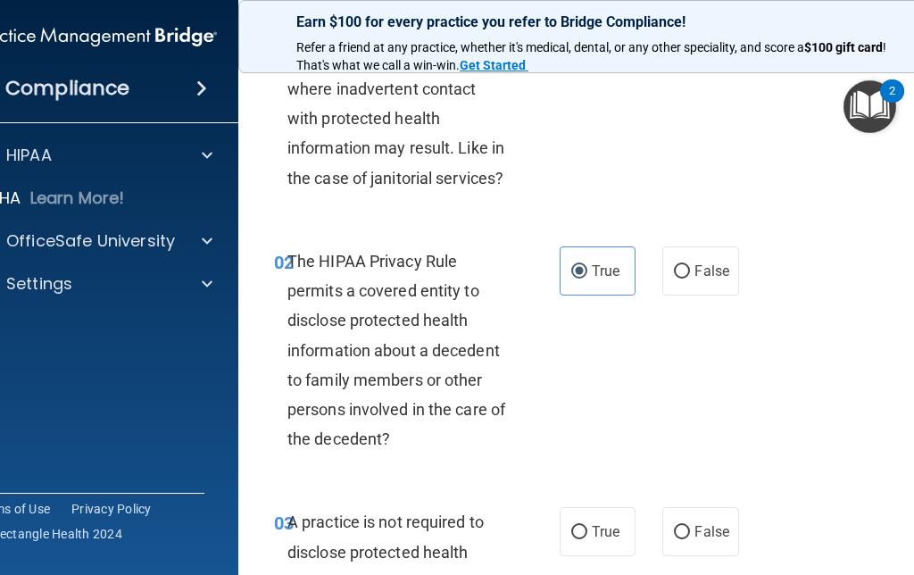
scroll to position [157, 0]
click at [683, 535] on input "False" at bounding box center [682, 531] width 16 height 13
radio input "true"
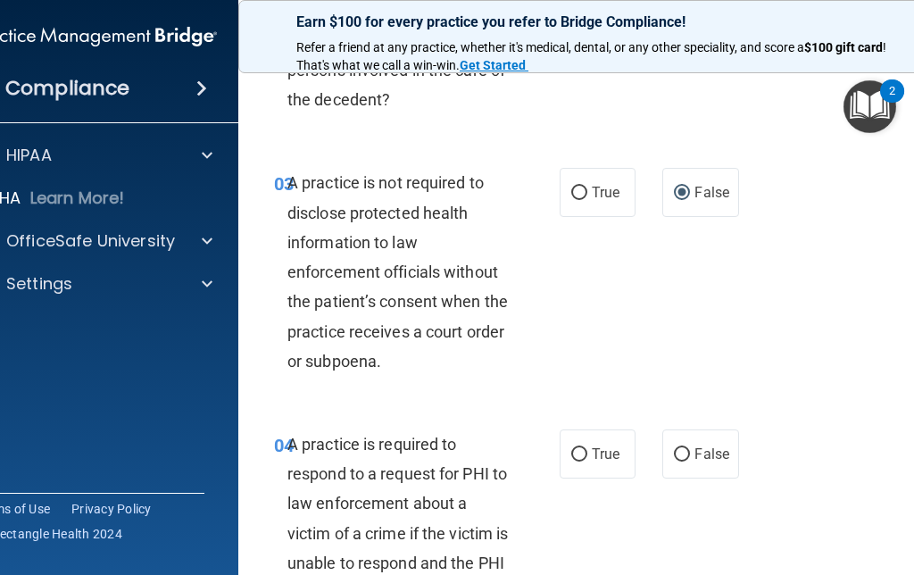
scroll to position [494, 0]
click at [572, 461] on label "True" at bounding box center [598, 454] width 76 height 49
click at [572, 461] on input "True" at bounding box center [579, 455] width 16 height 13
radio input "true"
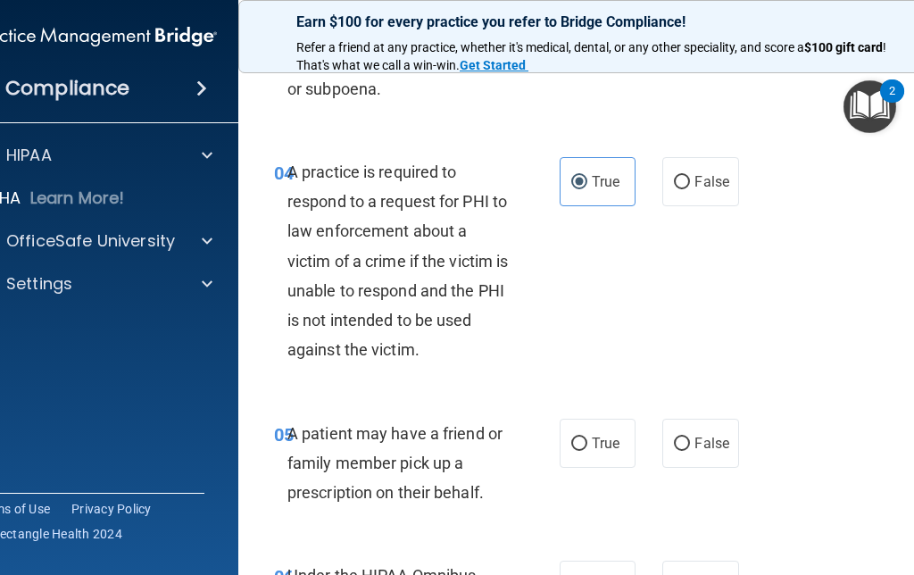
scroll to position [763, 0]
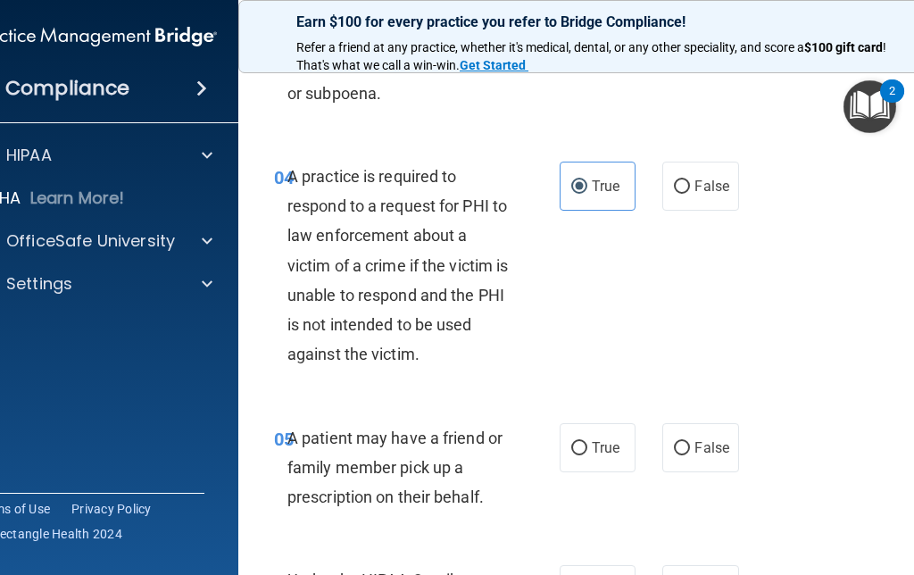
click at [573, 442] on input "True" at bounding box center [579, 448] width 16 height 13
radio input "true"
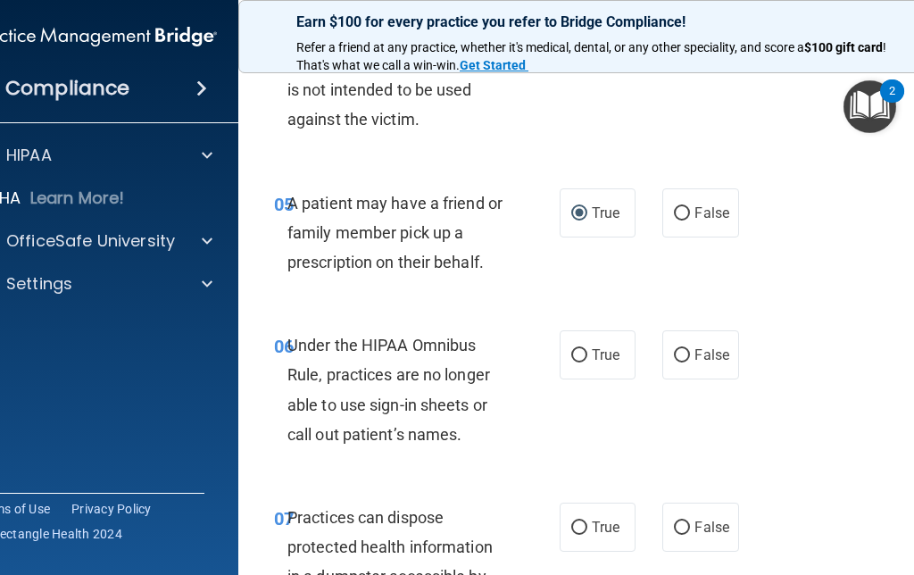
scroll to position [1003, 0]
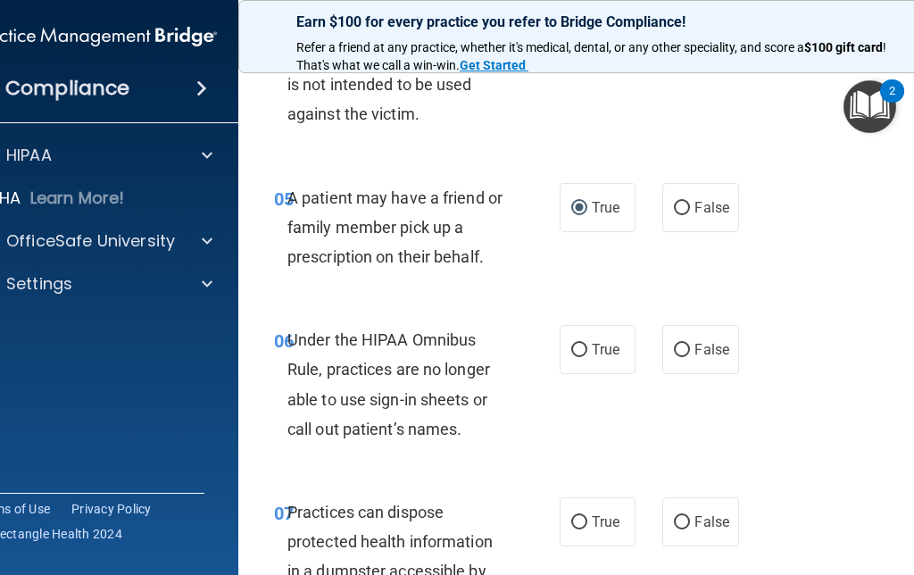
click at [687, 344] on input "False" at bounding box center [682, 350] width 16 height 13
radio input "true"
click at [574, 517] on input "True" at bounding box center [579, 522] width 16 height 13
radio input "true"
click at [577, 517] on input "True" at bounding box center [579, 522] width 16 height 13
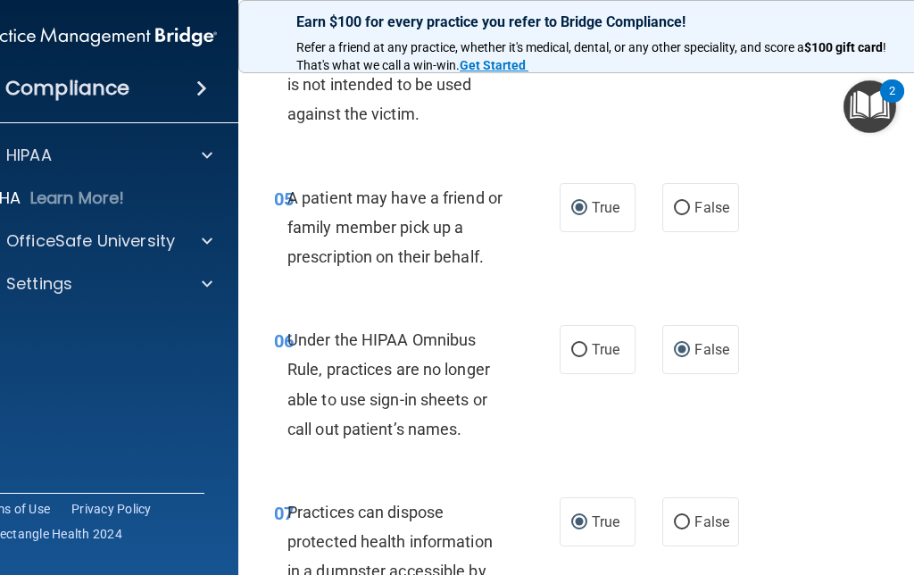
click at [689, 516] on input "False" at bounding box center [682, 522] width 16 height 13
radio input "true"
radio input "false"
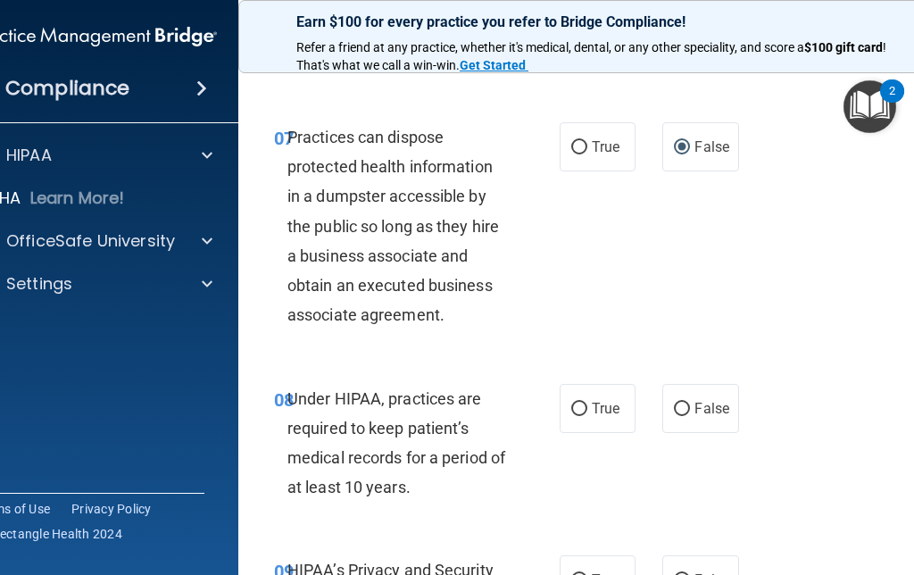
scroll to position [1372, 0]
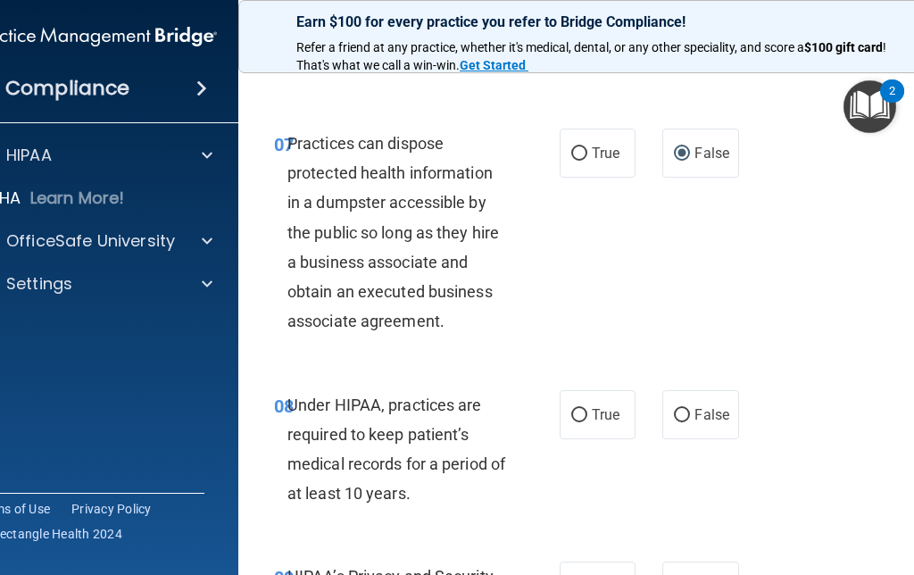
click at [695, 406] on span "False" at bounding box center [711, 414] width 35 height 17
click at [690, 409] on input "False" at bounding box center [682, 415] width 16 height 13
radio input "true"
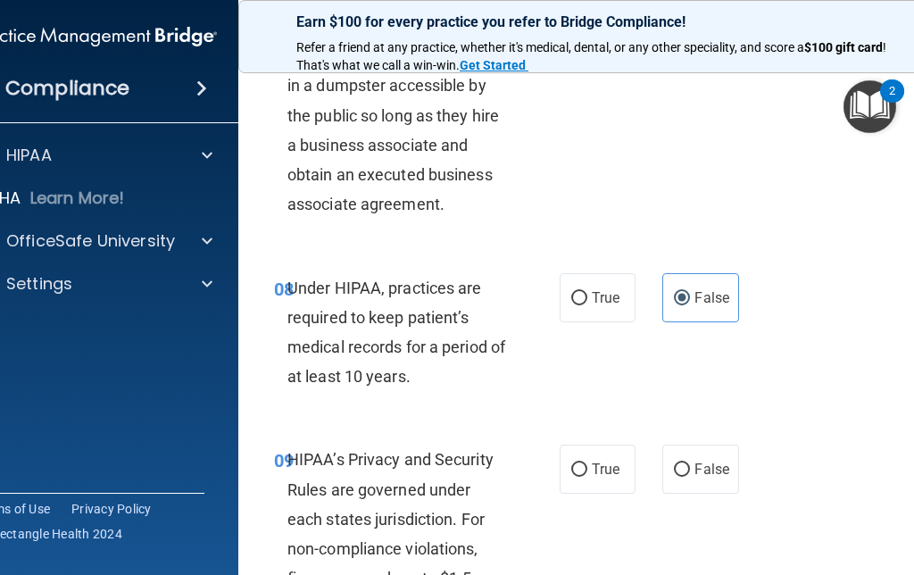
scroll to position [1555, 0]
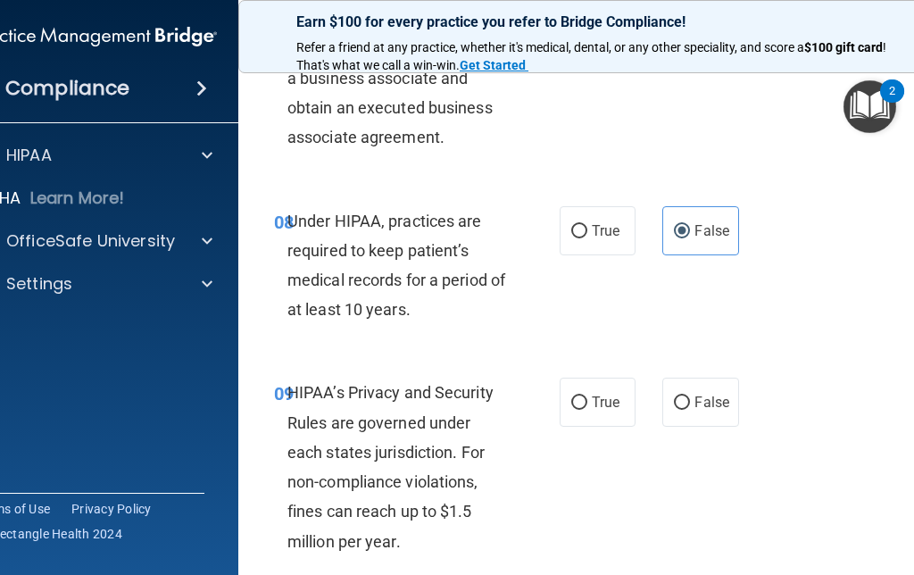
click at [688, 396] on input "False" at bounding box center [682, 402] width 16 height 13
radio input "true"
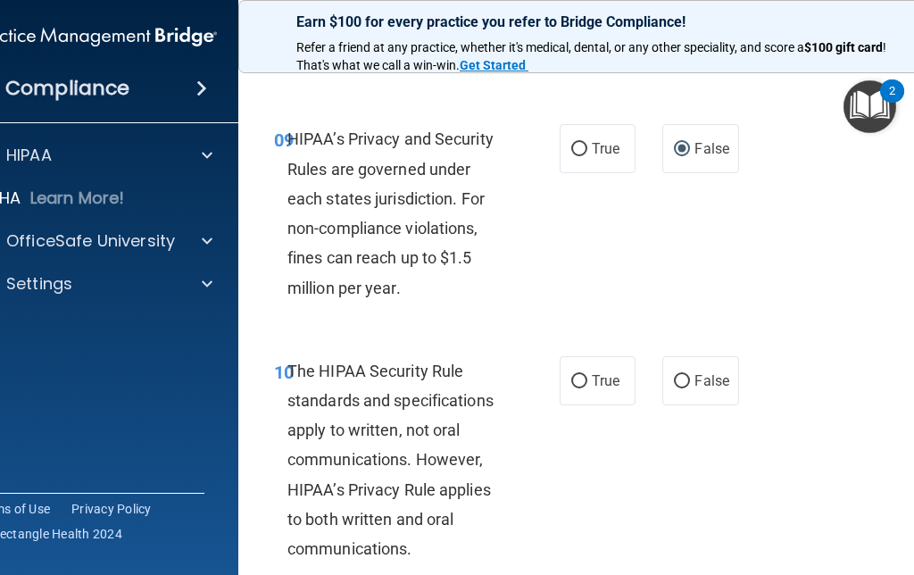
scroll to position [1808, 0]
click at [585, 376] on input "True" at bounding box center [579, 382] width 16 height 13
radio input "true"
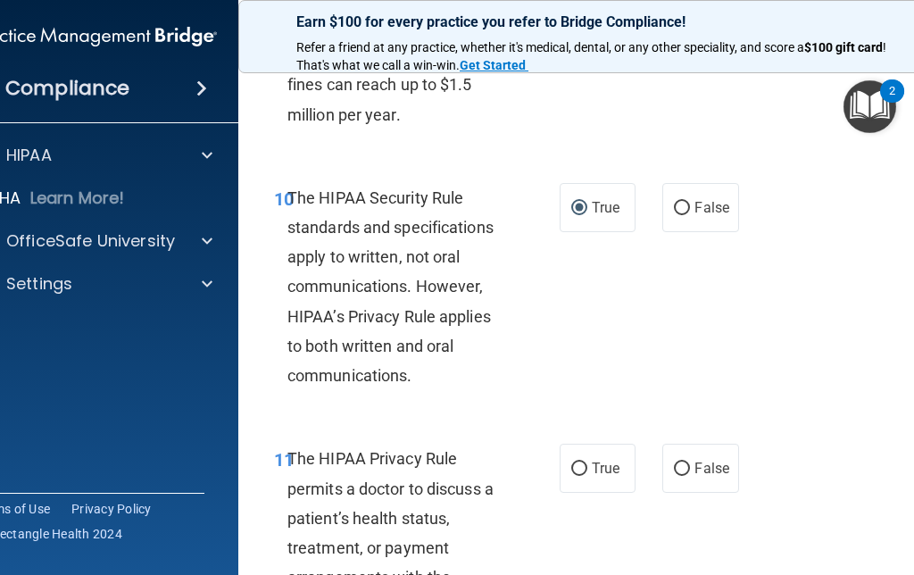
scroll to position [2031, 0]
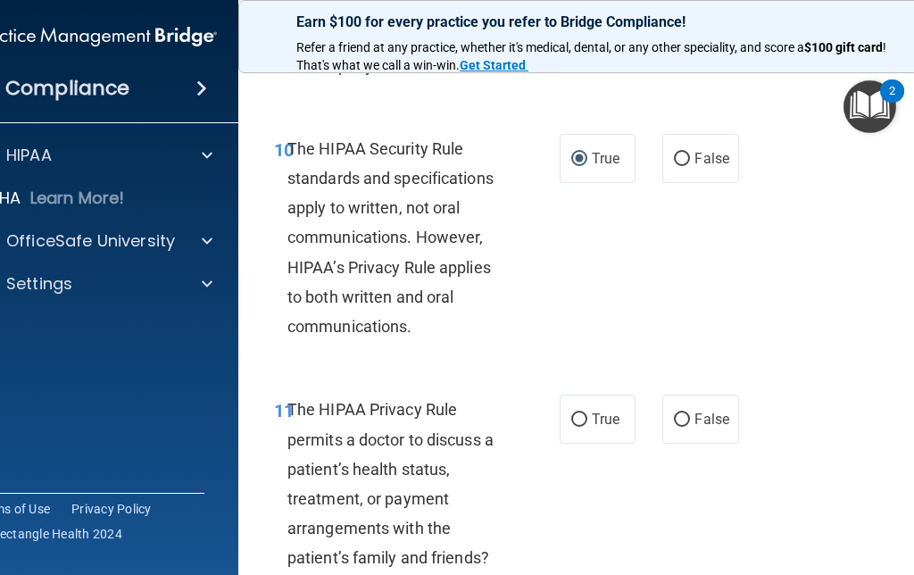
click at [577, 414] on input "True" at bounding box center [579, 419] width 16 height 13
radio input "true"
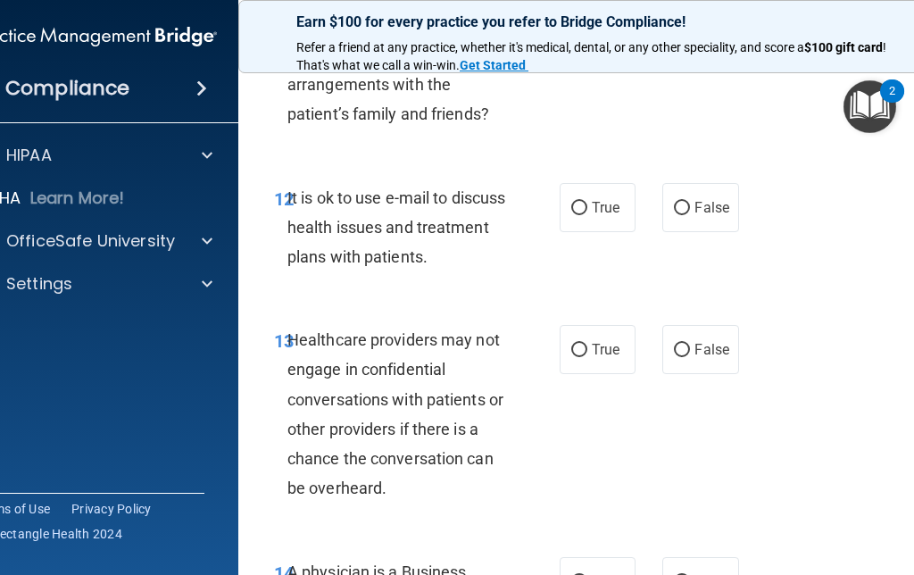
scroll to position [2423, 0]
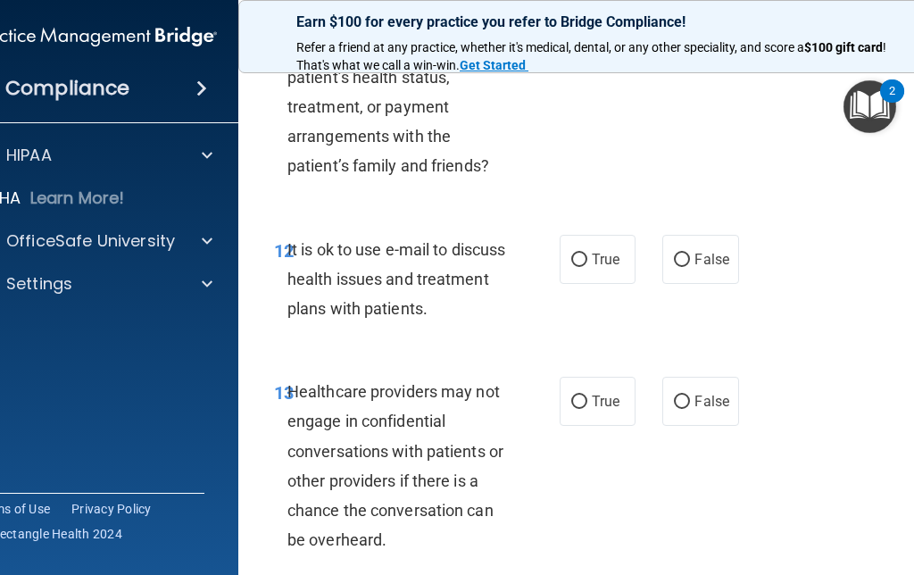
click at [574, 261] on label "True" at bounding box center [598, 259] width 76 height 49
click at [574, 261] on input "True" at bounding box center [579, 259] width 16 height 13
radio input "true"
click at [684, 395] on input "False" at bounding box center [682, 401] width 16 height 13
radio input "true"
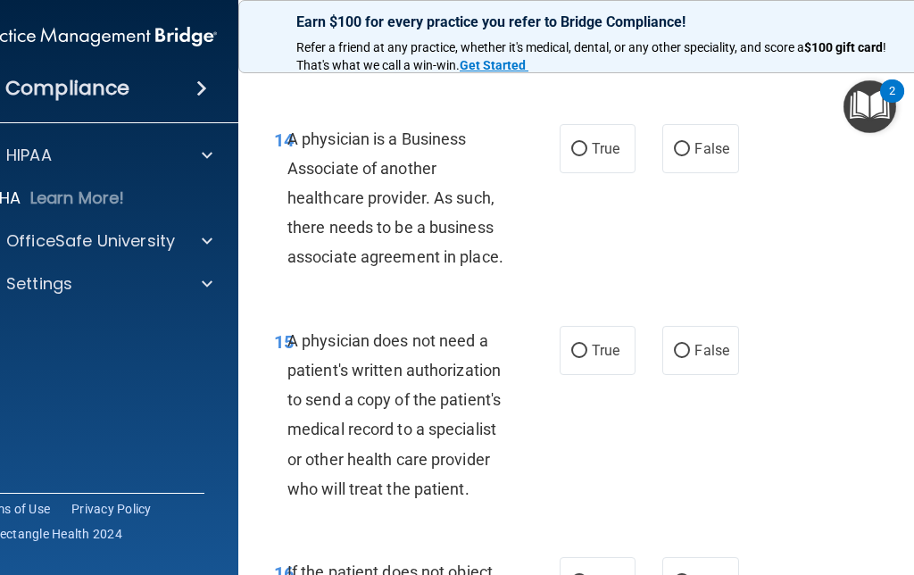
scroll to position [2908, 0]
click at [676, 142] on input "False" at bounding box center [682, 148] width 16 height 13
radio input "true"
click at [583, 344] on input "True" at bounding box center [579, 350] width 16 height 13
radio input "true"
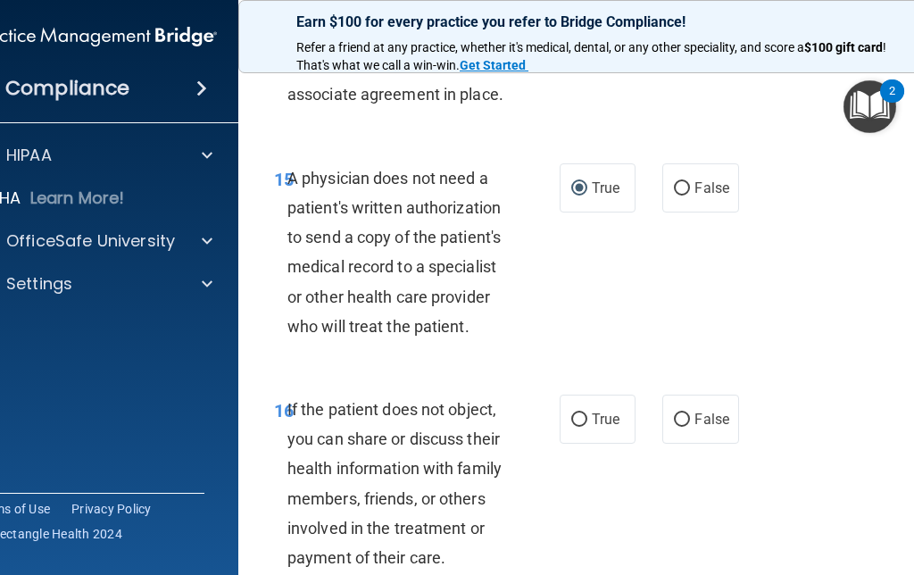
scroll to position [3064, 0]
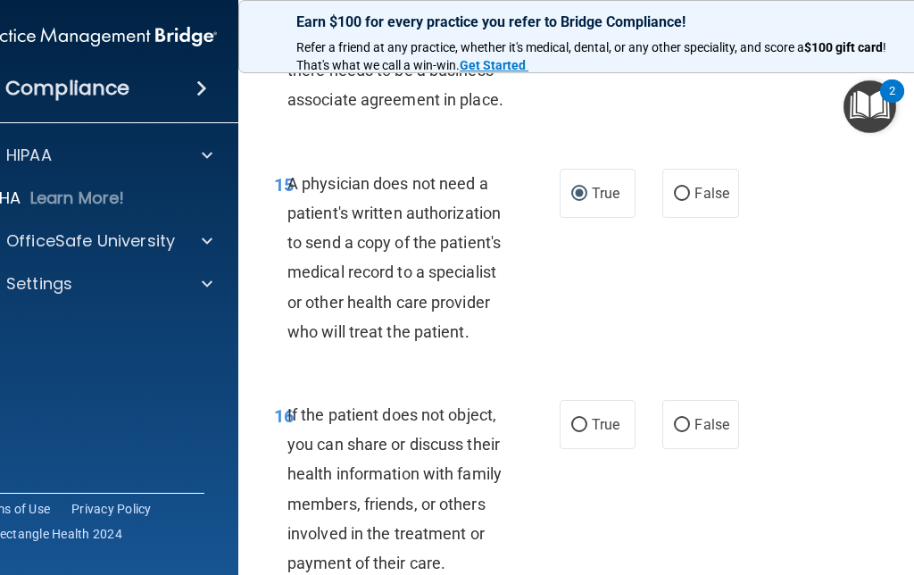
click at [574, 418] on label "True" at bounding box center [598, 424] width 76 height 49
click at [574, 419] on input "True" at bounding box center [579, 425] width 16 height 13
radio input "true"
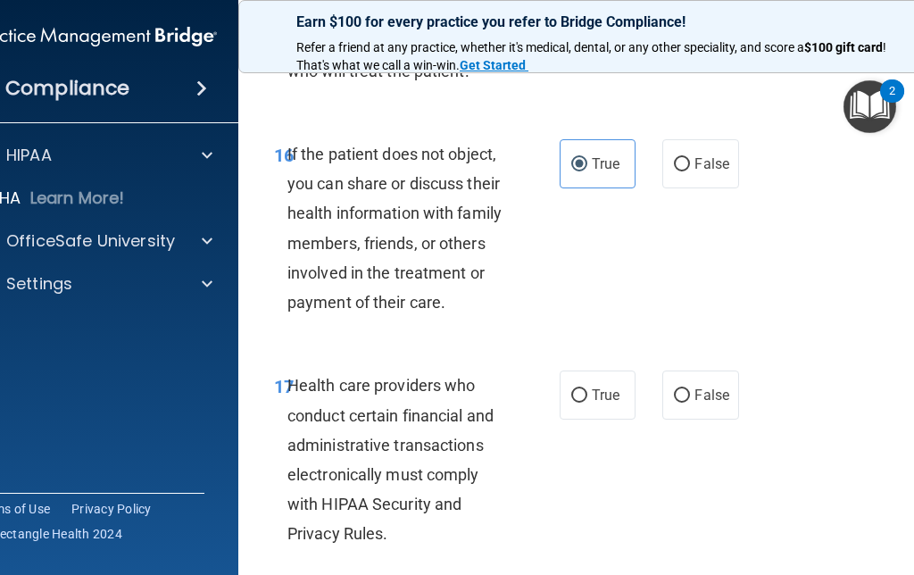
scroll to position [3322, 0]
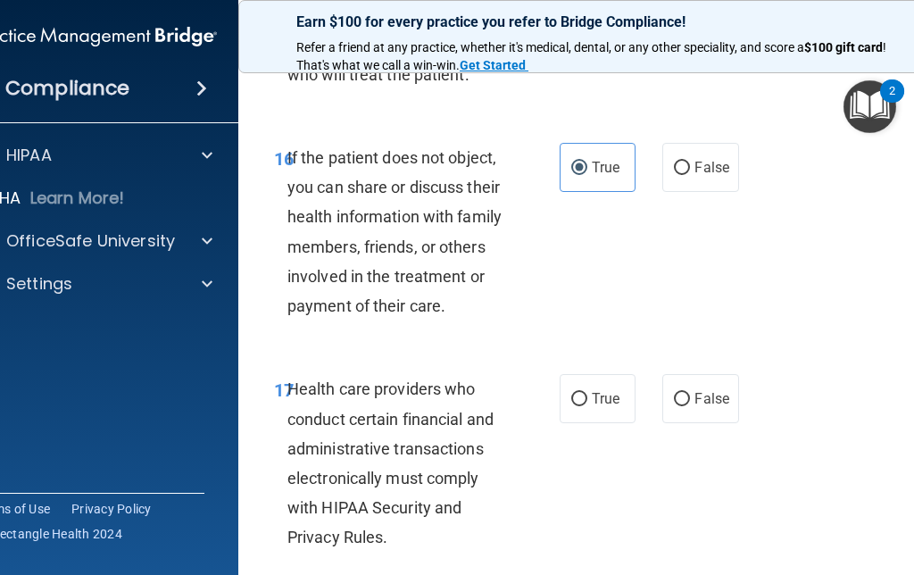
click at [582, 393] on input "True" at bounding box center [579, 399] width 16 height 13
radio input "true"
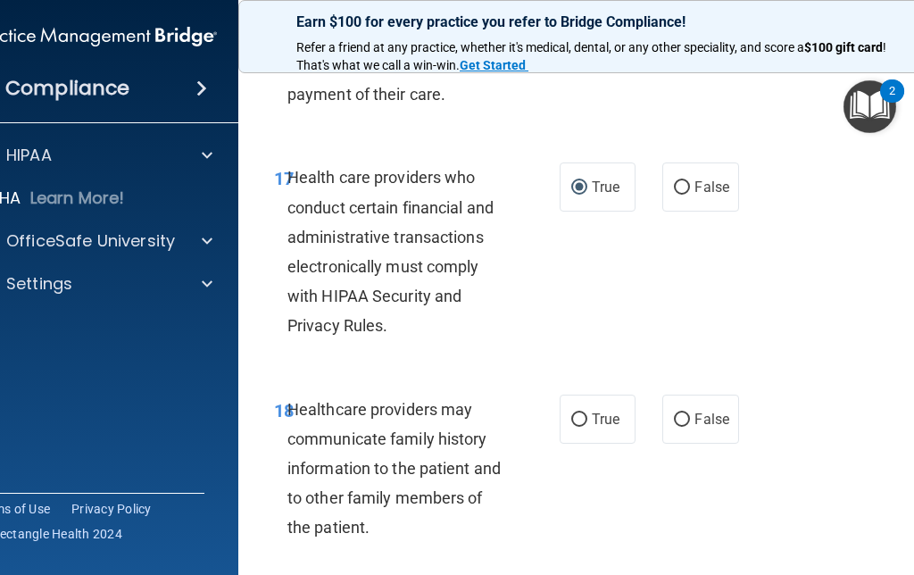
scroll to position [3533, 0]
click at [684, 413] on input "False" at bounding box center [682, 419] width 16 height 13
radio input "true"
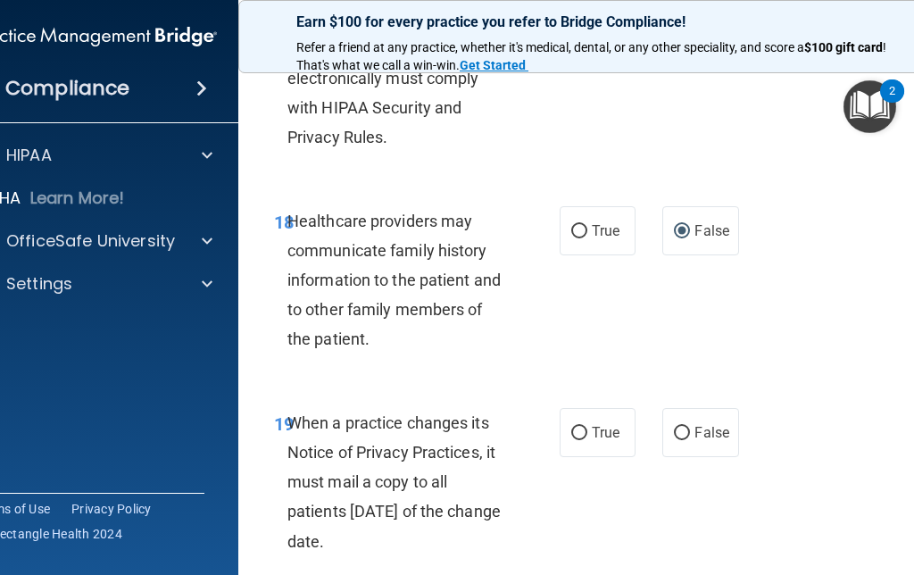
scroll to position [3722, 0]
click at [583, 426] on input "True" at bounding box center [579, 432] width 16 height 13
radio input "true"
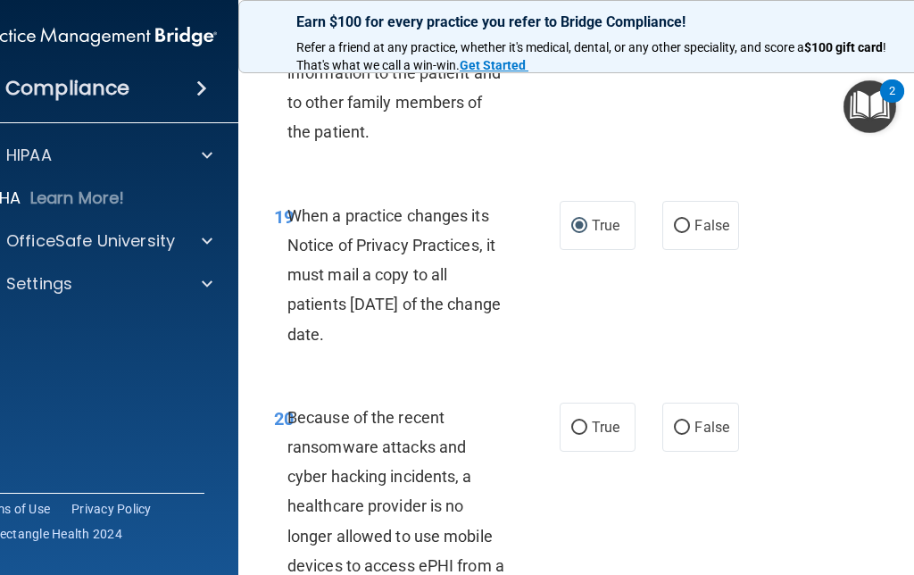
scroll to position [3927, 0]
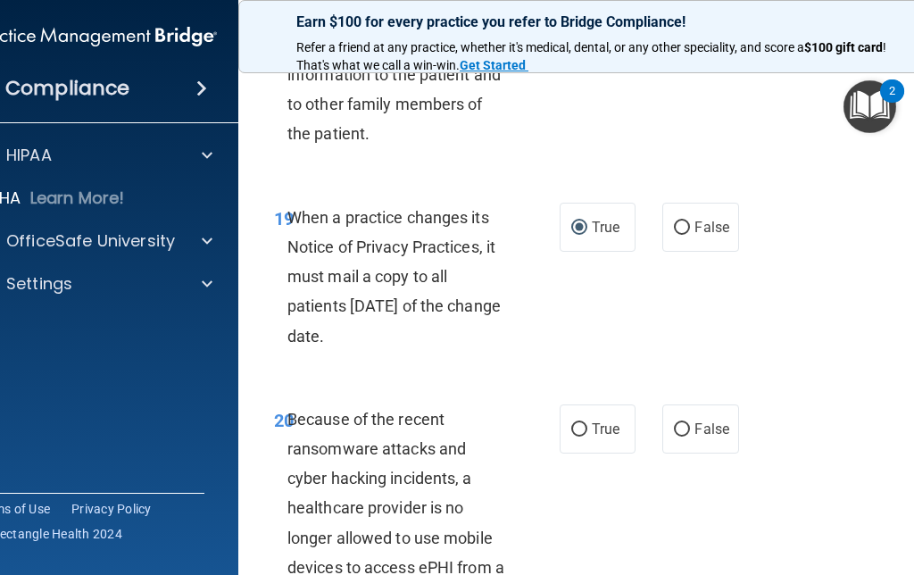
click at [676, 423] on input "False" at bounding box center [682, 429] width 16 height 13
radio input "true"
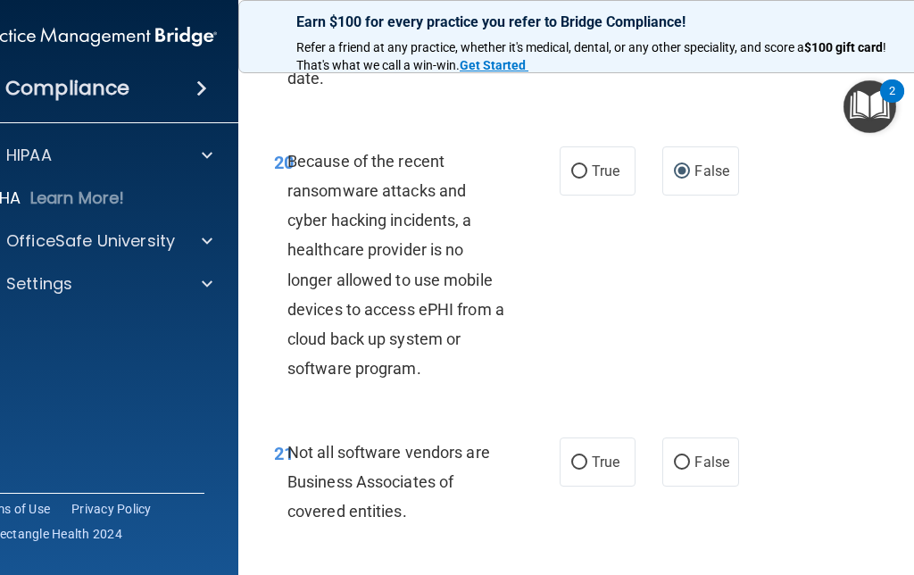
scroll to position [4193, 0]
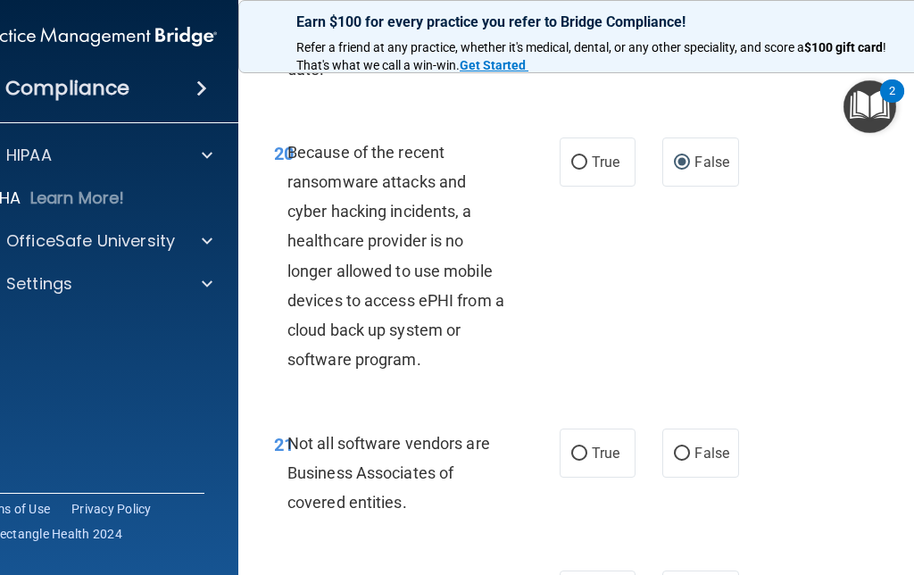
click at [585, 447] on input "True" at bounding box center [579, 453] width 16 height 13
radio input "true"
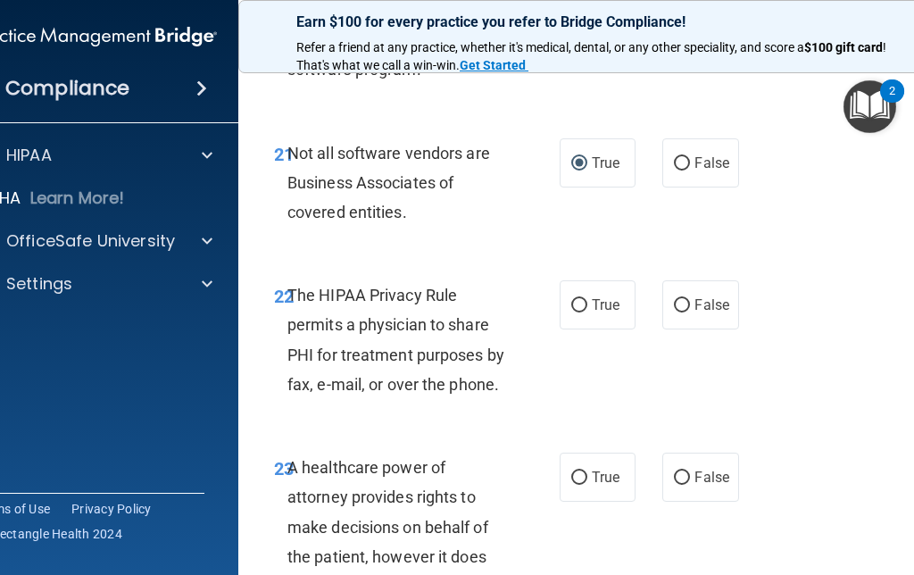
scroll to position [4483, 0]
click at [578, 475] on label "True" at bounding box center [598, 477] width 76 height 49
click at [578, 475] on input "True" at bounding box center [579, 478] width 16 height 13
radio input "true"
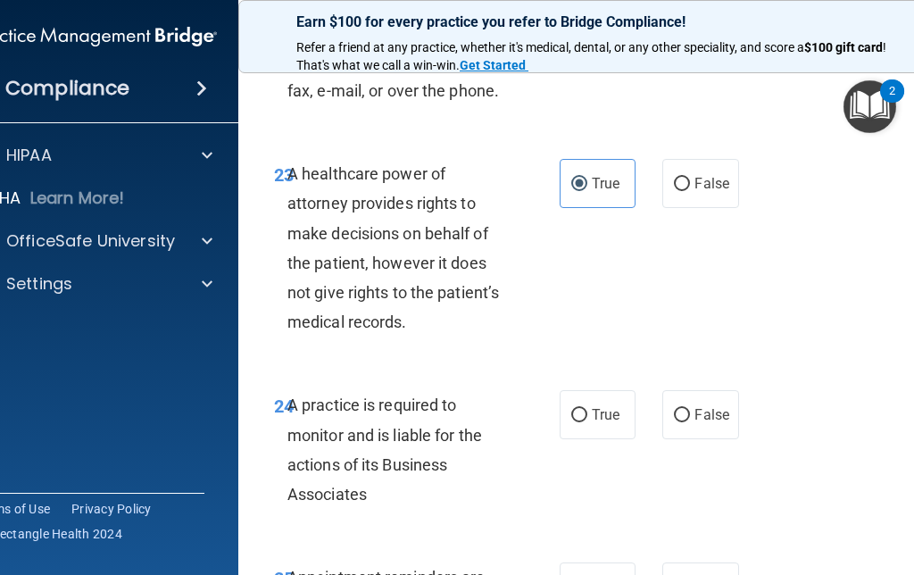
scroll to position [4773, 0]
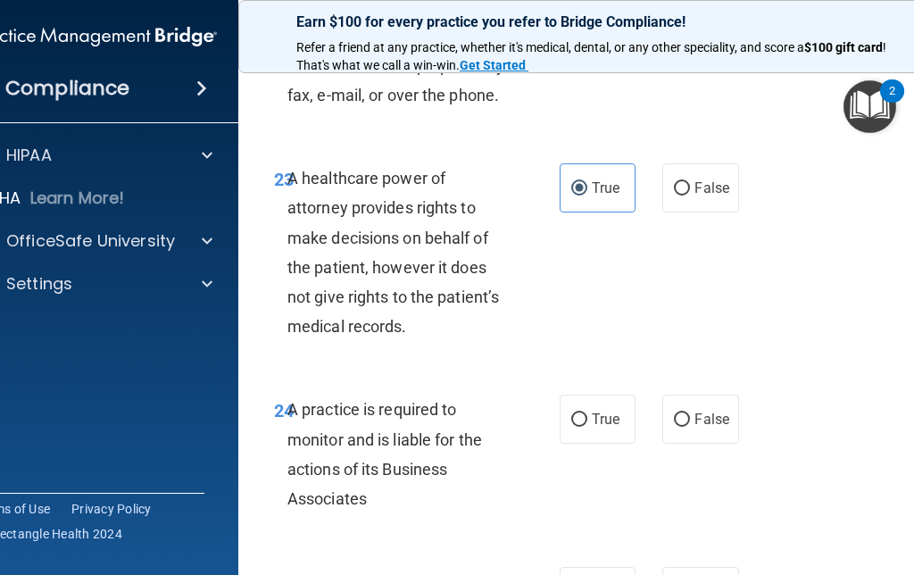
click at [704, 402] on label "False" at bounding box center [700, 418] width 76 height 49
click at [690, 413] on input "False" at bounding box center [682, 419] width 16 height 13
radio input "true"
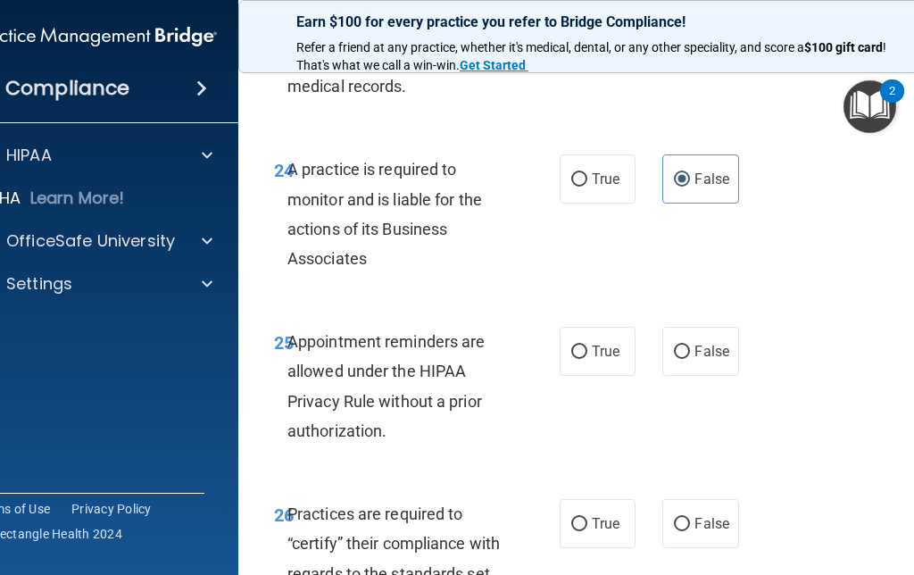
scroll to position [5012, 0]
click at [689, 346] on input "False" at bounding box center [682, 352] width 16 height 13
radio input "true"
click at [576, 518] on input "True" at bounding box center [579, 524] width 16 height 13
radio input "true"
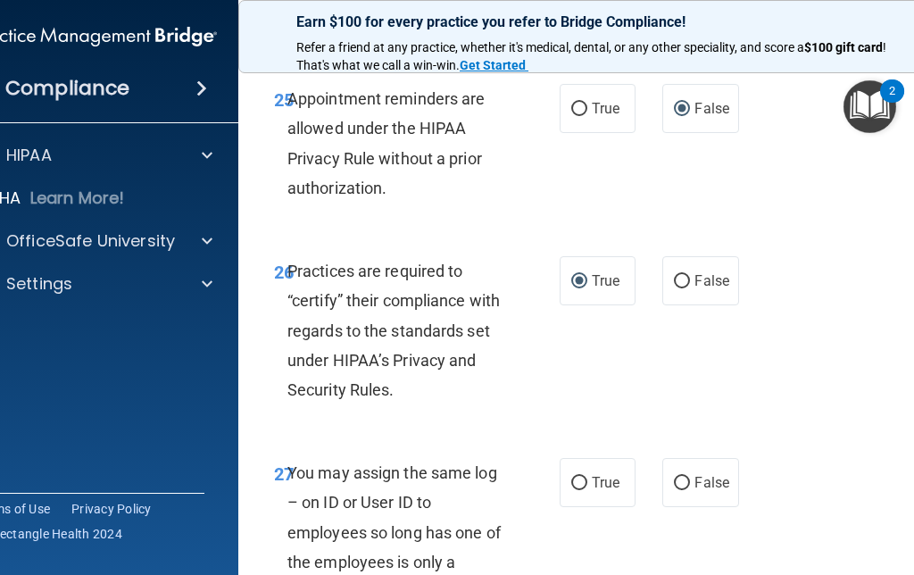
scroll to position [5256, 0]
click at [686, 472] on label "False" at bounding box center [700, 481] width 76 height 49
click at [686, 476] on input "False" at bounding box center [682, 482] width 16 height 13
radio input "true"
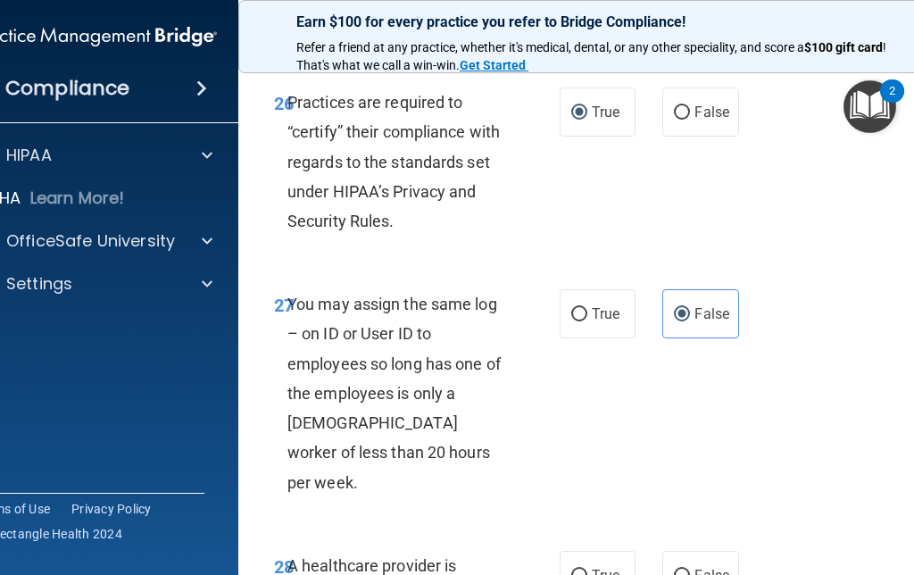
scroll to position [5450, 0]
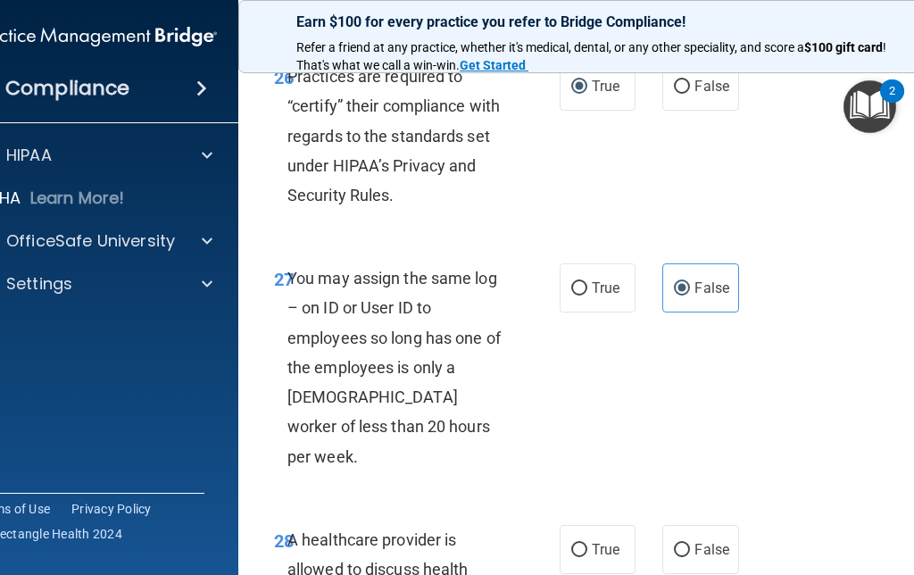
click at [584, 543] on input "True" at bounding box center [579, 549] width 16 height 13
radio input "true"
click at [702, 525] on label "False" at bounding box center [700, 549] width 76 height 49
click at [690, 543] on input "False" at bounding box center [682, 549] width 16 height 13
radio input "true"
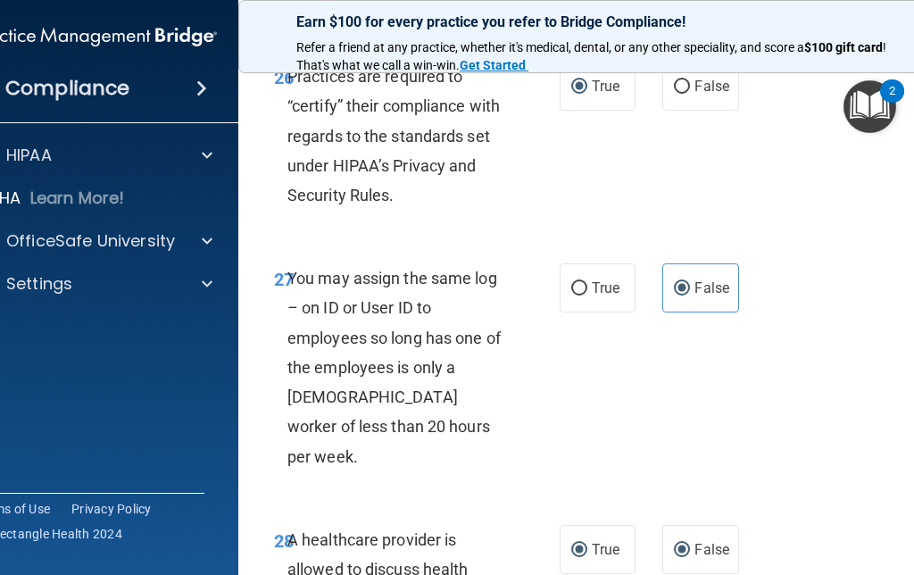
radio input "false"
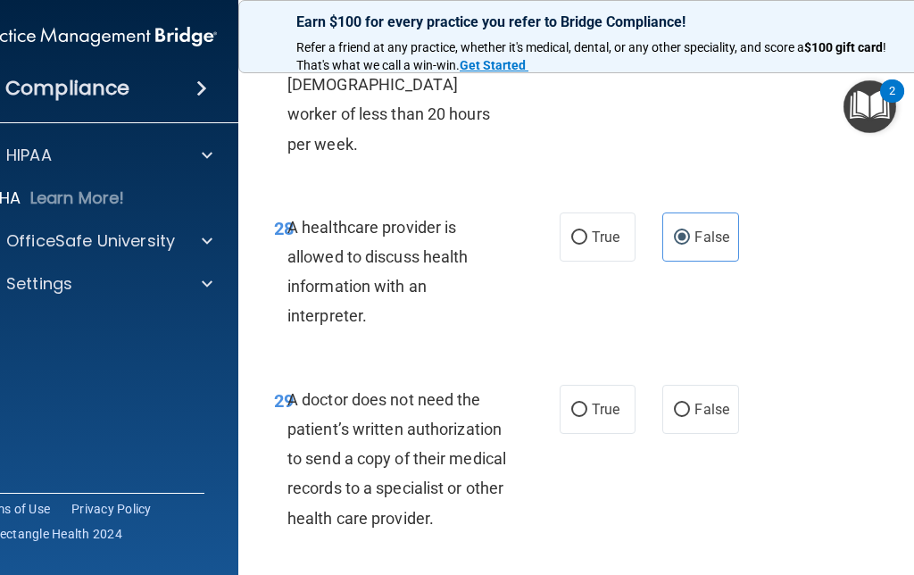
scroll to position [5760, 0]
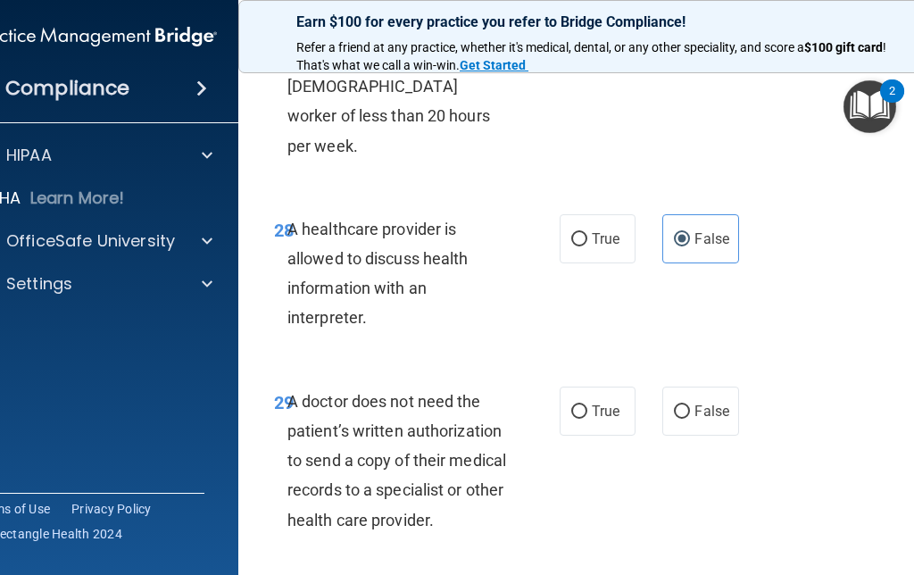
radio input "true"
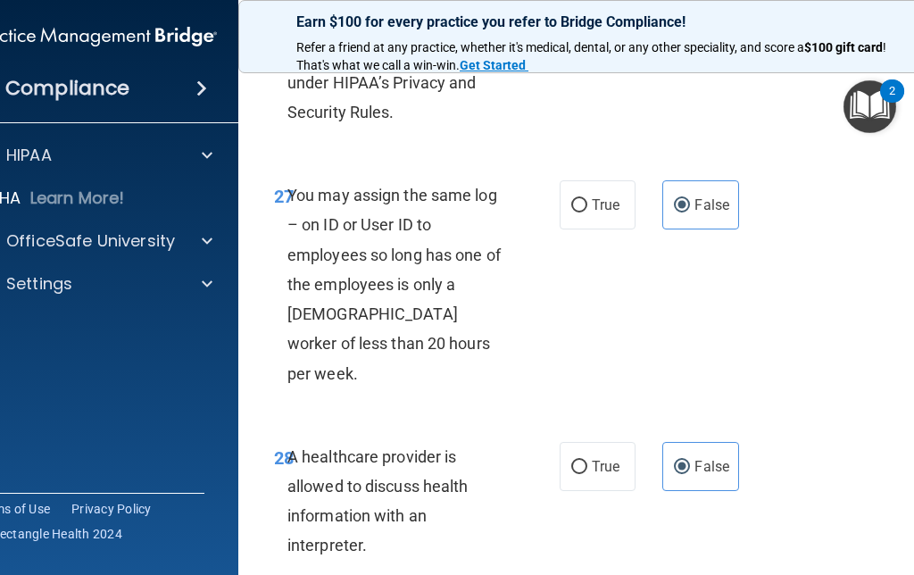
scroll to position [5524, 0]
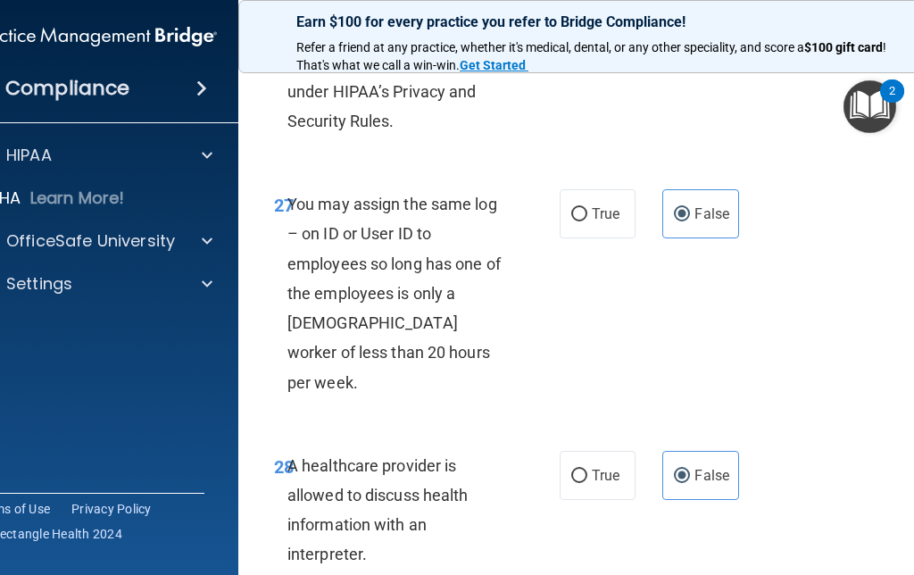
click at [567, 451] on label "True" at bounding box center [598, 475] width 76 height 49
click at [571, 469] on input "True" at bounding box center [579, 475] width 16 height 13
radio input "true"
radio input "false"
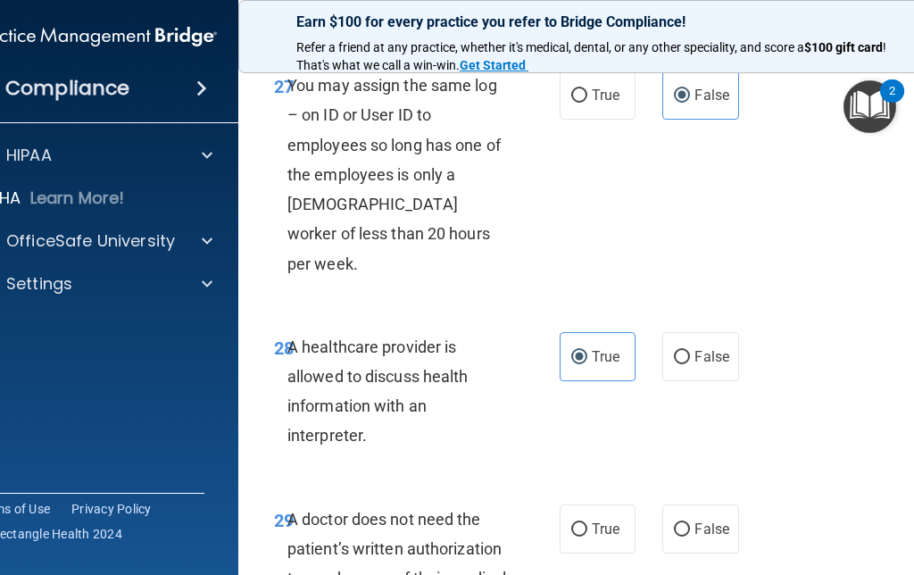
scroll to position [5643, 0]
click at [684, 523] on input "False" at bounding box center [682, 529] width 16 height 13
radio input "true"
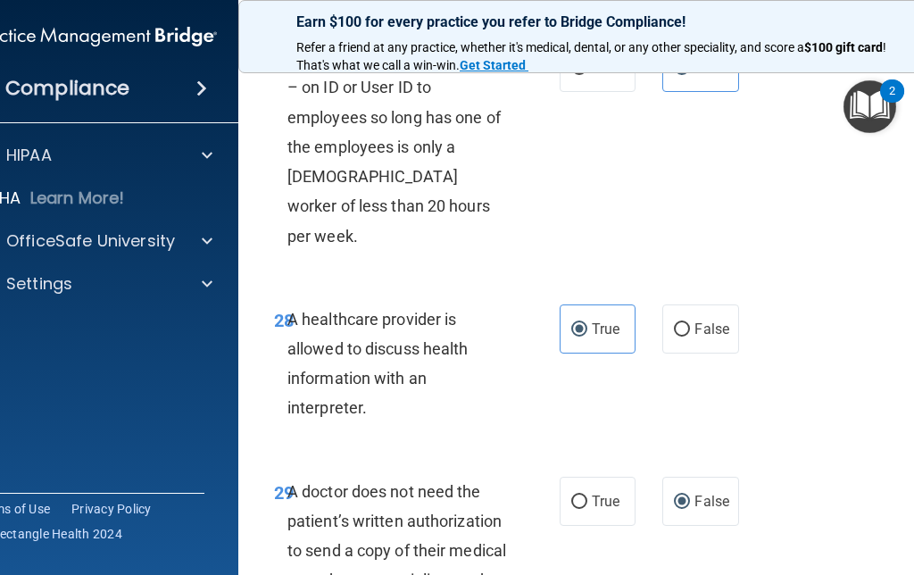
click at [585, 495] on input "True" at bounding box center [579, 501] width 16 height 13
radio input "true"
radio input "false"
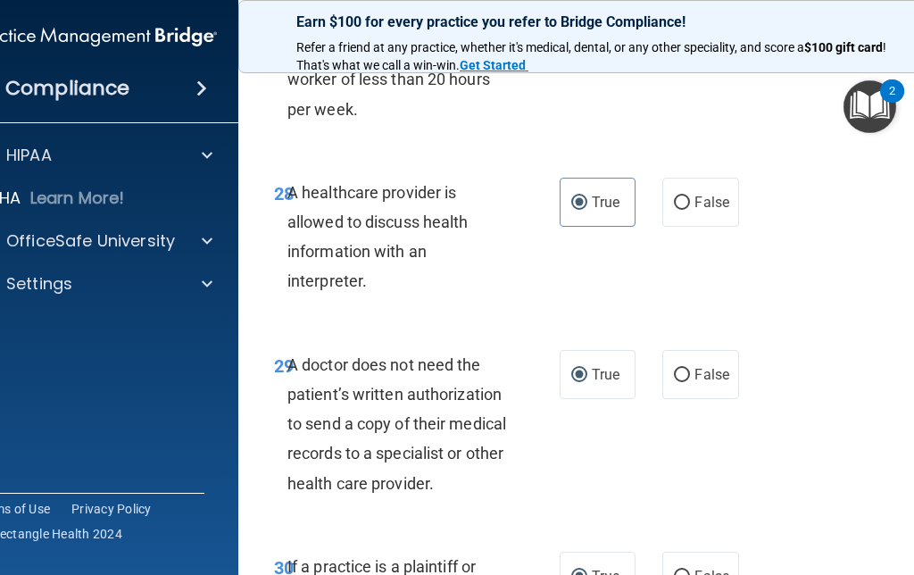
scroll to position [5856, 0]
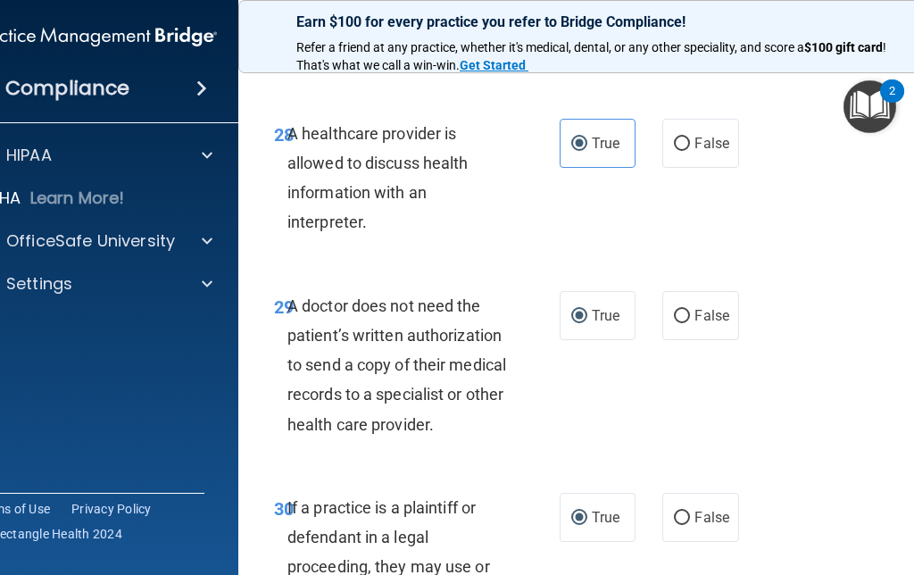
click at [571, 493] on label "True" at bounding box center [598, 517] width 76 height 49
click at [571, 511] on input "True" at bounding box center [579, 517] width 16 height 13
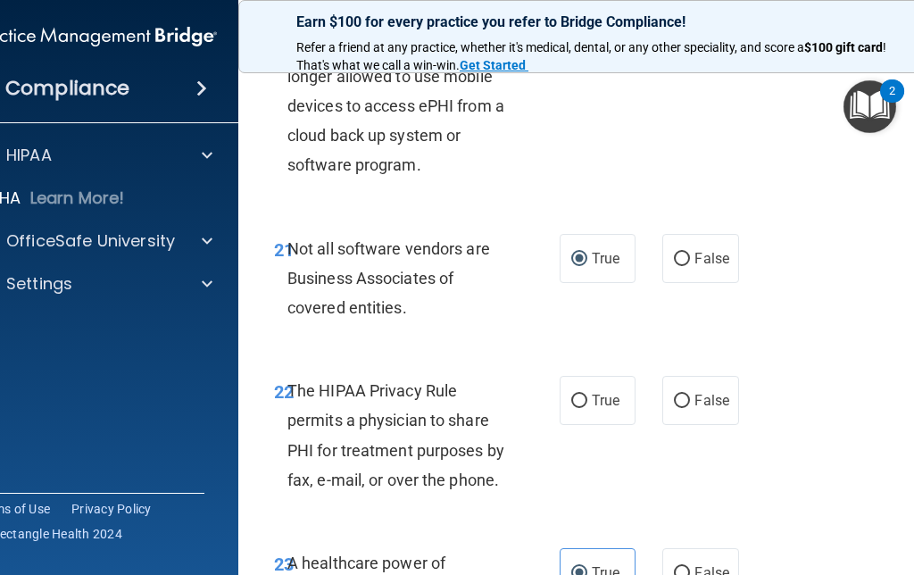
scroll to position [4392, 0]
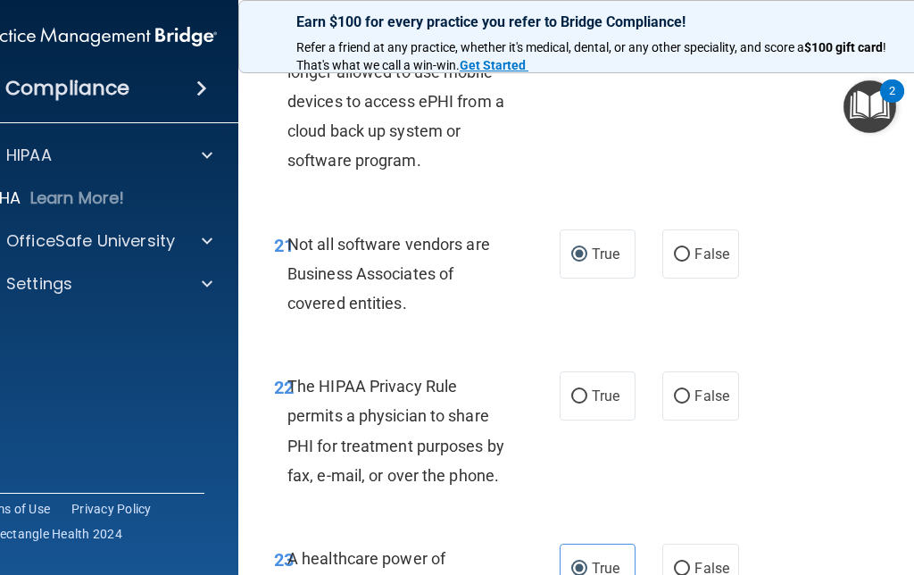
click at [579, 390] on input "True" at bounding box center [579, 396] width 16 height 13
radio input "true"
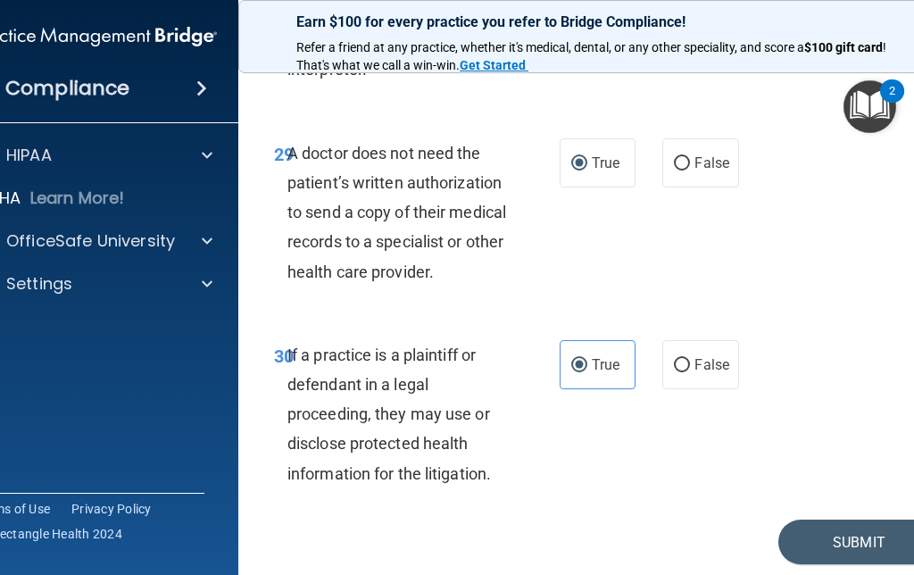
click at [850, 519] on button "Submit" at bounding box center [858, 542] width 161 height 46
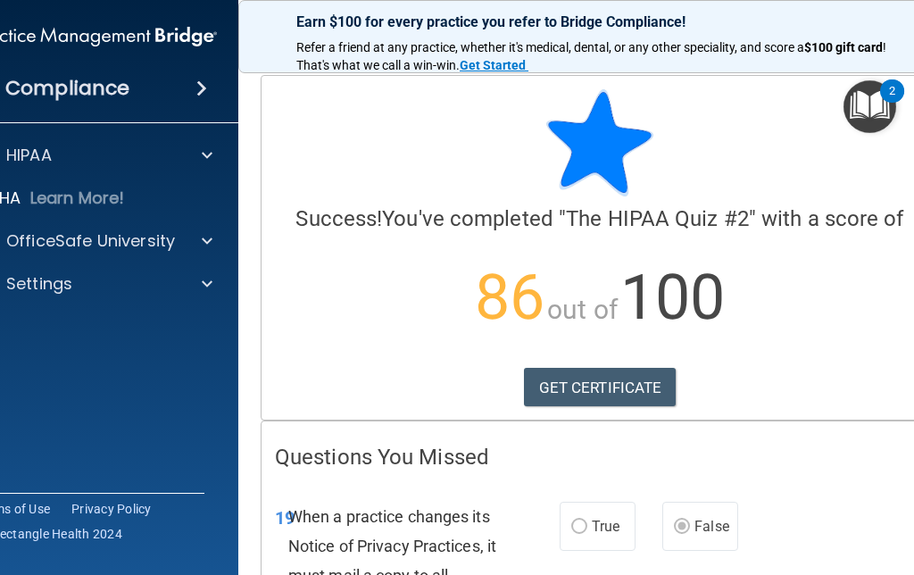
click at [612, 379] on link "GET CERTIFICATE" at bounding box center [600, 387] width 153 height 39
click at [210, 245] on span at bounding box center [207, 240] width 11 height 21
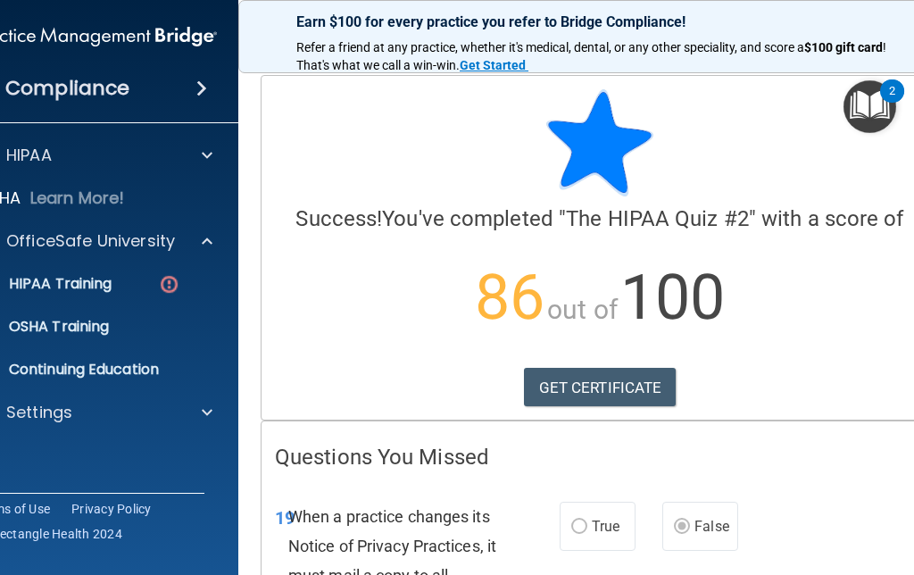
click at [96, 279] on p "HIPAA Training" at bounding box center [37, 284] width 147 height 18
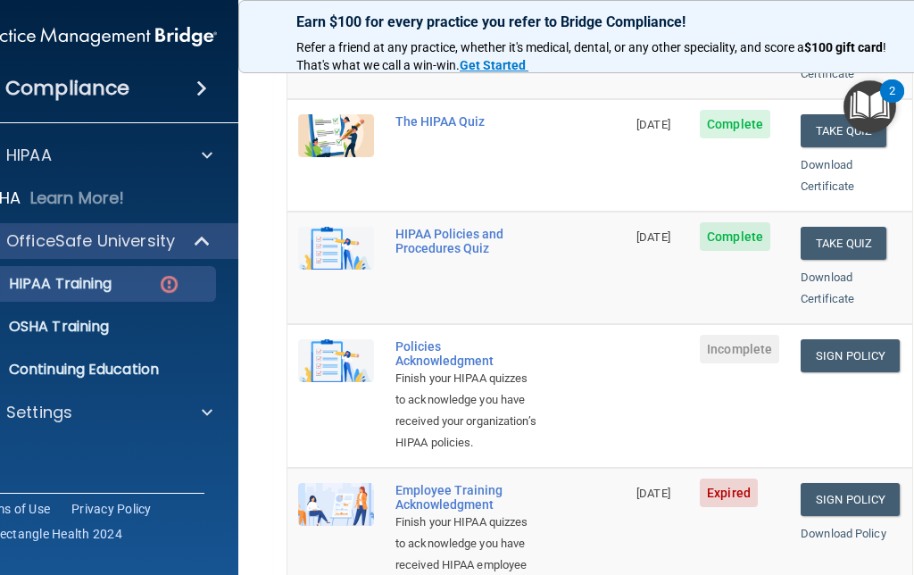
scroll to position [363, 0]
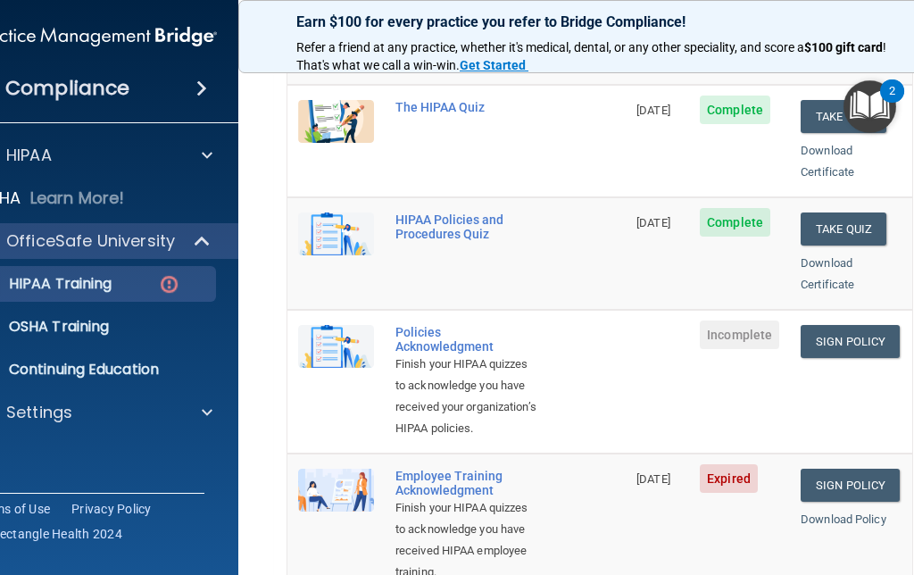
click at [855, 325] on link "Sign Policy" at bounding box center [849, 341] width 99 height 33
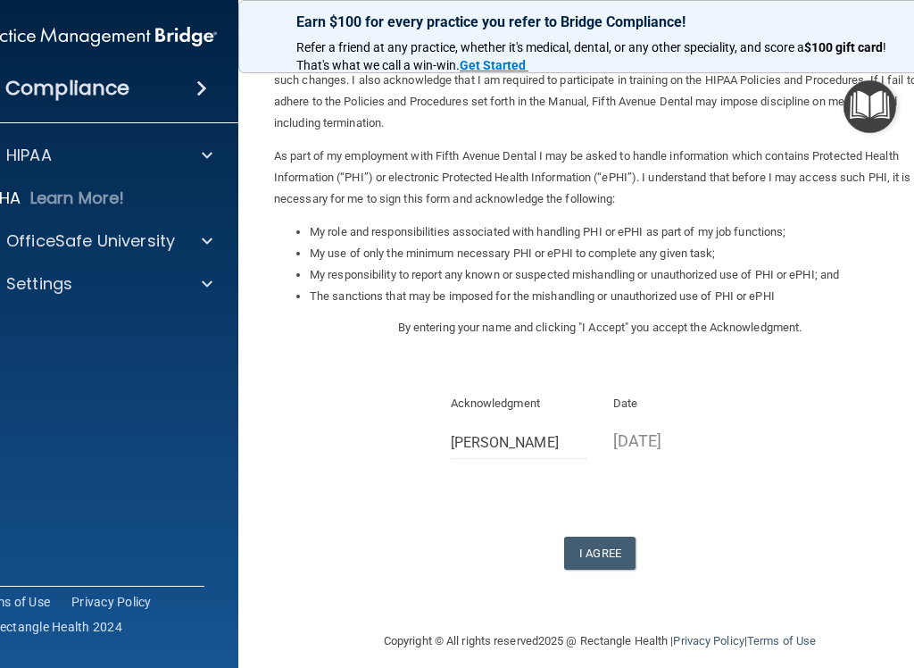
scroll to position [129, 0]
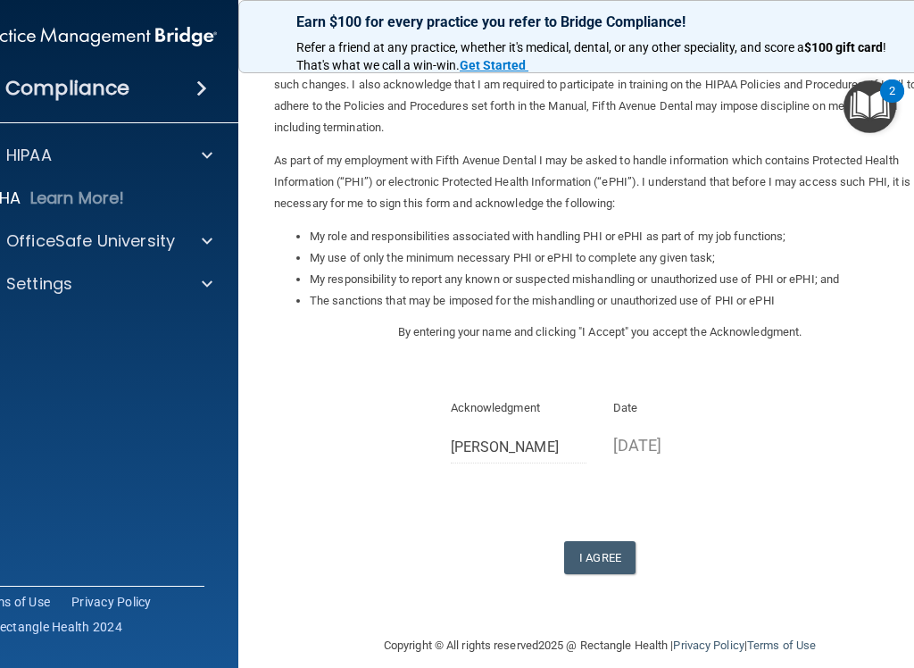
click at [601, 543] on button "I Agree" at bounding box center [599, 557] width 71 height 33
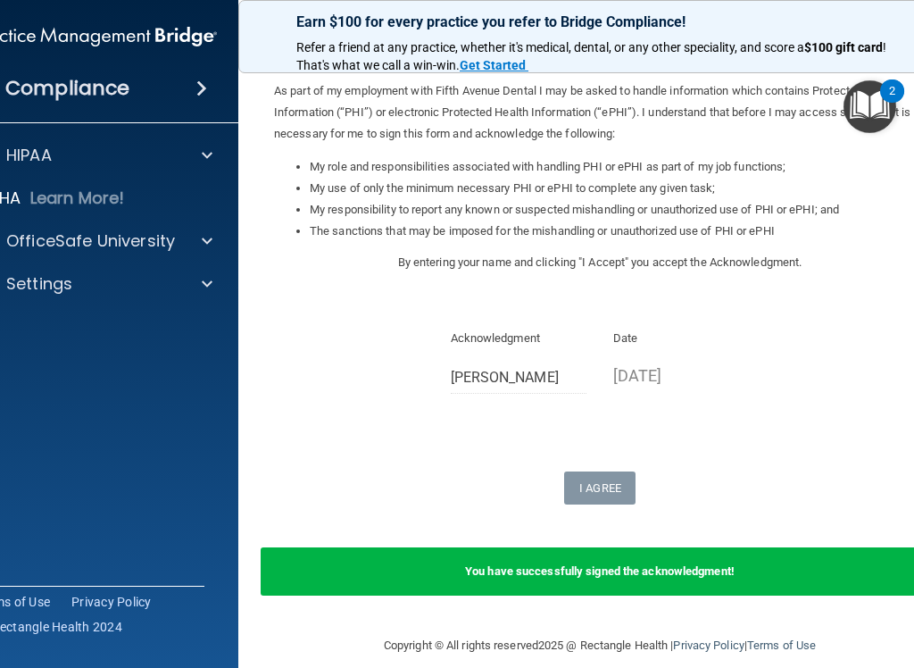
scroll to position [198, 0]
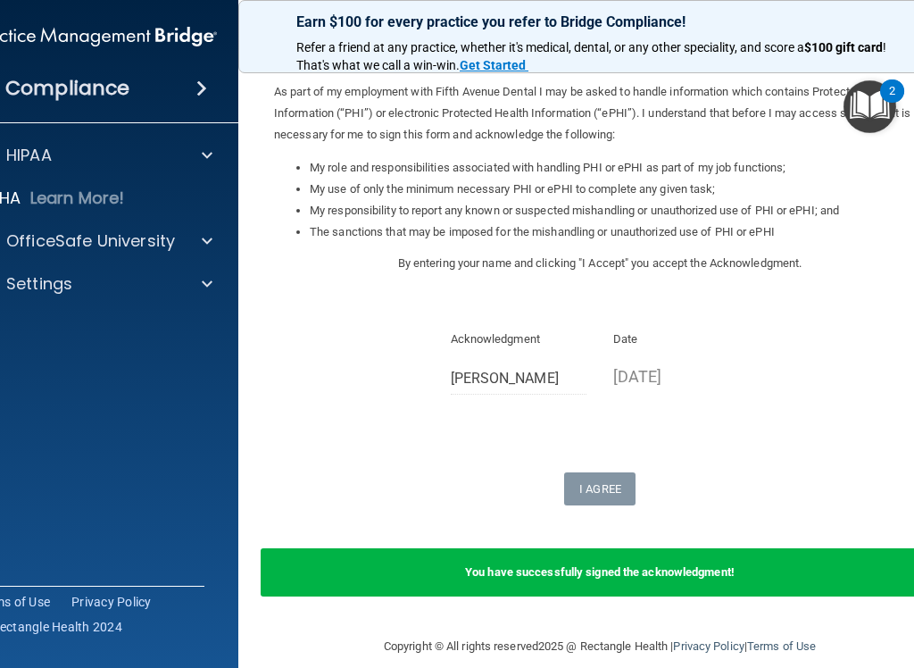
click at [205, 150] on span at bounding box center [207, 155] width 11 height 21
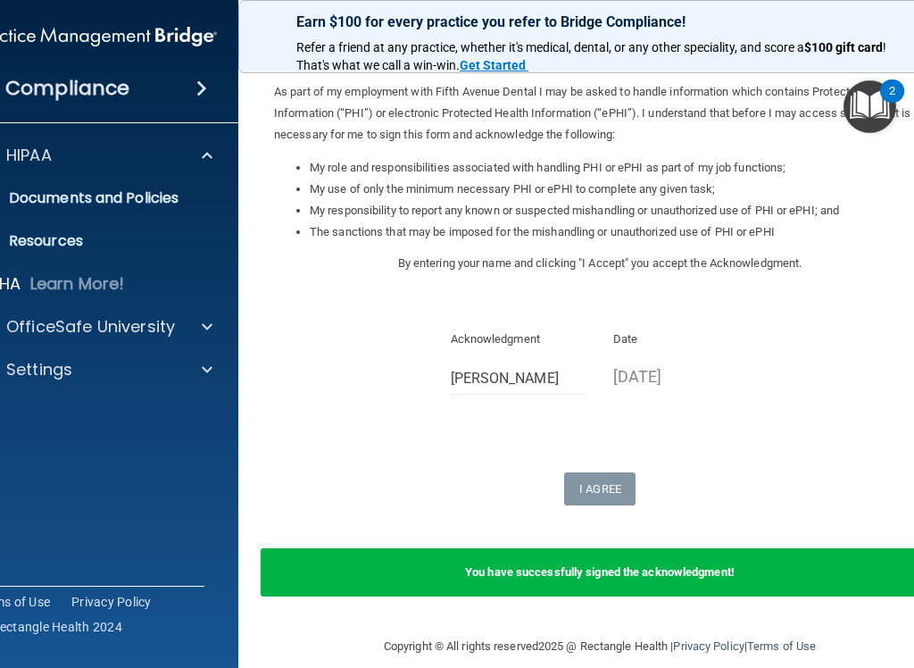
click at [211, 325] on span at bounding box center [207, 326] width 11 height 21
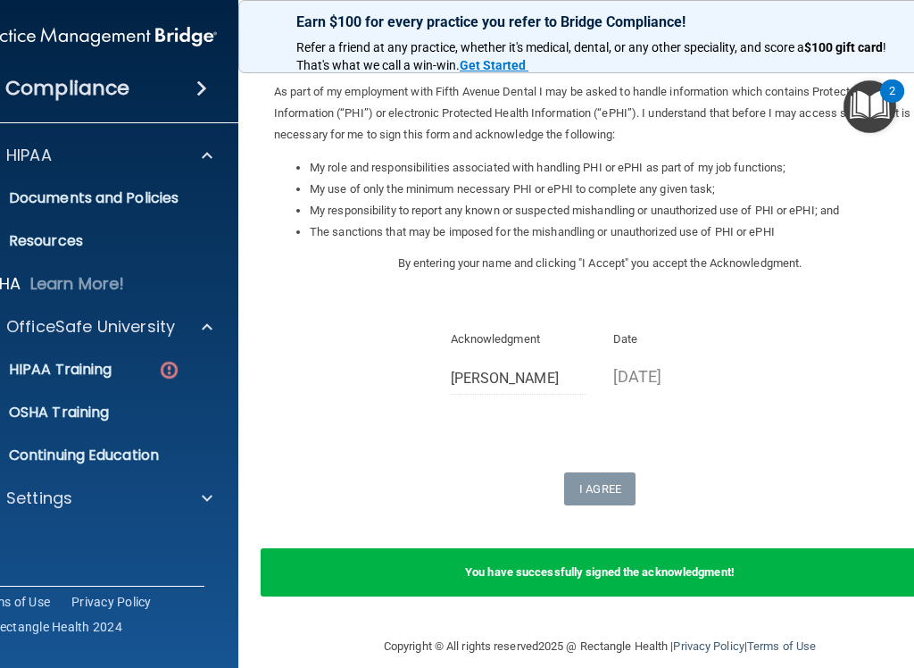
click at [173, 366] on img at bounding box center [169, 370] width 22 height 22
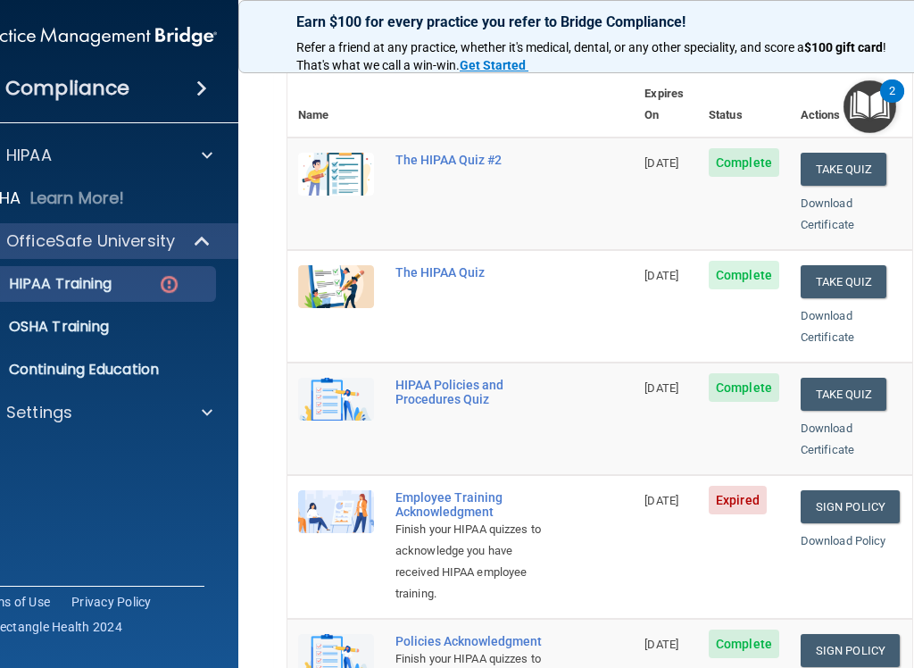
click at [853, 490] on link "Sign Policy" at bounding box center [849, 506] width 99 height 33
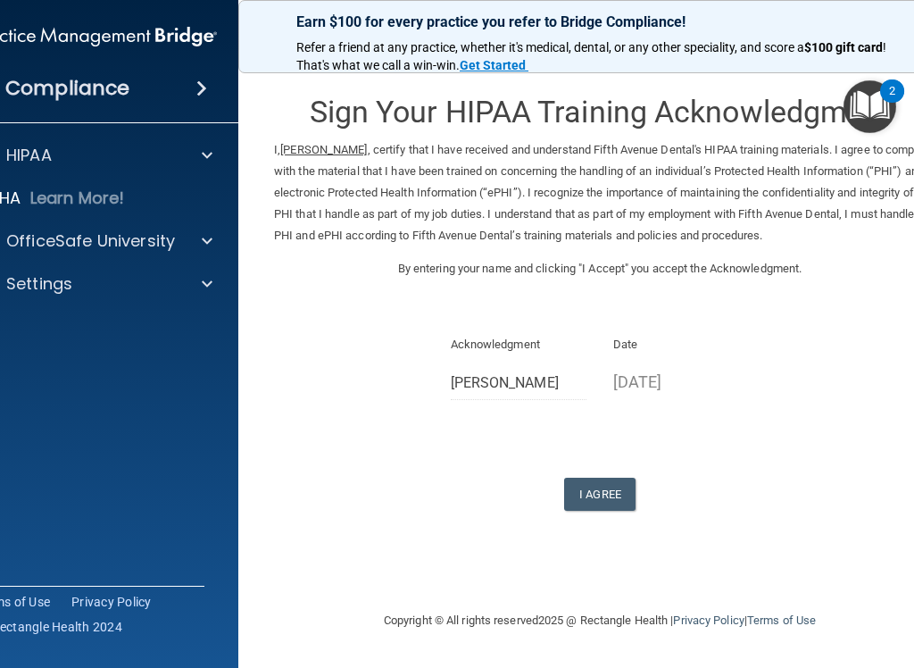
click at [595, 485] on button "I Agree" at bounding box center [599, 493] width 71 height 33
